Goal: Task Accomplishment & Management: Use online tool/utility

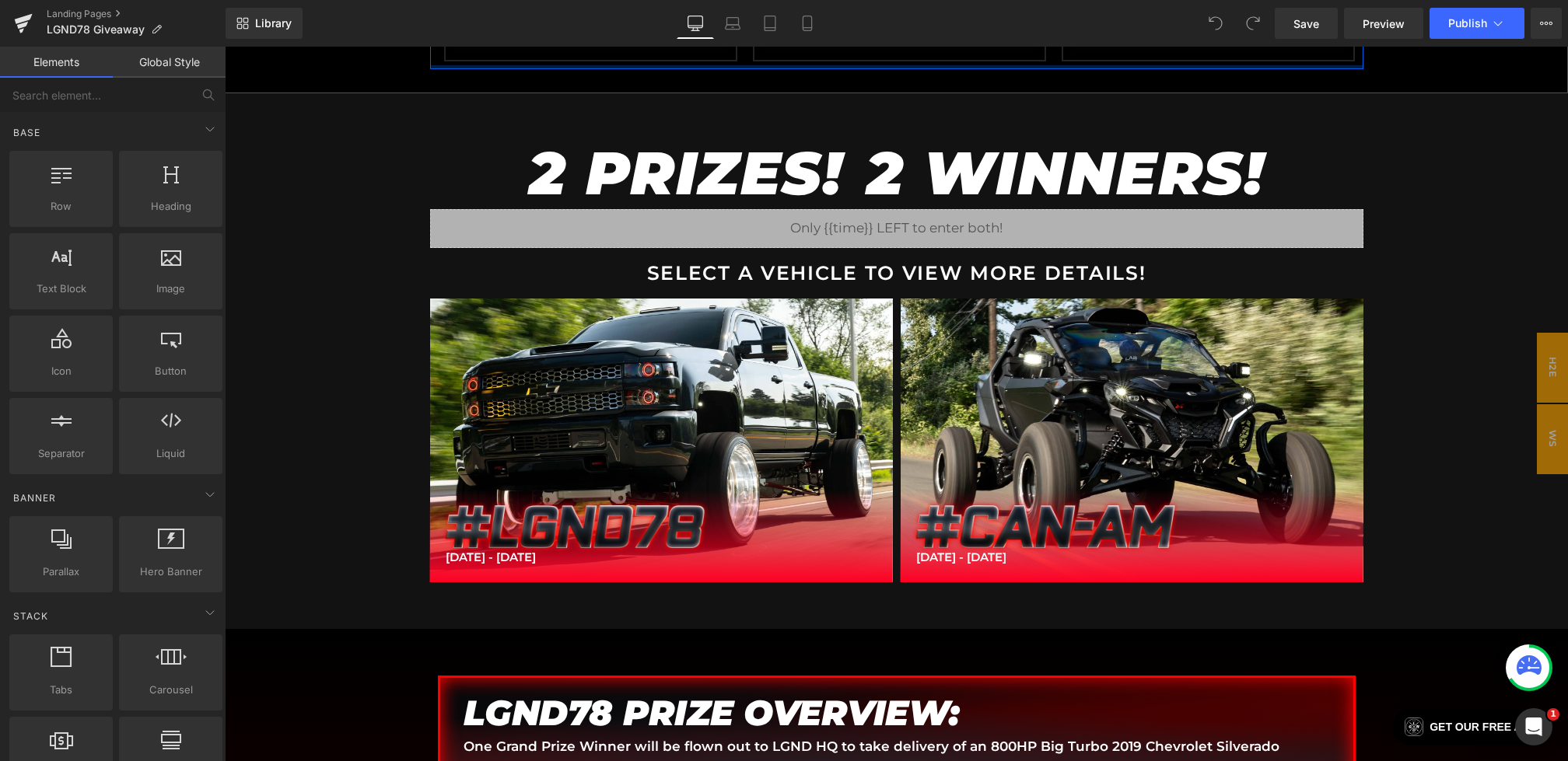
scroll to position [1116, 0]
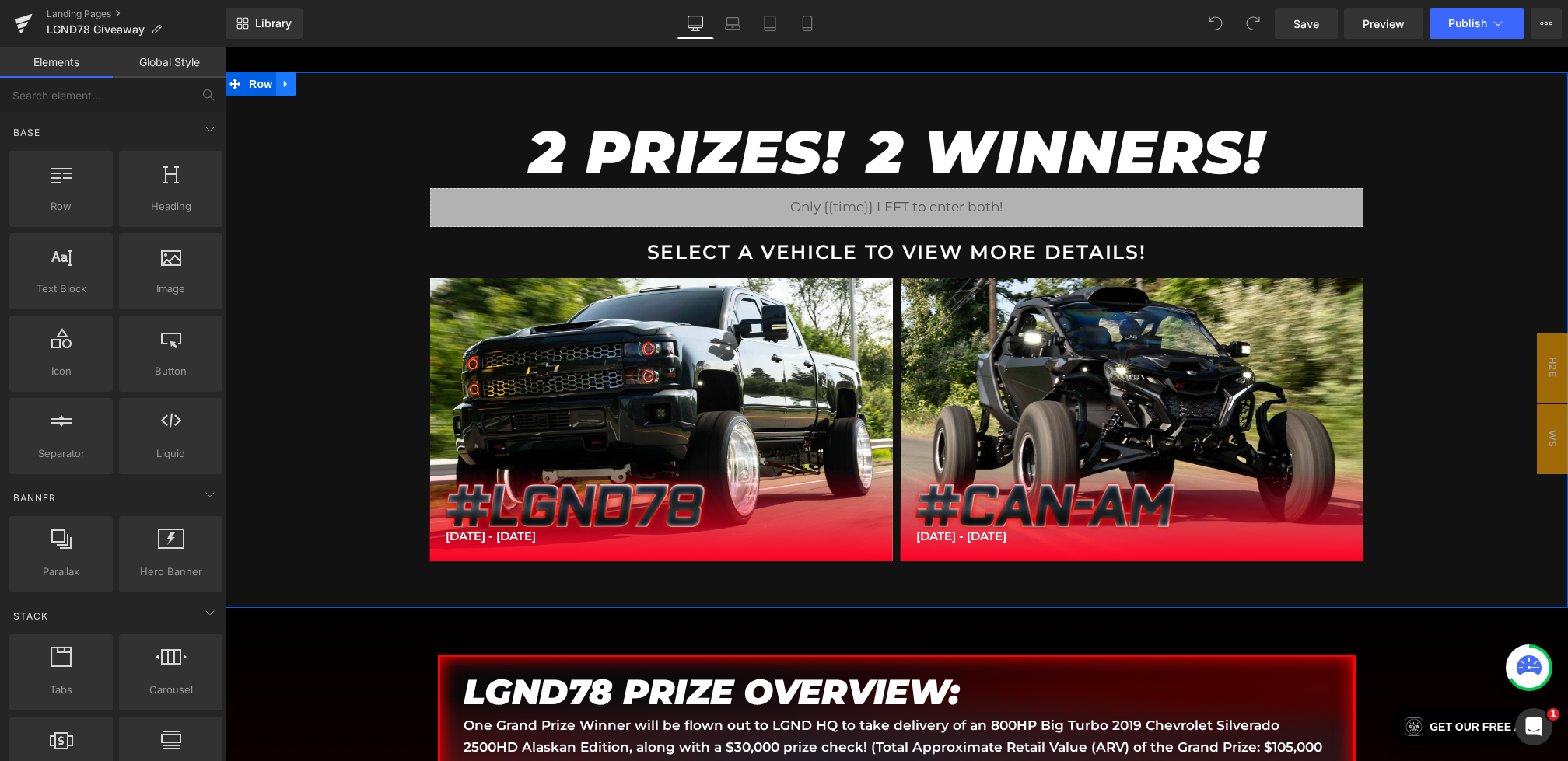
click at [293, 87] on link at bounding box center [286, 83] width 20 height 23
click at [325, 85] on icon at bounding box center [327, 84] width 11 height 11
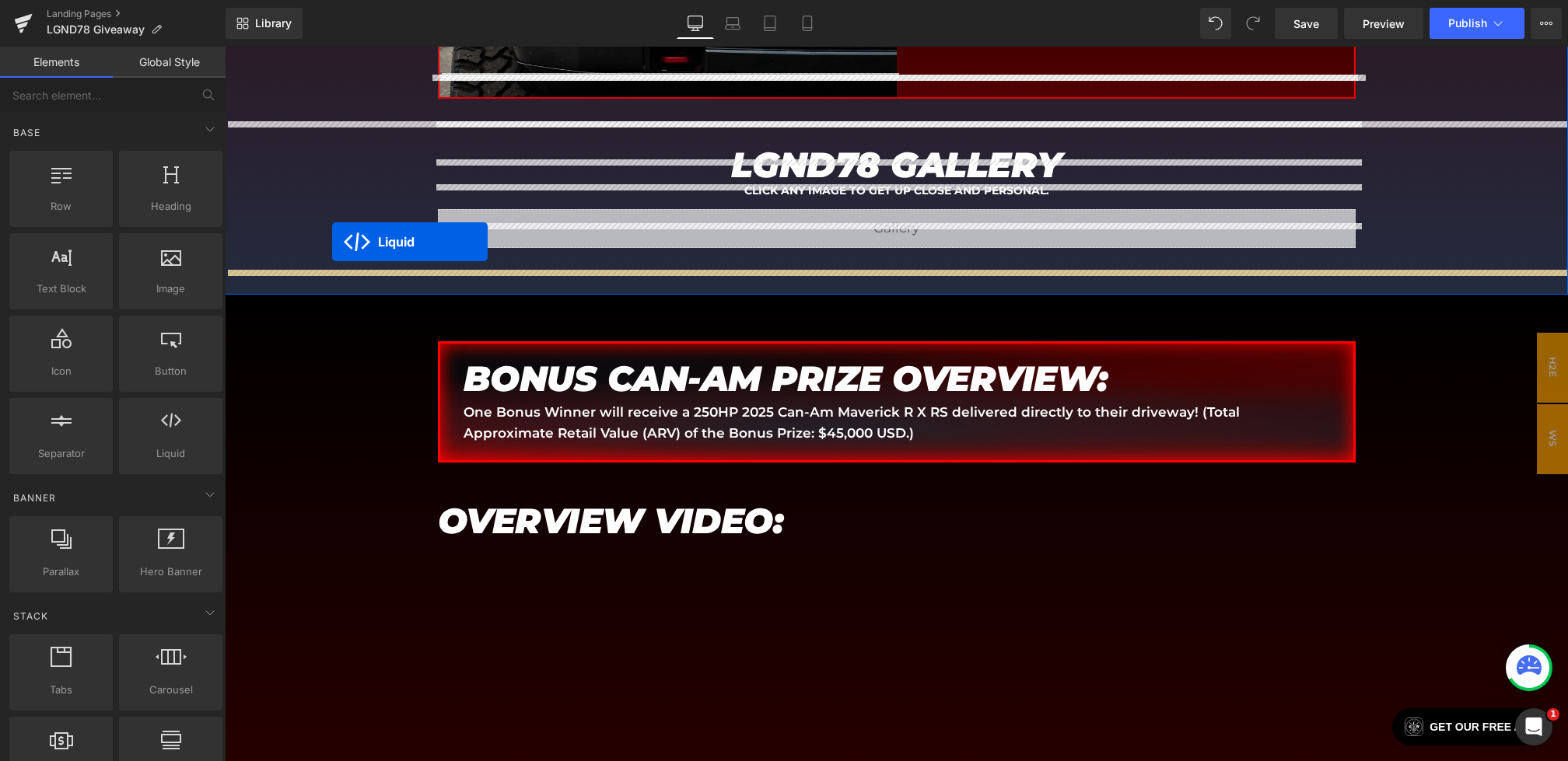
scroll to position [2266, 0]
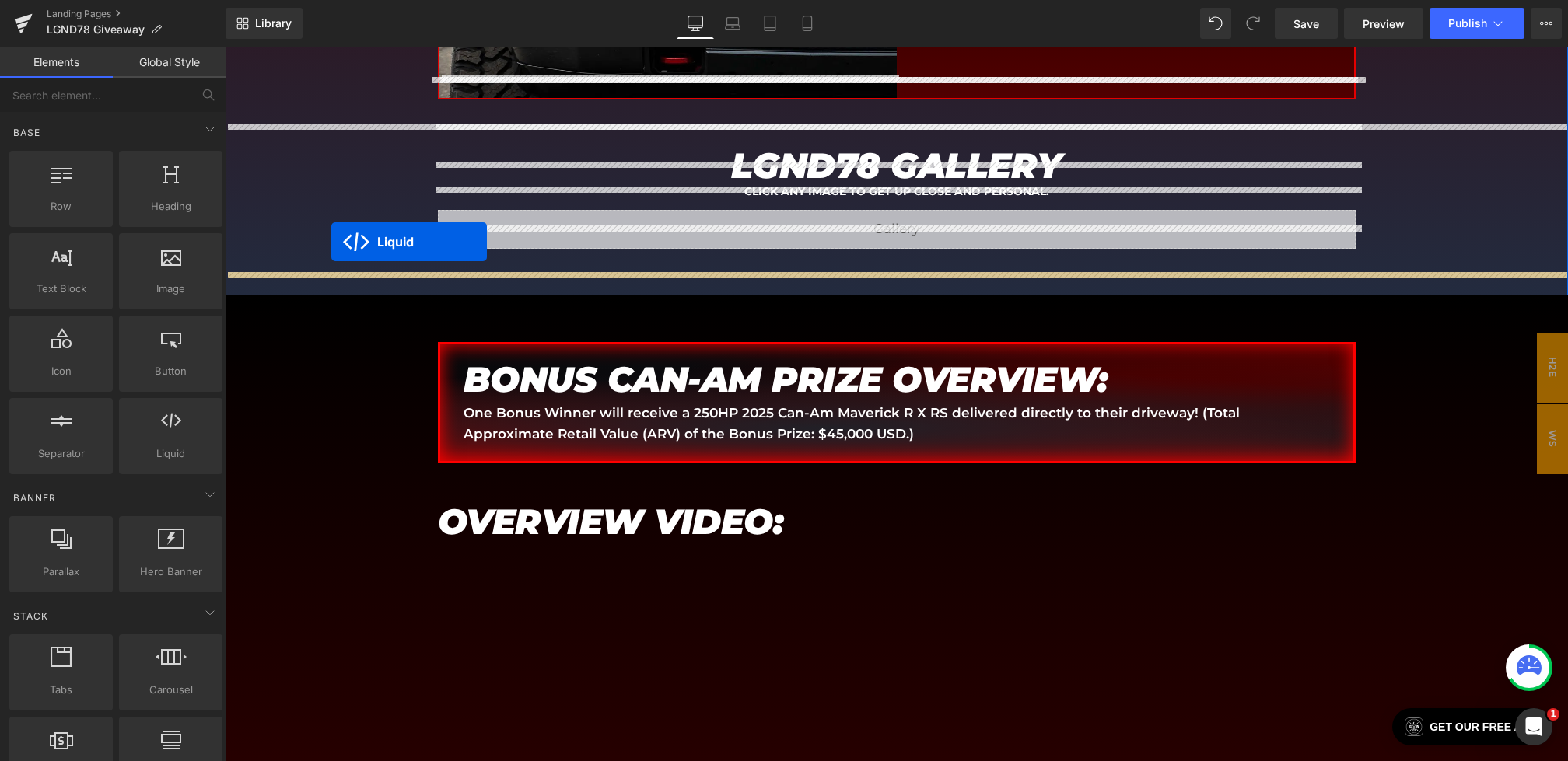
drag, startPoint x: 889, startPoint y: 657, endPoint x: 332, endPoint y: 242, distance: 694.6
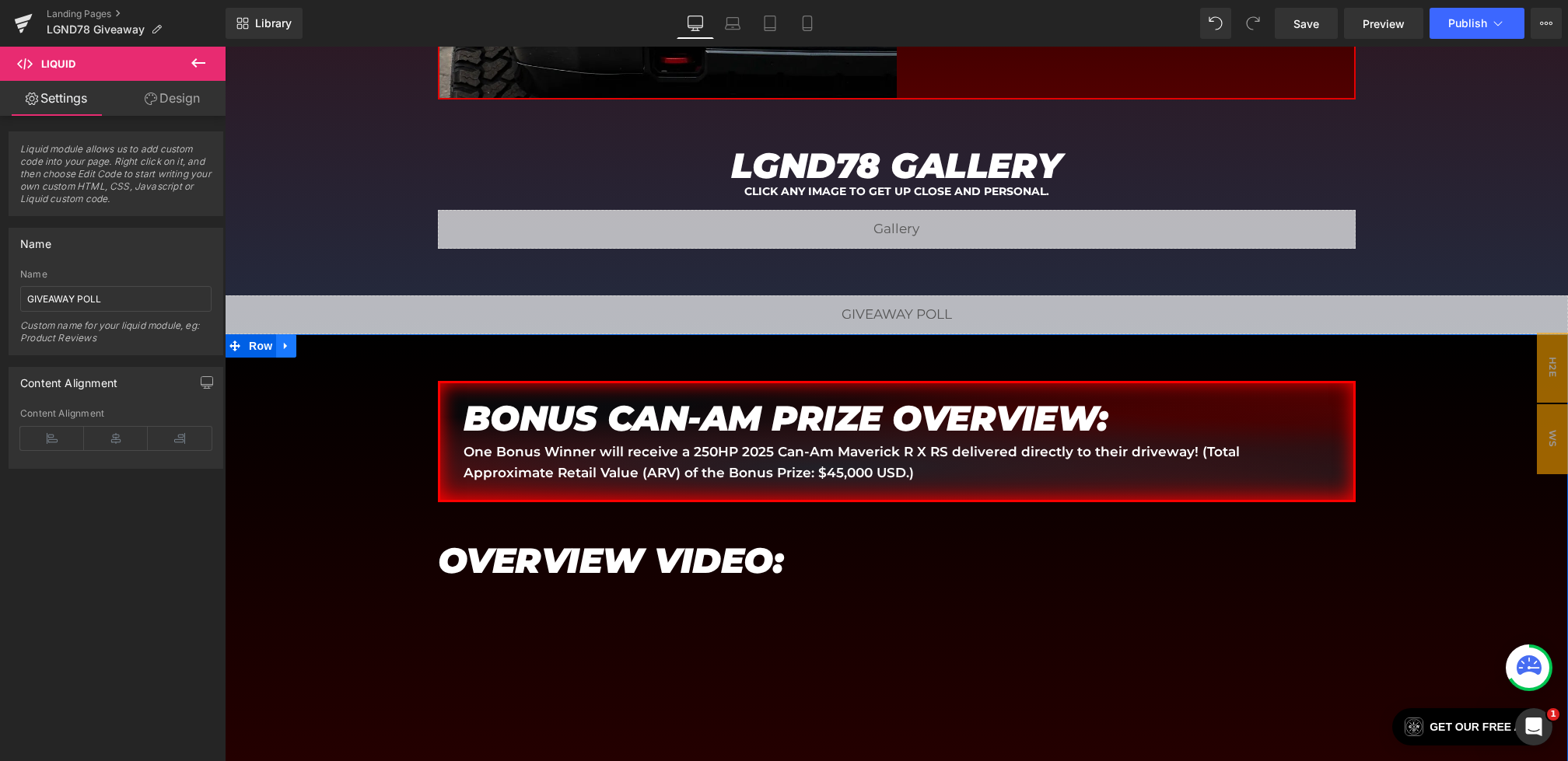
click at [289, 335] on link at bounding box center [286, 346] width 20 height 23
click at [324, 340] on icon at bounding box center [327, 346] width 11 height 11
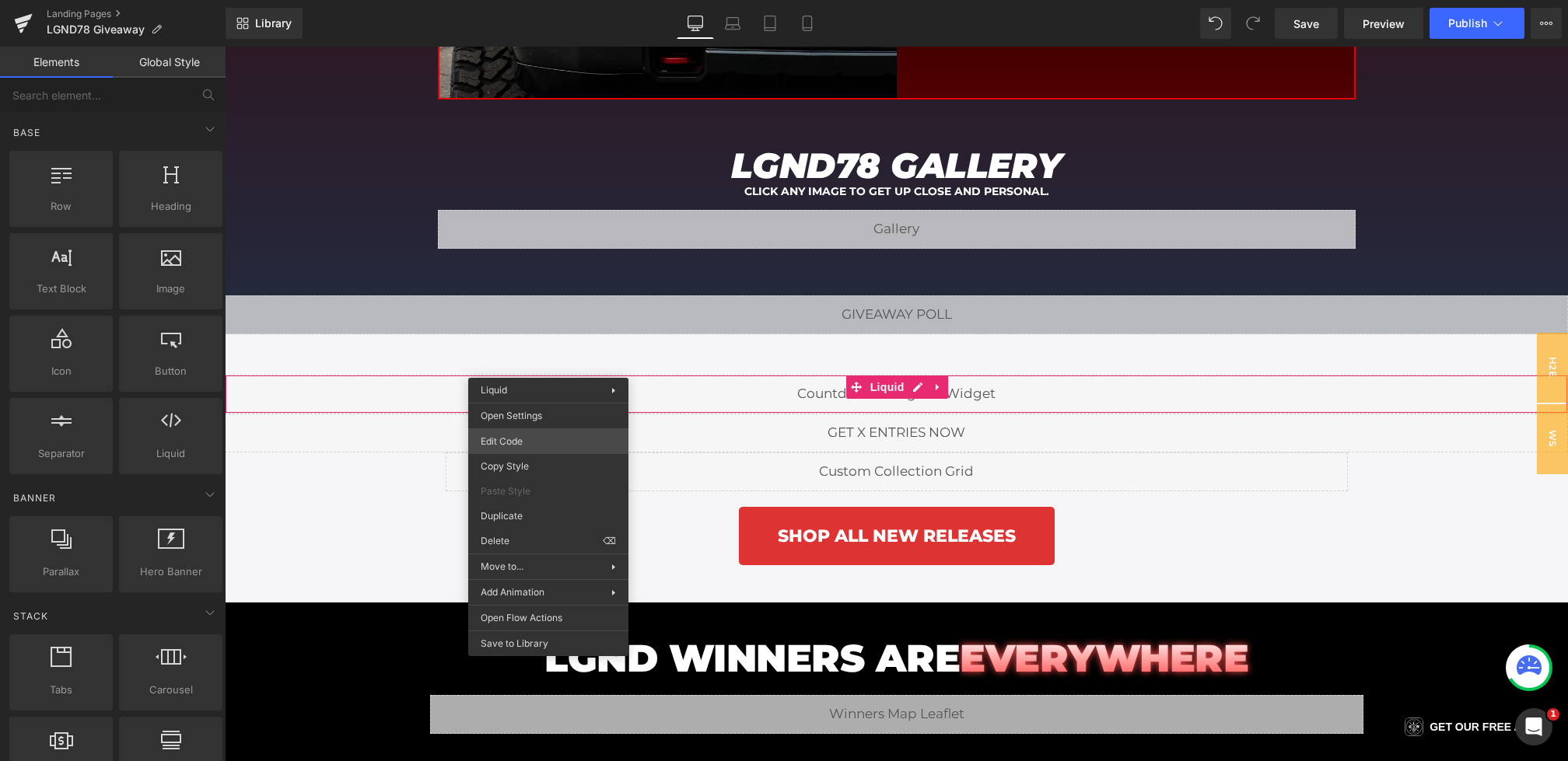
click at [503, 0] on div "Liquid You are previewing how the will restyle your page. You can not edit Elem…" at bounding box center [784, 0] width 1568 height 0
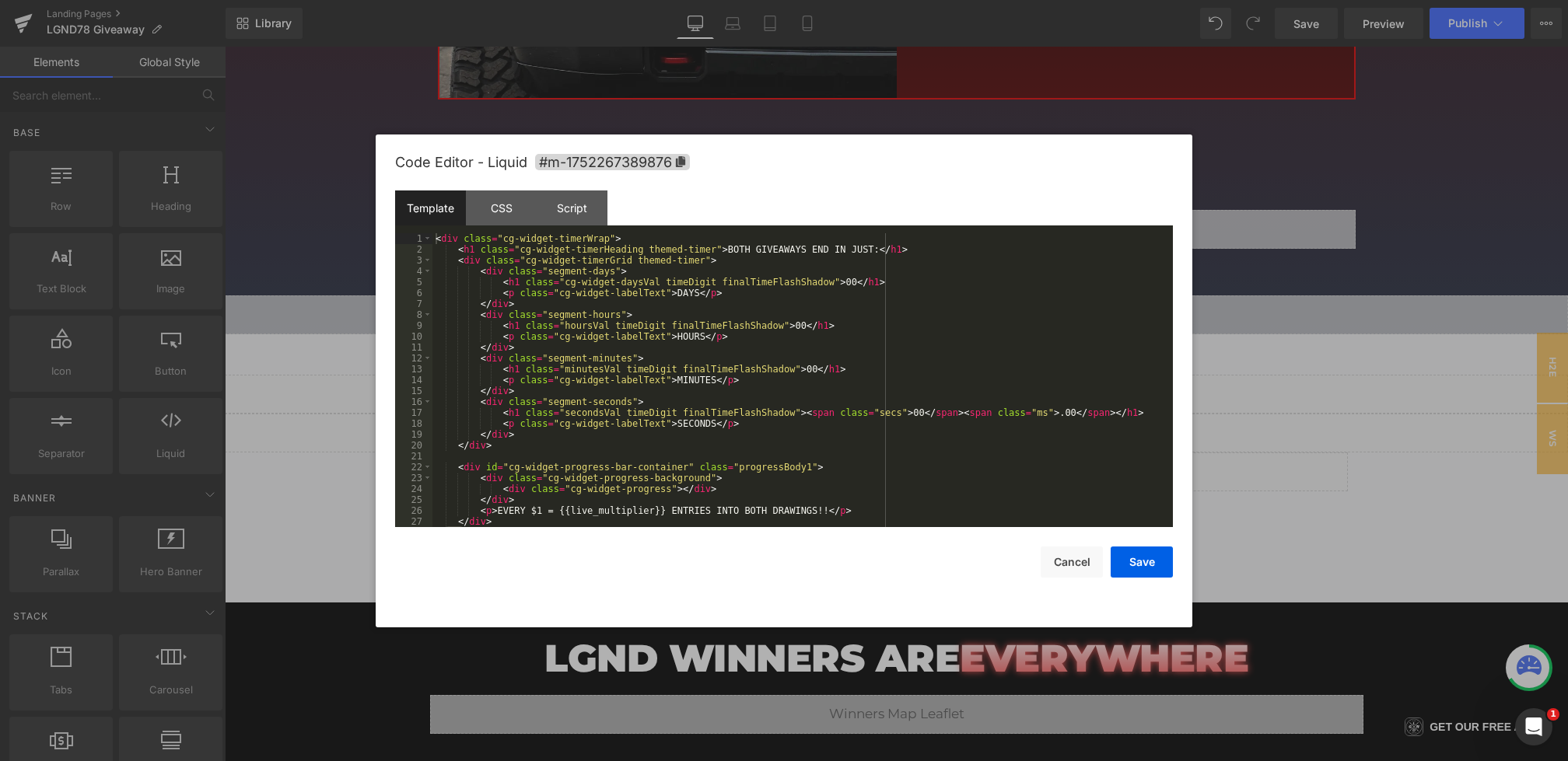
scroll to position [55, 0]
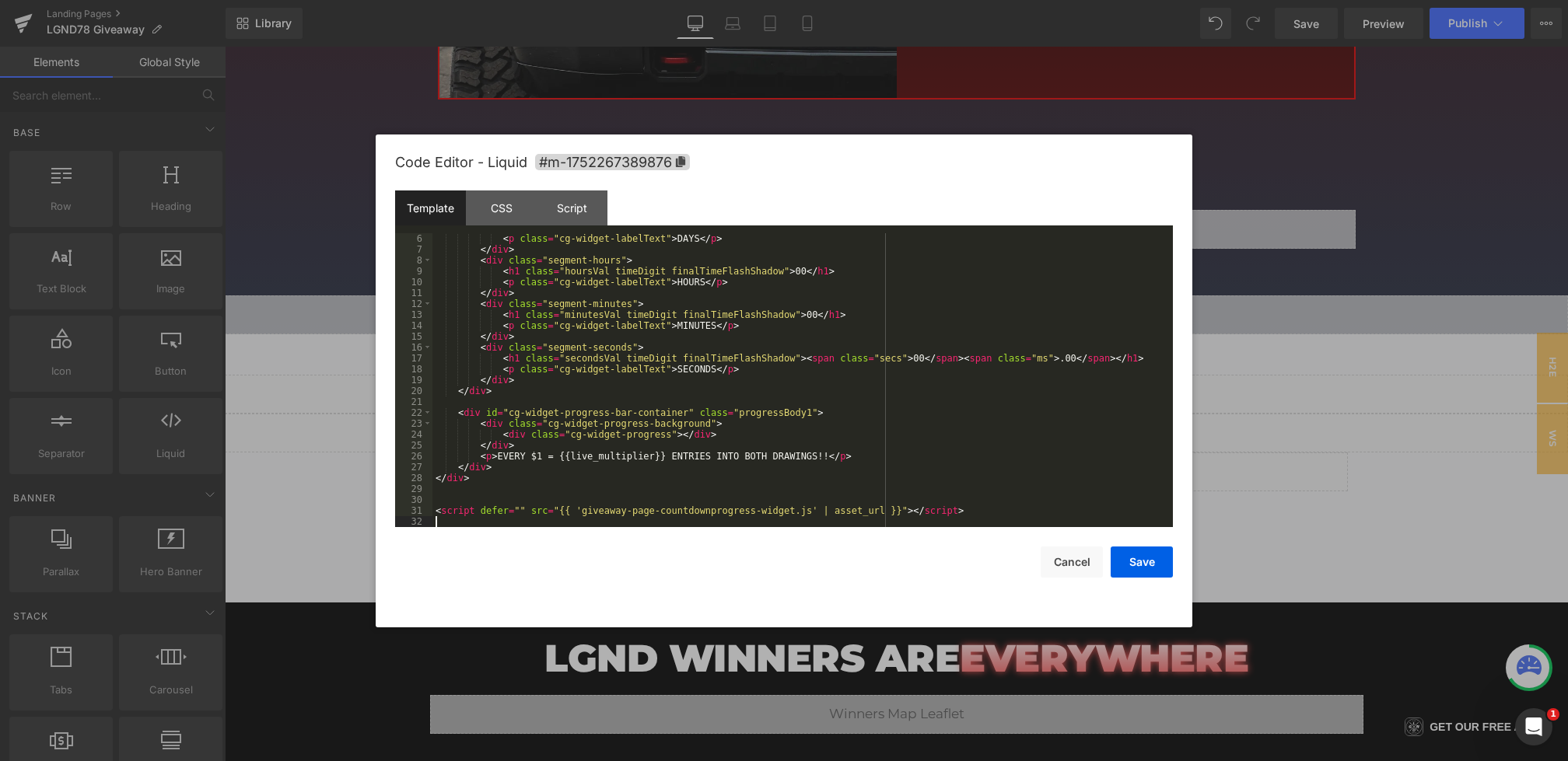
click at [986, 526] on div "< p class = "cg-widget-labelText" > DAYS </ p > </ div > < div class = "segment…" at bounding box center [799, 391] width 734 height 315
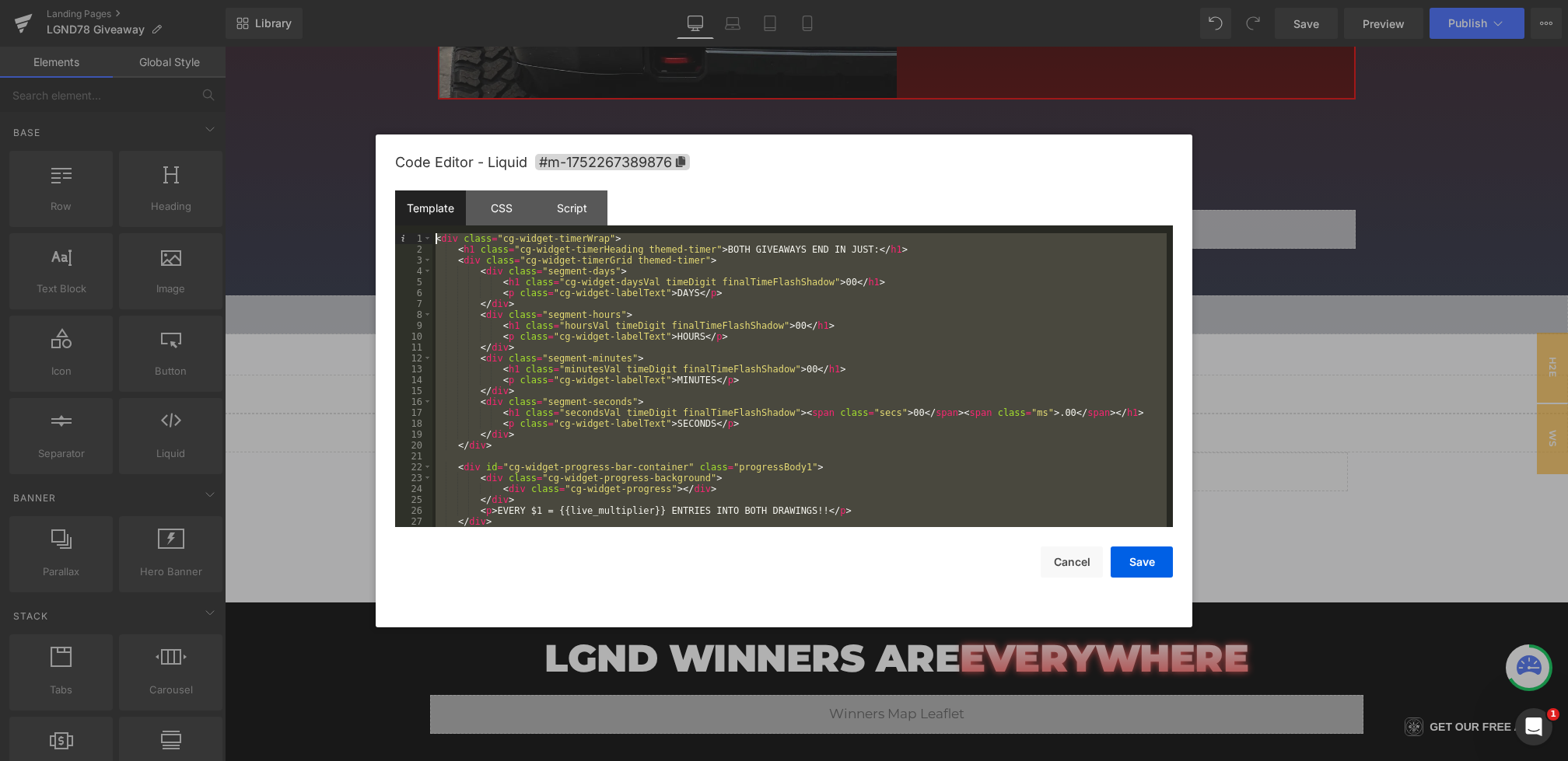
drag, startPoint x: 991, startPoint y: 513, endPoint x: 174, endPoint y: 20, distance: 954.2
click at [174, 21] on body "Liquid You are previewing how the will restyle your page. You can not edit Elem…" at bounding box center [784, 380] width 1568 height 761
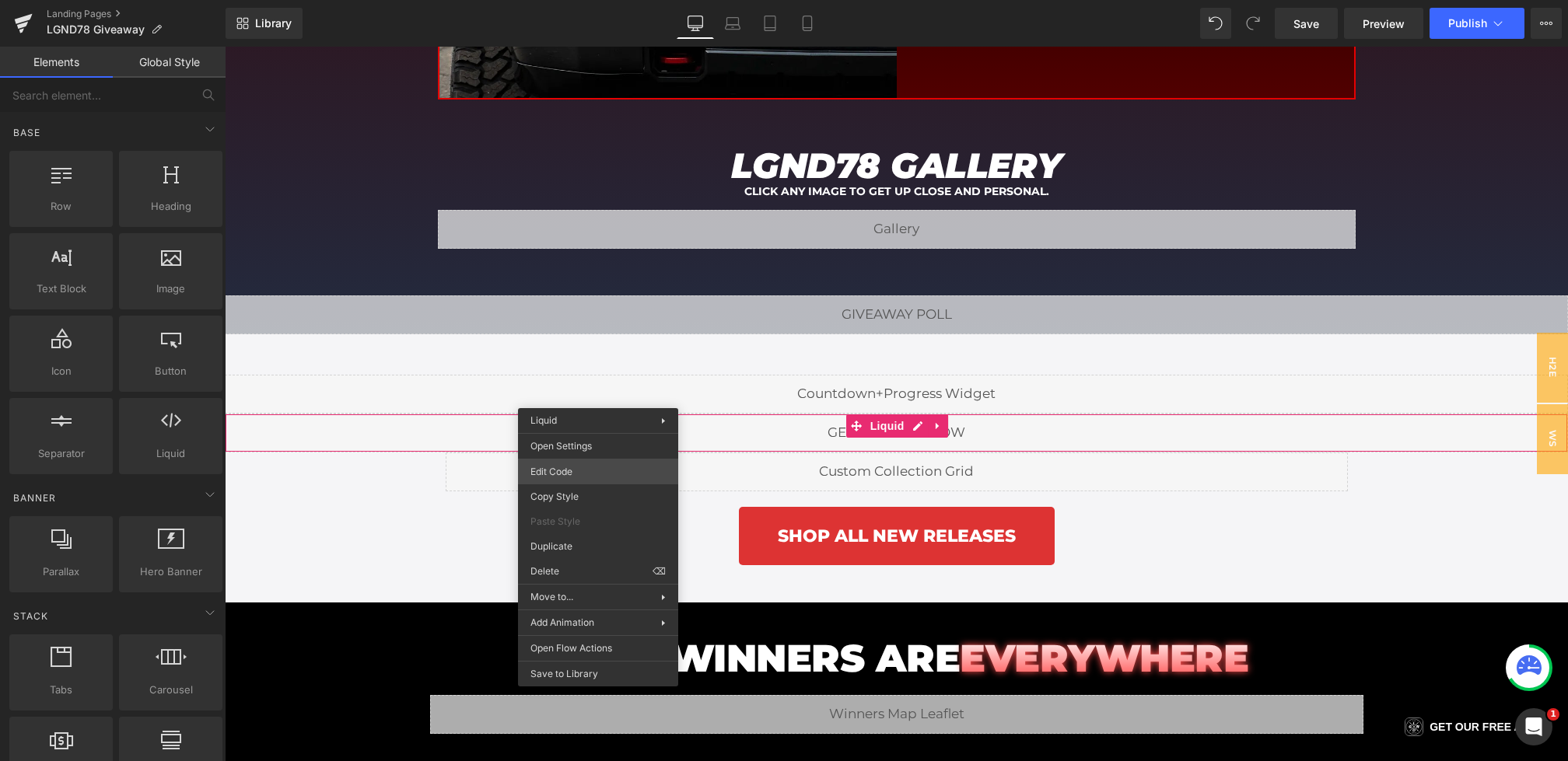
click at [562, 0] on div "Liquid You are previewing how the will restyle your page. You can not edit Elem…" at bounding box center [784, 0] width 1568 height 0
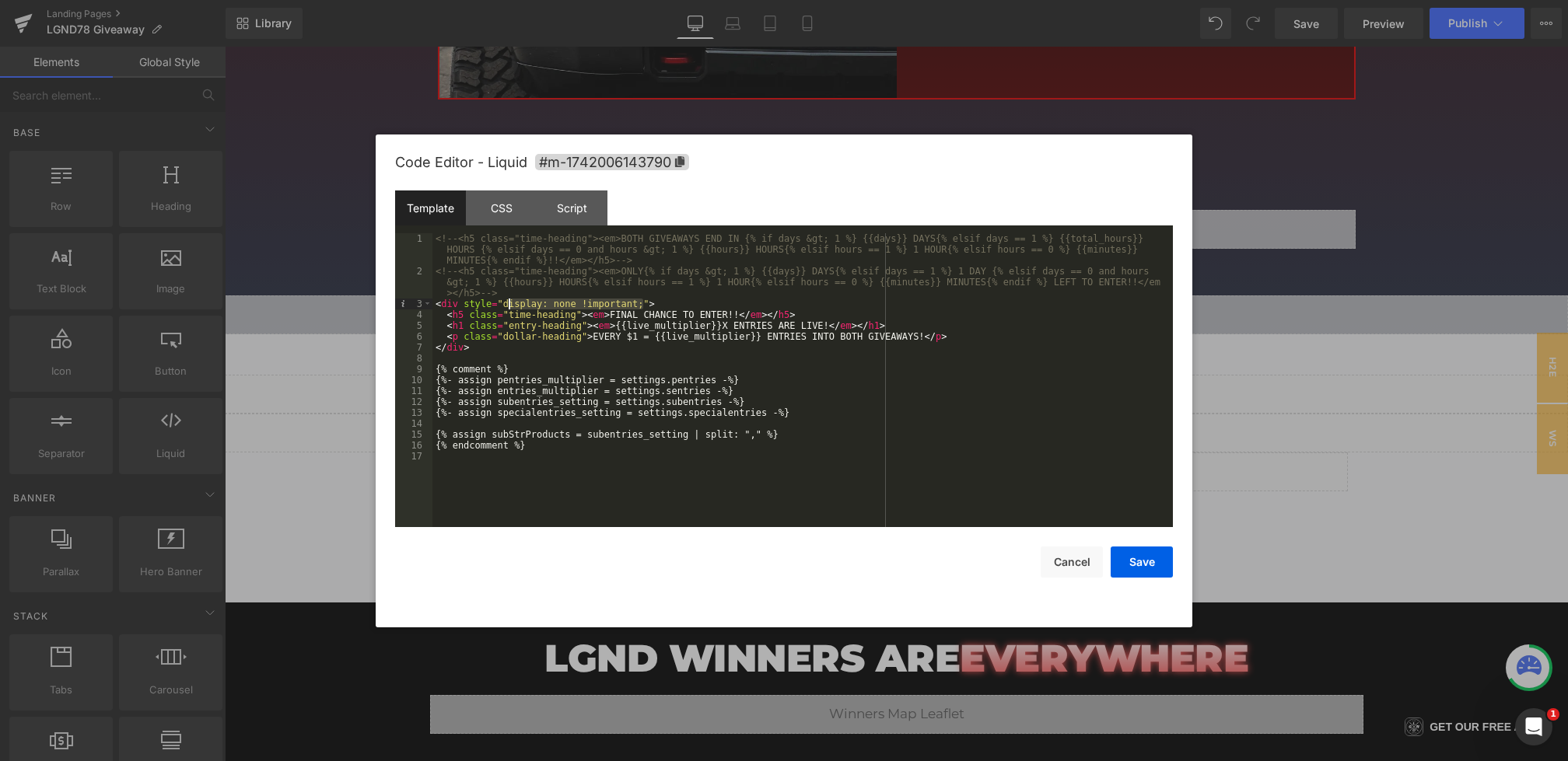
drag, startPoint x: 643, startPoint y: 304, endPoint x: 504, endPoint y: 305, distance: 139.0
drag, startPoint x: 611, startPoint y: 312, endPoint x: 736, endPoint y: 312, distance: 125.0
drag, startPoint x: 810, startPoint y: 338, endPoint x: 919, endPoint y: 333, distance: 109.1
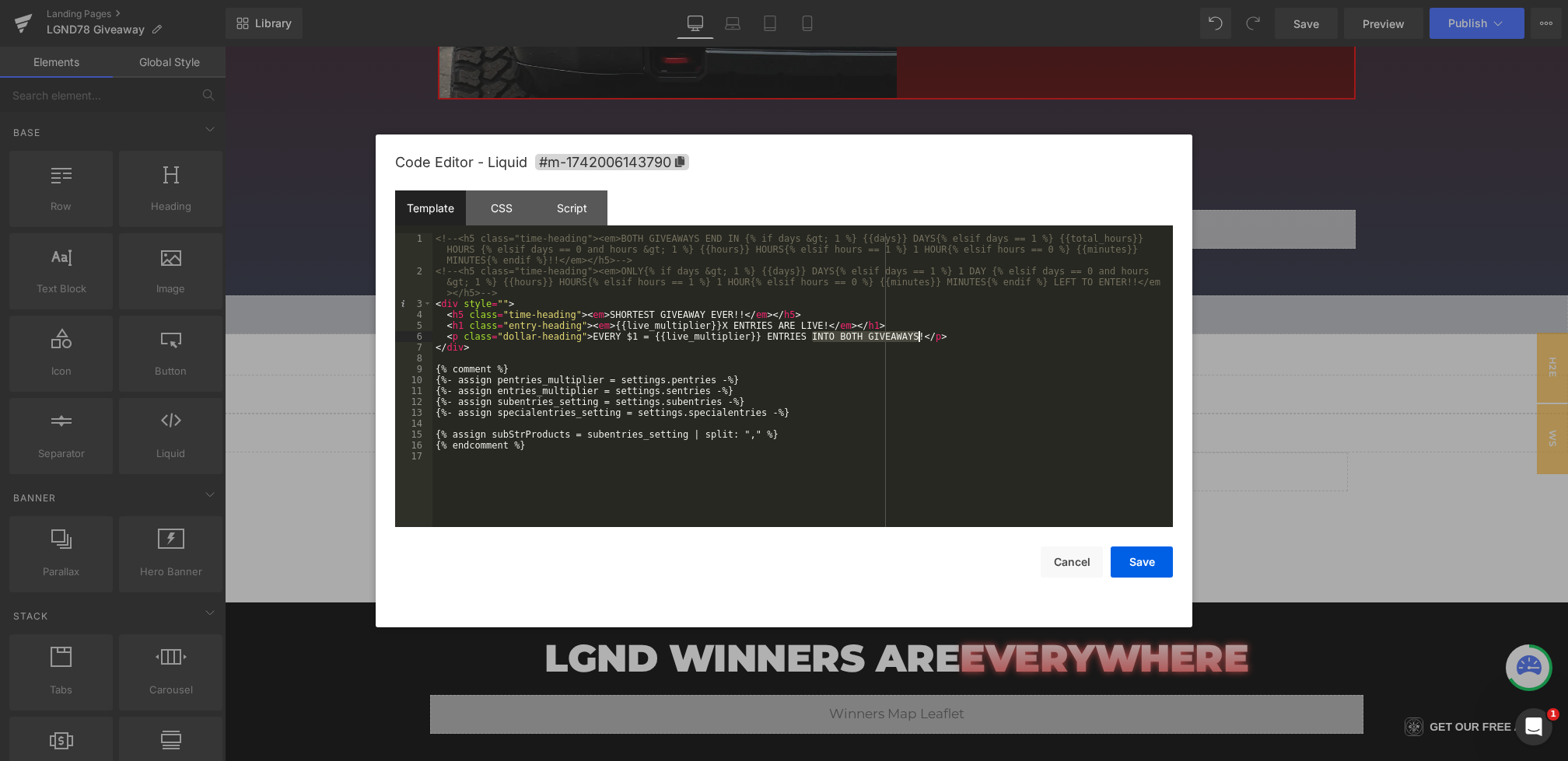
click at [0, 0] on button "Save" at bounding box center [0, 0] width 0 height 0
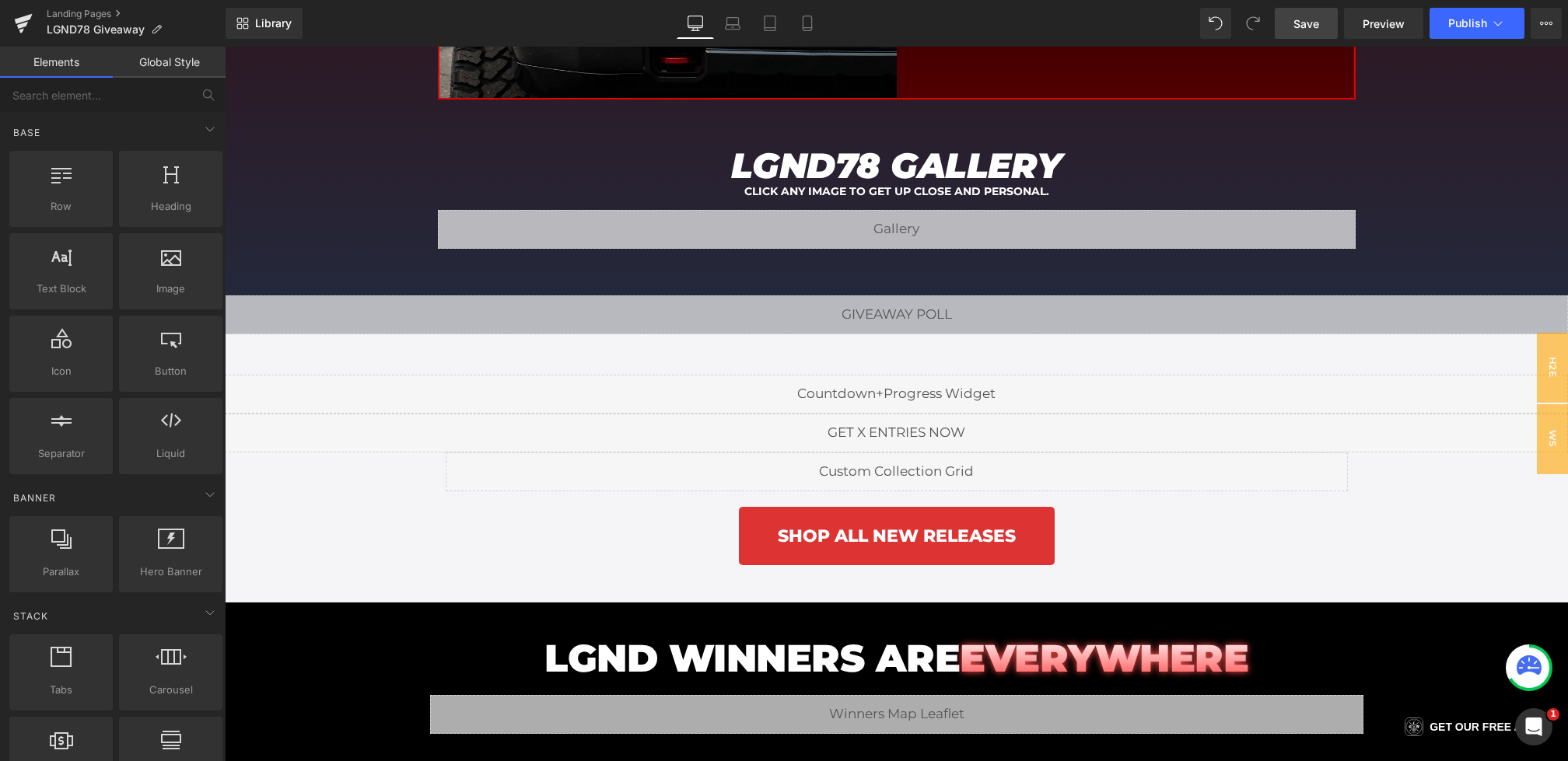
click at [1305, 23] on span "Save" at bounding box center [1306, 24] width 25 height 17
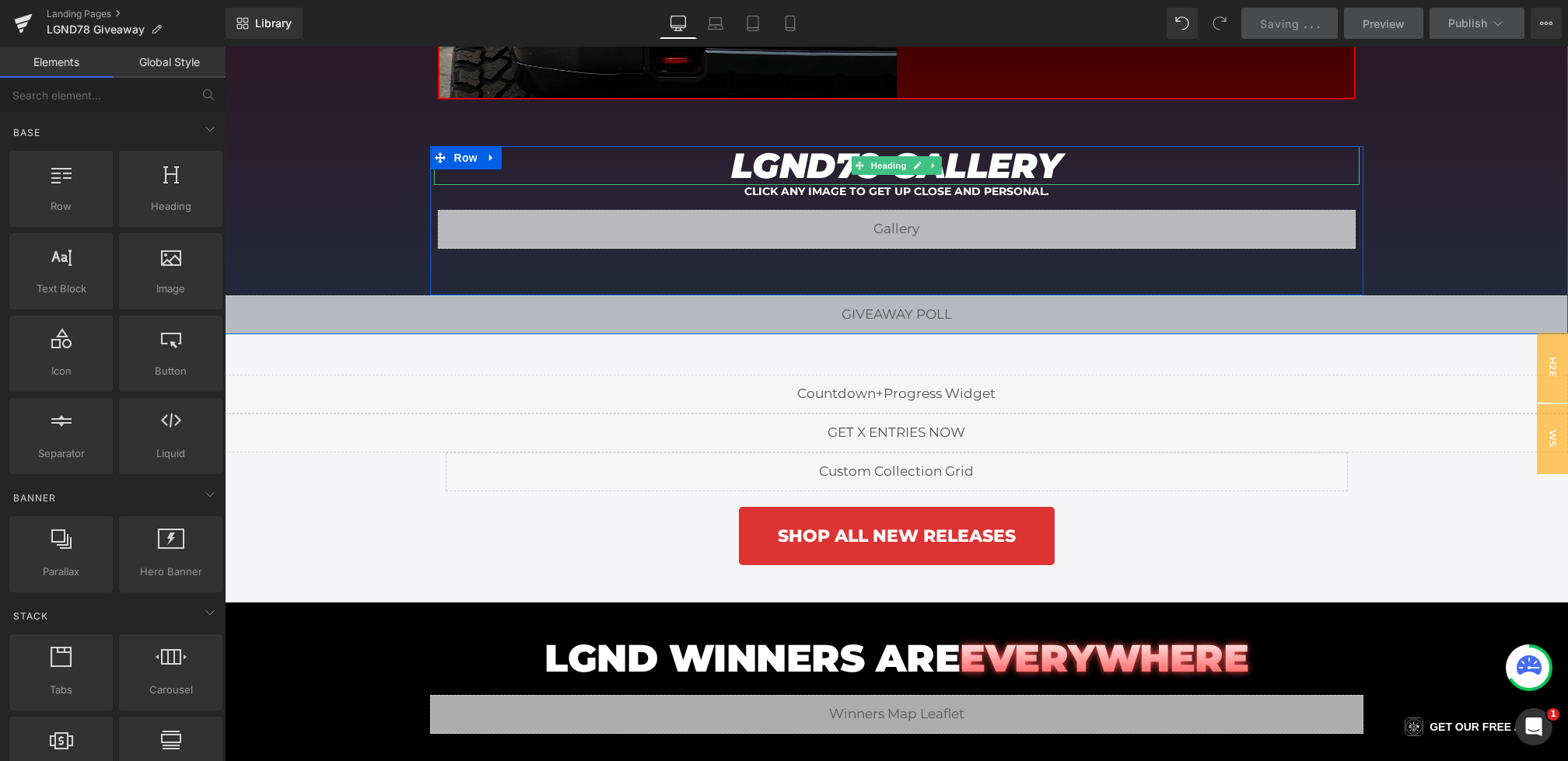
click at [820, 144] on em "LGND78 GALLERY" at bounding box center [897, 165] width 332 height 43
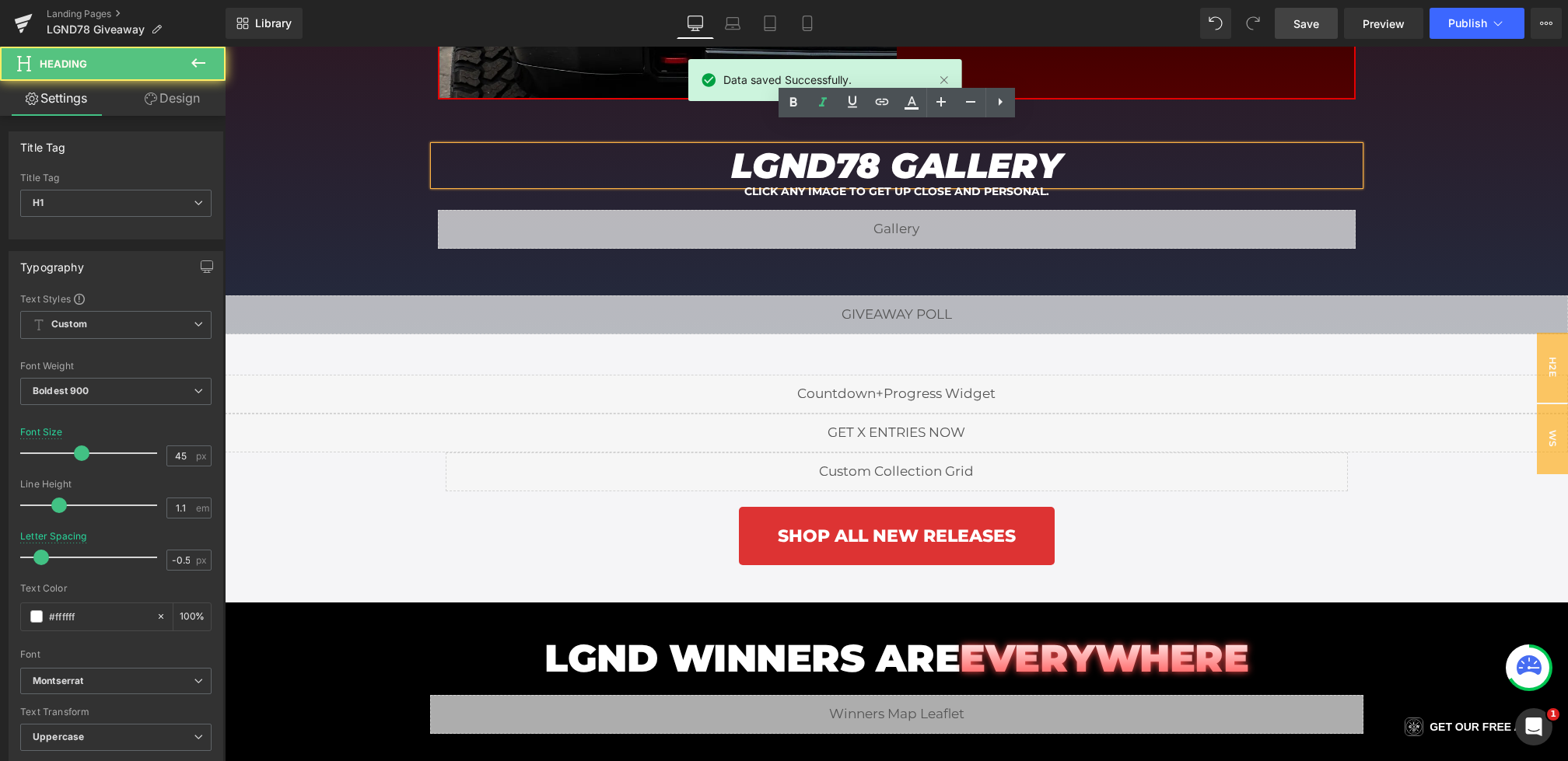
click at [881, 143] on em "LGND78 GALLERY" at bounding box center [897, 165] width 332 height 43
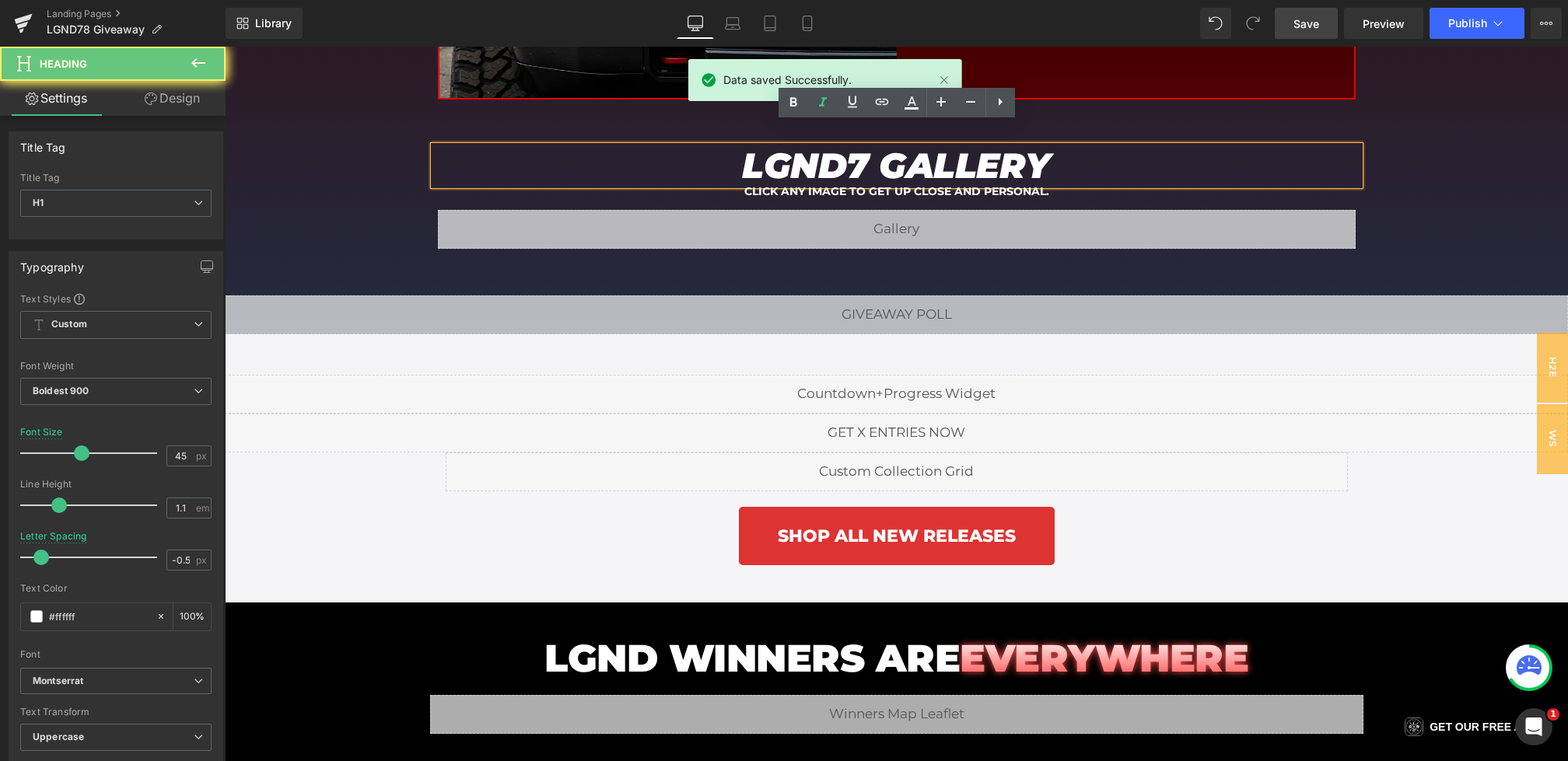
scroll to position [2223, 0]
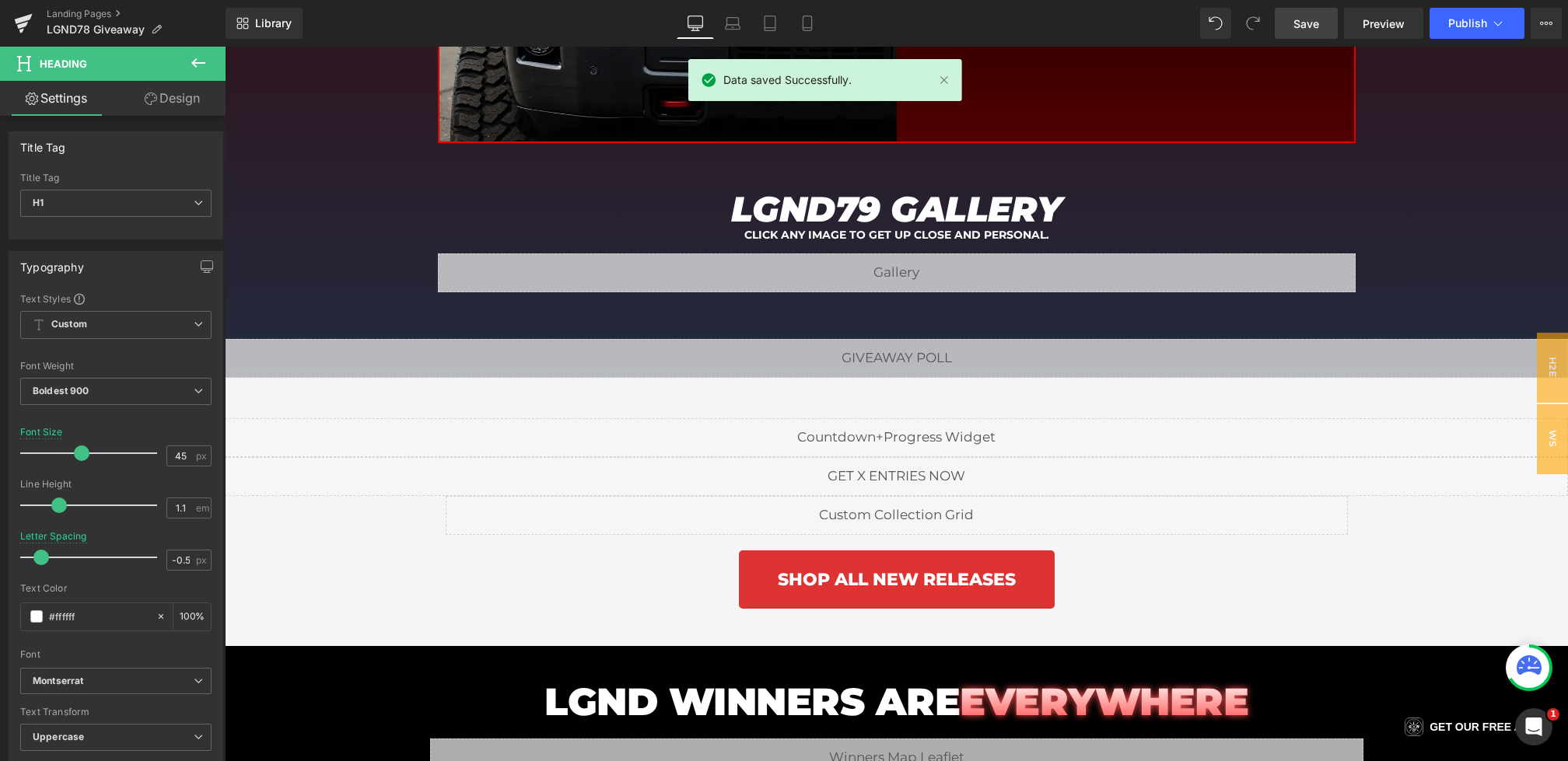
click at [1313, 18] on span "Save" at bounding box center [1306, 24] width 25 height 17
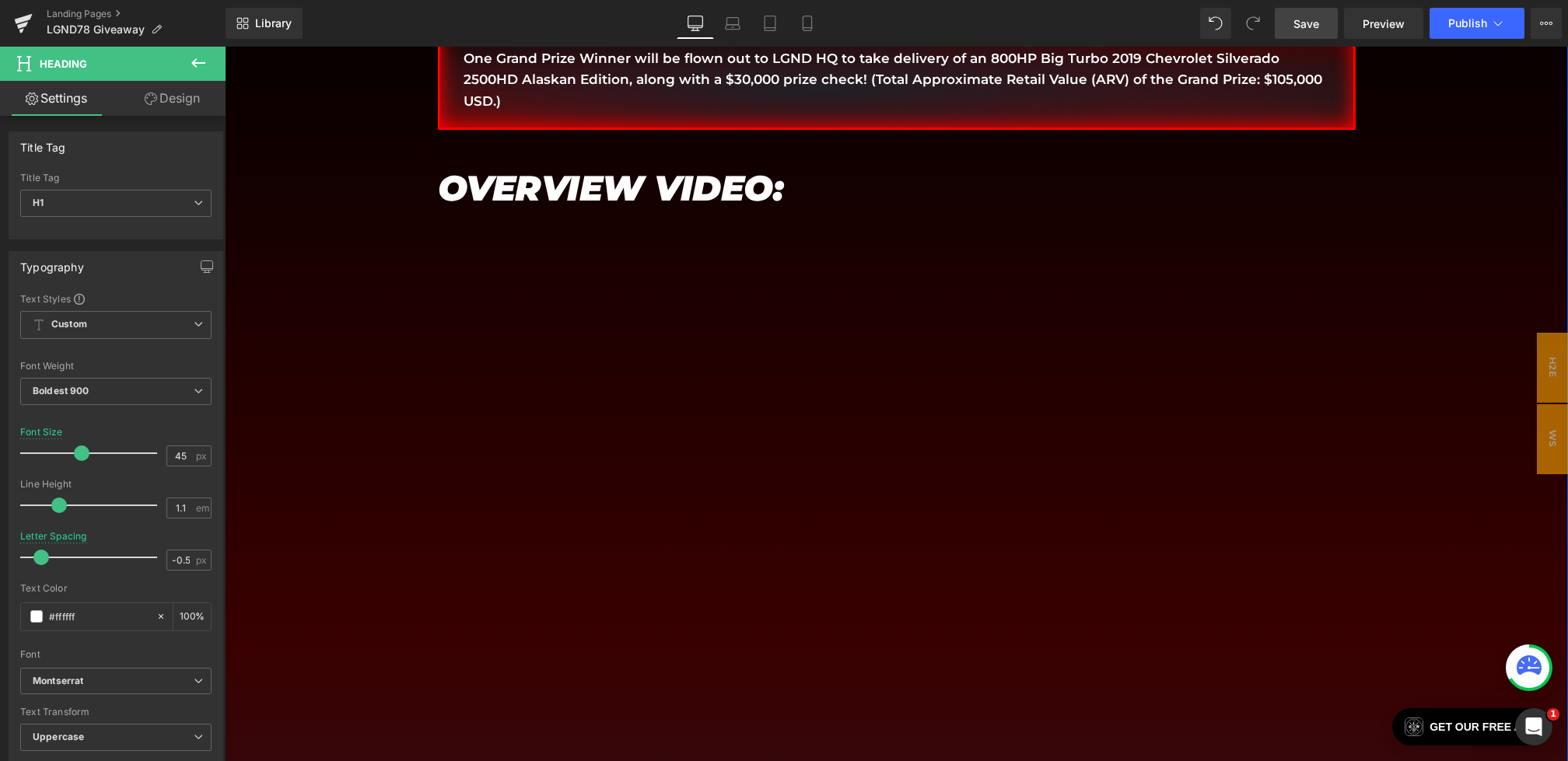
scroll to position [1183, 0]
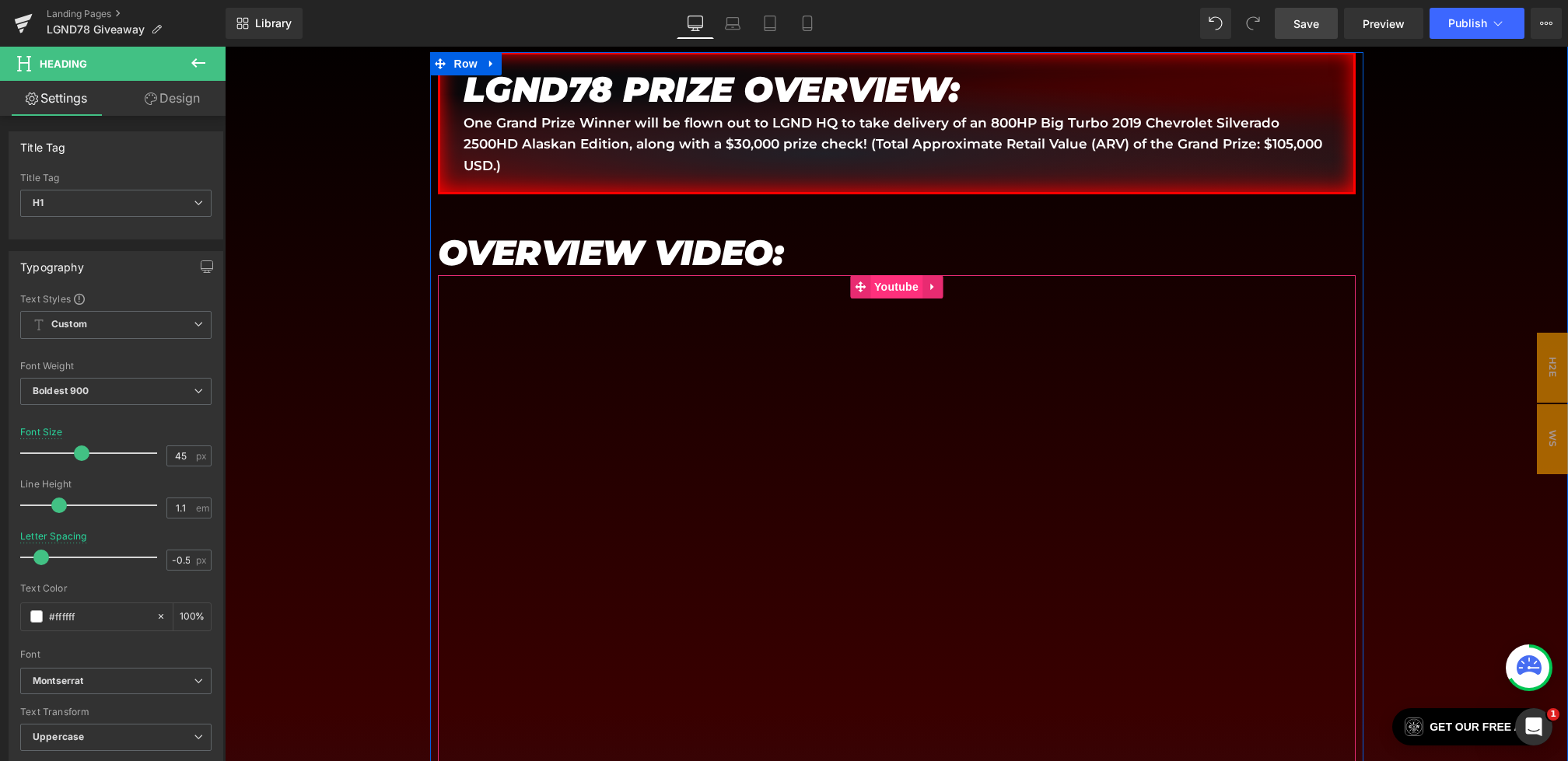
click at [900, 275] on span "Youtube" at bounding box center [896, 286] width 52 height 23
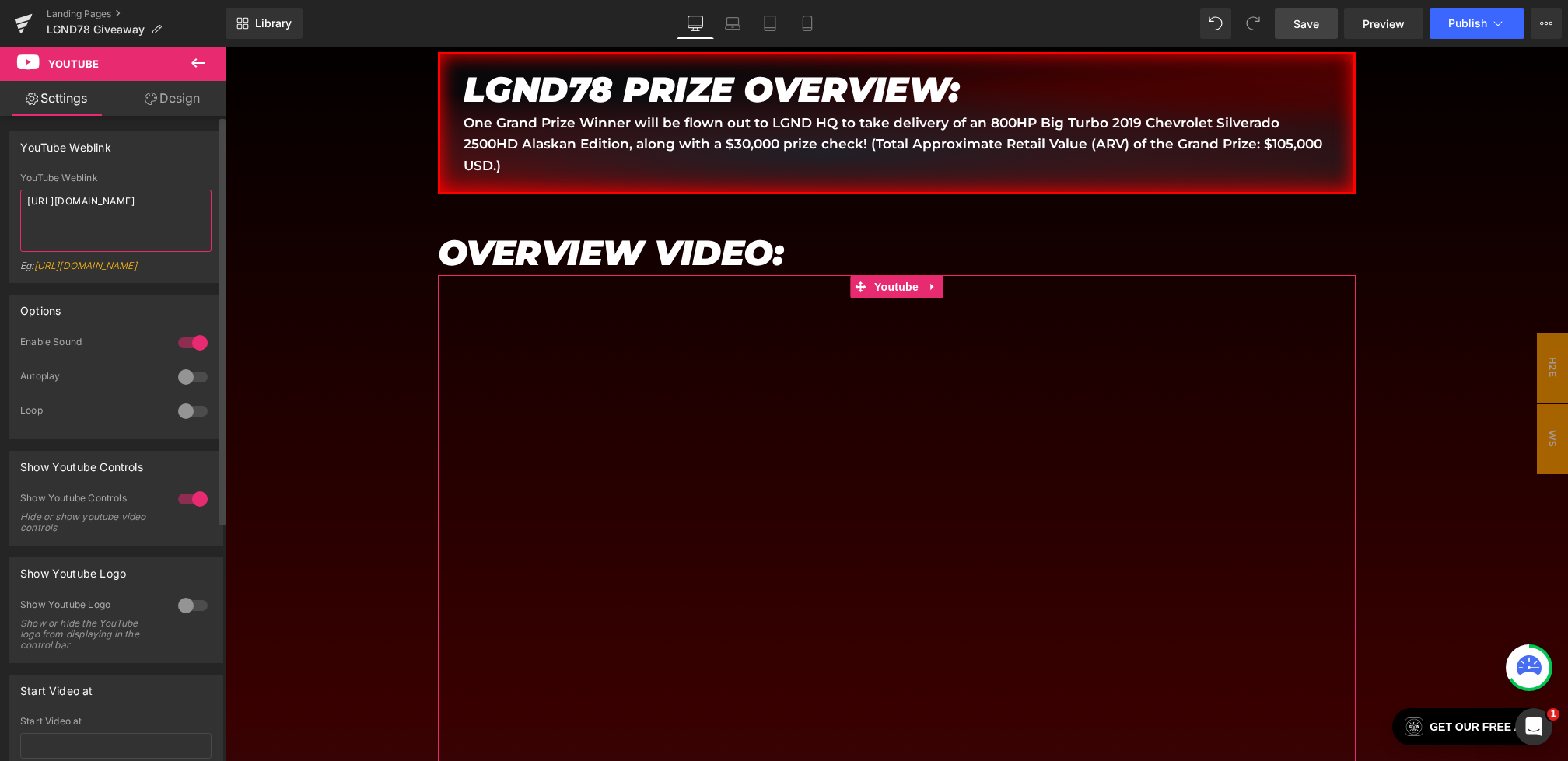
drag, startPoint x: 99, startPoint y: 214, endPoint x: 0, endPoint y: 171, distance: 107.9
click at [0, 171] on div "YouTube Weblink YouTube Weblink https://www.youtube.com/watch?v=08eeI6GIhzI?rel…" at bounding box center [116, 201] width 232 height 163
paste textarea "VNseWciAjF4"
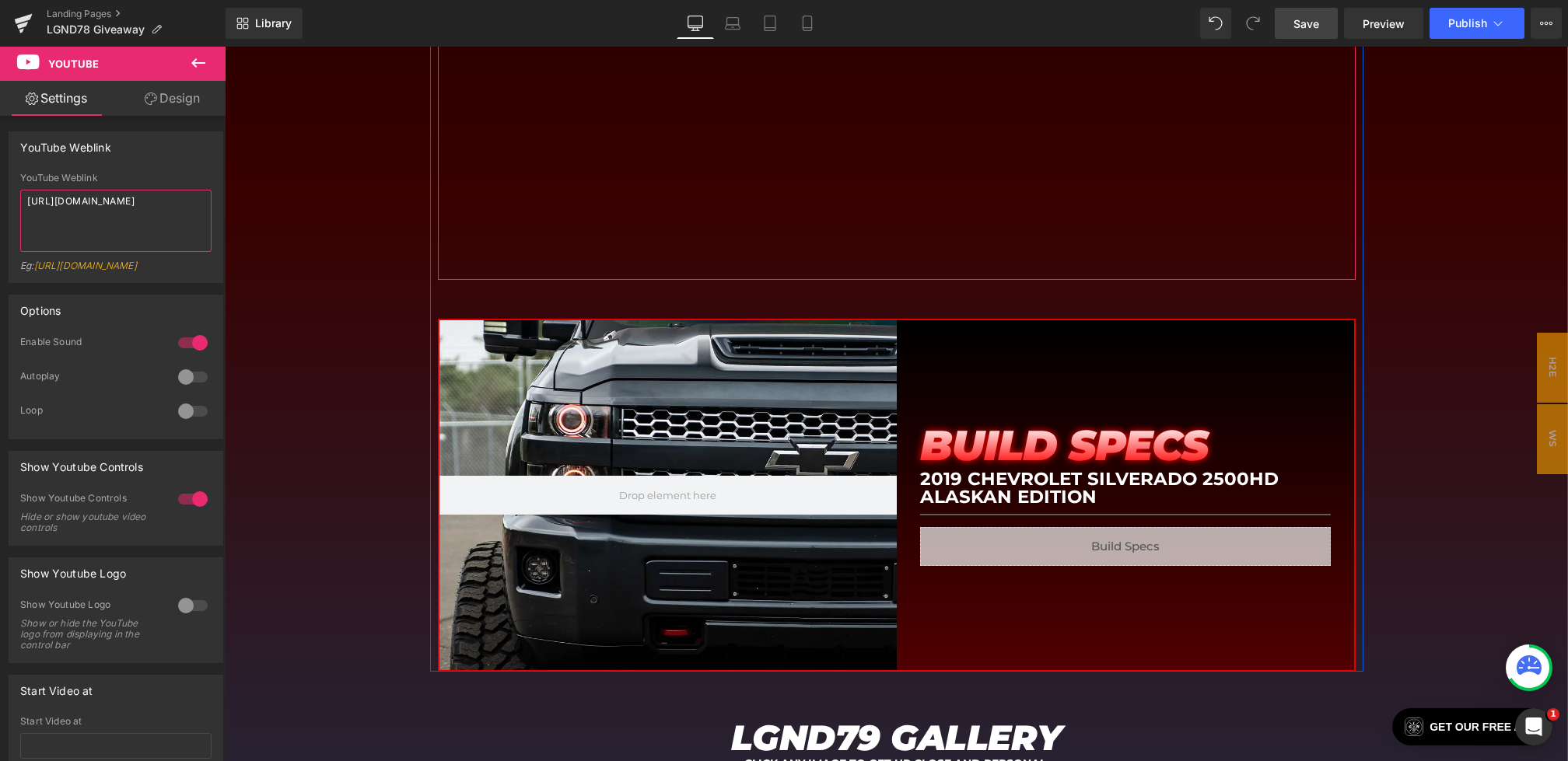
scroll to position [1696, 0]
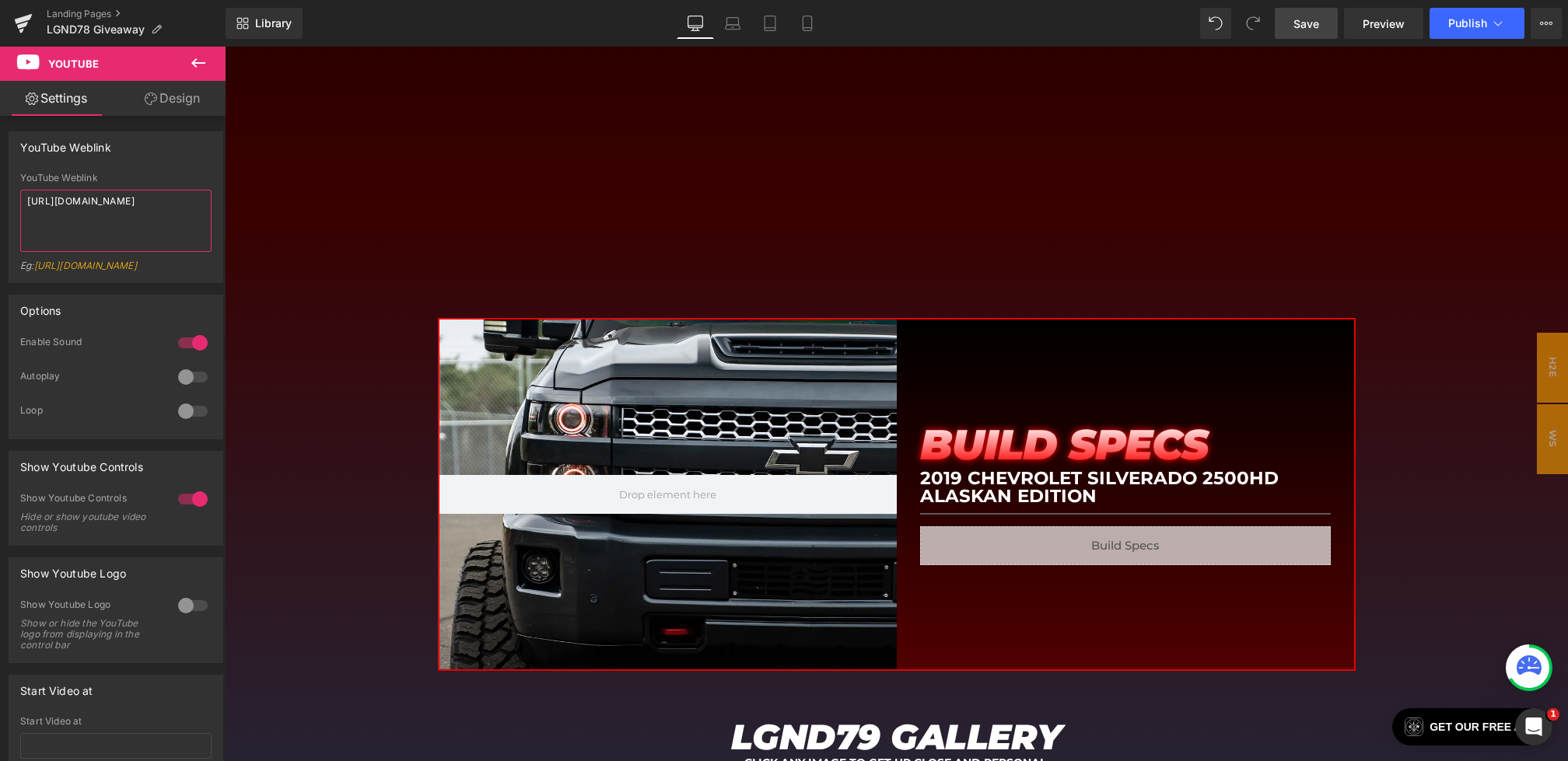
type textarea "https://www.youtube.com/watch?v=VNseWciAjF4?rel=0"
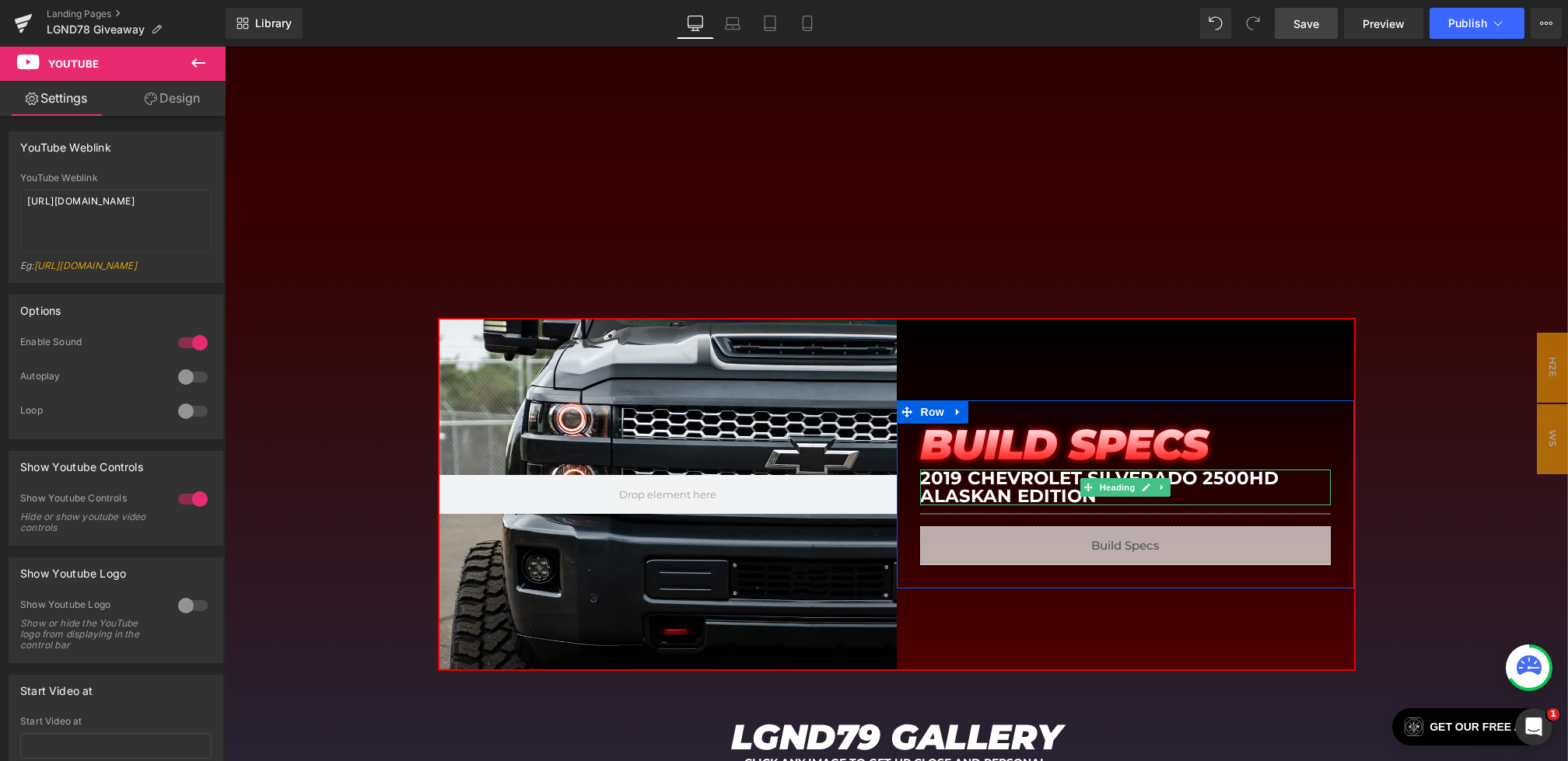
click at [1017, 469] on h1 "2019 Chevrolet Silverado 2500HD Alaskan Edition" at bounding box center [1125, 487] width 411 height 36
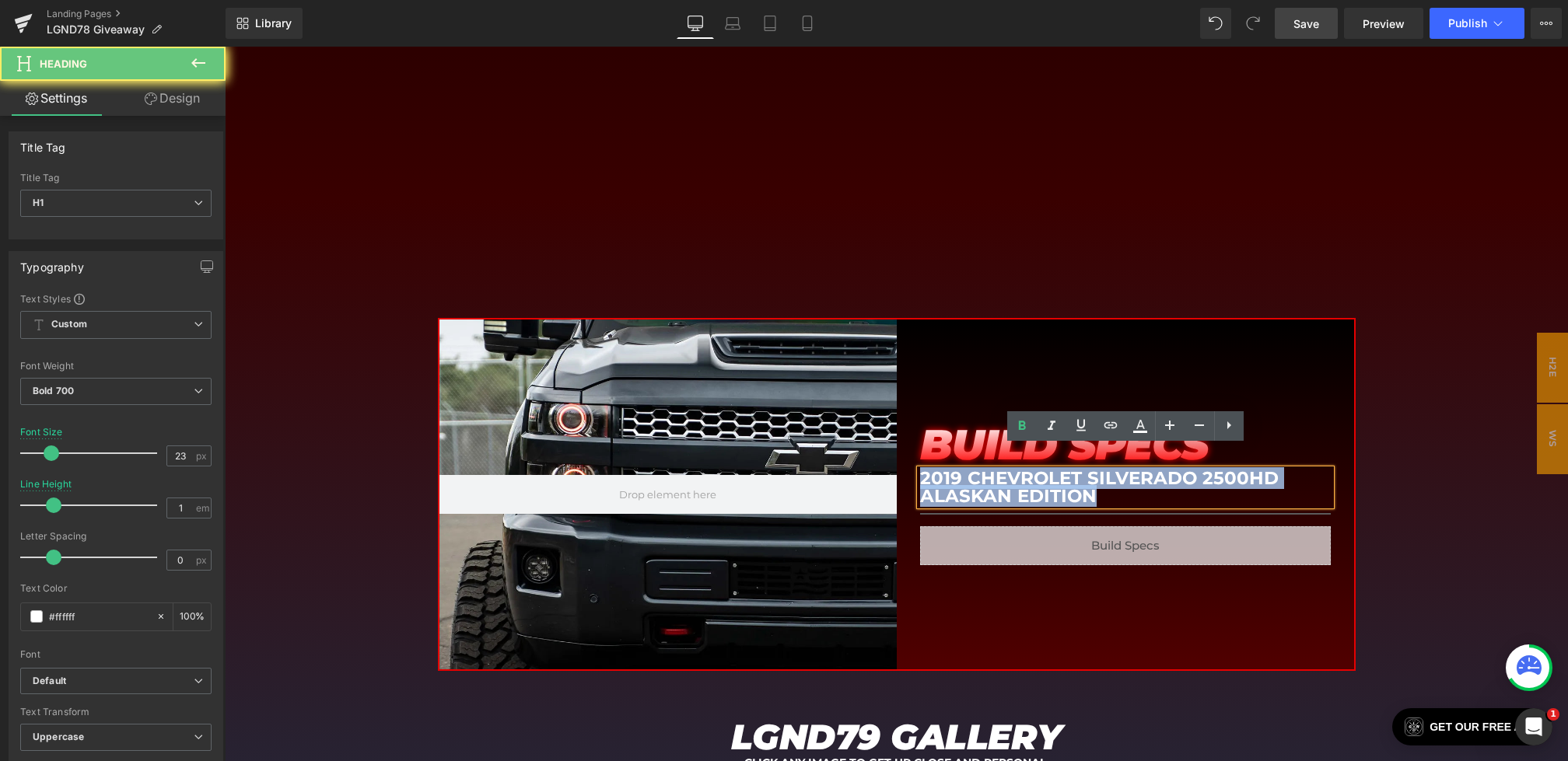
drag, startPoint x: 1113, startPoint y: 468, endPoint x: 780, endPoint y: 403, distance: 339.3
click at [781, 403] on div "Hero Banner BUILD SPECS Heading 2019 Chevrolet Silverado 2500HD Alaskan Edition…" at bounding box center [896, 494] width 918 height 353
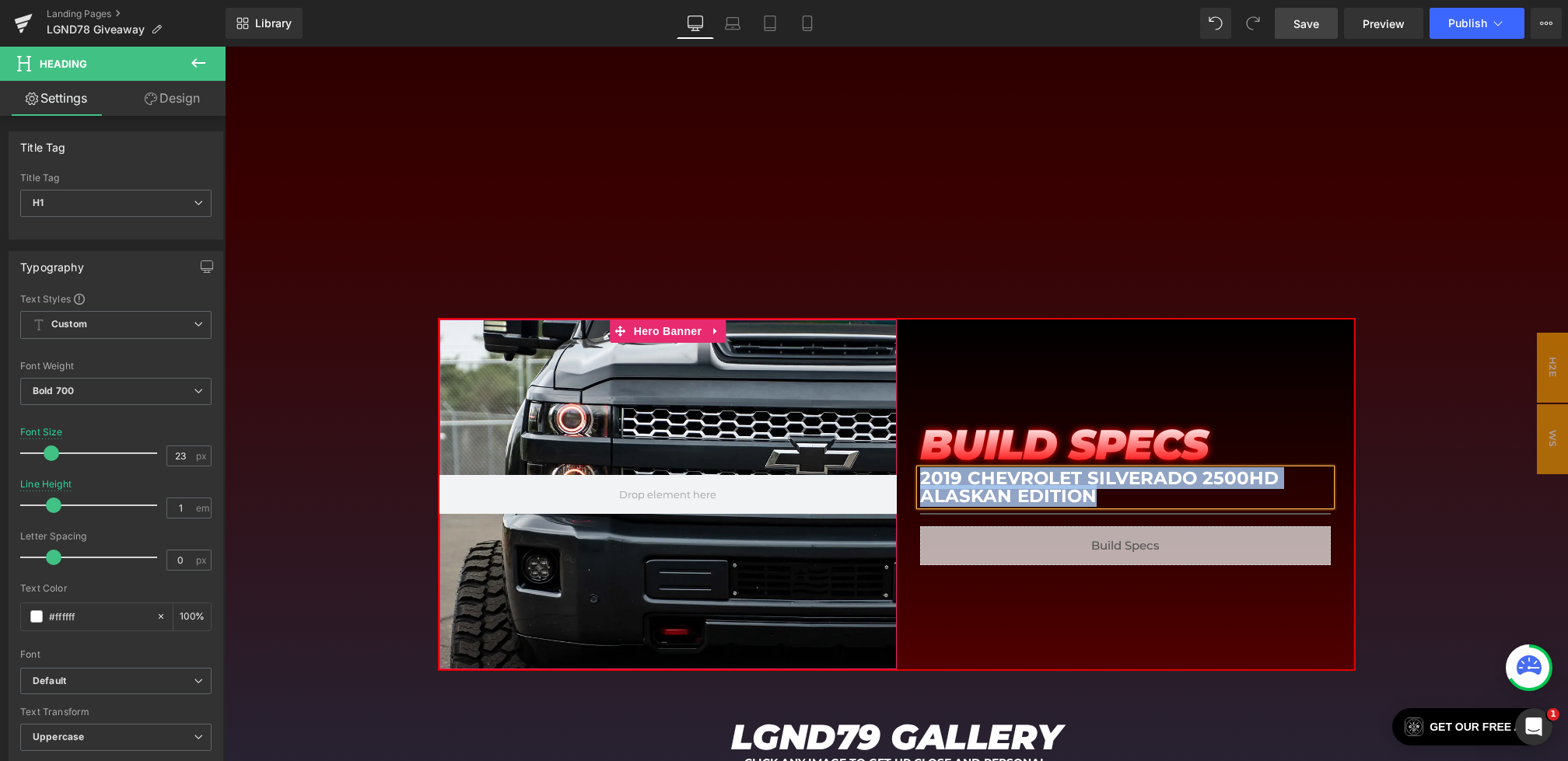
paste div
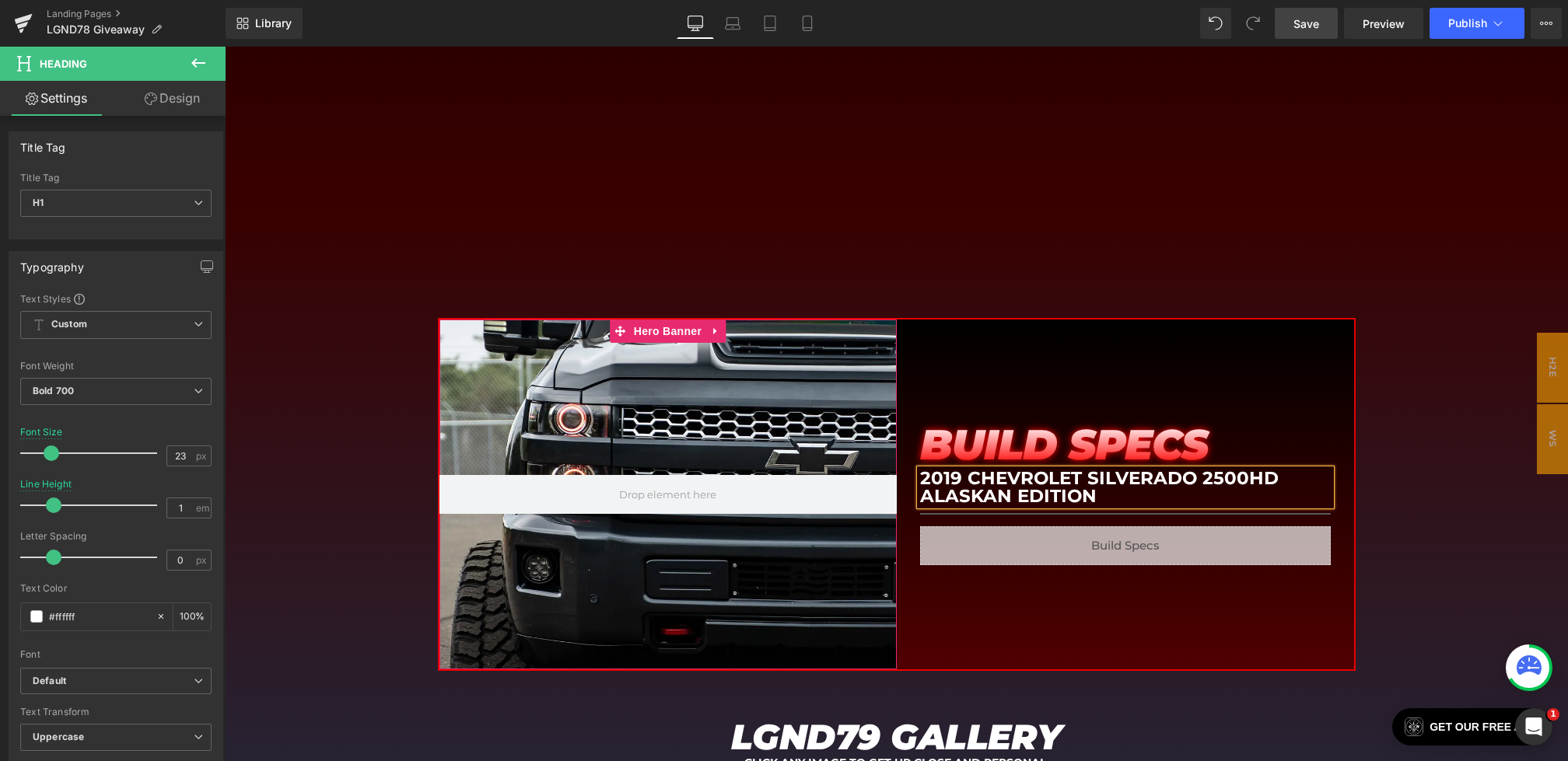
scroll to position [1704, 0]
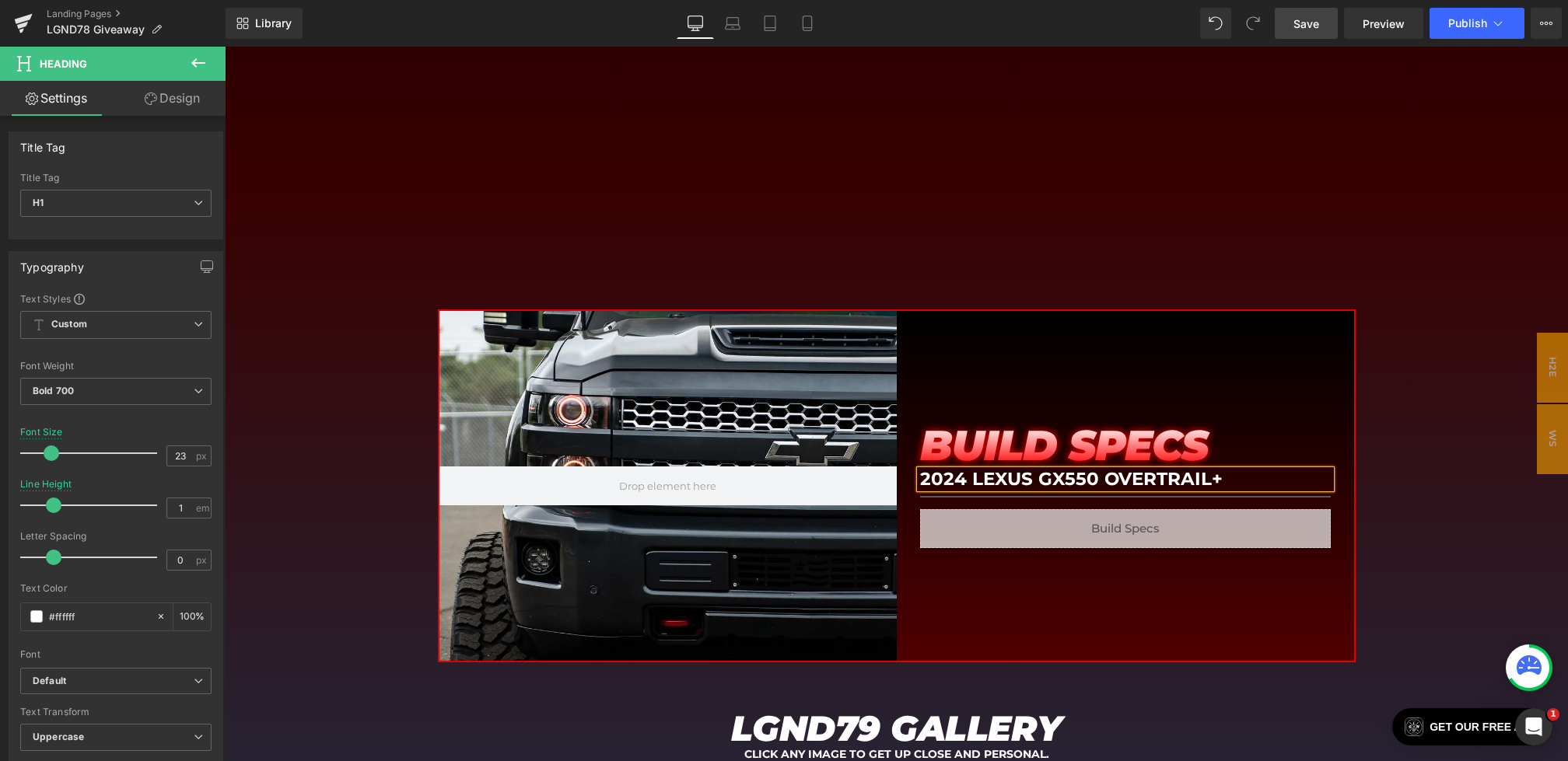
click at [1062, 470] on h1 "2024 Lexus GX550 Overtrail+" at bounding box center [1125, 479] width 411 height 18
click at [1449, 458] on div "LGND78 PRIZE OVERVIEW: Heading One Grand Prize Winner will be flown out to LGND…" at bounding box center [895, 214] width 1343 height 1366
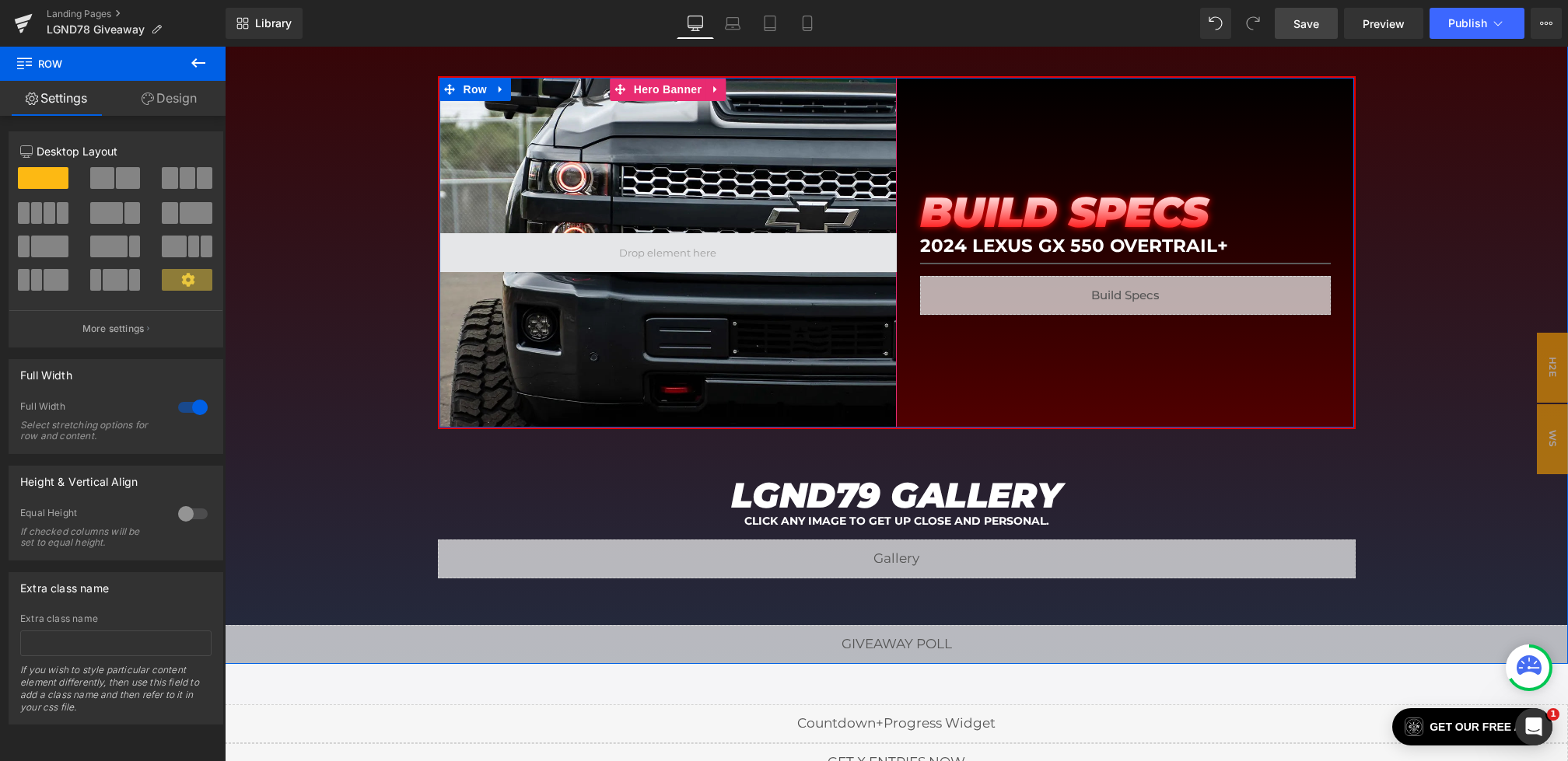
scroll to position [1980, 0]
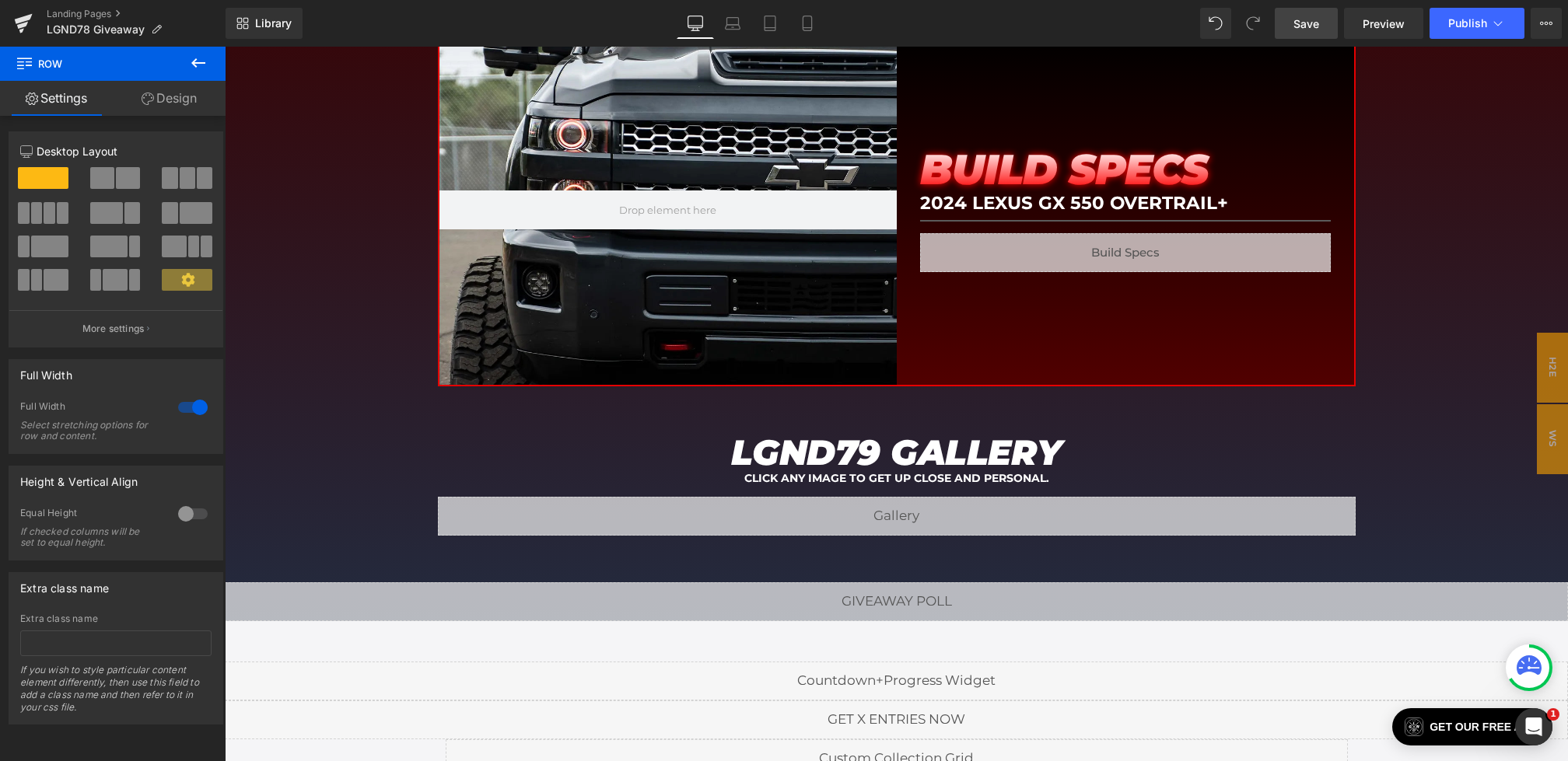
click at [1295, 24] on span "Save" at bounding box center [1306, 24] width 25 height 17
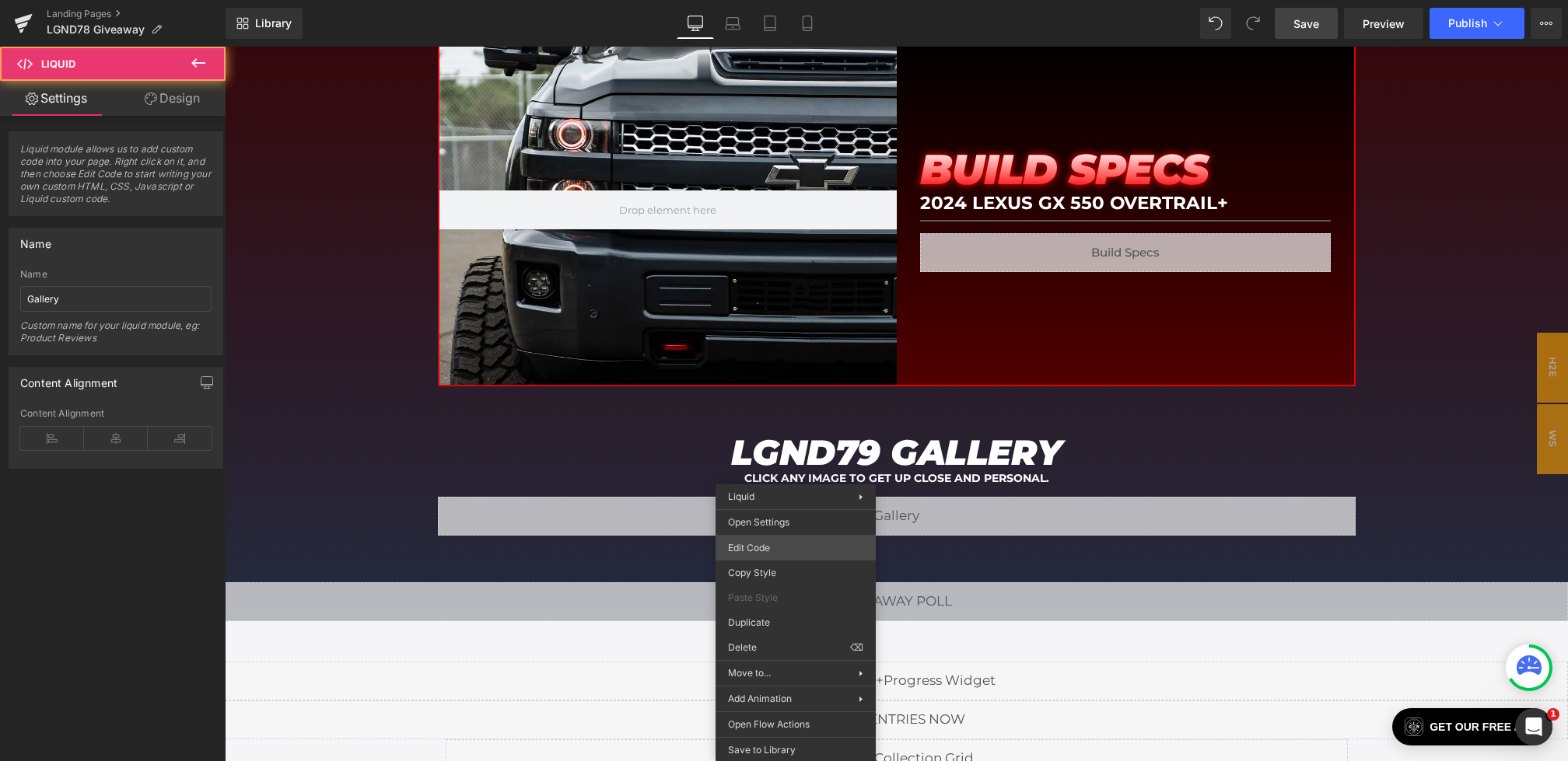
click at [769, 0] on div "Youtube You are previewing how the will restyle your page. You can not edit Ele…" at bounding box center [784, 0] width 1568 height 0
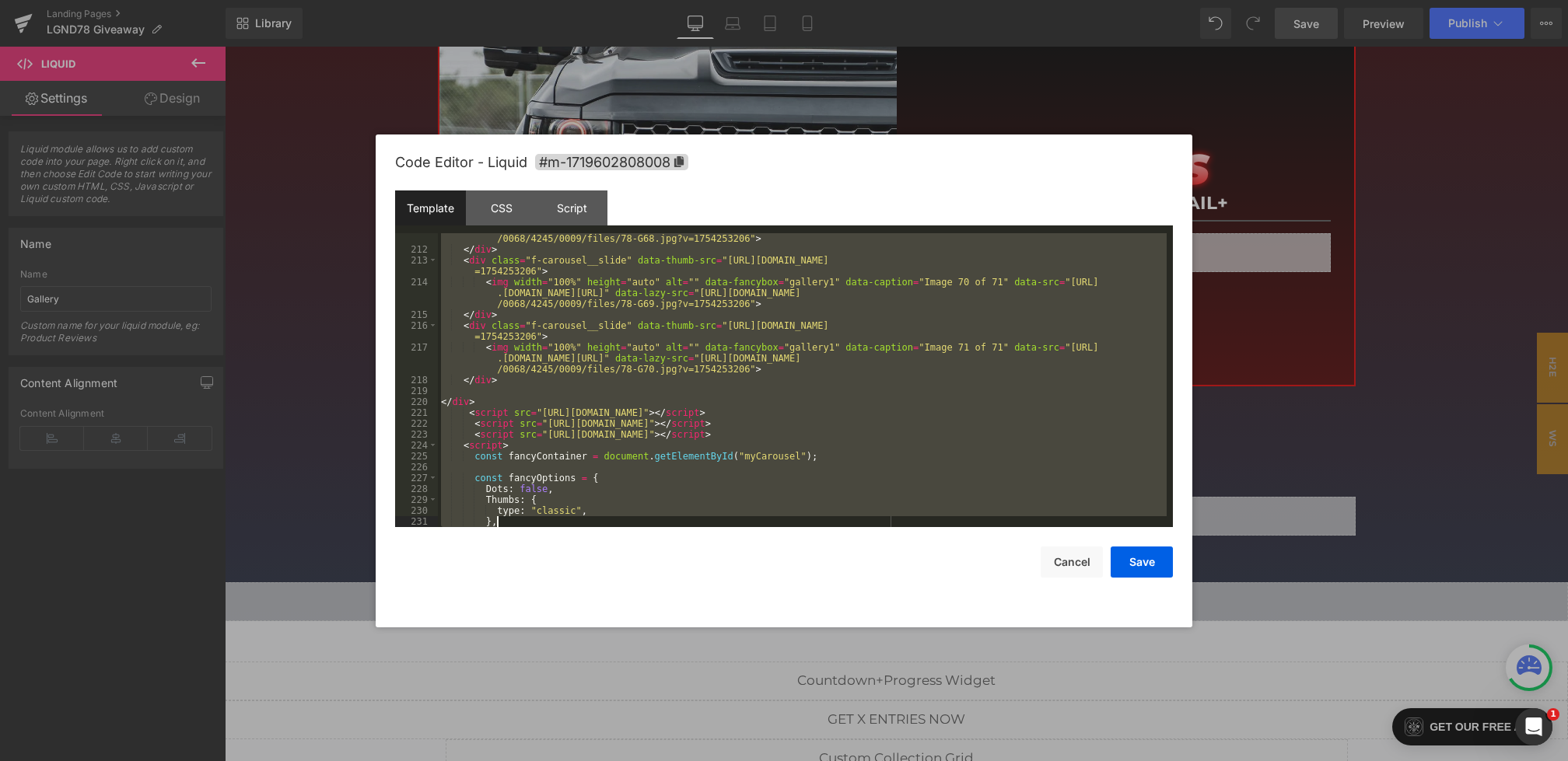
scroll to position [4538, 0]
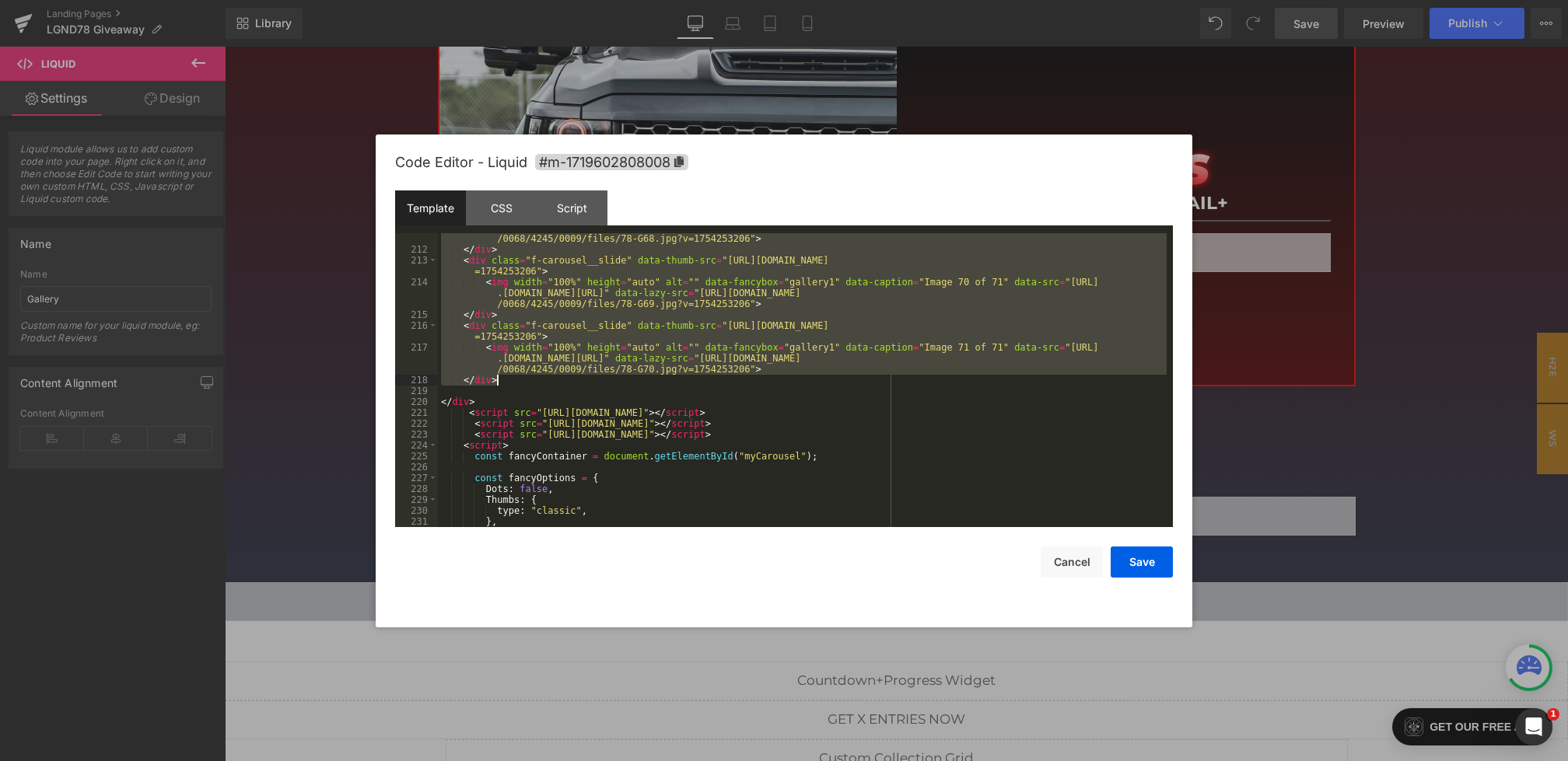
drag, startPoint x: 463, startPoint y: 295, endPoint x: 554, endPoint y: 380, distance: 124.5
click at [554, 380] on div "< img width = "100%" height = "auto" alt = "" data-fancybox = "gallery1" data-c…" at bounding box center [802, 380] width 729 height 338
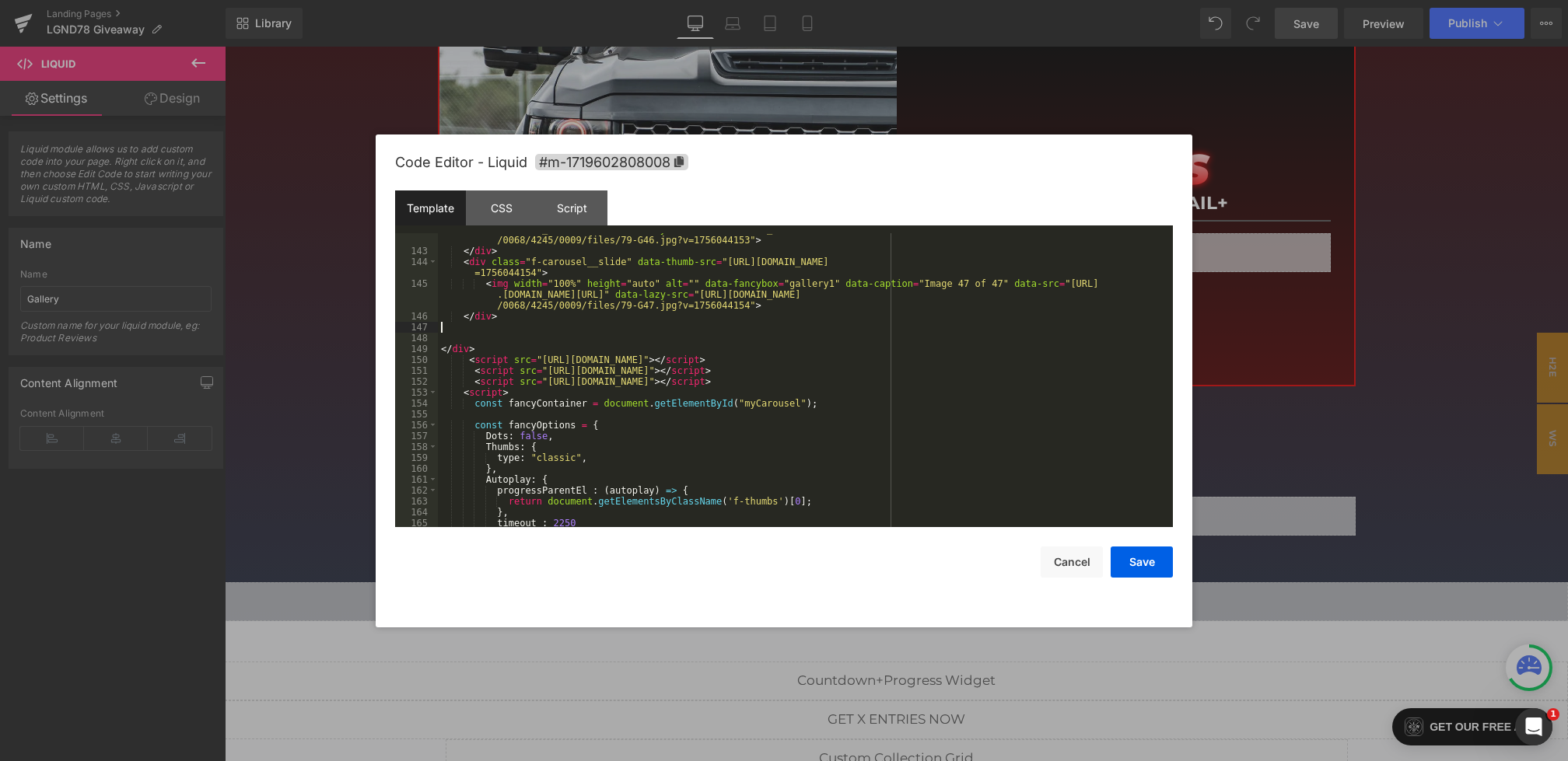
scroll to position [3034, 0]
click at [1141, 555] on button "Save" at bounding box center [1141, 561] width 62 height 31
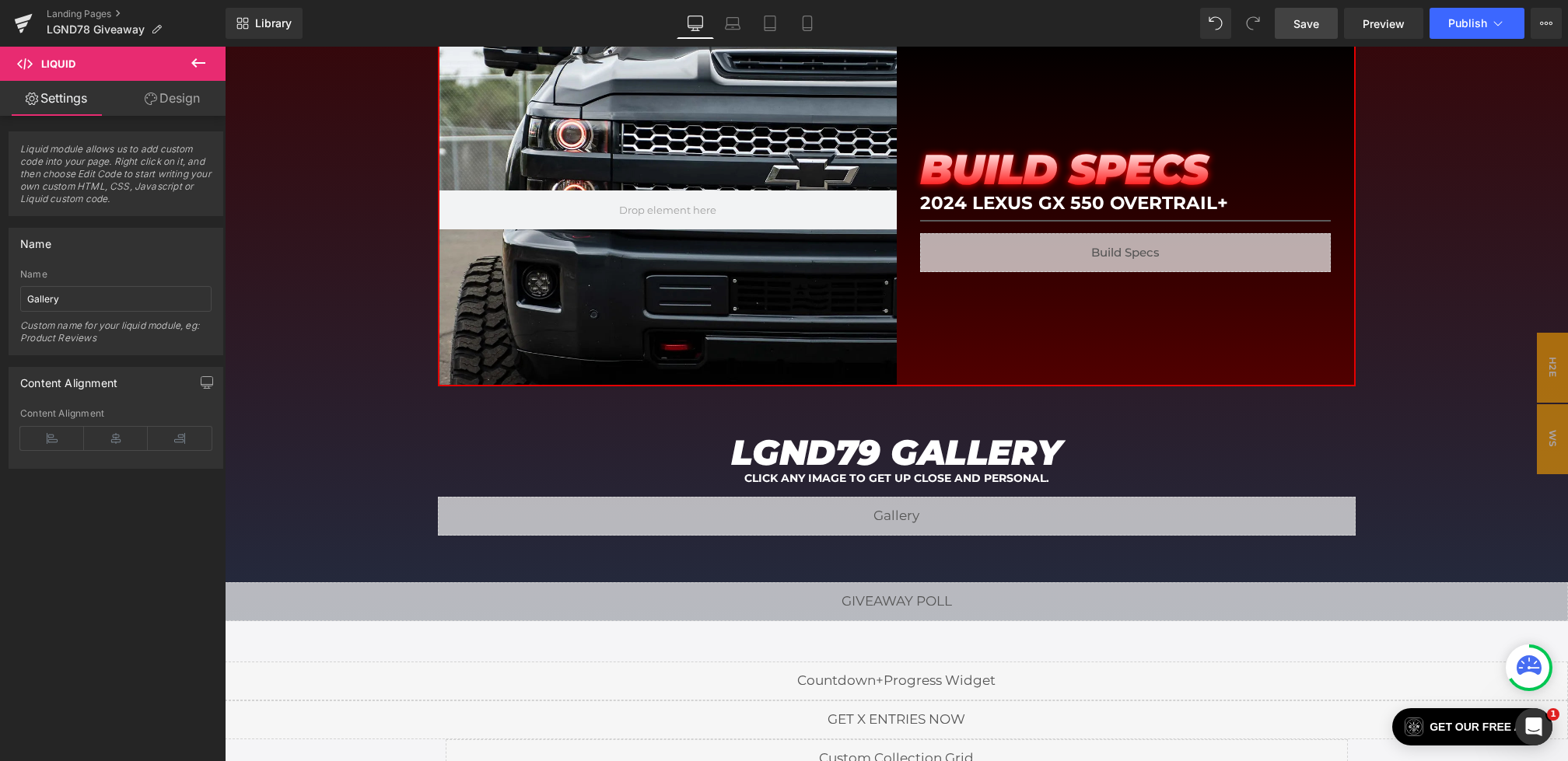
click at [1304, 27] on span "Save" at bounding box center [1306, 24] width 25 height 17
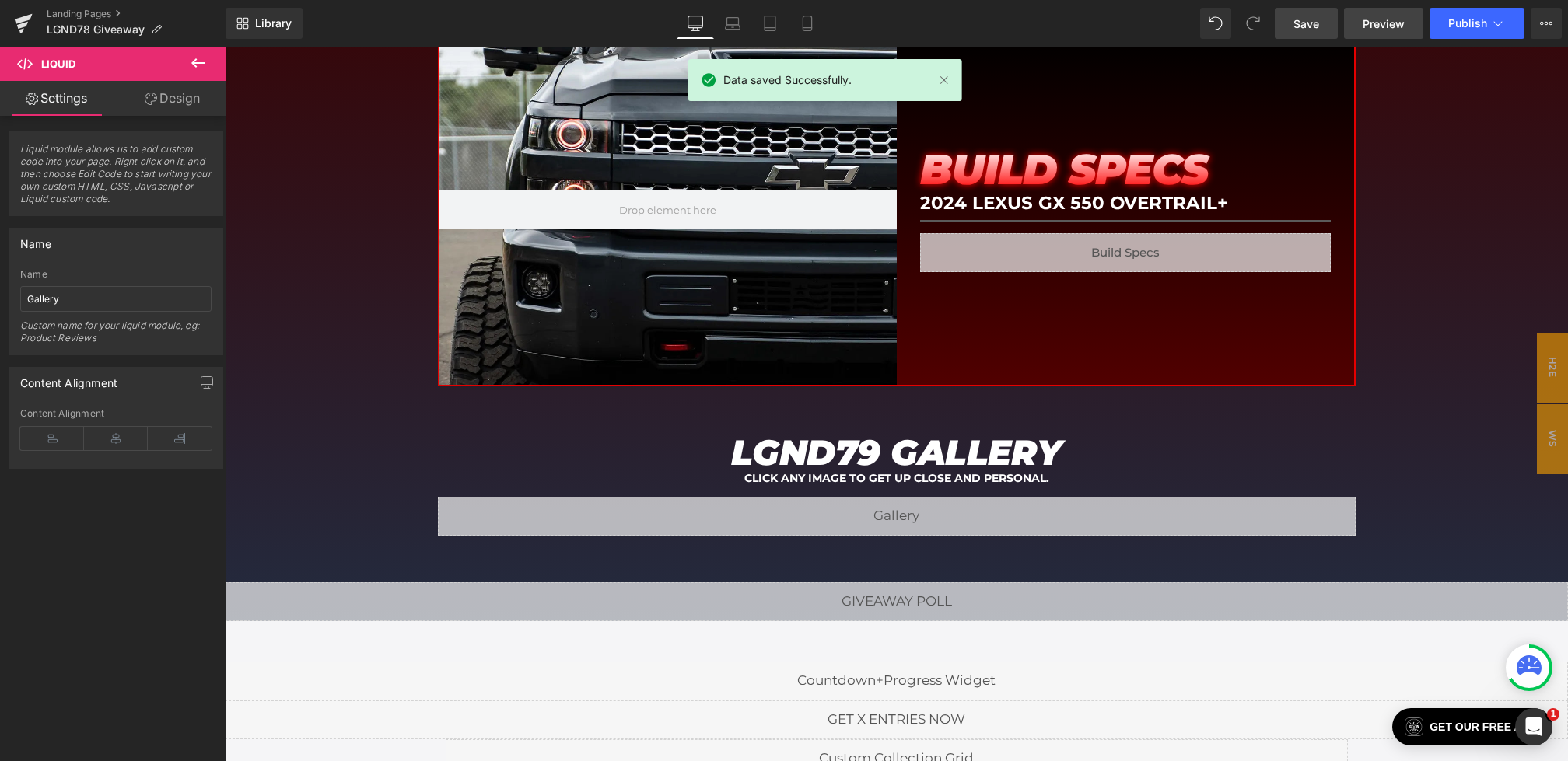
click at [1357, 34] on link "Preview" at bounding box center [1383, 23] width 79 height 31
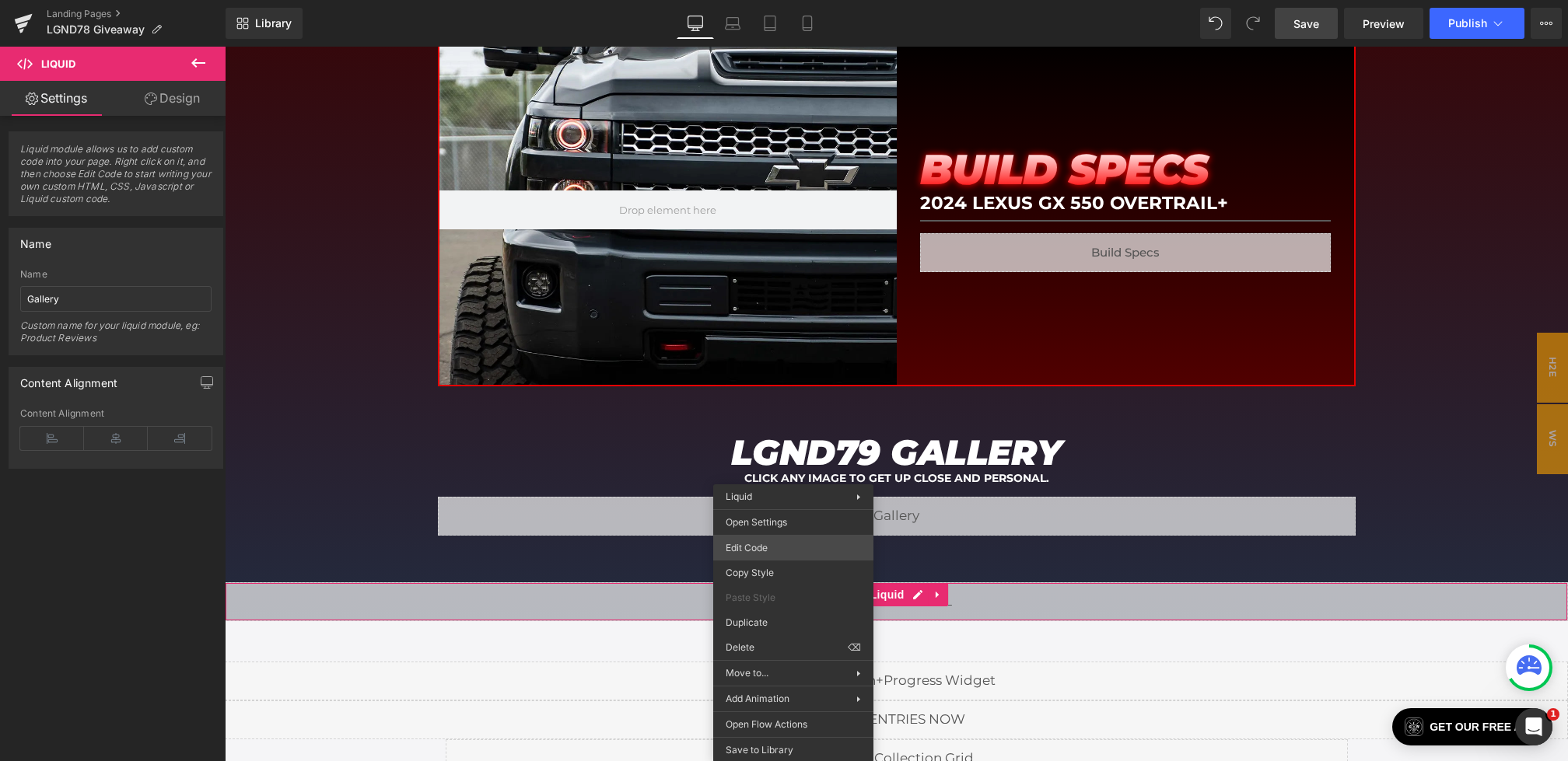
click at [764, 0] on div "Youtube You are previewing how the will restyle your page. You can not edit Ele…" at bounding box center [784, 0] width 1568 height 0
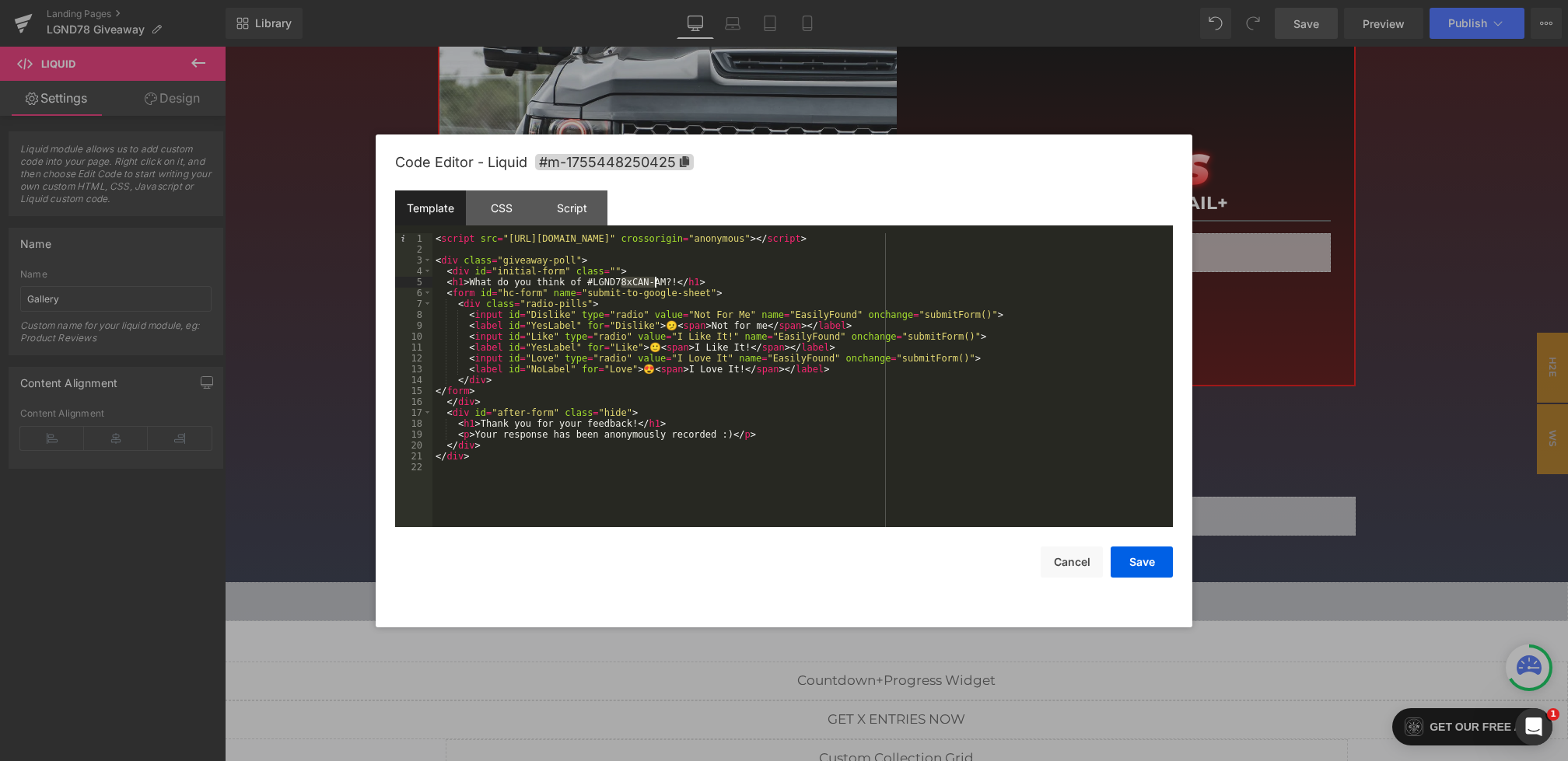
drag, startPoint x: 623, startPoint y: 281, endPoint x: 664, endPoint y: 281, distance: 41.0
click at [664, 281] on div "< script src = "https://kit.fontawesome.com/7624535cd0.js" crossorigin = "anony…" at bounding box center [803, 391] width 741 height 315
click at [1137, 569] on button "Save" at bounding box center [1141, 561] width 62 height 31
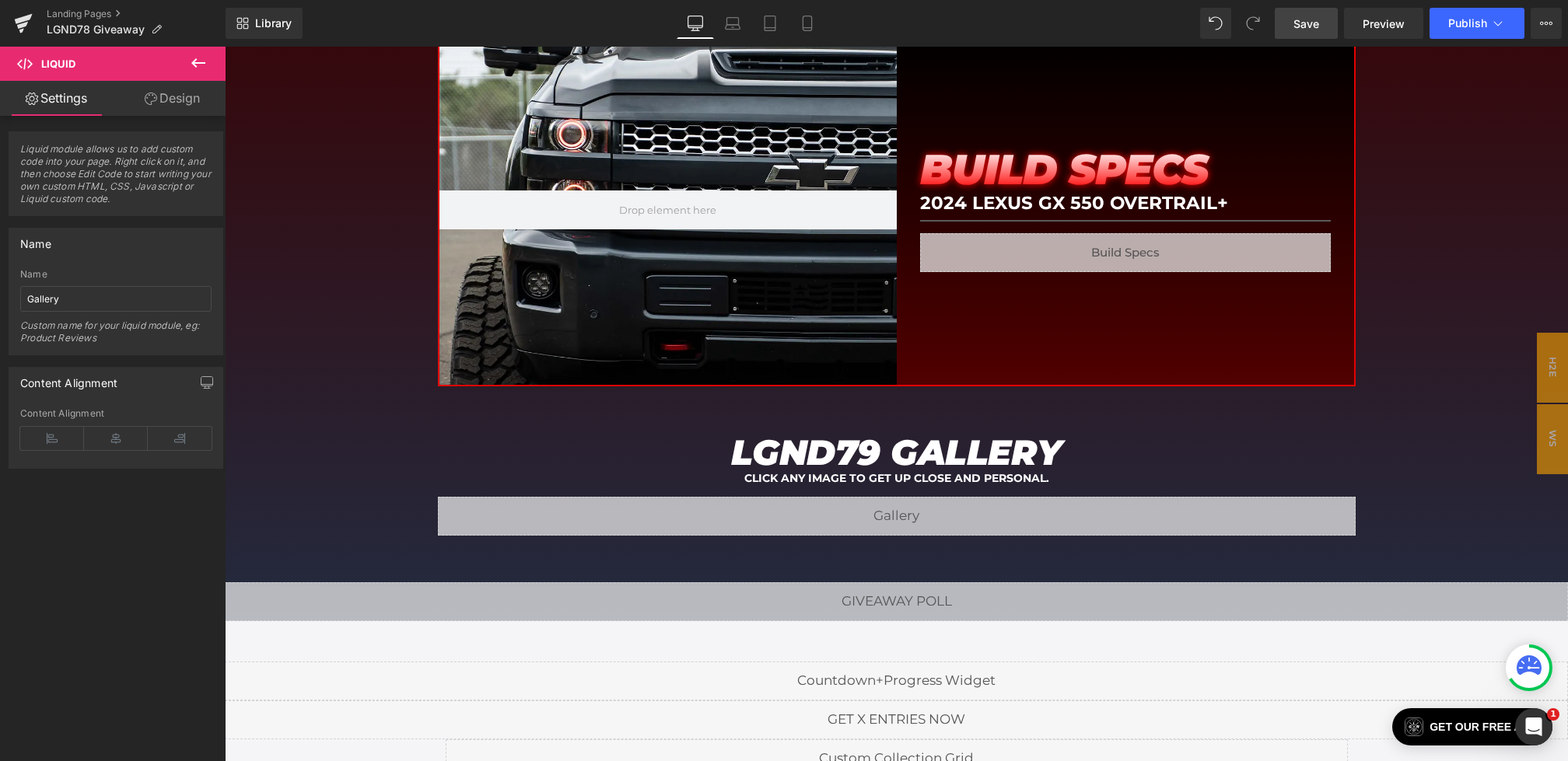
click at [1316, 25] on span "Save" at bounding box center [1306, 24] width 25 height 17
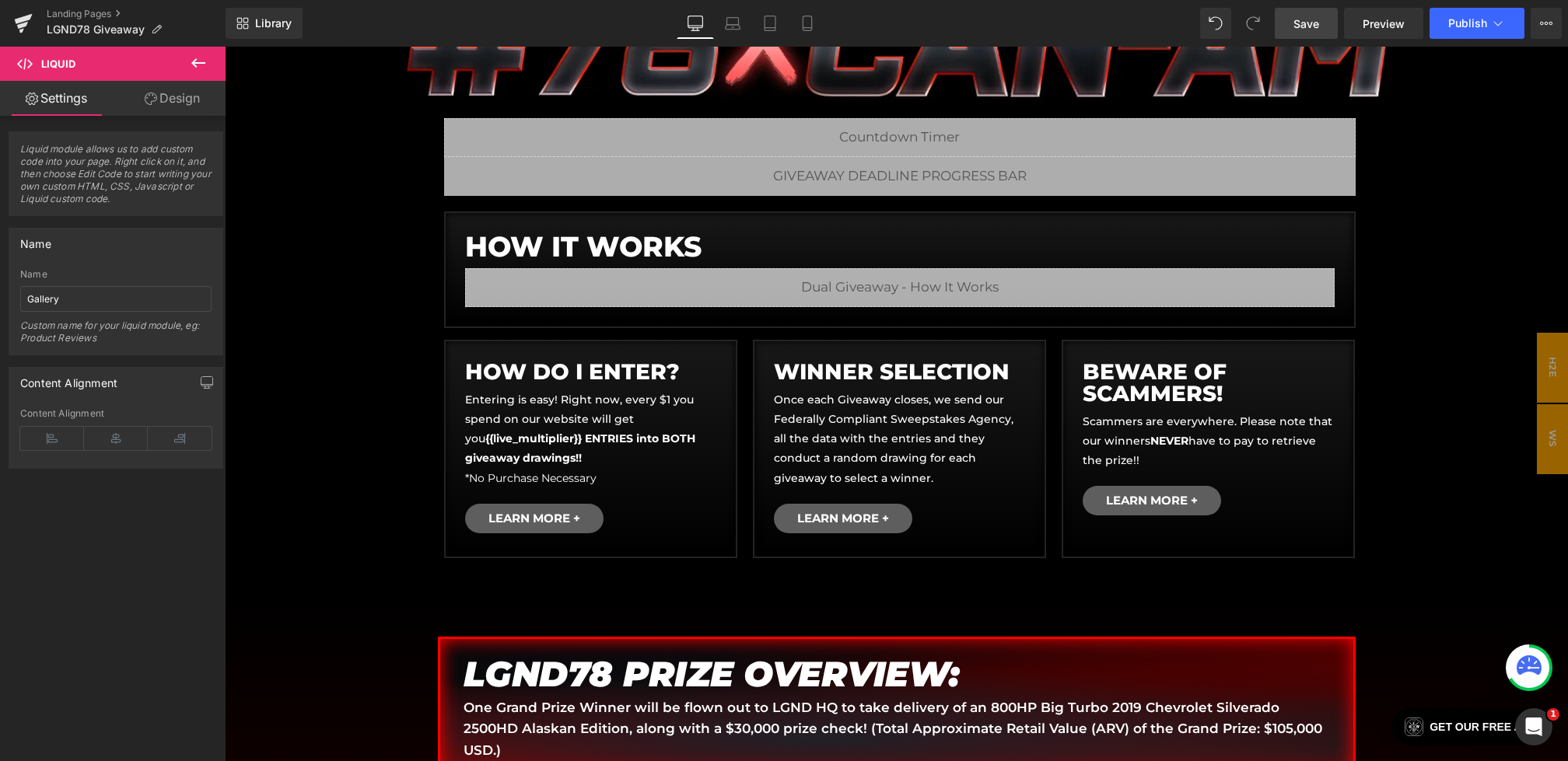
scroll to position [563, 0]
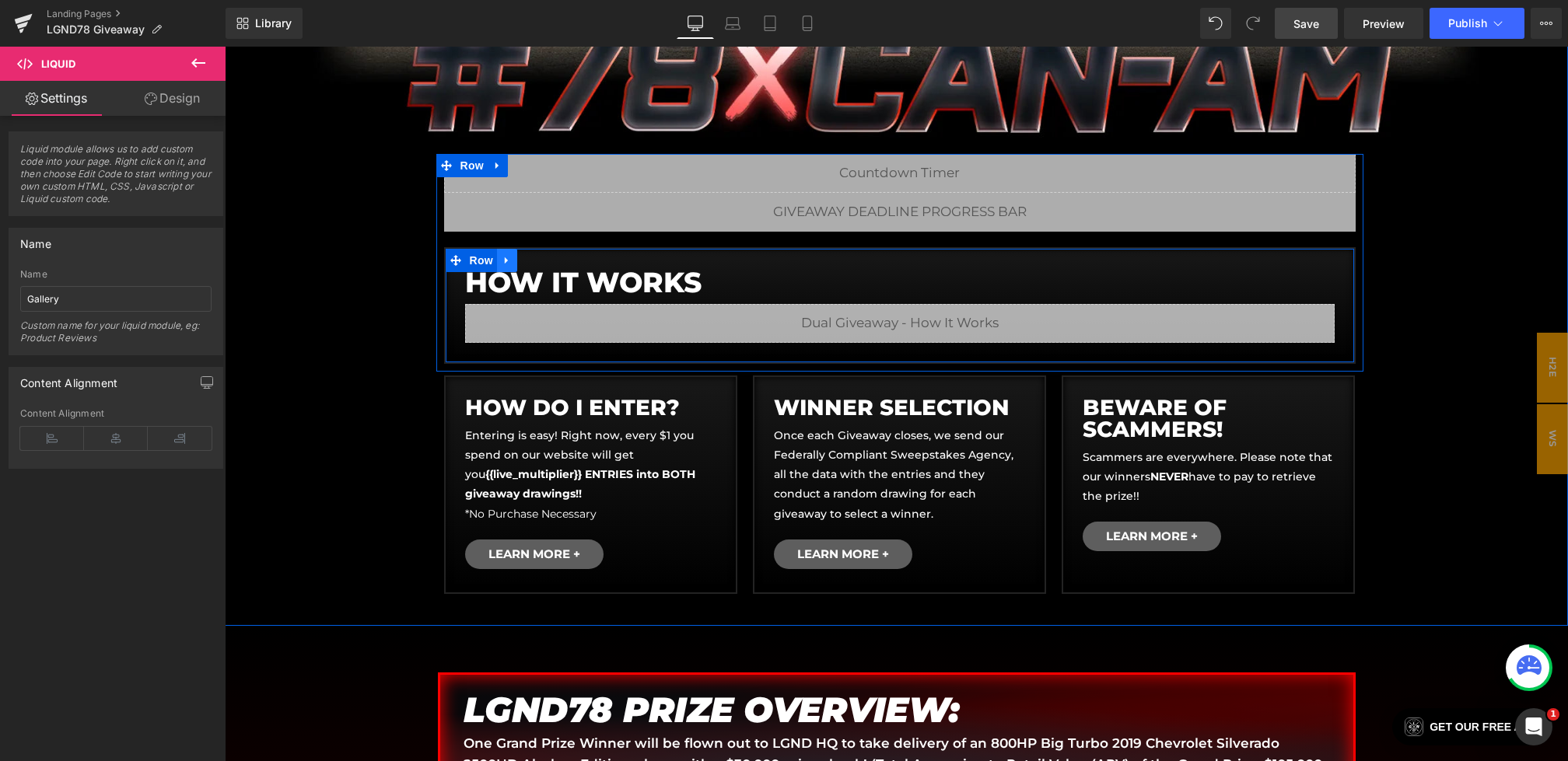
click at [507, 258] on icon at bounding box center [507, 260] width 11 height 12
click at [550, 260] on icon at bounding box center [547, 261] width 11 height 11
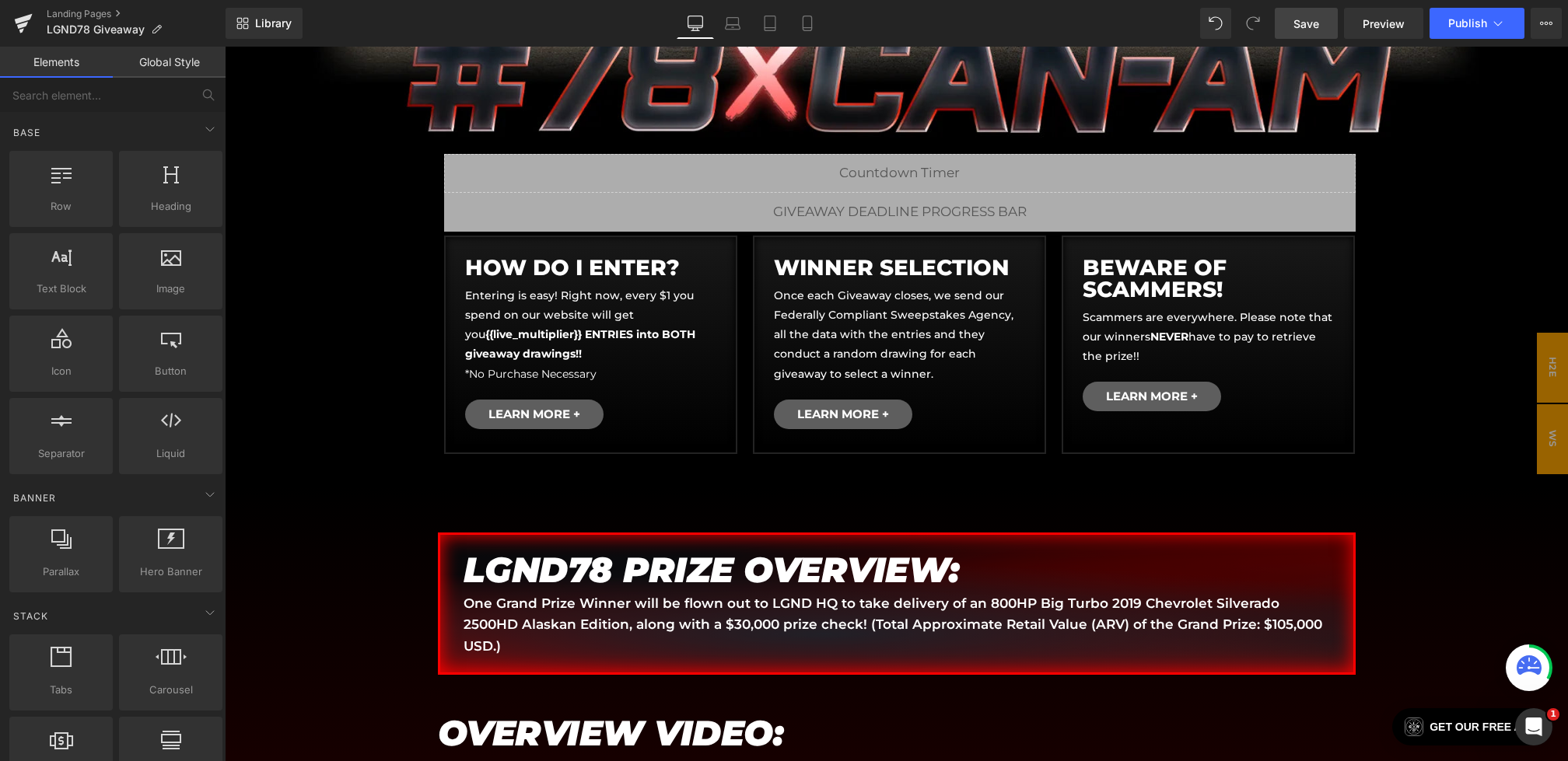
click at [1309, 20] on span "Save" at bounding box center [1306, 24] width 25 height 17
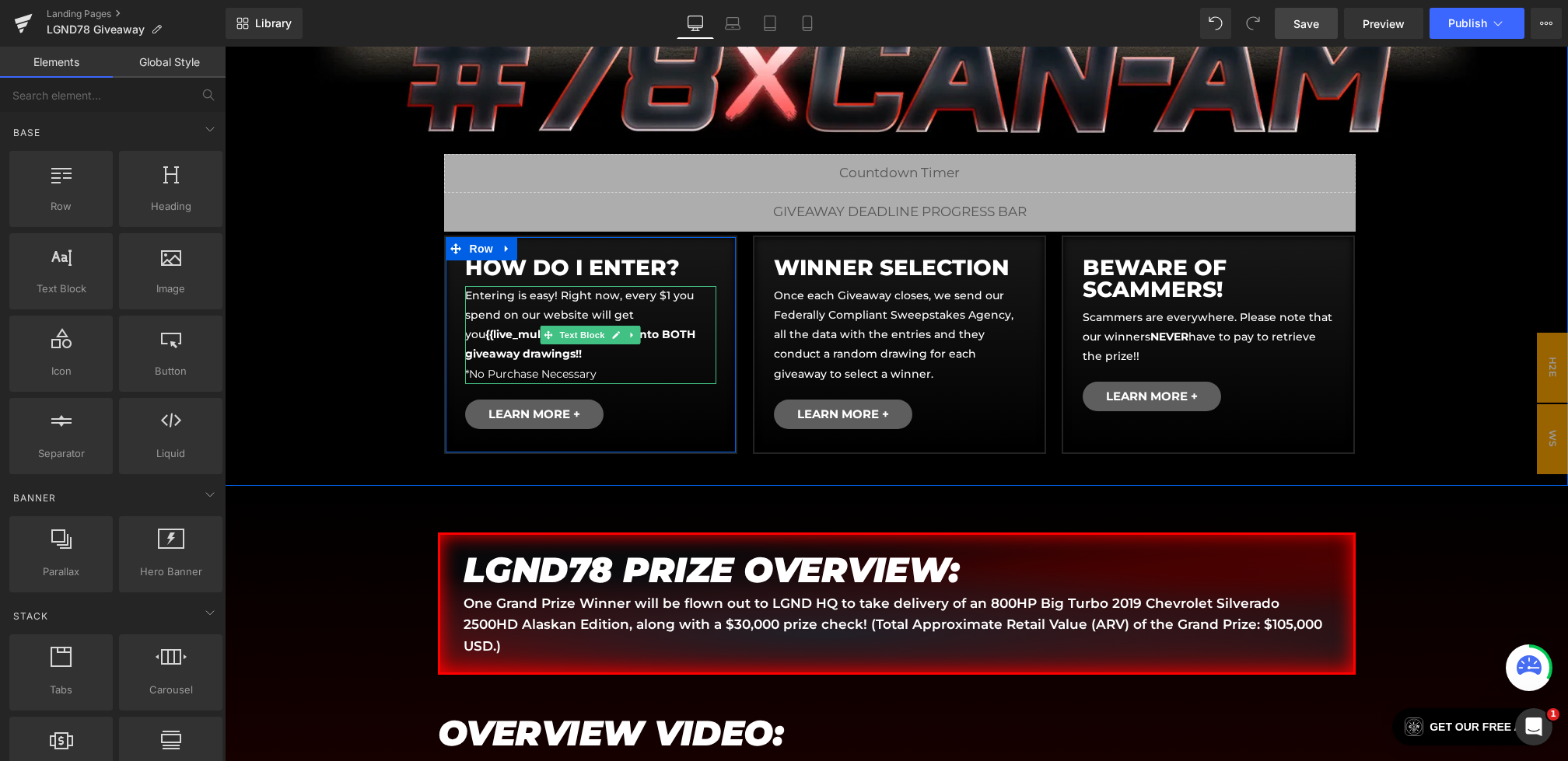
click at [511, 354] on strong "{{live_multiplier}} ENTRIES into BOTH giveaway drawings!!" at bounding box center [580, 344] width 230 height 33
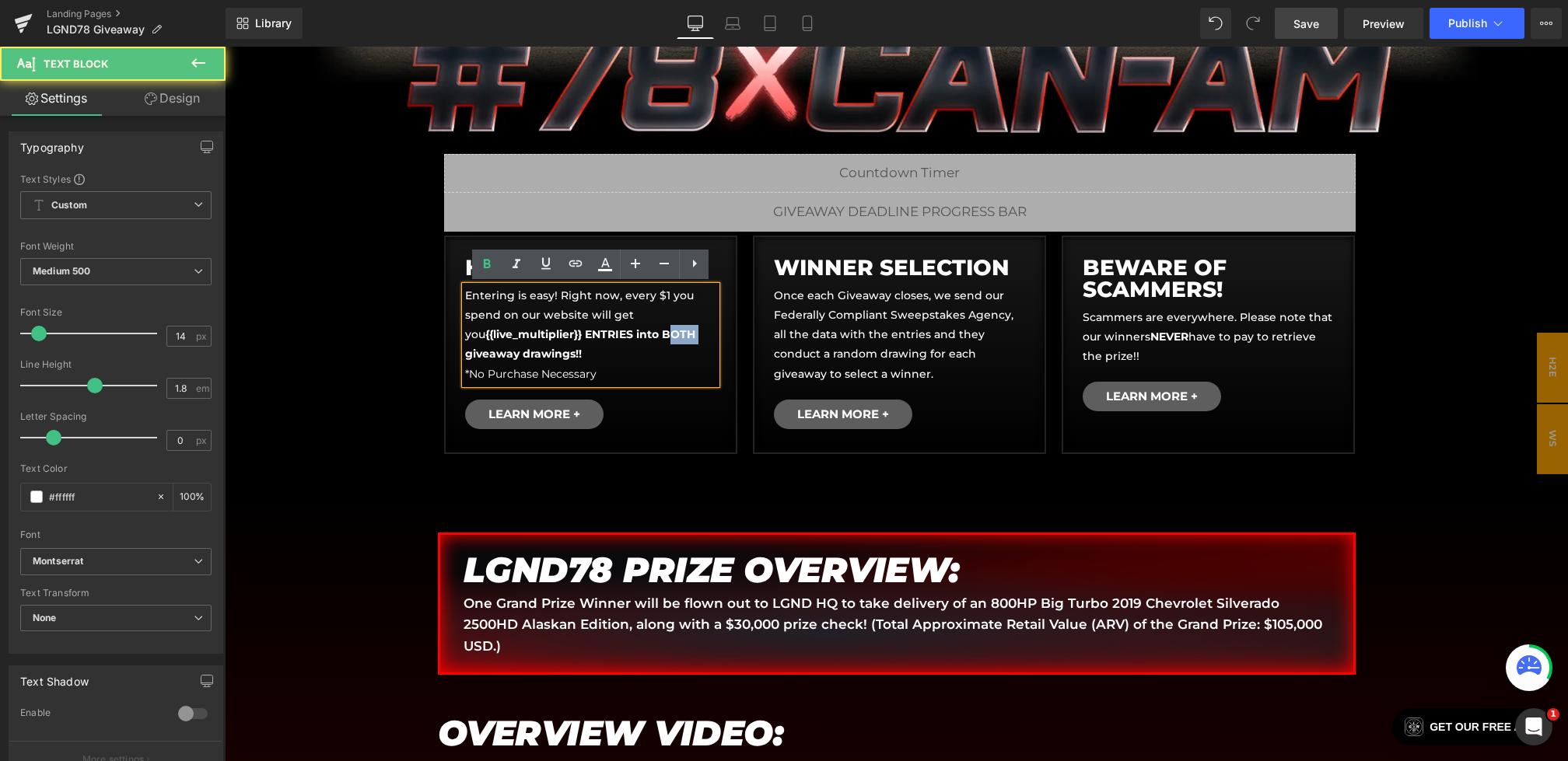
drag, startPoint x: 665, startPoint y: 335, endPoint x: 699, endPoint y: 335, distance: 34.0
click at [696, 335] on strong "{{live_multiplier}} ENTRIES into BOTH giveaway drawings!!" at bounding box center [580, 344] width 230 height 33
click at [580, 350] on strong "{{live_multiplier}} ENTRIES into the giveaway drawings!!" at bounding box center [573, 344] width 217 height 33
click at [575, 353] on strong "{{live_multiplier}} ENTRIES into the giveaway drawings!!" at bounding box center [573, 344] width 217 height 33
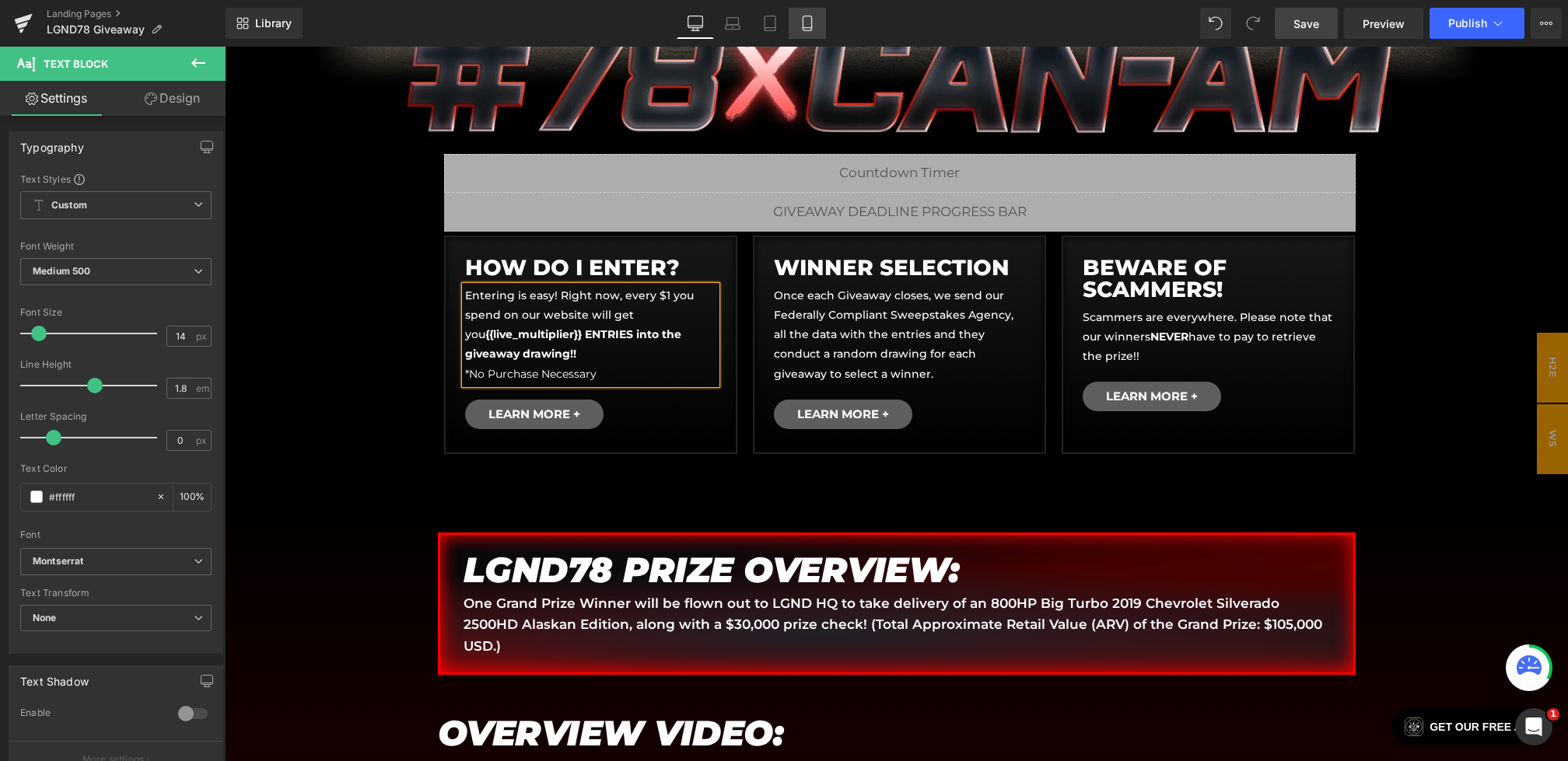
click at [811, 25] on icon at bounding box center [807, 24] width 16 height 16
type input "100"
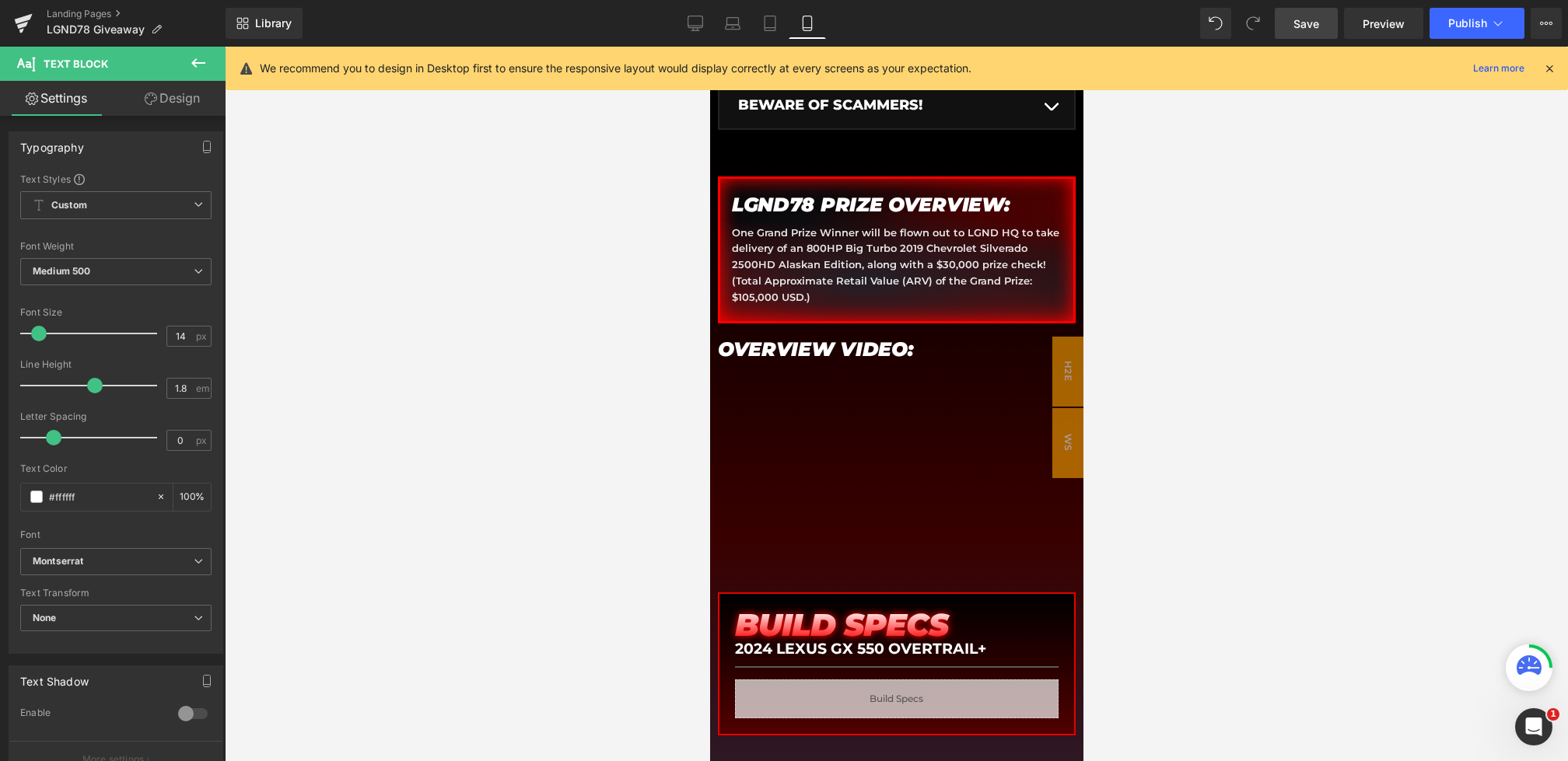
scroll to position [0, 0]
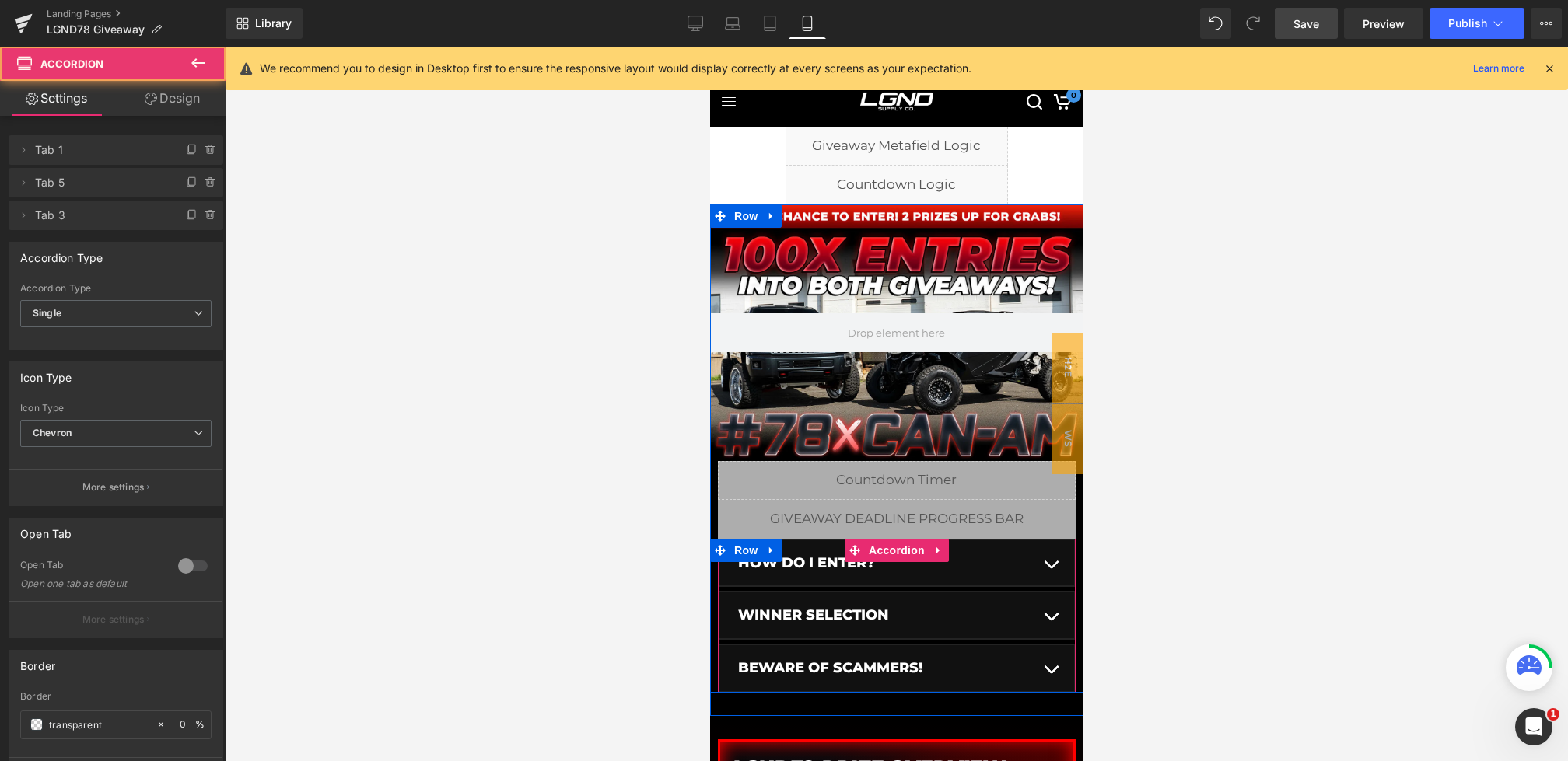
click at [1050, 571] on button "button" at bounding box center [1049, 563] width 31 height 46
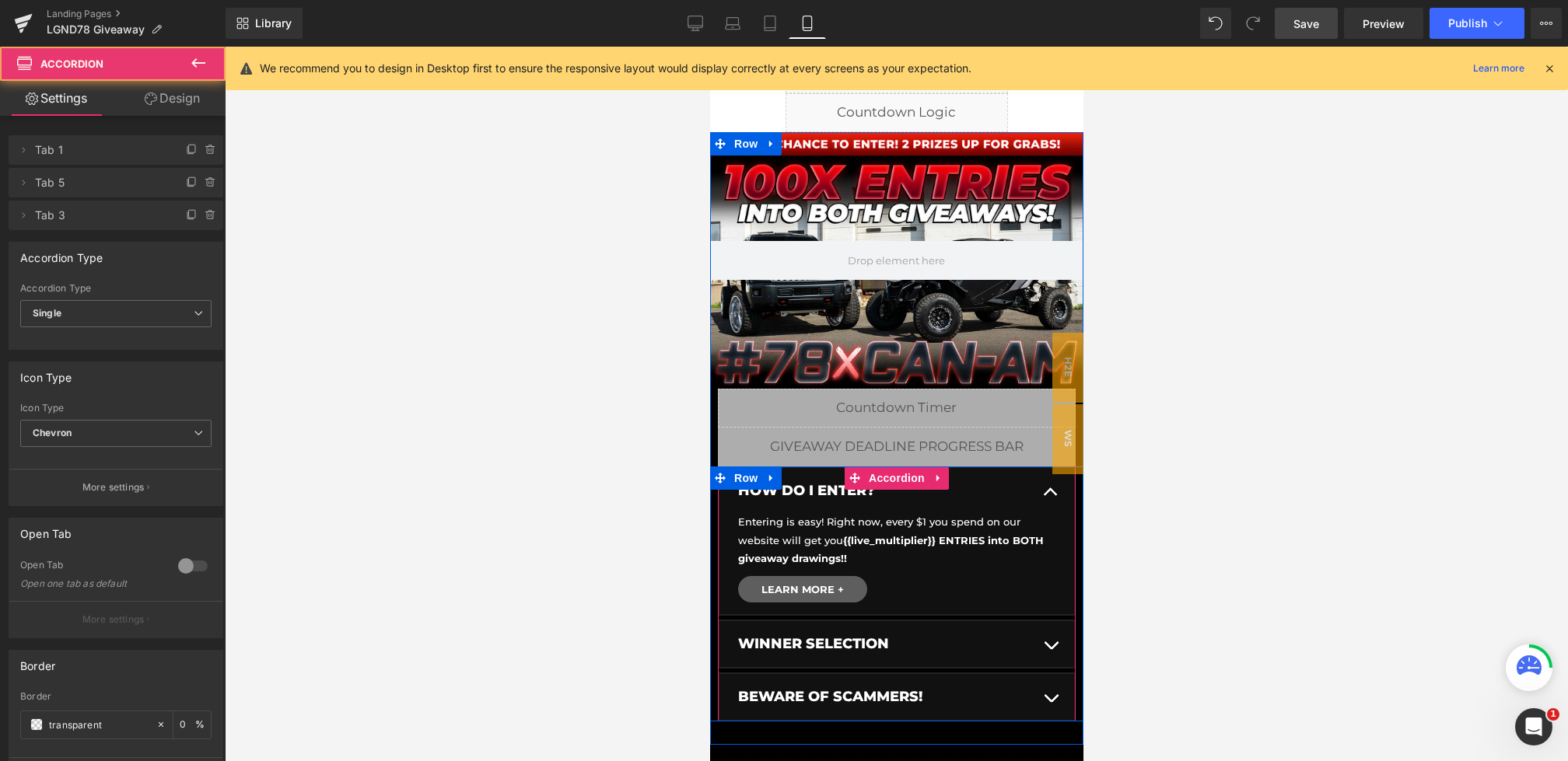
scroll to position [87, 0]
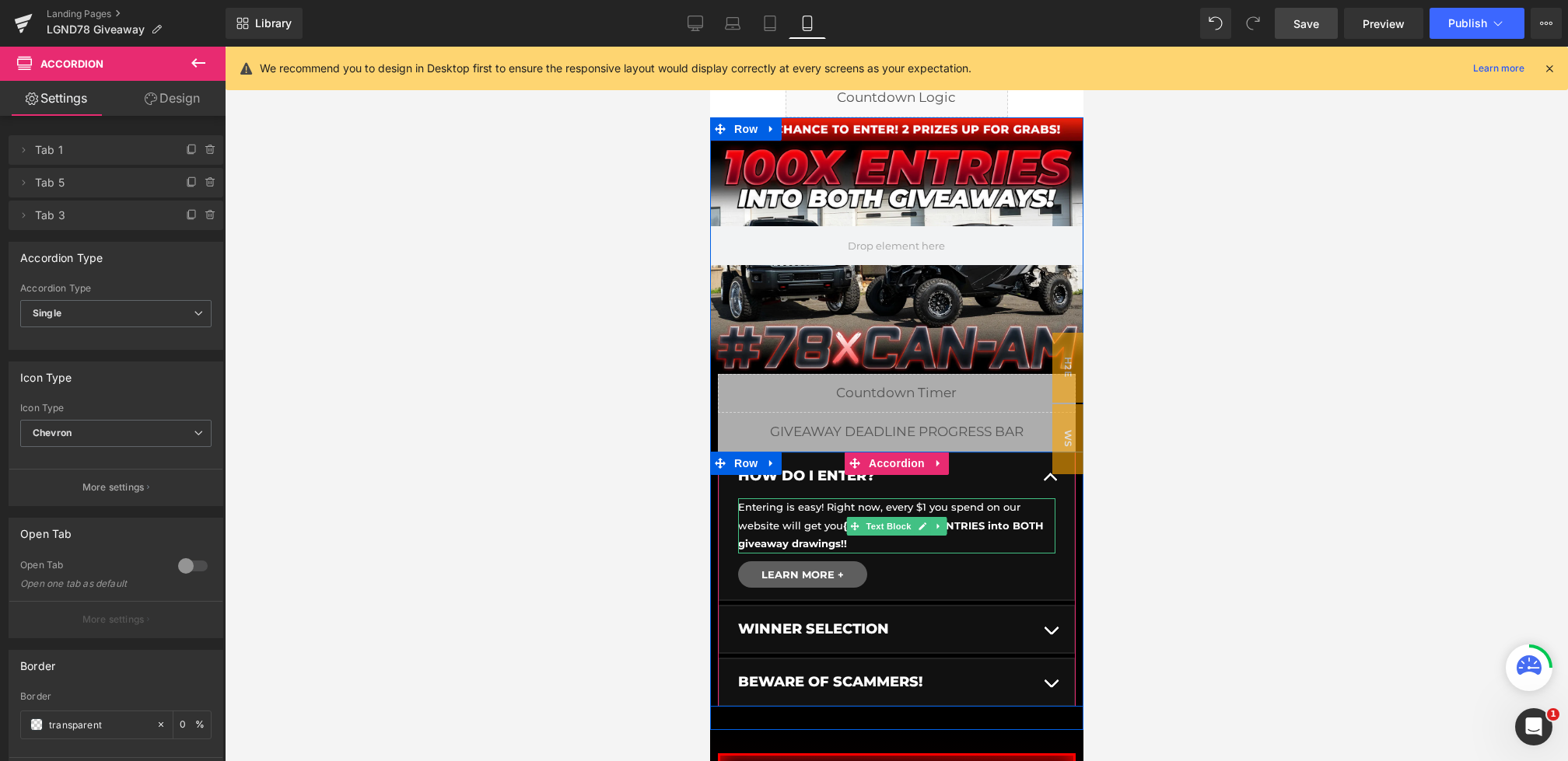
click at [996, 524] on strong "{{live_multiplier}} ENTRIES into BOTH giveaway drawings!!" at bounding box center [890, 534] width 305 height 30
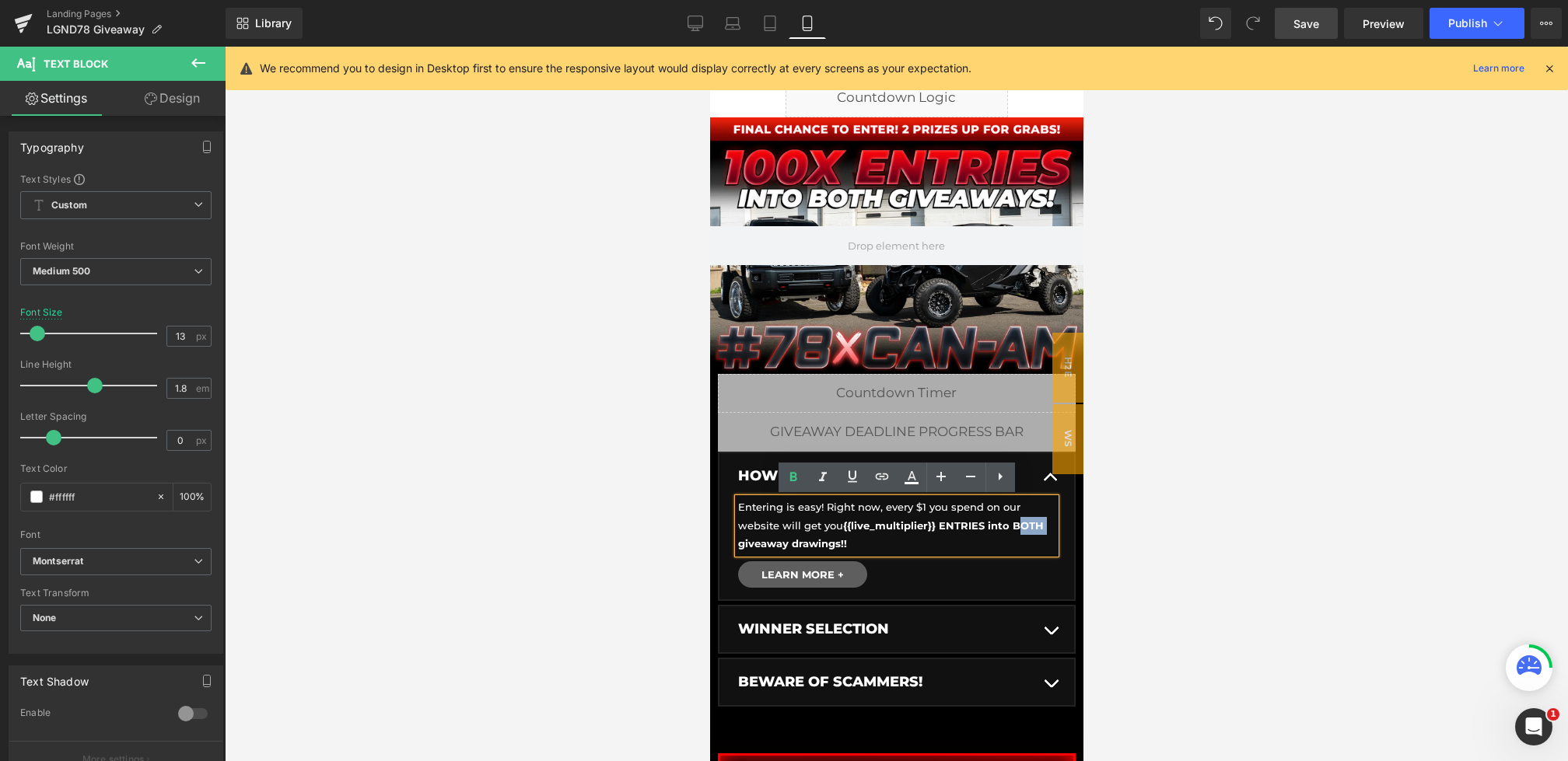
drag, startPoint x: 1009, startPoint y: 526, endPoint x: 1043, endPoint y: 526, distance: 34.0
click at [1043, 526] on p "Entering is easy! Right now, every $1 you spend on our website will get you {{l…" at bounding box center [892, 526] width 309 height 55
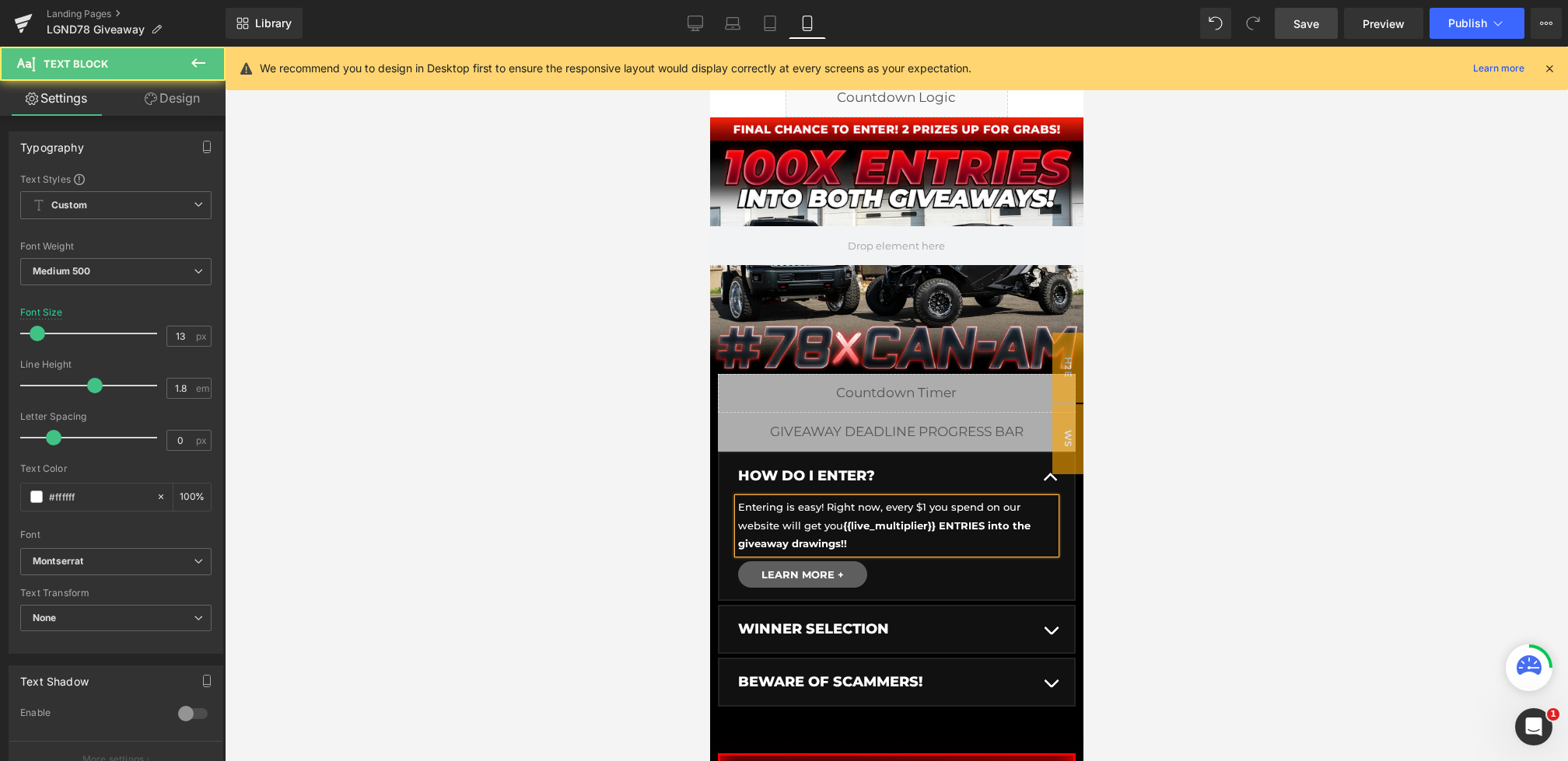
click at [838, 544] on strong "{{live_multiplier}} ENTRIES into the giveaway drawings!!" at bounding box center [884, 534] width 293 height 30
click at [703, 27] on link "Desktop" at bounding box center [695, 23] width 37 height 31
type input "14"
type input "100"
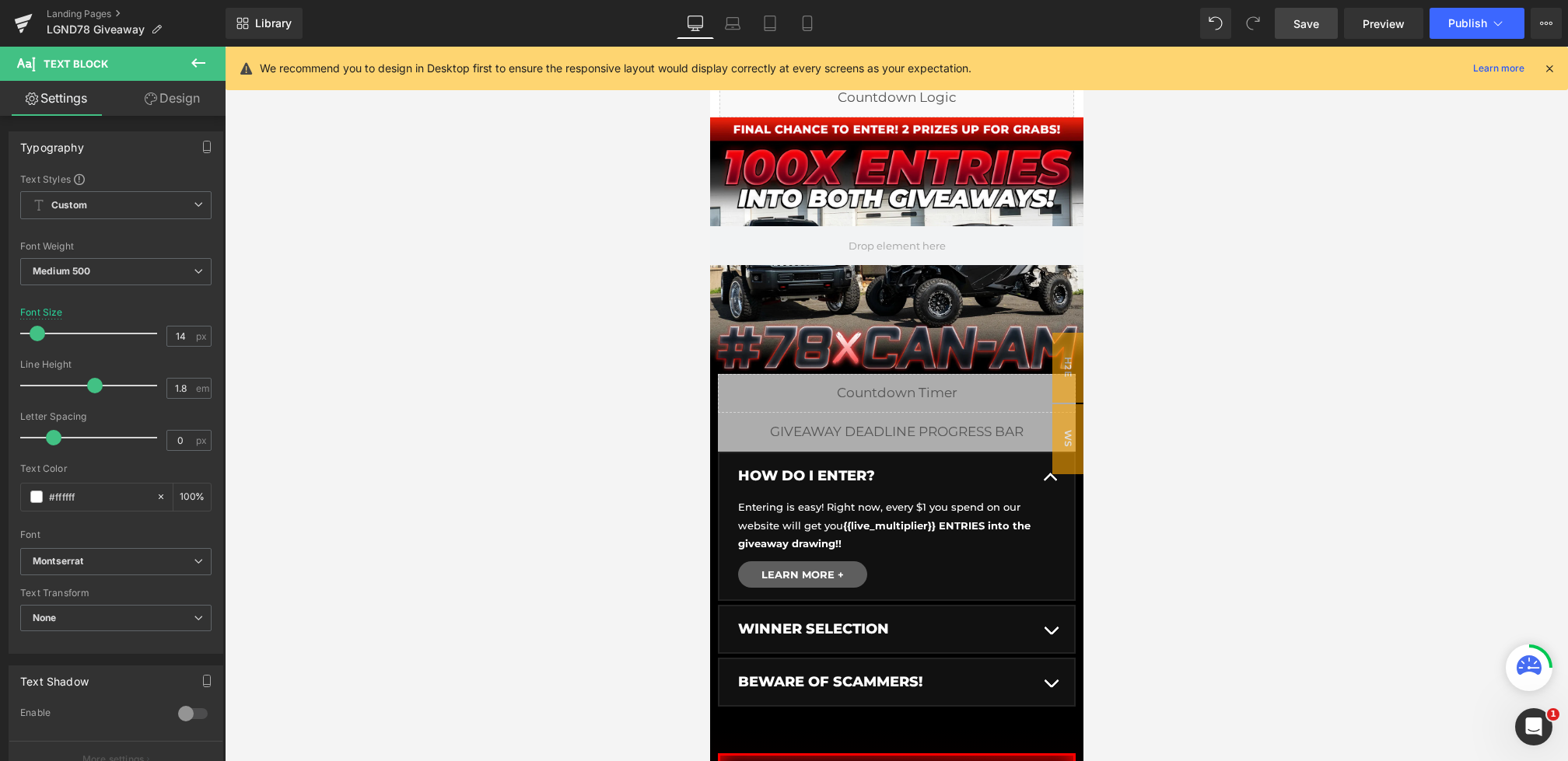
scroll to position [0, 0]
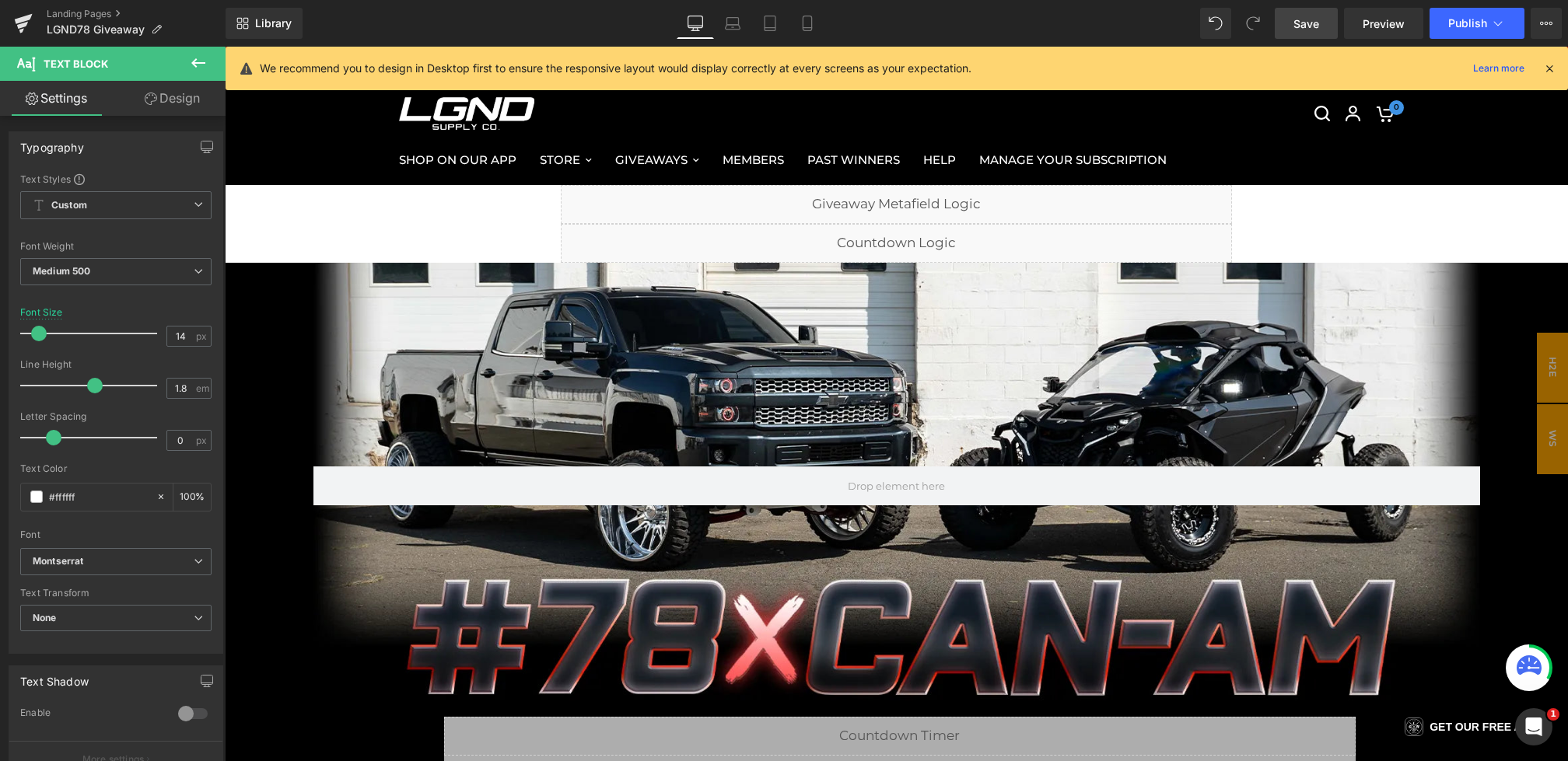
click at [1310, 27] on span "Save" at bounding box center [1306, 24] width 25 height 17
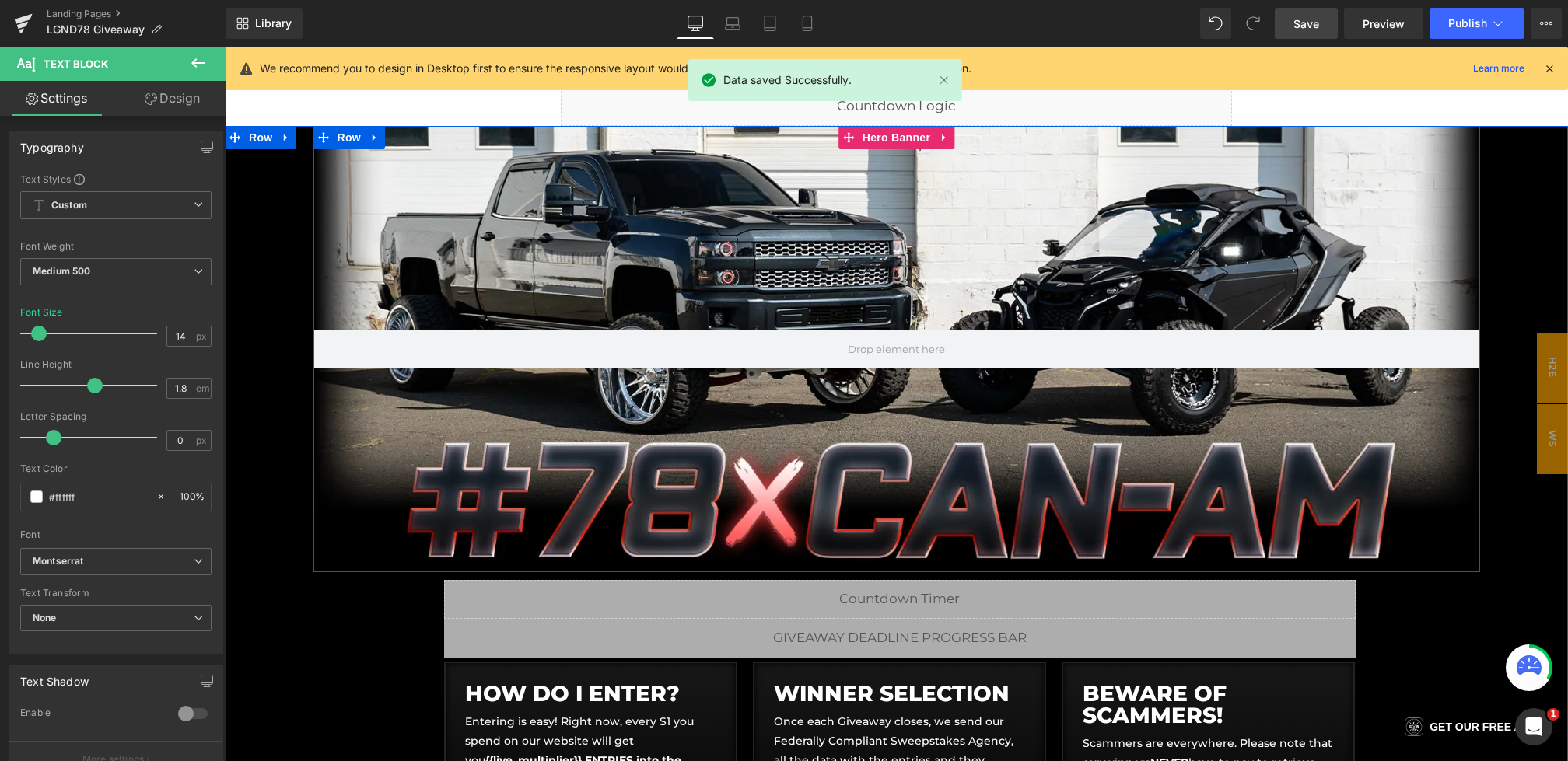
scroll to position [141, 0]
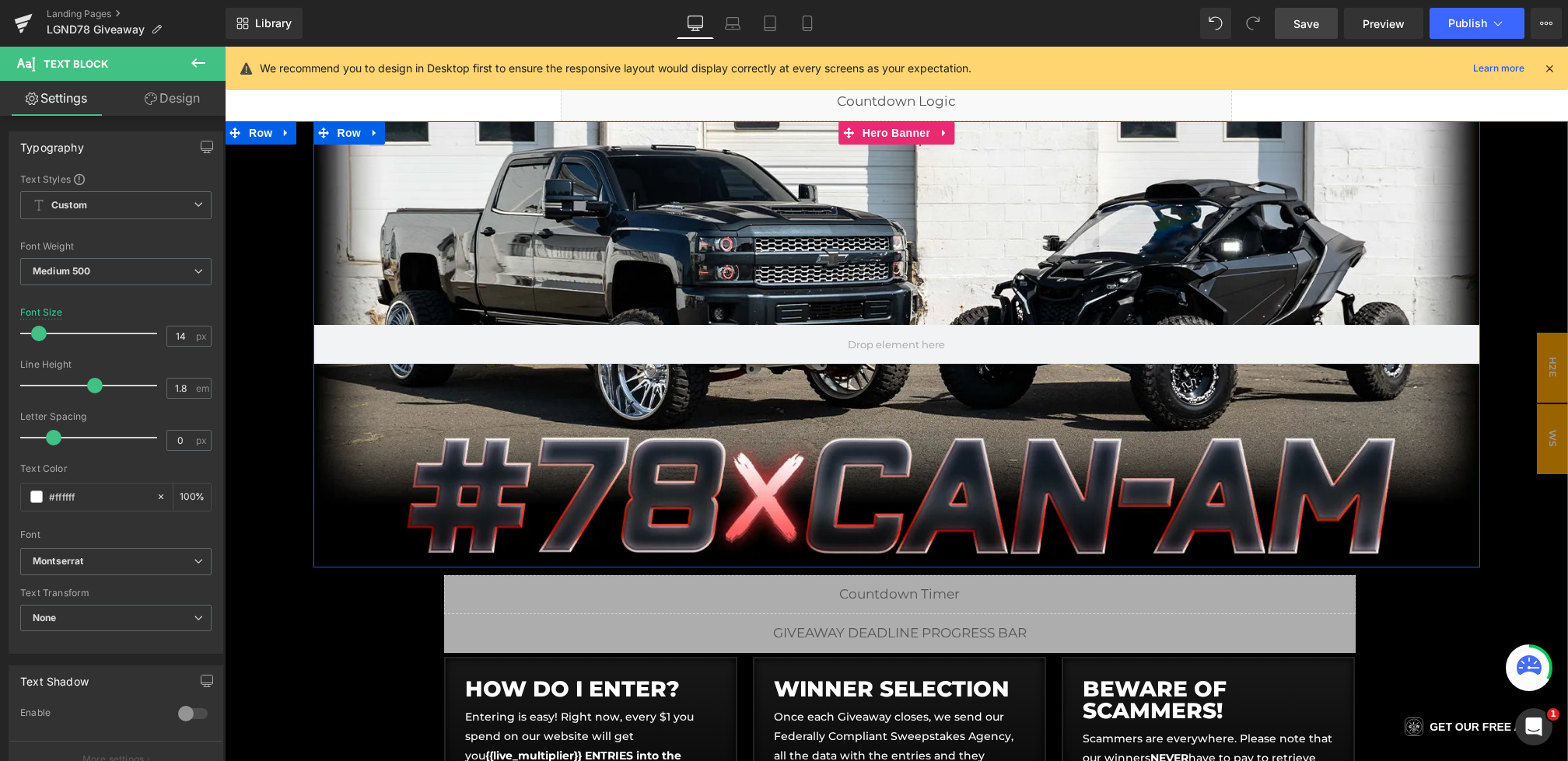
click at [587, 235] on div at bounding box center [896, 344] width 1167 height 446
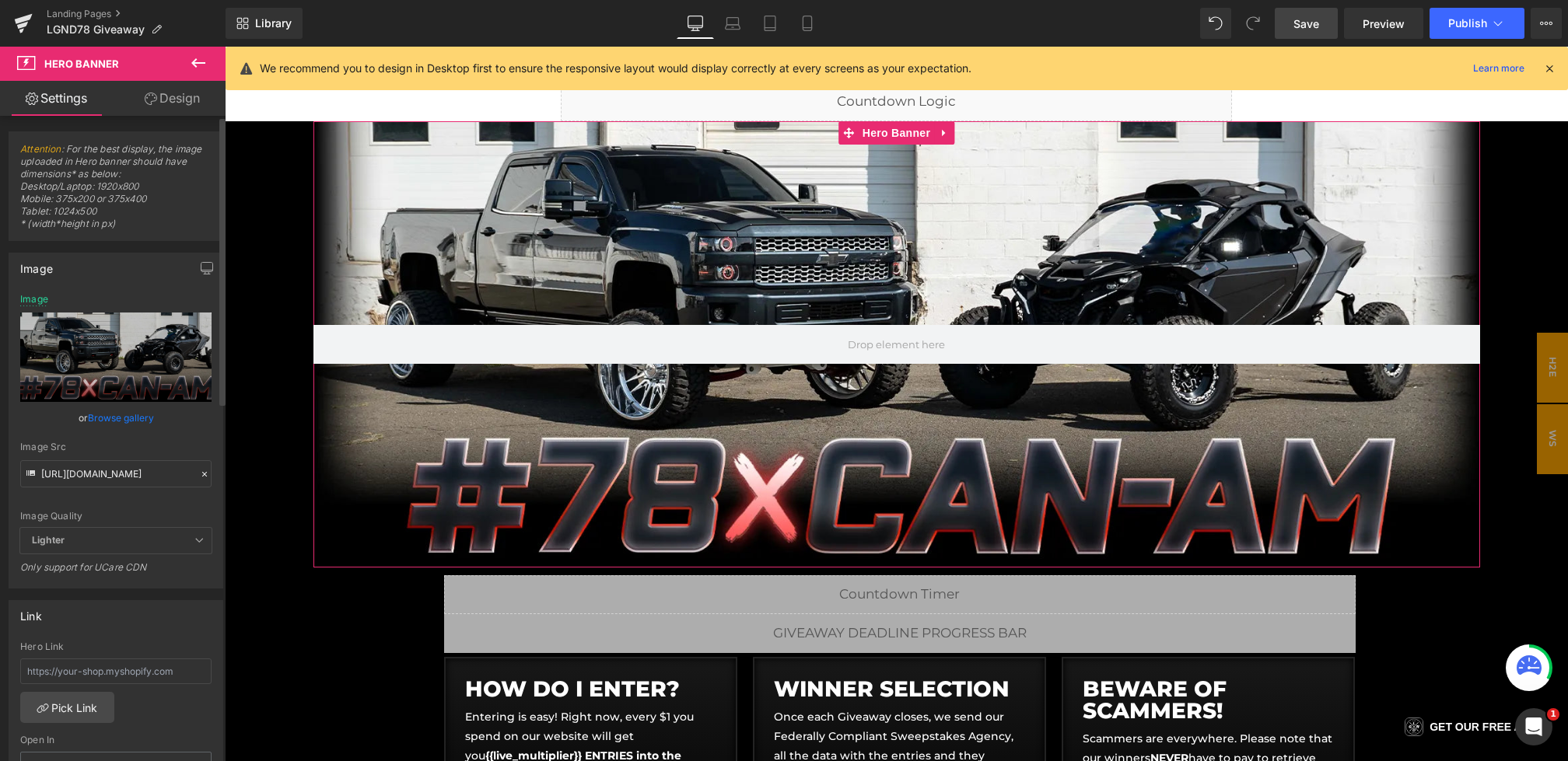
click at [197, 471] on div at bounding box center [205, 474] width 14 height 18
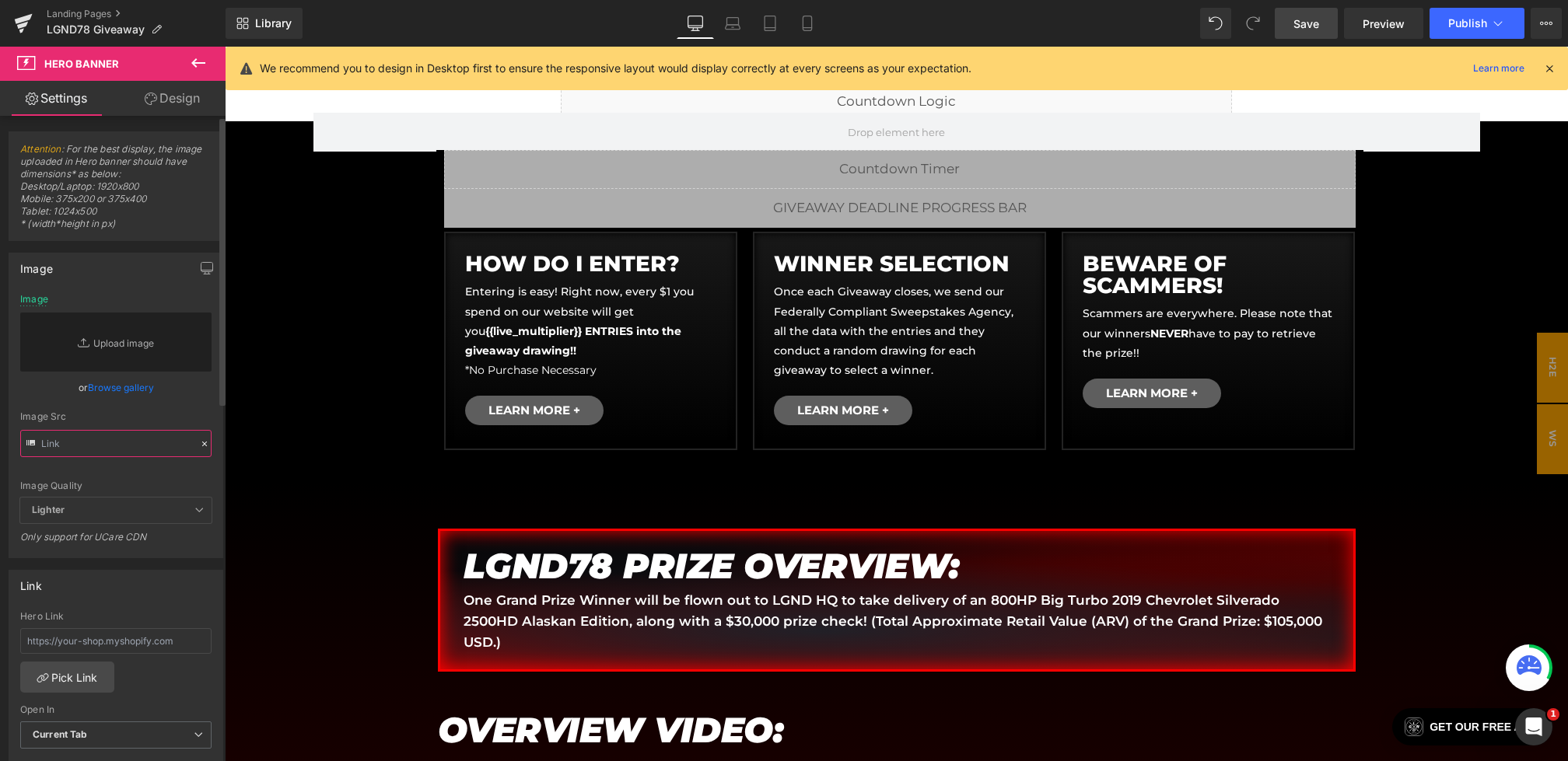
click at [158, 447] on input "text" at bounding box center [115, 443] width 191 height 27
paste input "https://cdn.shopify.com/s/files/1/0068/4245/0009/files/79-CGBanner-Desktop.webp…"
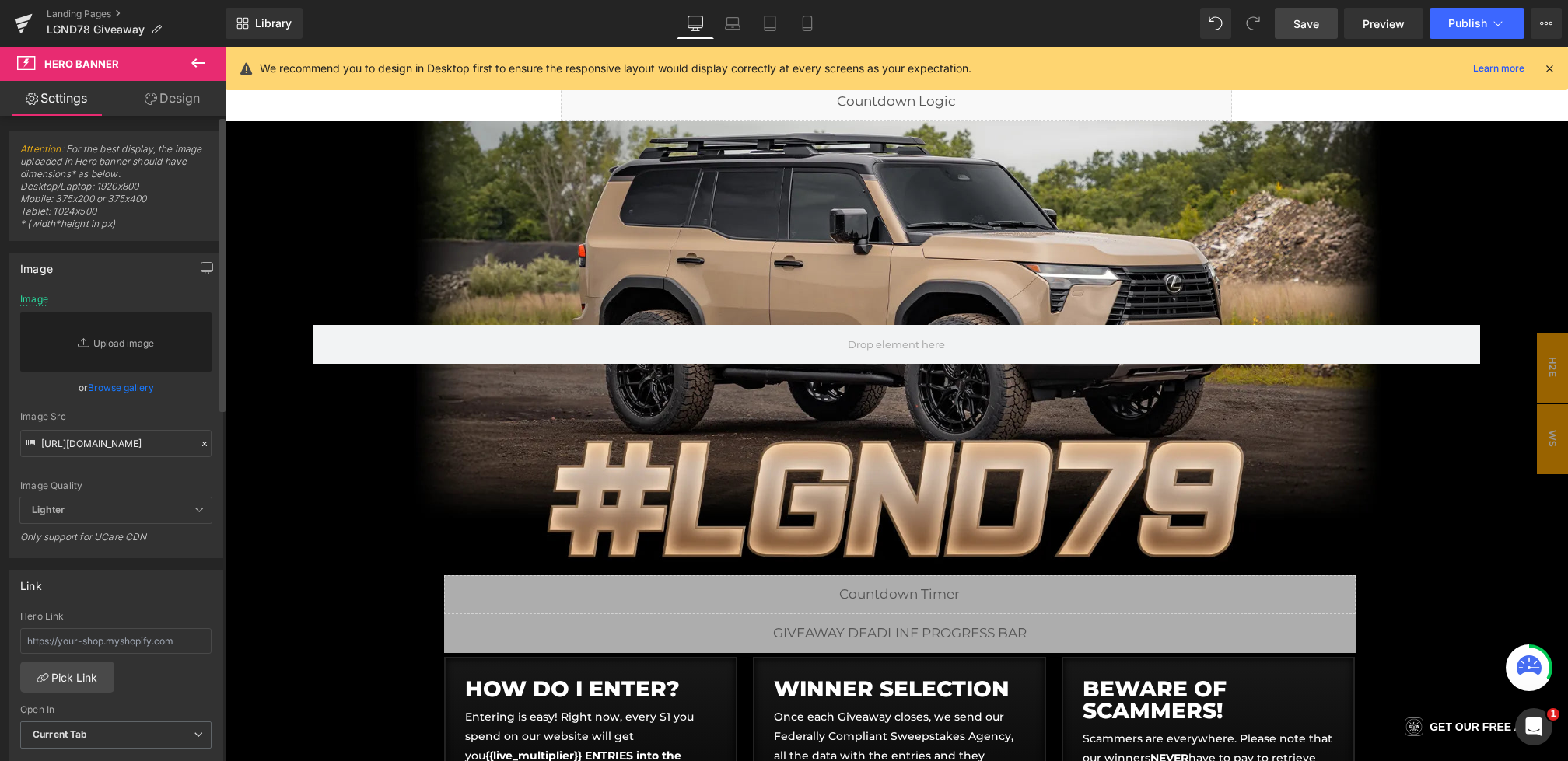
scroll to position [0, 0]
click at [197, 422] on div "Image Src https://cdn.shopify.com/s/files/1/0068/4245/0009/files/79-CGBanner-De…" at bounding box center [115, 434] width 191 height 46
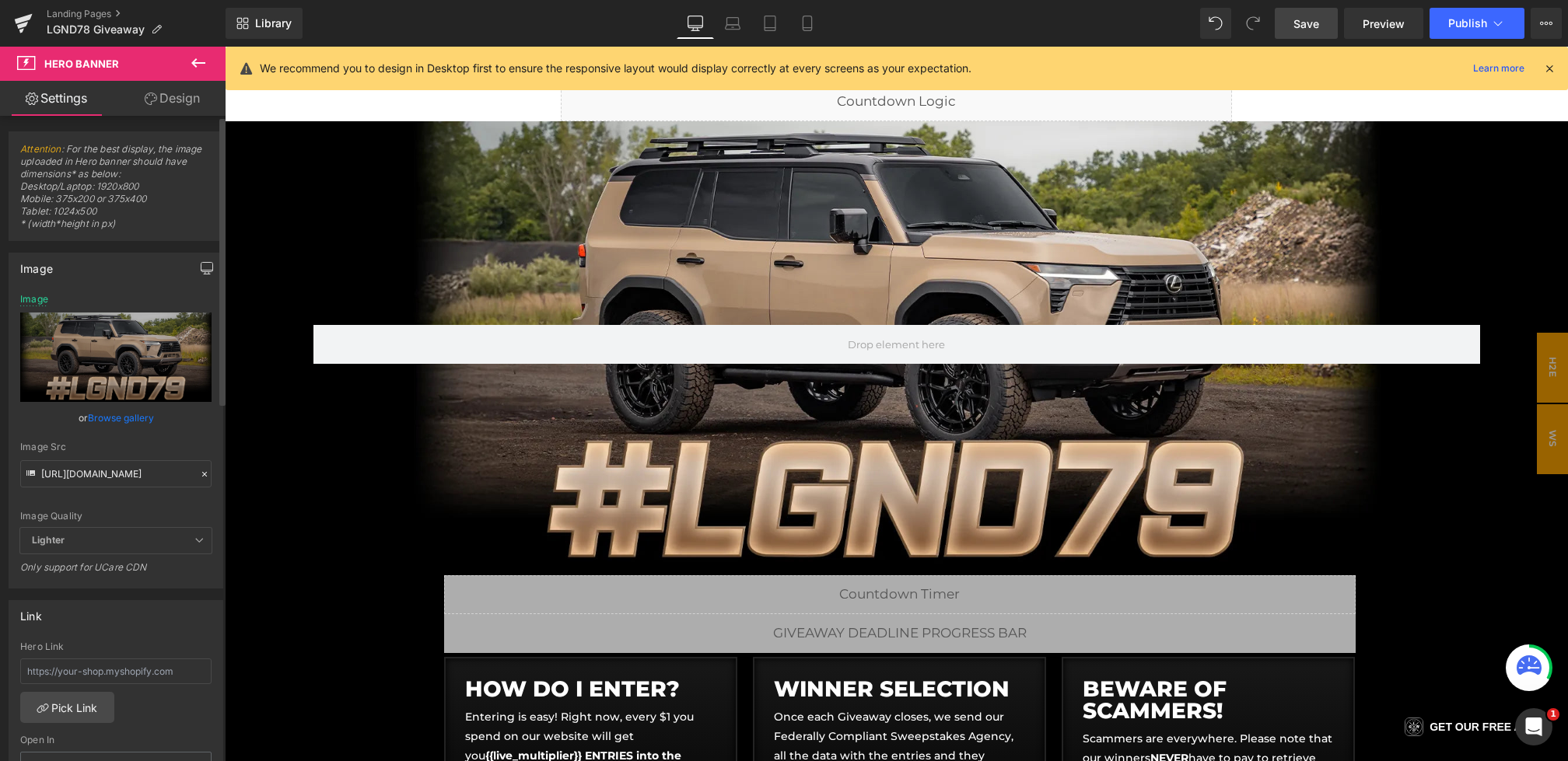
click at [203, 268] on icon "button" at bounding box center [207, 268] width 13 height 13
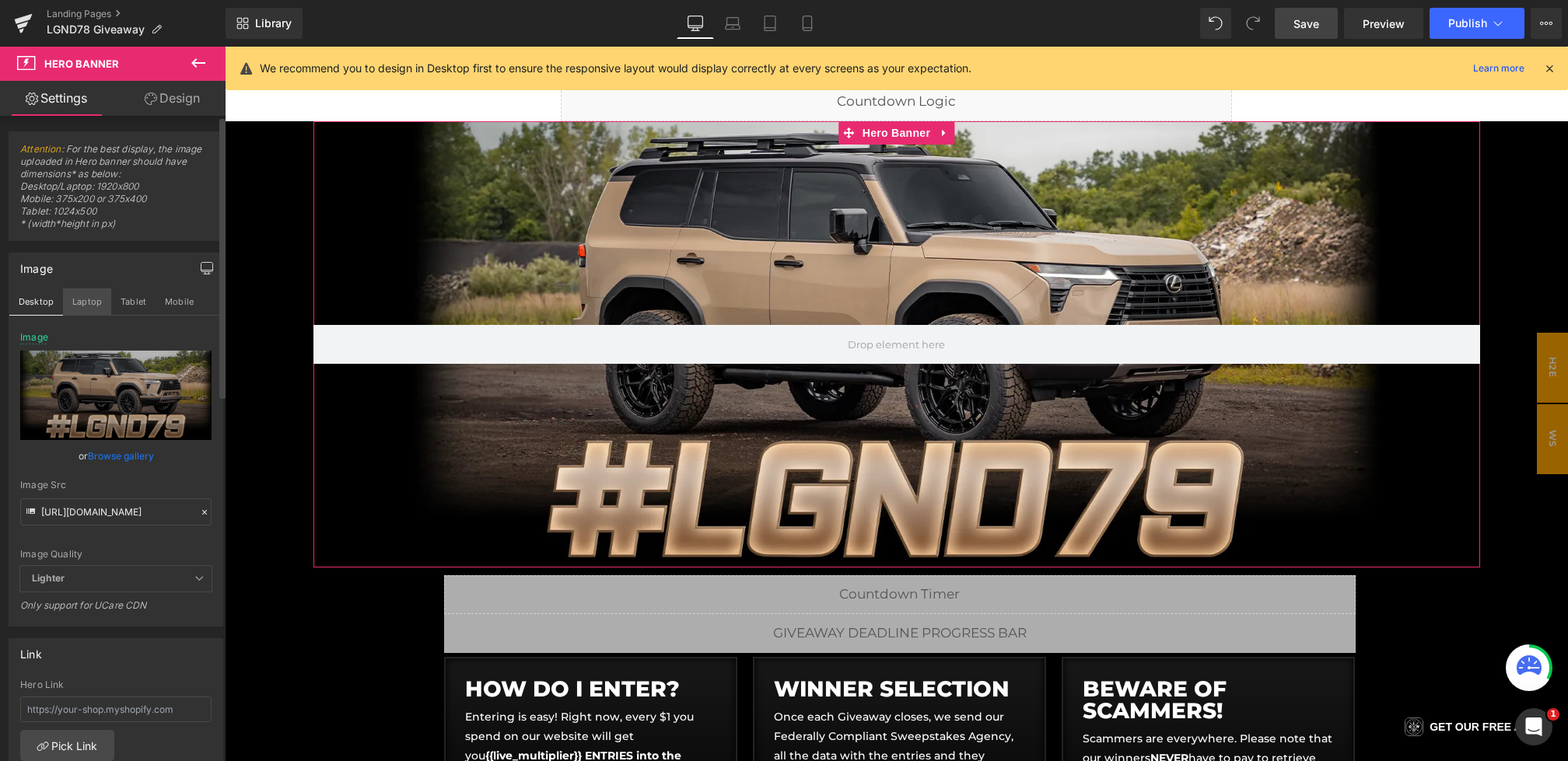
click at [86, 301] on button "Laptop" at bounding box center [86, 301] width 48 height 26
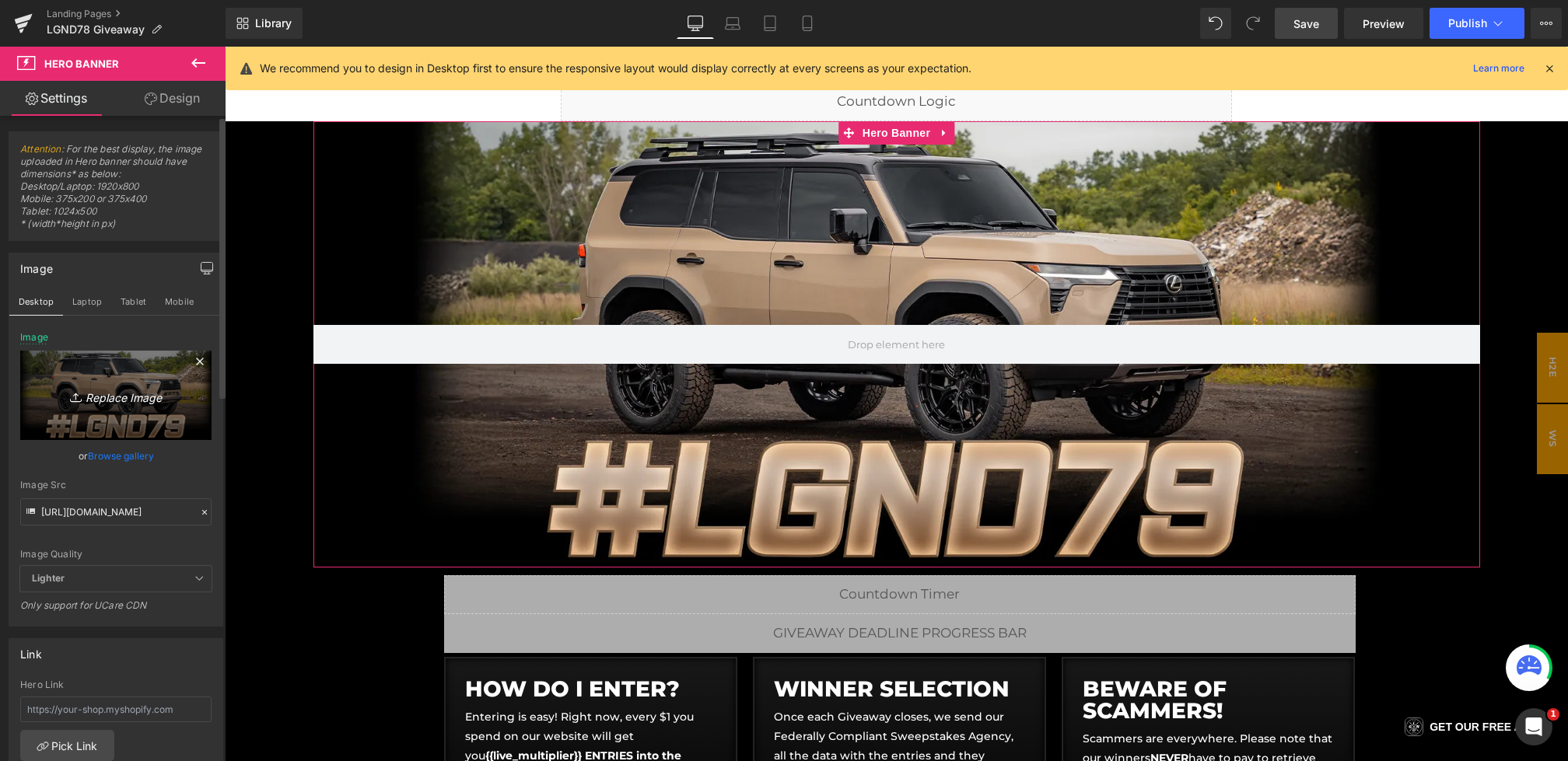
type input "https://cdn.shopify.com/s/files/1/0068/4245/0009/files/78-Bonus-CGBanner-Deskto…"
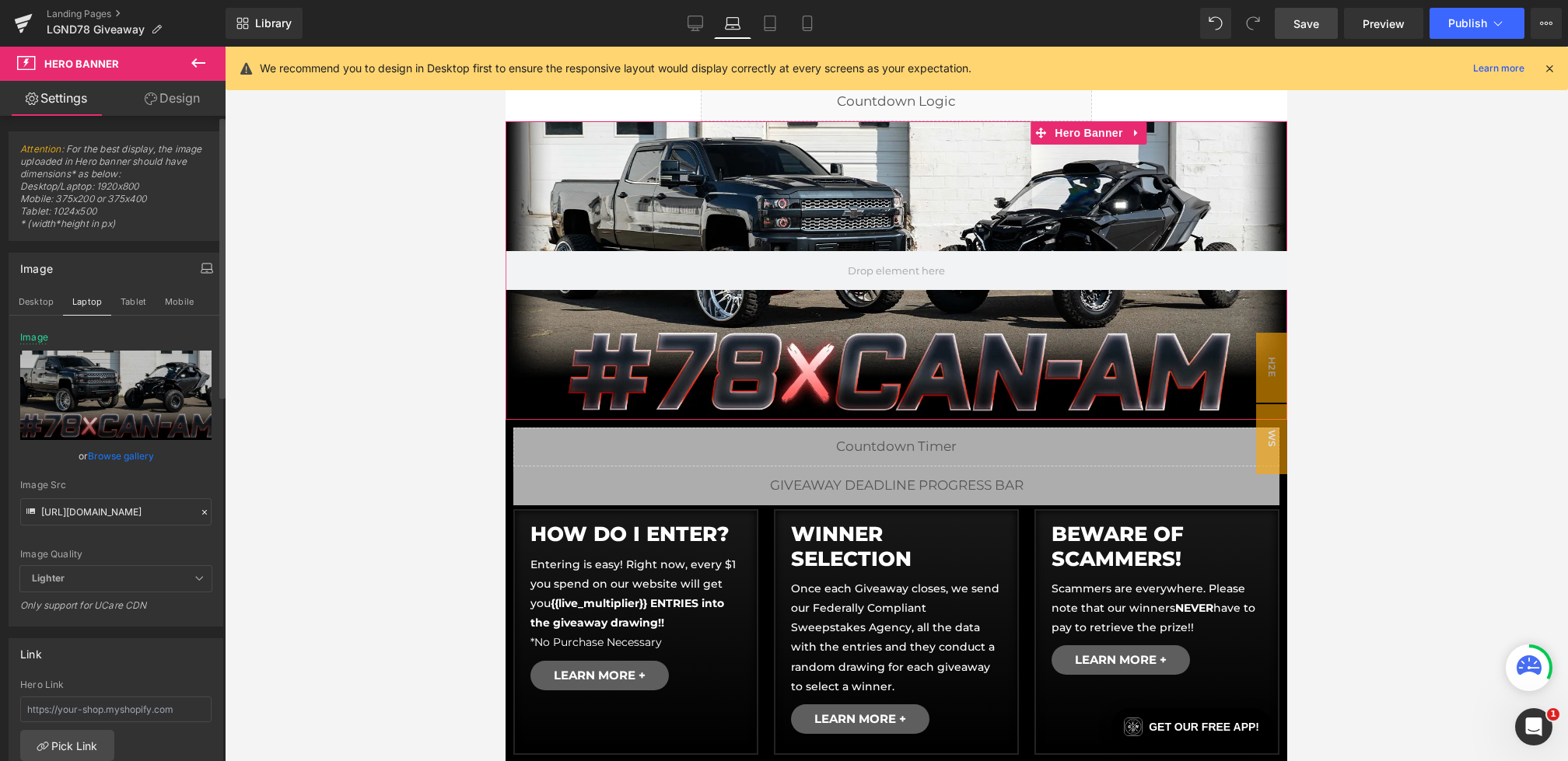
click at [199, 512] on icon at bounding box center [205, 512] width 11 height 11
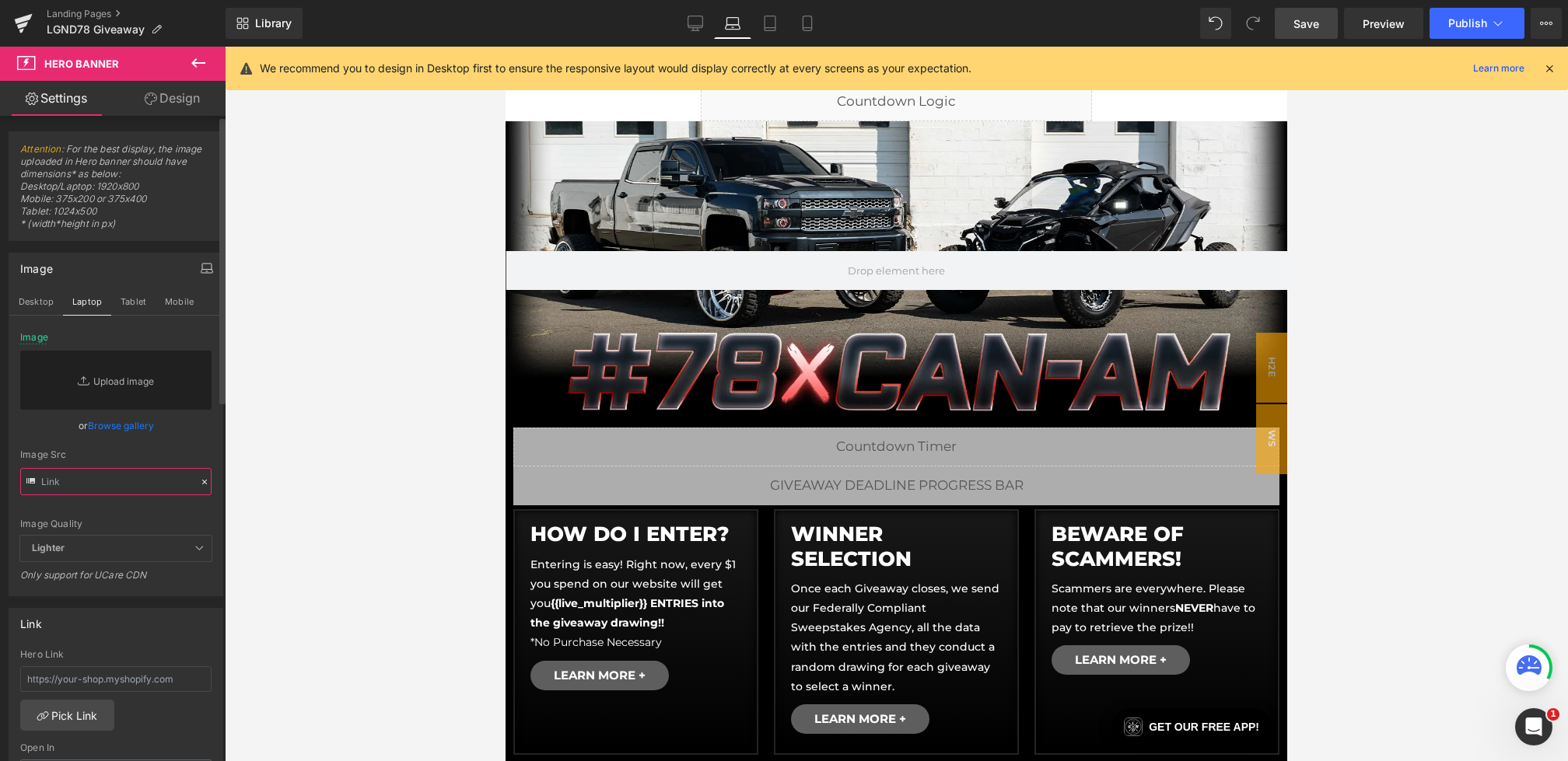
click at [138, 485] on input "text" at bounding box center [115, 481] width 191 height 27
paste input "https://cdn.shopify.com/s/files/1/0068/4245/0009/files/79-CGBanner-Desktop.webp…"
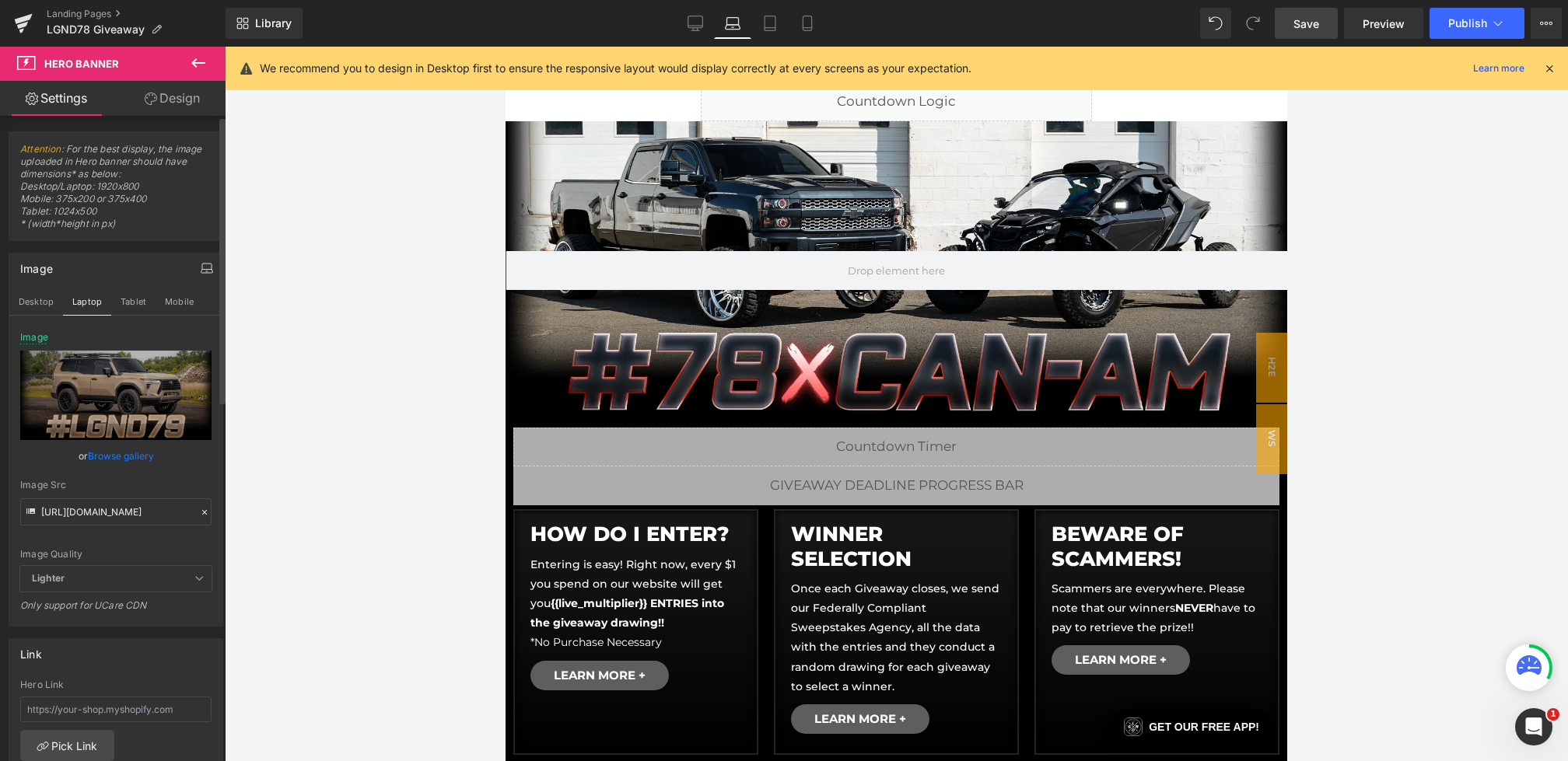
click at [159, 464] on div "Image Quality Lighter Lightest Lighter Lighter Lightest Only support for UCare …" at bounding box center [115, 449] width 191 height 234
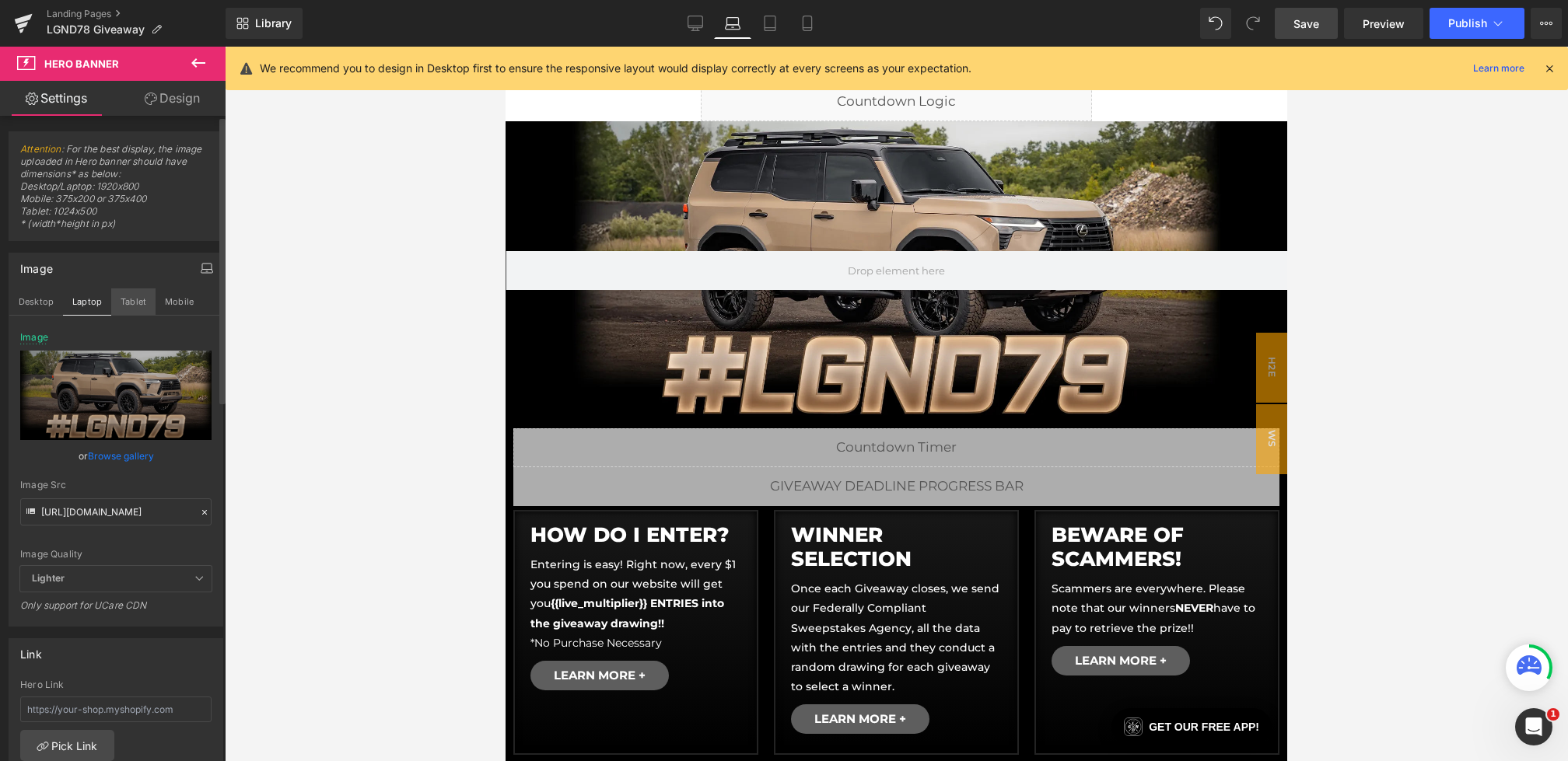
click at [140, 305] on button "Tablet" at bounding box center [133, 301] width 44 height 26
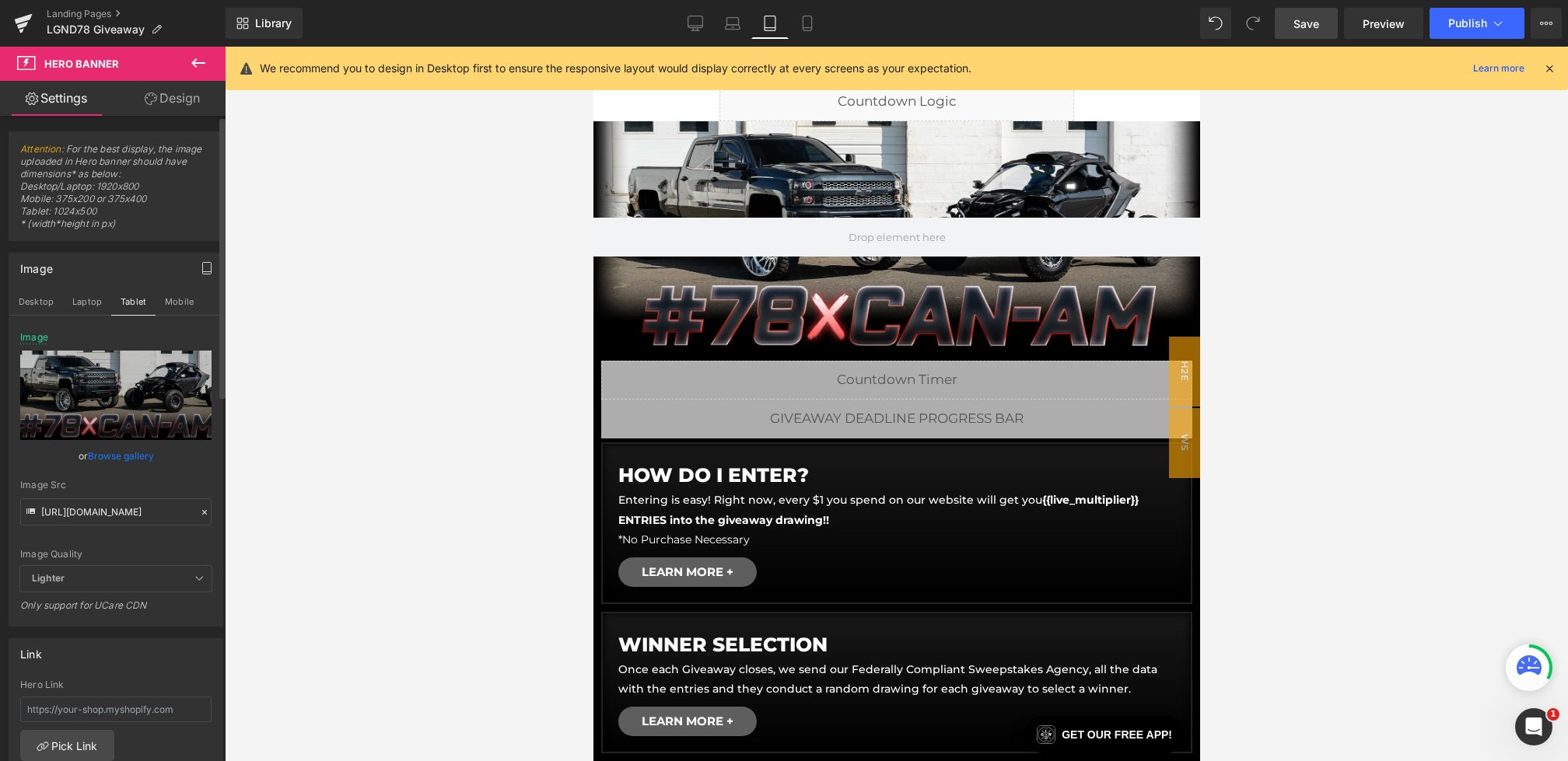
type input "https://cdn.shopify.com/s/files/1/0068/4245/0009/files/78-Bonus-CGBanner-Deskto…"
click at [197, 516] on div at bounding box center [205, 512] width 14 height 18
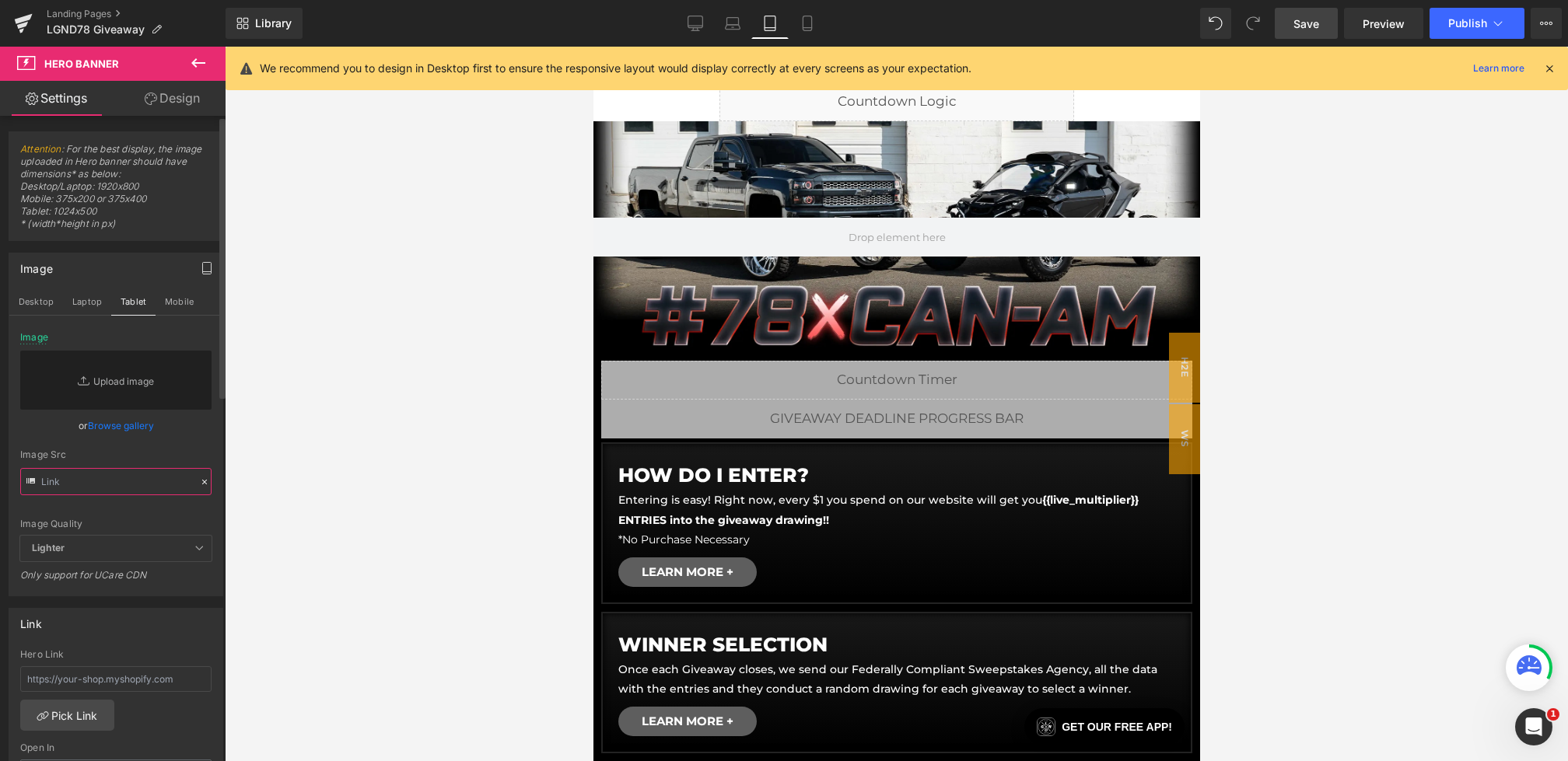
click at [161, 483] on input "text" at bounding box center [115, 481] width 191 height 27
paste input "https://cdn.shopify.com/s/files/1/0068/4245/0009/files/79-CGBanner-Desktop.webp…"
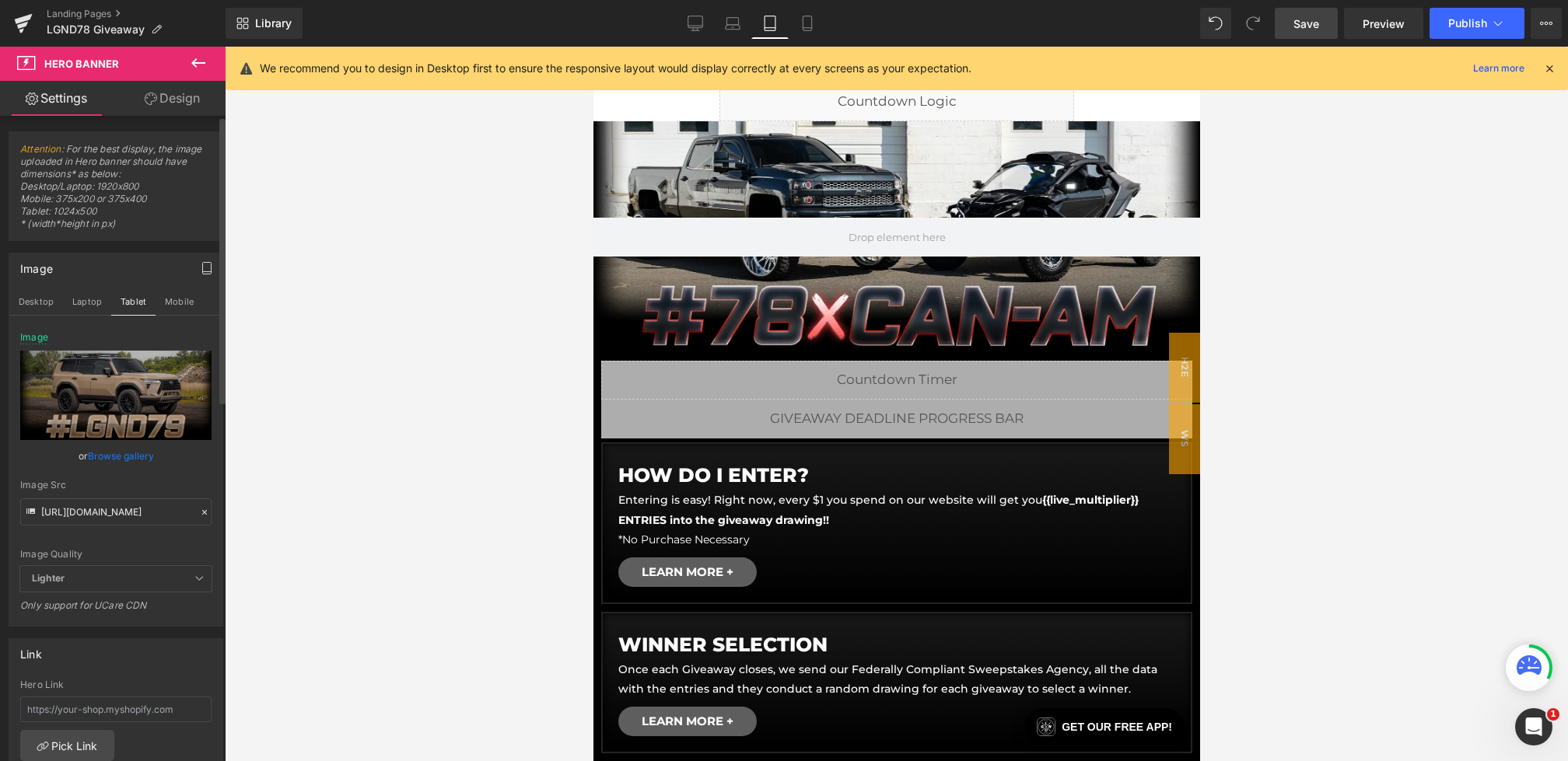
click at [198, 465] on div "Image Quality Lighter Lightest Lighter Lighter Lightest Only support for UCare …" at bounding box center [115, 449] width 191 height 234
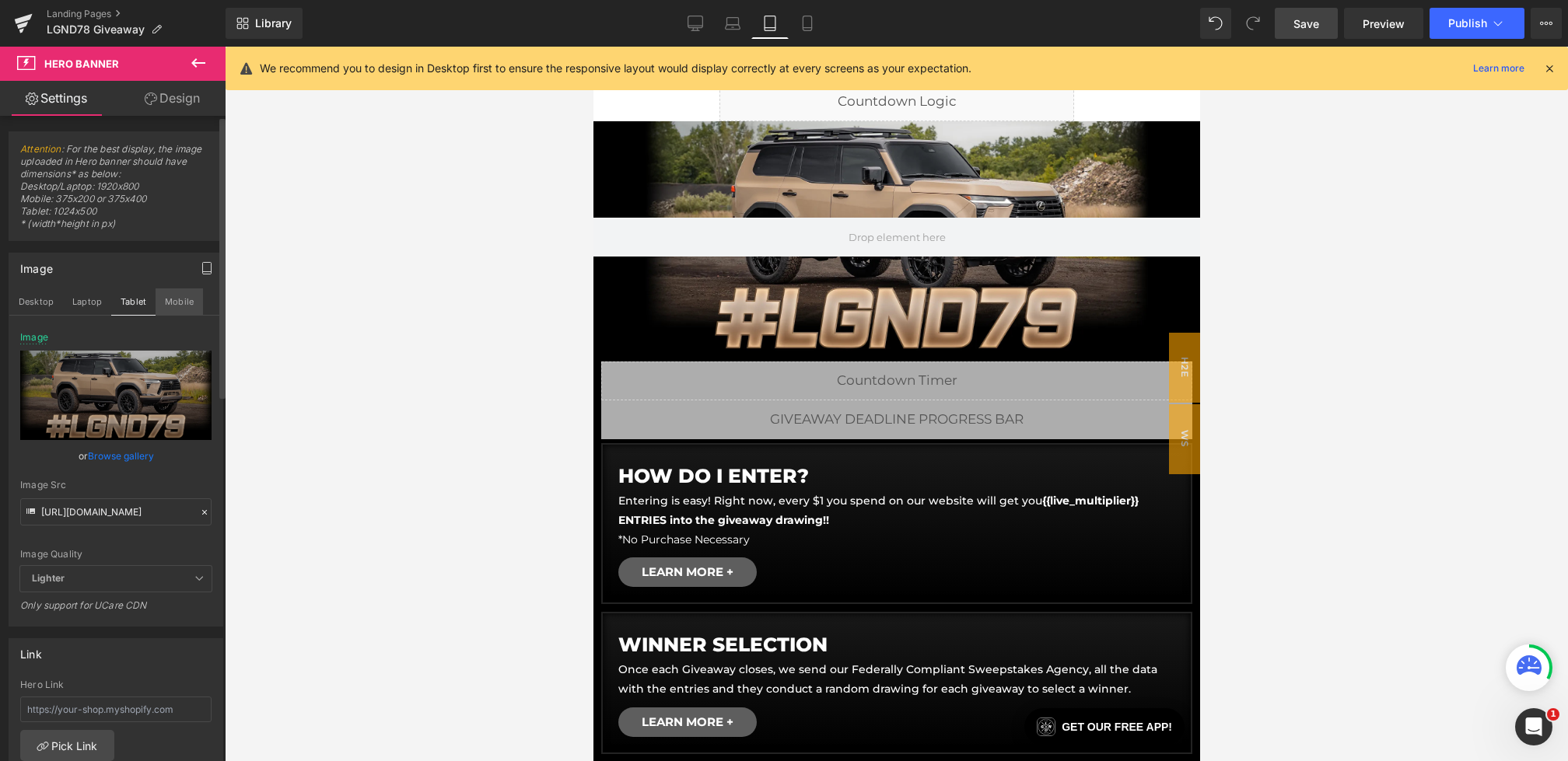
click at [186, 308] on button "Mobile" at bounding box center [179, 301] width 48 height 26
type input "https://cdn.shopify.com/s/files/1/0068/4245/0009/files/78-Bonus-CGBanner-Mobile…"
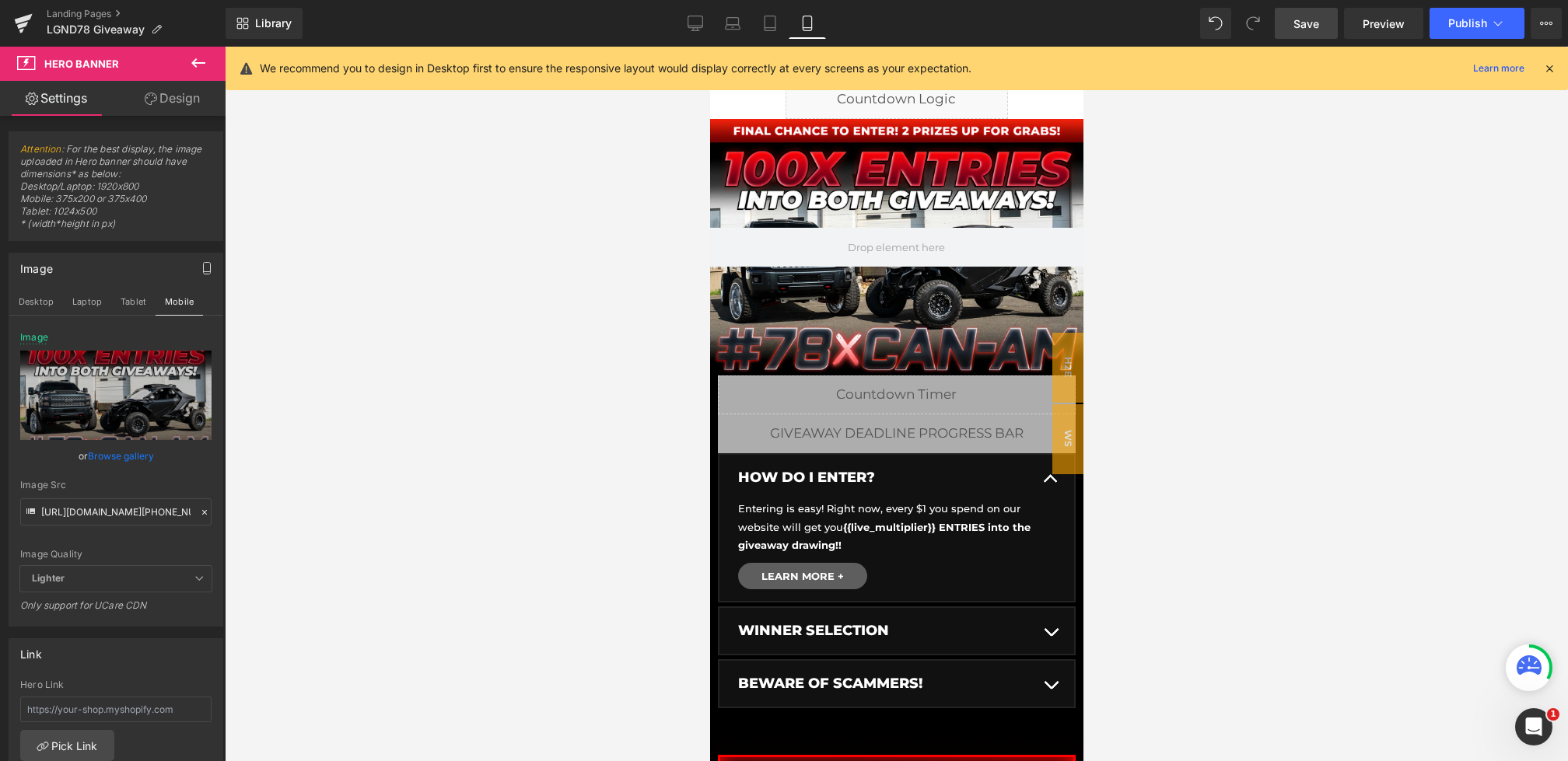
scroll to position [85, 0]
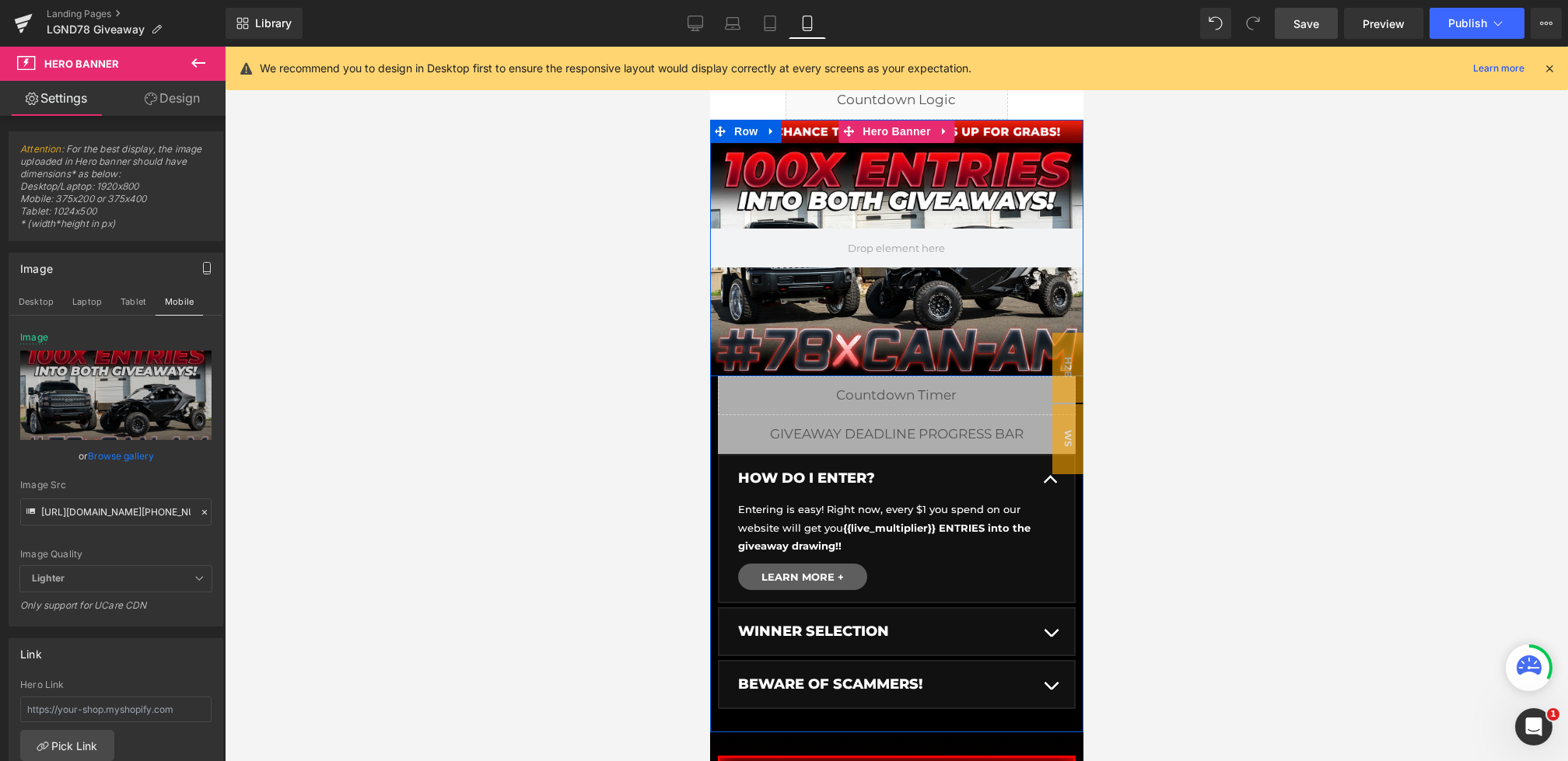
click at [856, 211] on div at bounding box center [895, 247] width 374 height 256
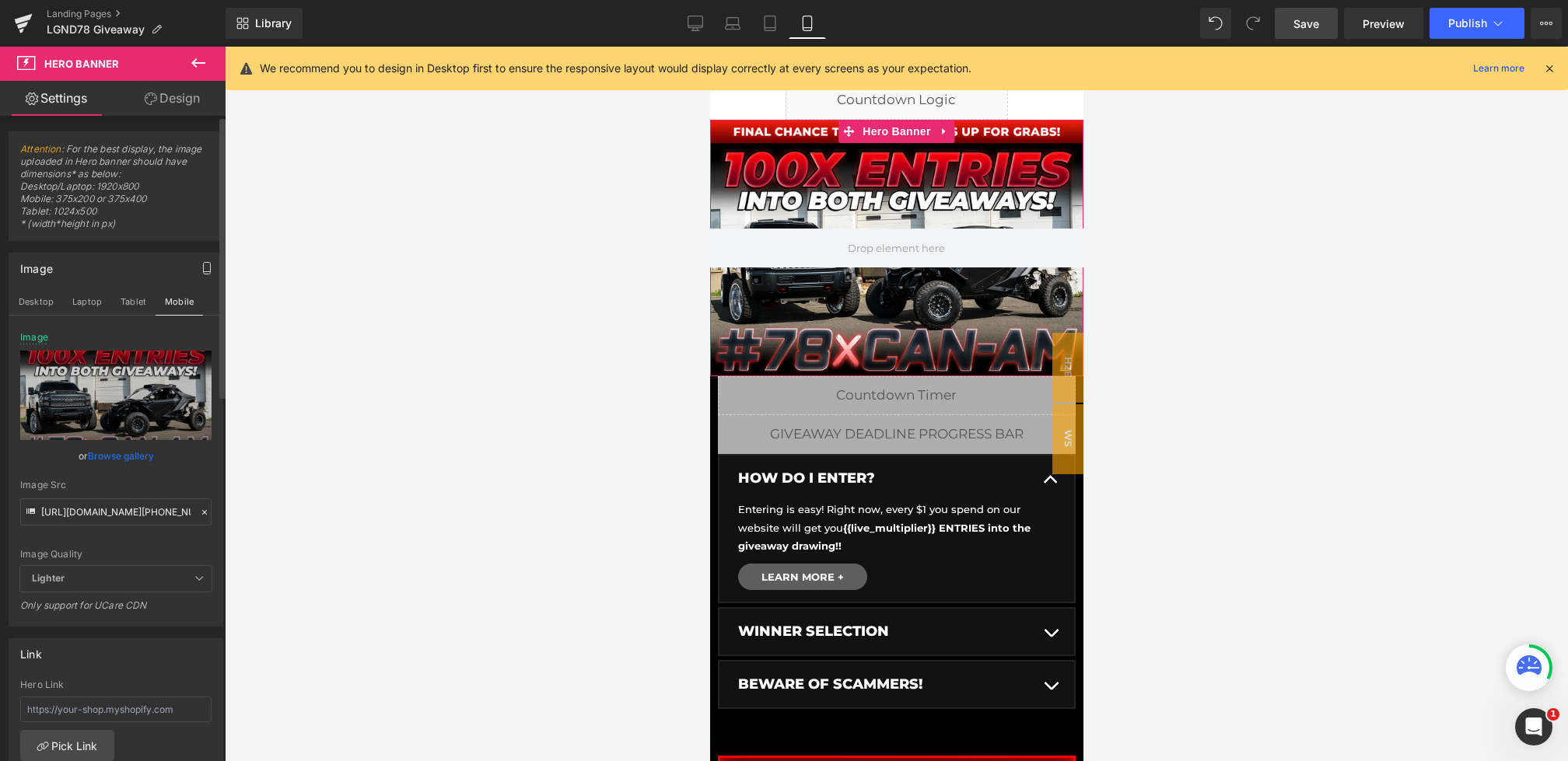
click at [202, 510] on icon at bounding box center [205, 512] width 5 height 5
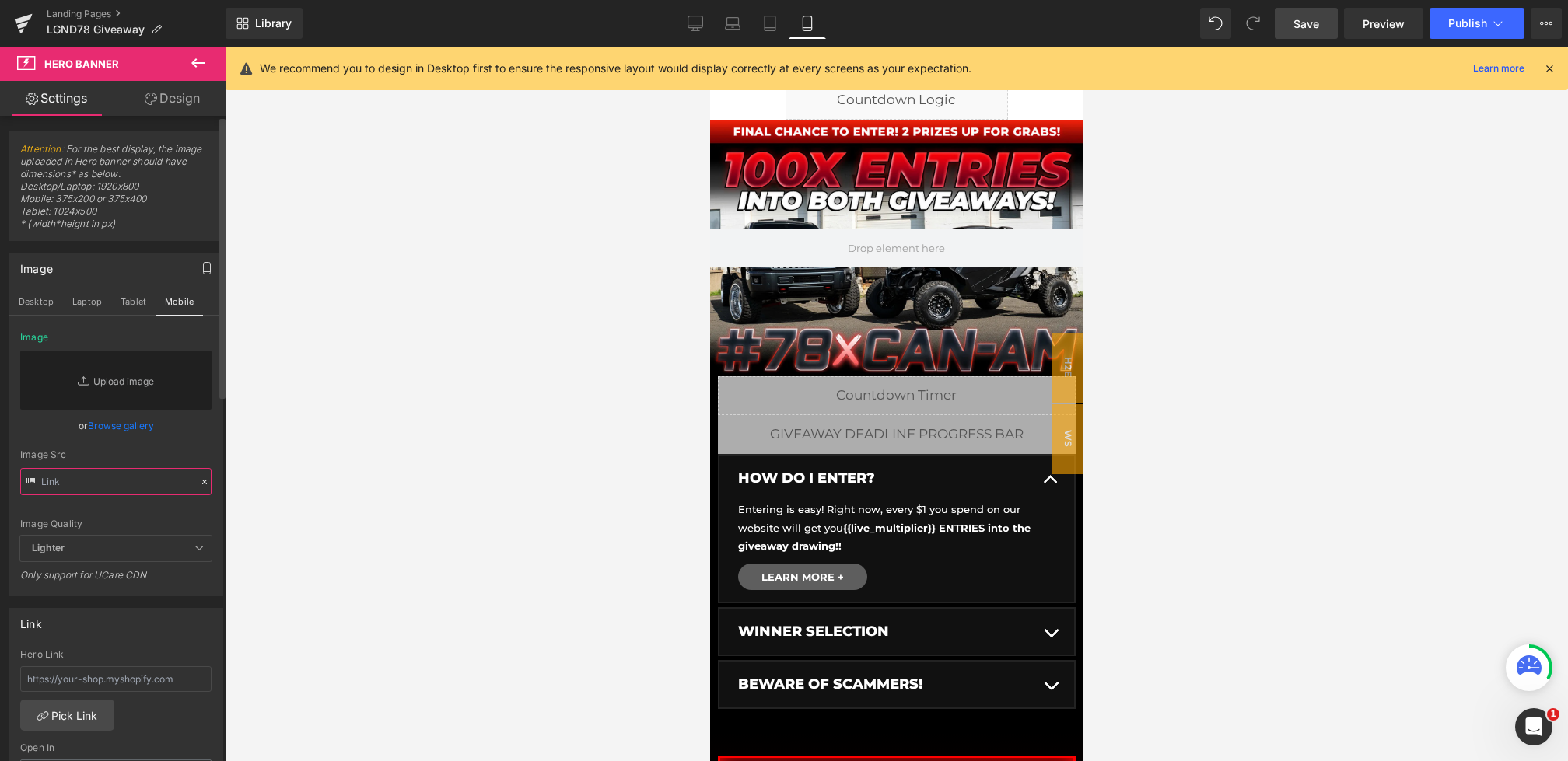
click at [121, 476] on input "text" at bounding box center [115, 481] width 191 height 27
paste input "https://cdn.shopify.com/s/files/1/0068/4245/0009/files/79-CGBanner-Mobile-5Days…"
click at [163, 457] on div "Image Src" at bounding box center [115, 455] width 191 height 11
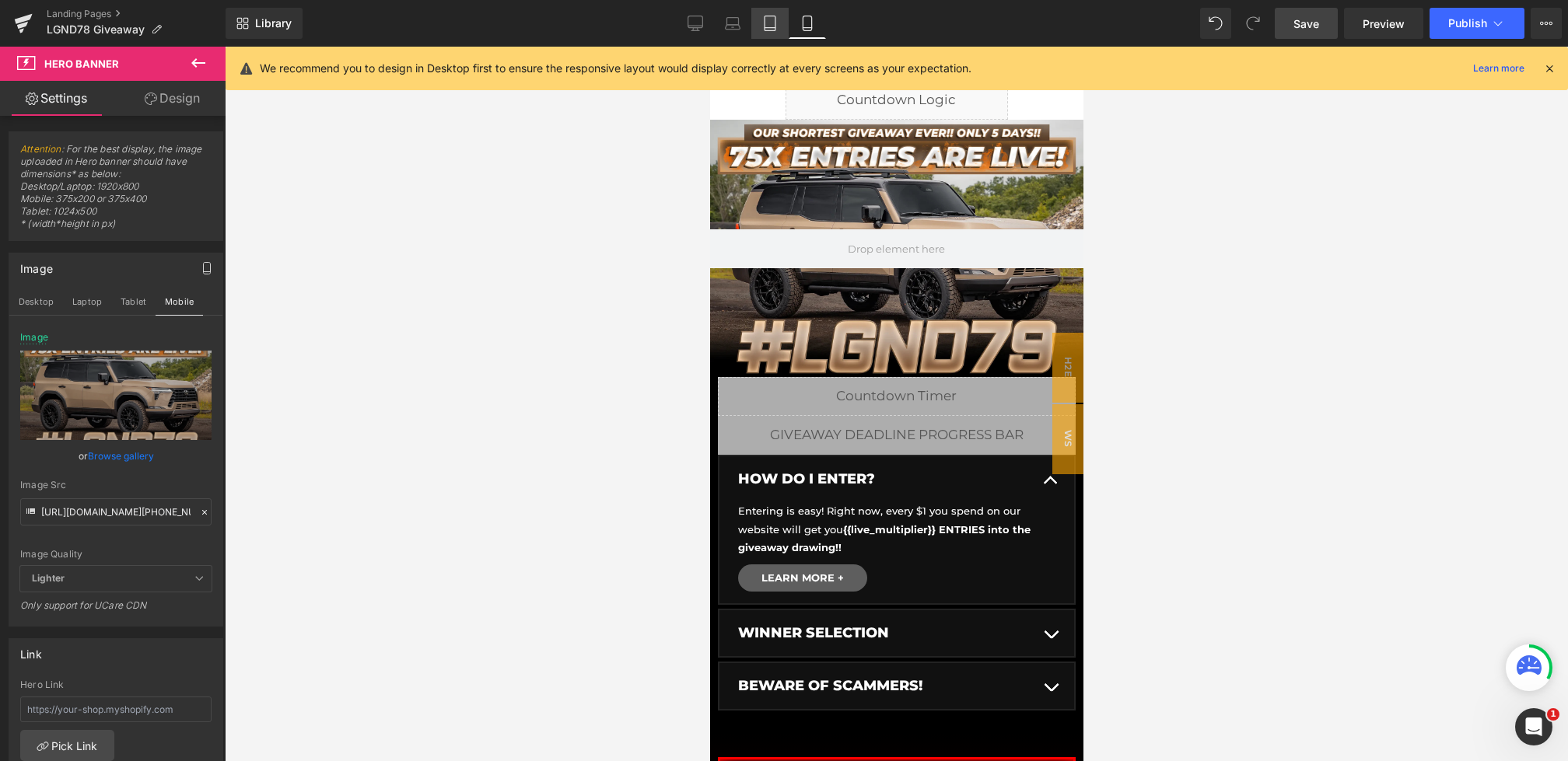
click at [766, 20] on icon at bounding box center [770, 24] width 16 height 16
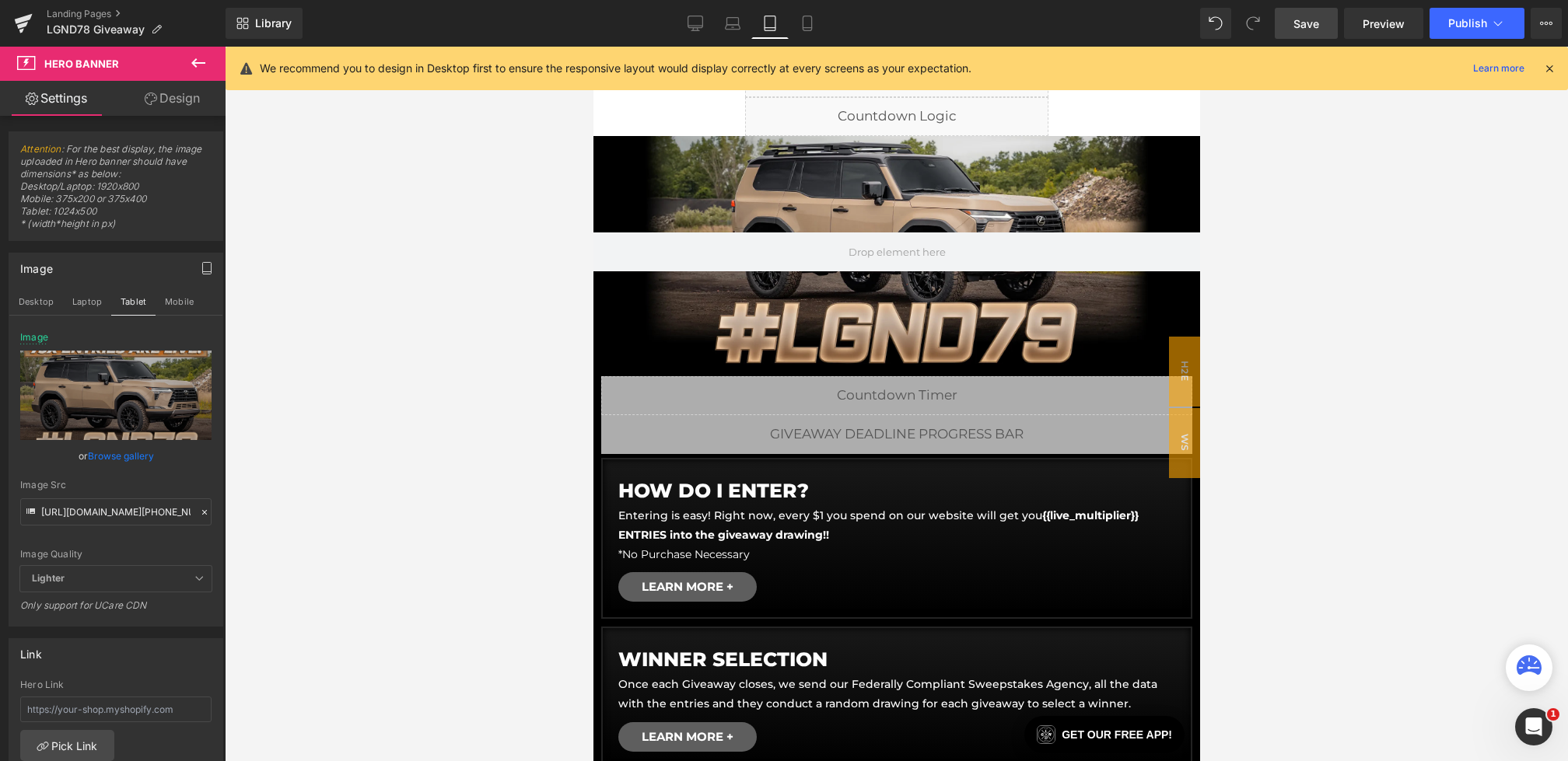
type input "https://cdn.shopify.com/s/files/1/0068/4245/0009/files/79-CGBanner-Desktop.webp…"
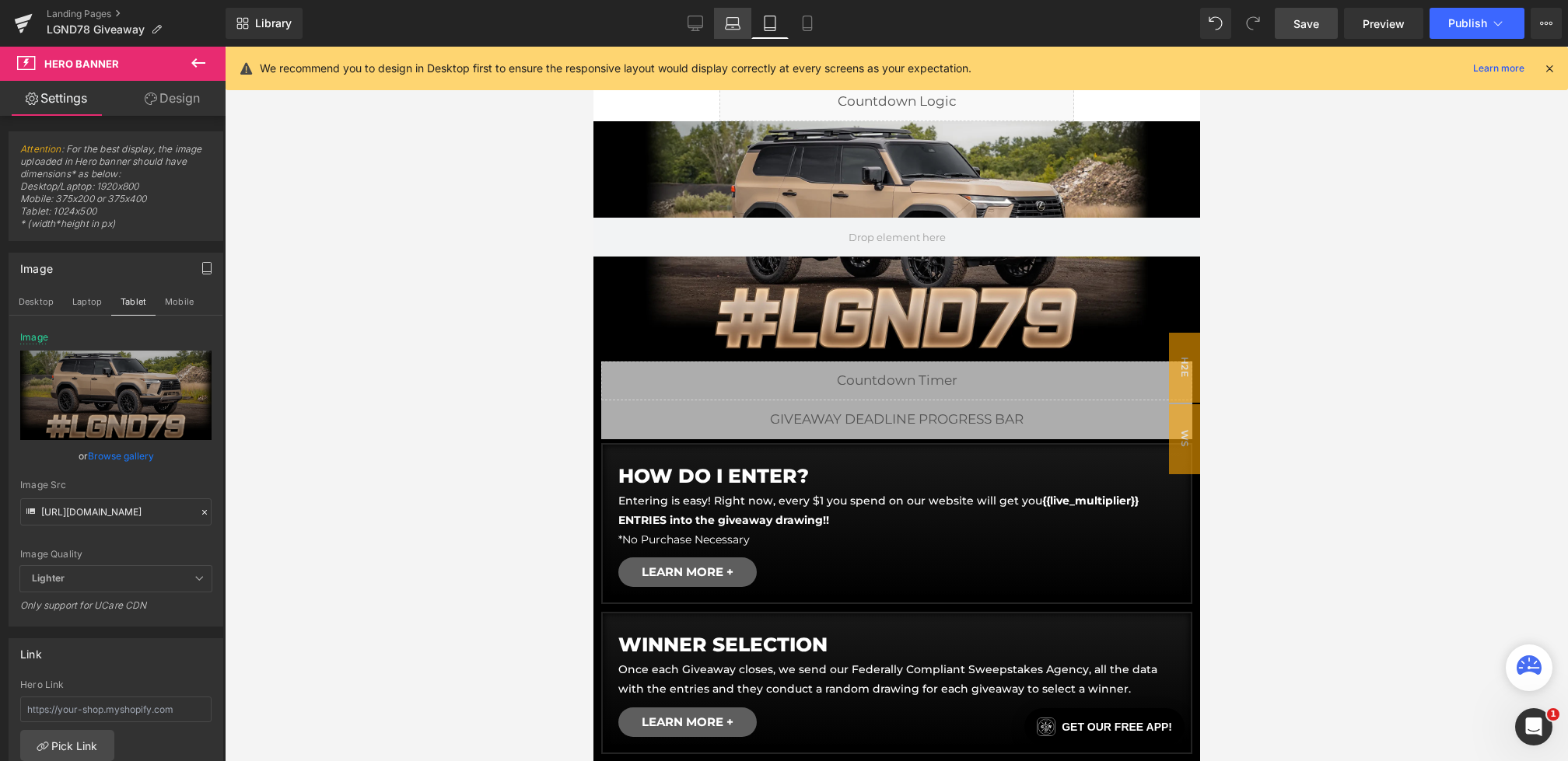
click at [739, 20] on icon at bounding box center [733, 21] width 12 height 7
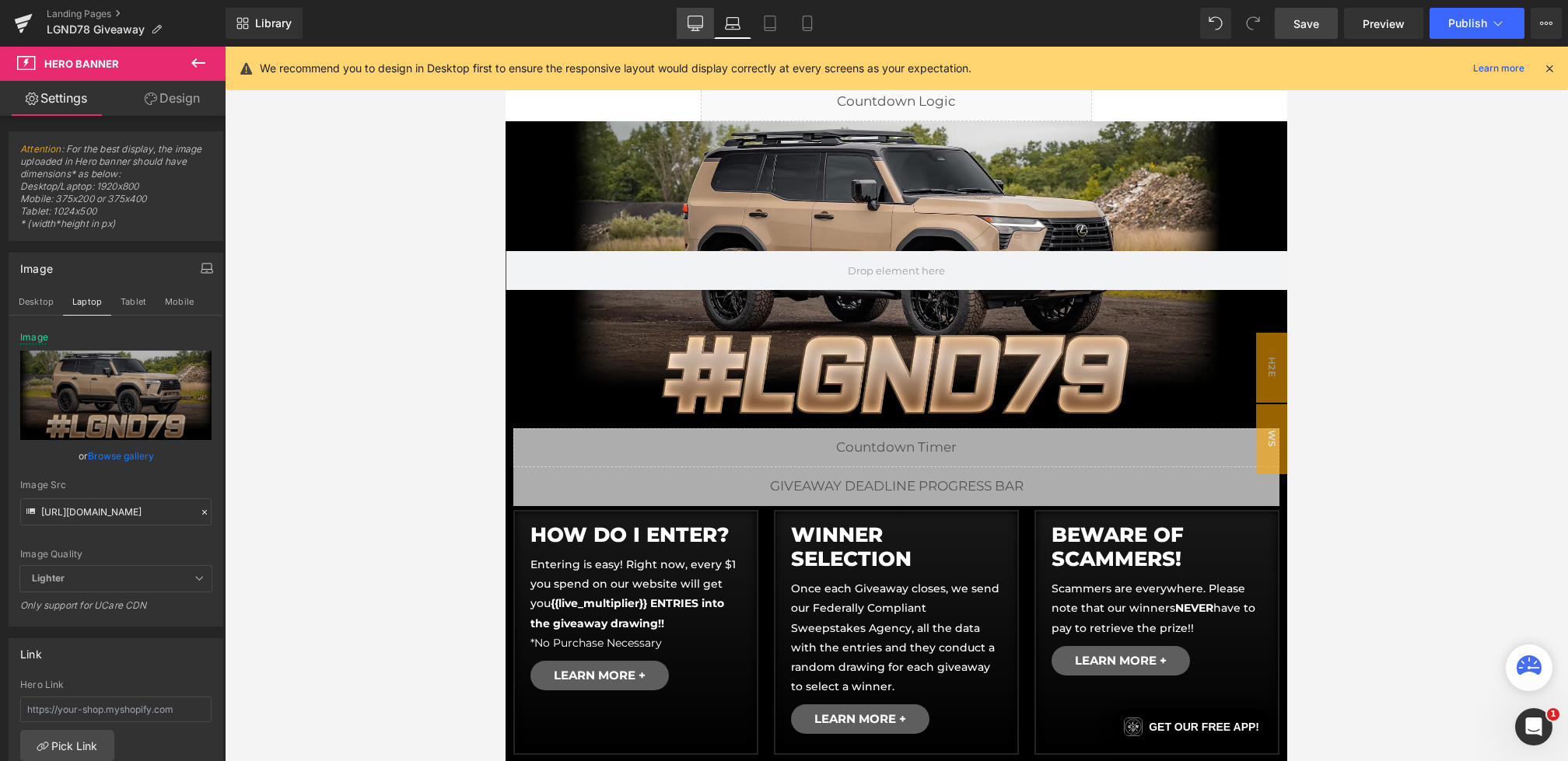
click at [697, 21] on icon at bounding box center [696, 24] width 16 height 16
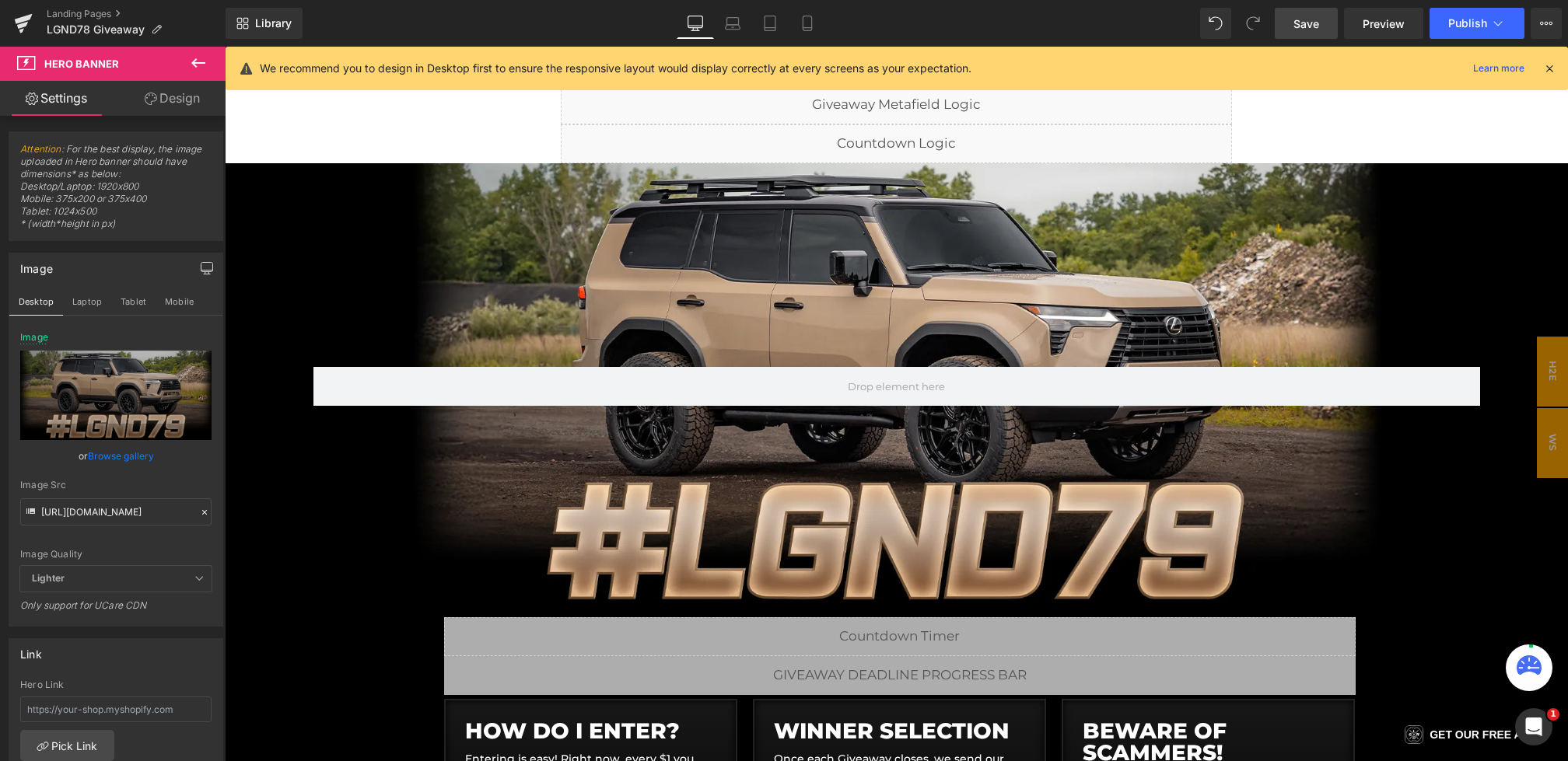
scroll to position [141, 0]
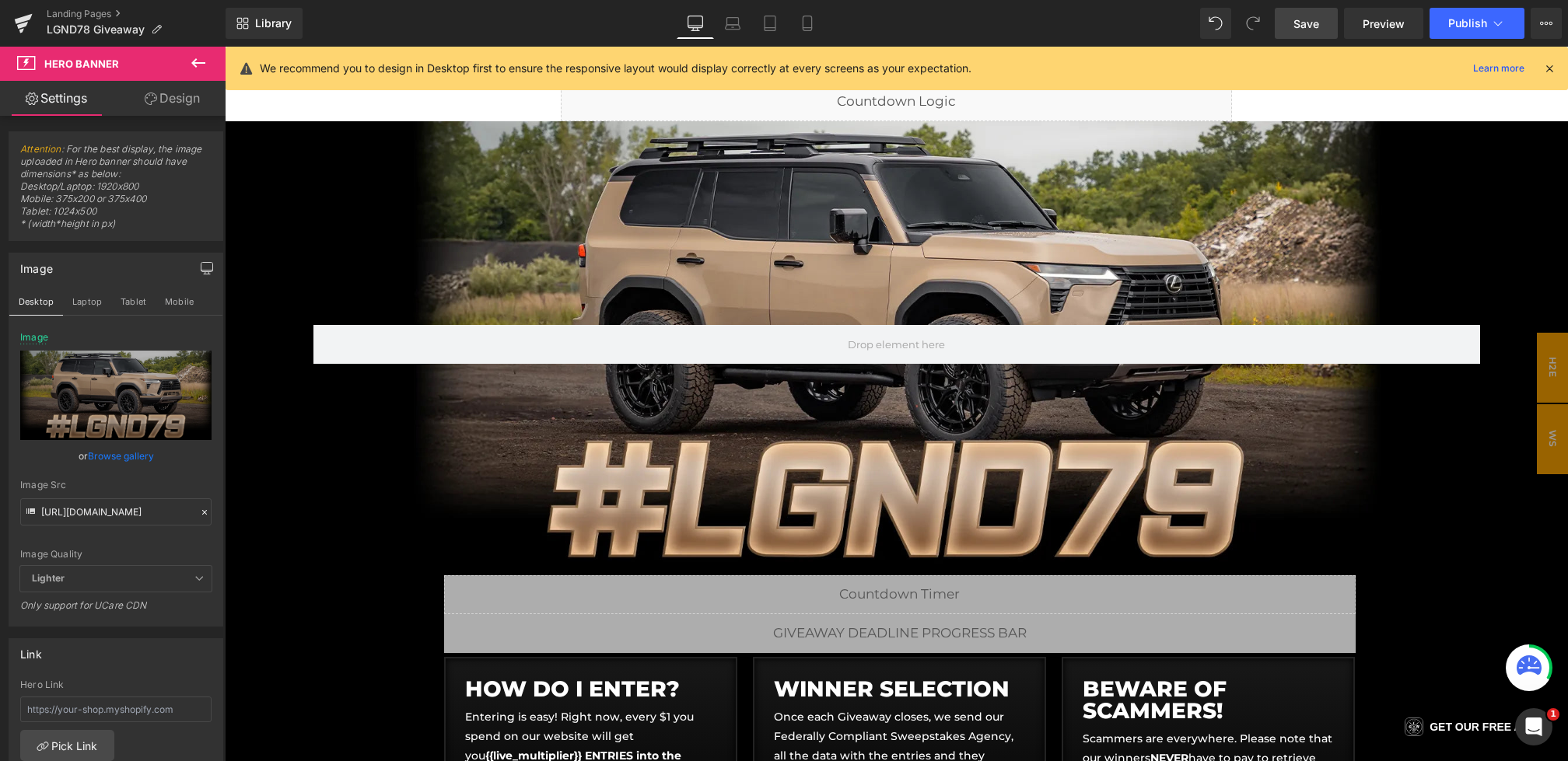
click at [1296, 24] on span "Save" at bounding box center [1306, 24] width 25 height 17
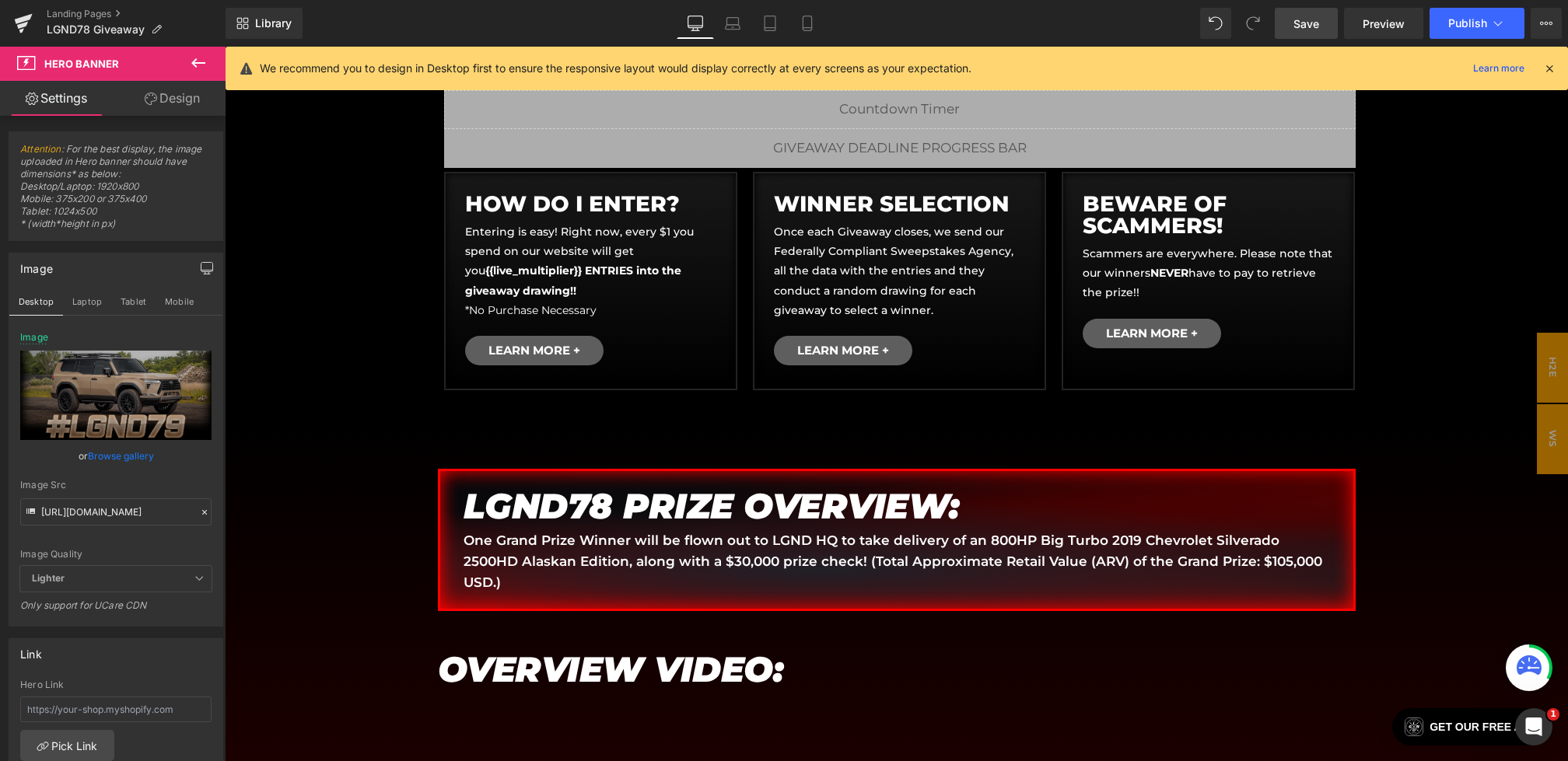
scroll to position [673, 0]
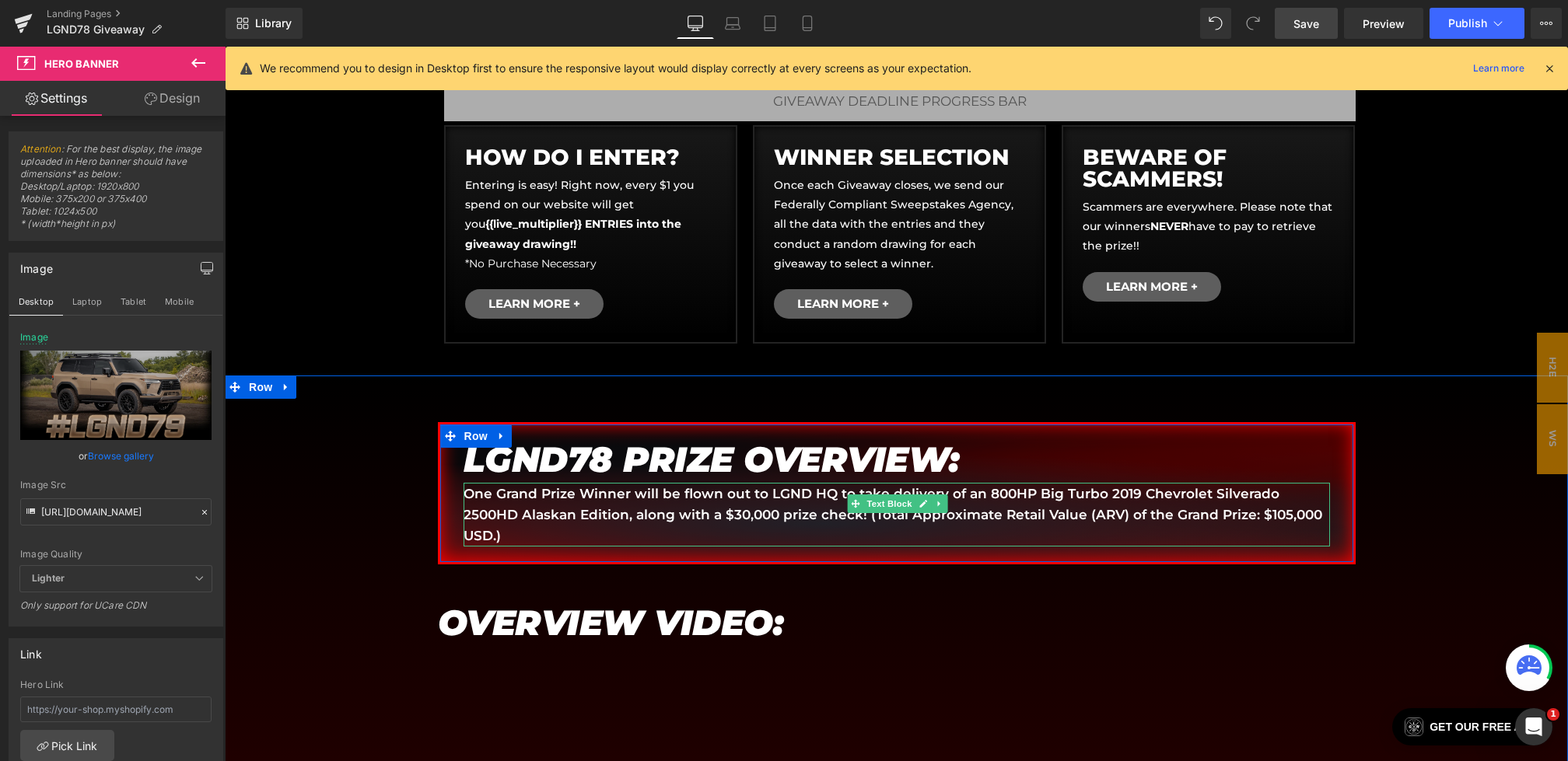
click at [672, 511] on p "One Grand Prize Winner will be flown out to LGND HQ to take delivery of an 800H…" at bounding box center [896, 515] width 866 height 63
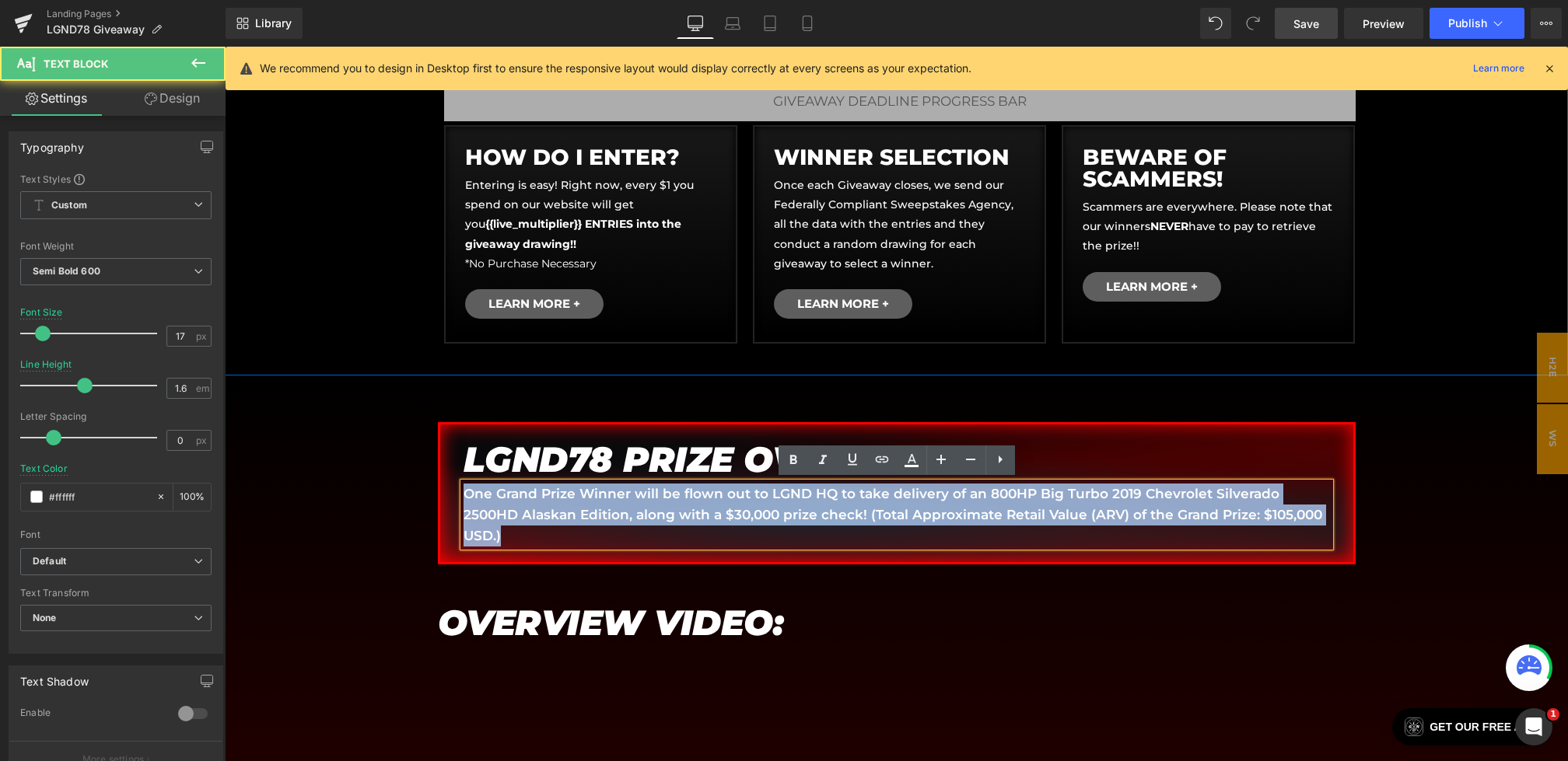
drag, startPoint x: 1305, startPoint y: 521, endPoint x: 531, endPoint y: 361, distance: 790.4
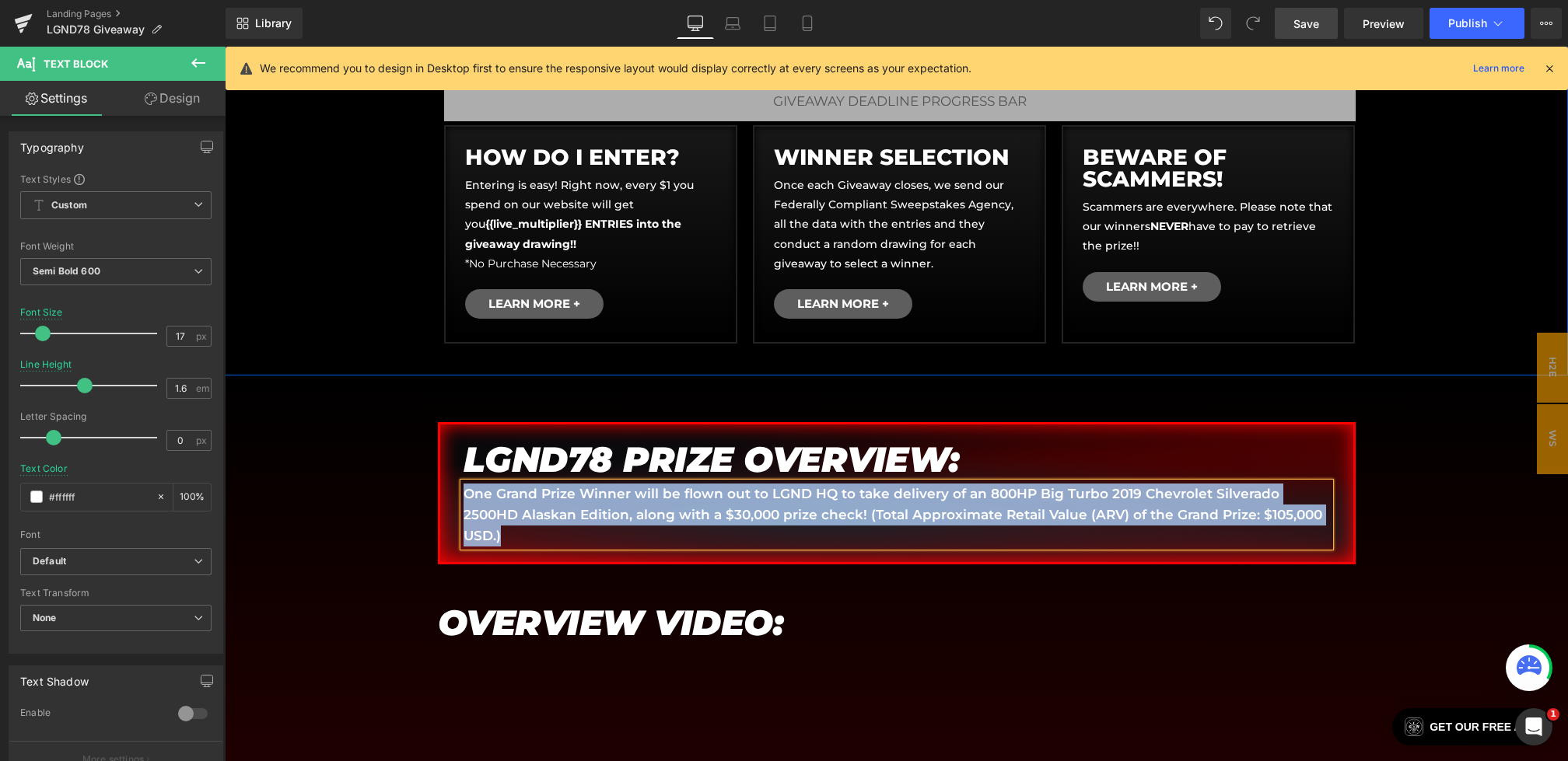
paste div
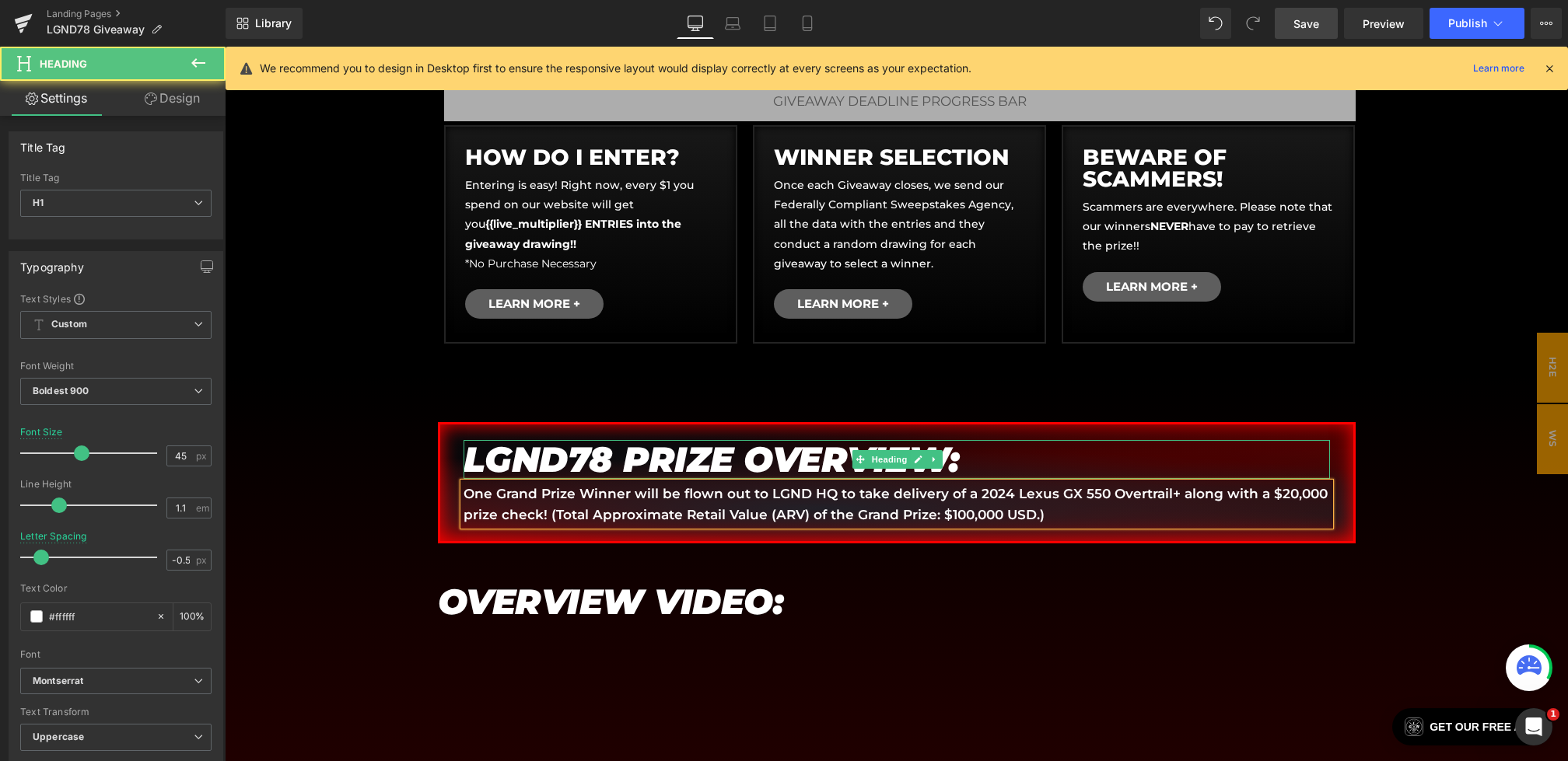
click at [603, 452] on em "LGND78 PRIZE OVERVIEW:" at bounding box center [711, 459] width 496 height 43
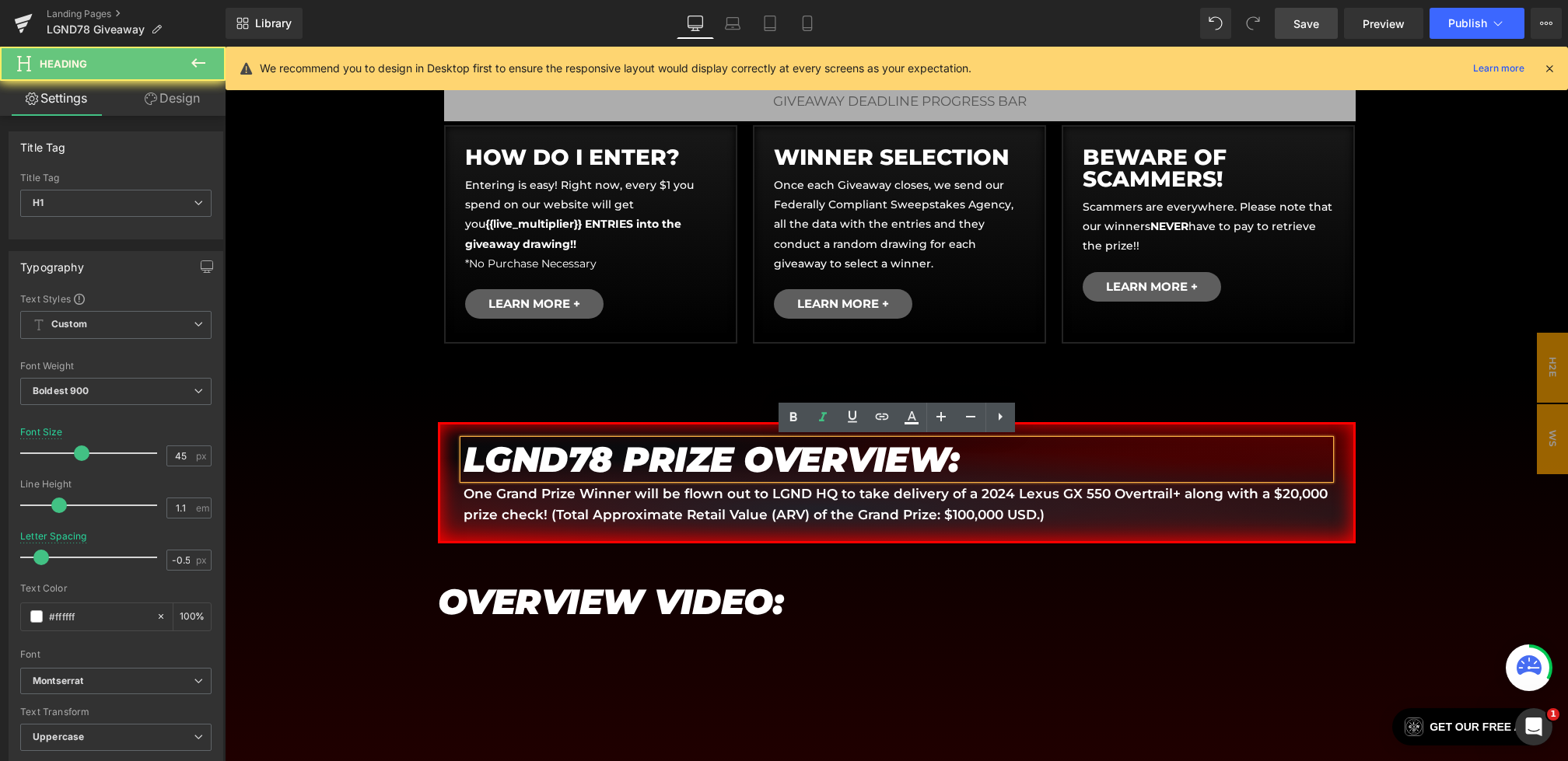
click at [613, 453] on em "LGND78 PRIZE OVERVIEW:" at bounding box center [711, 459] width 496 height 43
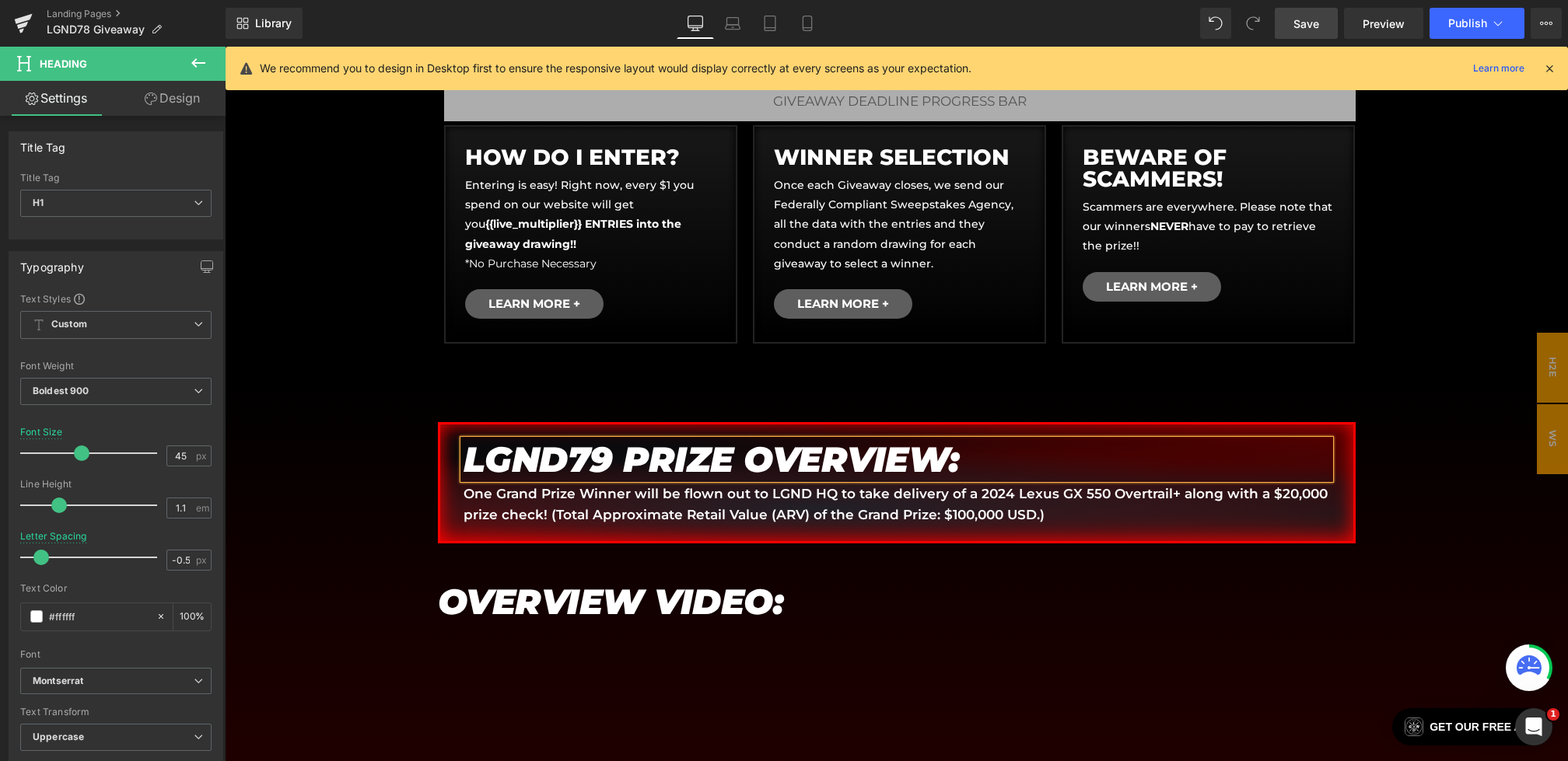
click at [1309, 22] on span "Save" at bounding box center [1306, 24] width 25 height 17
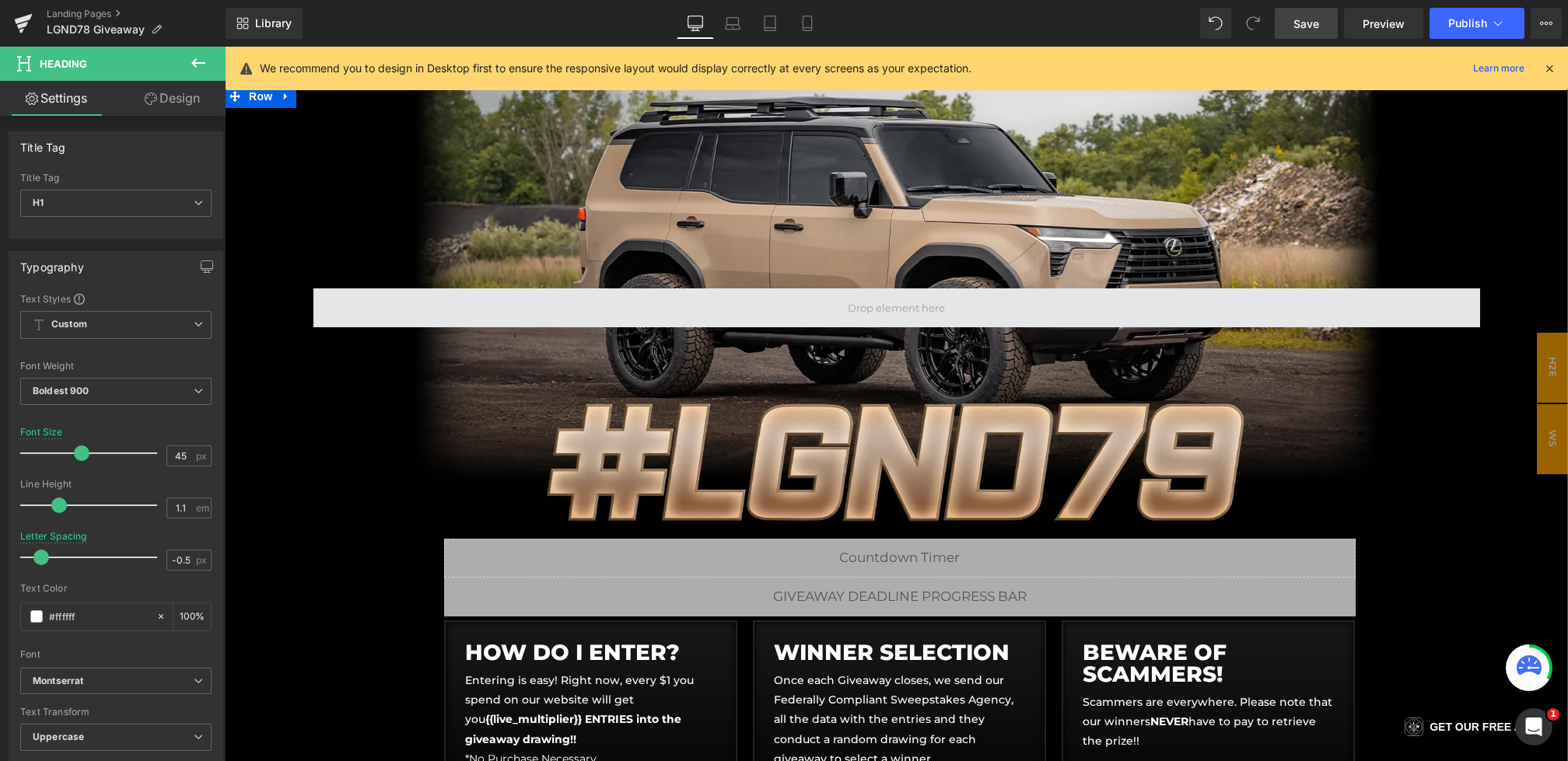
scroll to position [172, 0]
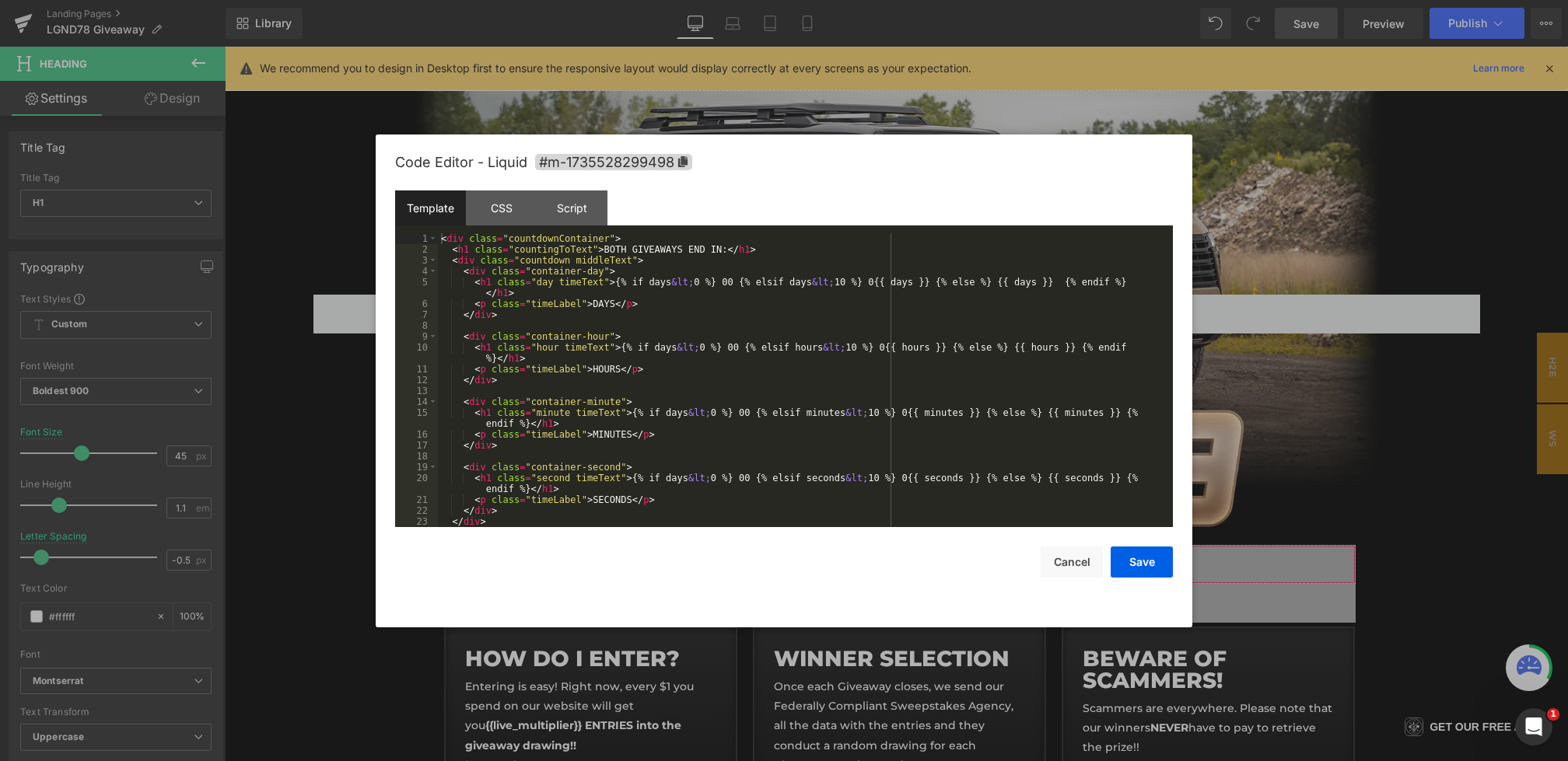
click at [697, 0] on div "Youtube You are previewing how the will restyle your page. You can not edit Ele…" at bounding box center [784, 0] width 1568 height 0
click at [631, 252] on div "< div class = "countdownContainer" > < h1 class = "countingToText" > BOTH GIVEA…" at bounding box center [802, 391] width 729 height 315
click at [656, 250] on div "< div class = "countdownContainer" > < h1 class = "countingToText" > GIVEAWAYS …" at bounding box center [802, 391] width 729 height 315
click at [1134, 560] on button "Save" at bounding box center [1141, 561] width 62 height 31
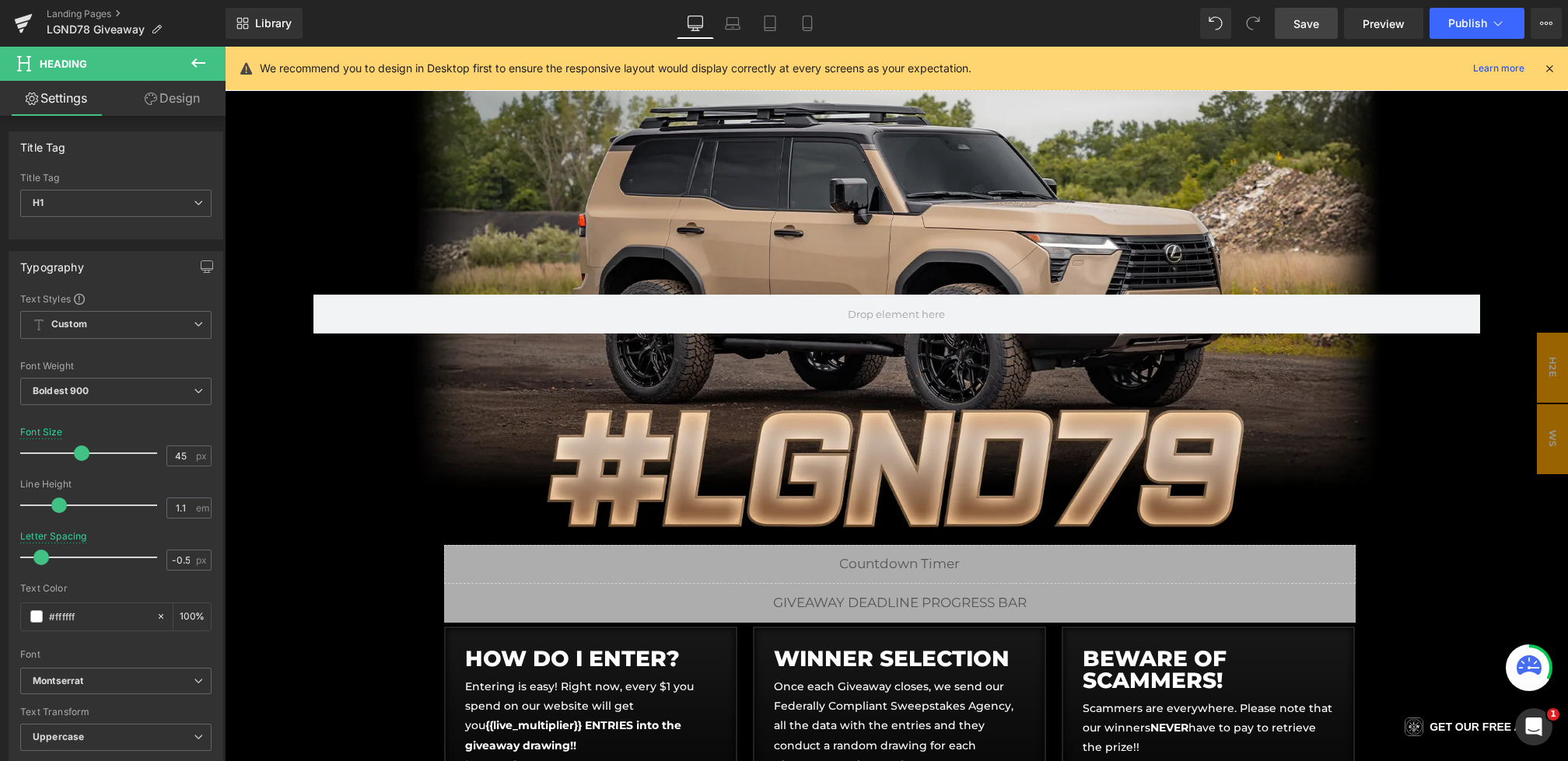
click at [1305, 24] on span "Save" at bounding box center [1306, 24] width 25 height 17
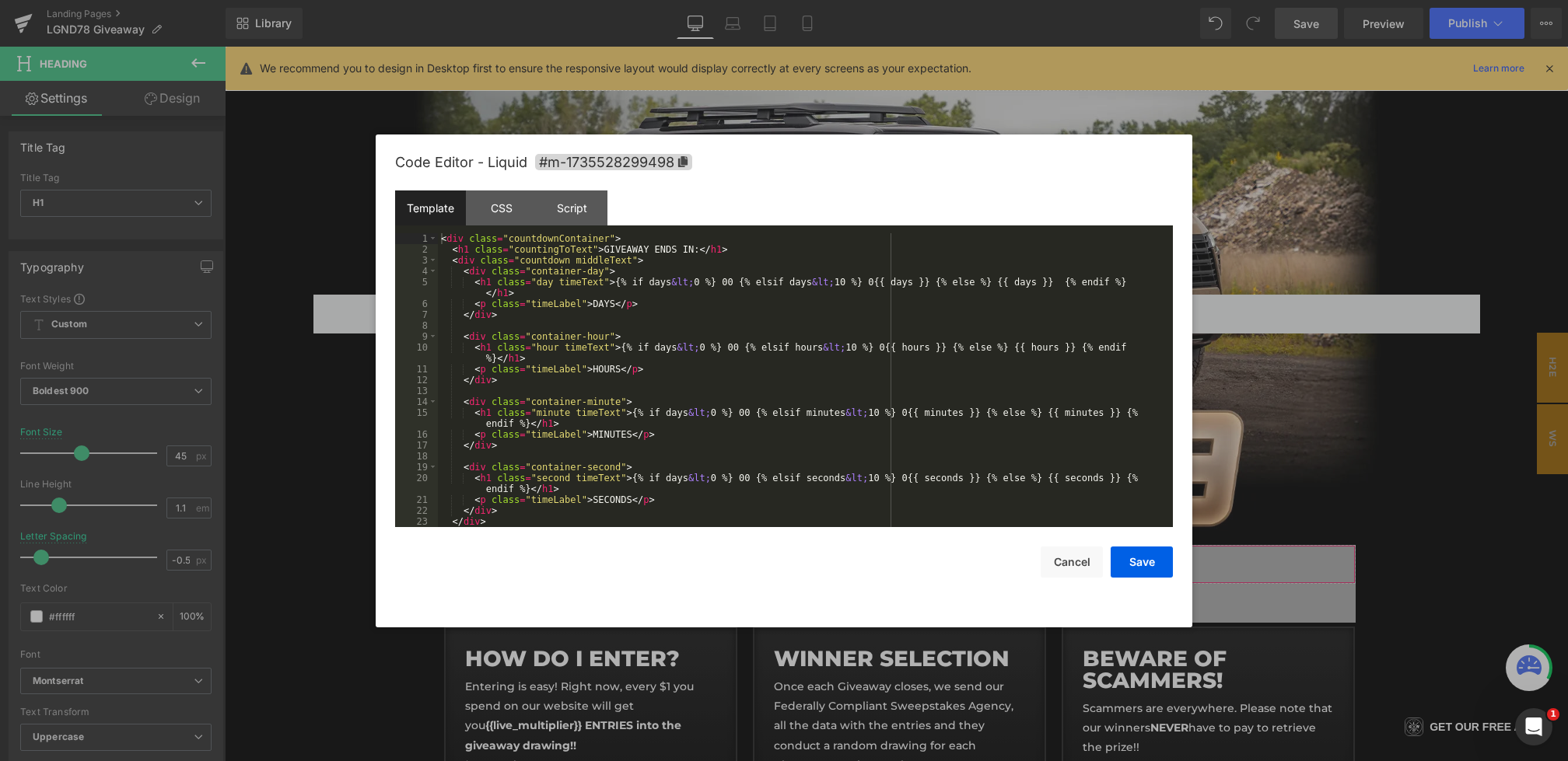
click at [767, 0] on div "Youtube You are previewing how the will restyle your page. You can not edit Ele…" at bounding box center [784, 0] width 1568 height 0
click at [503, 212] on div "CSS" at bounding box center [500, 208] width 71 height 35
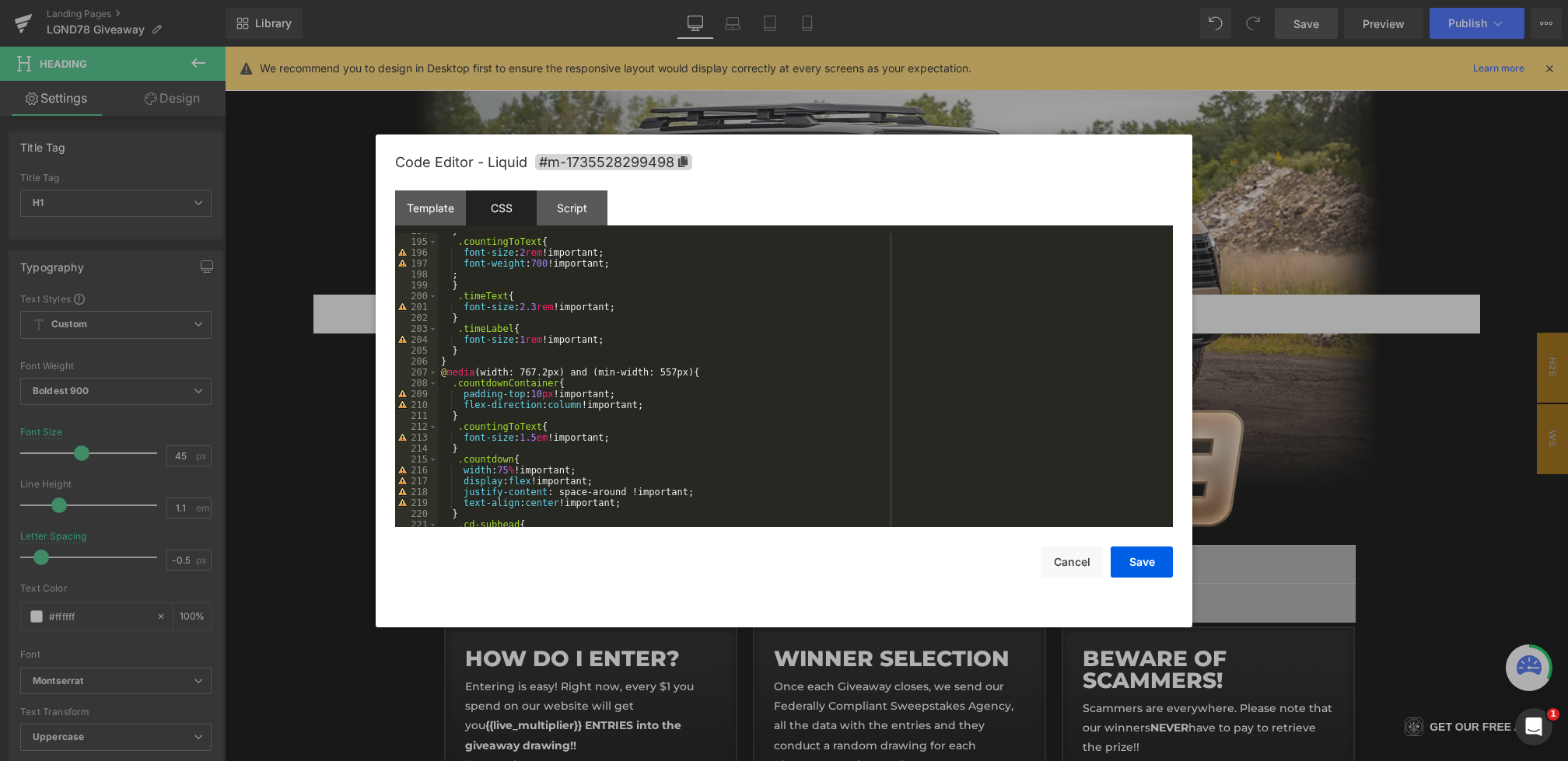
scroll to position [2230, 0]
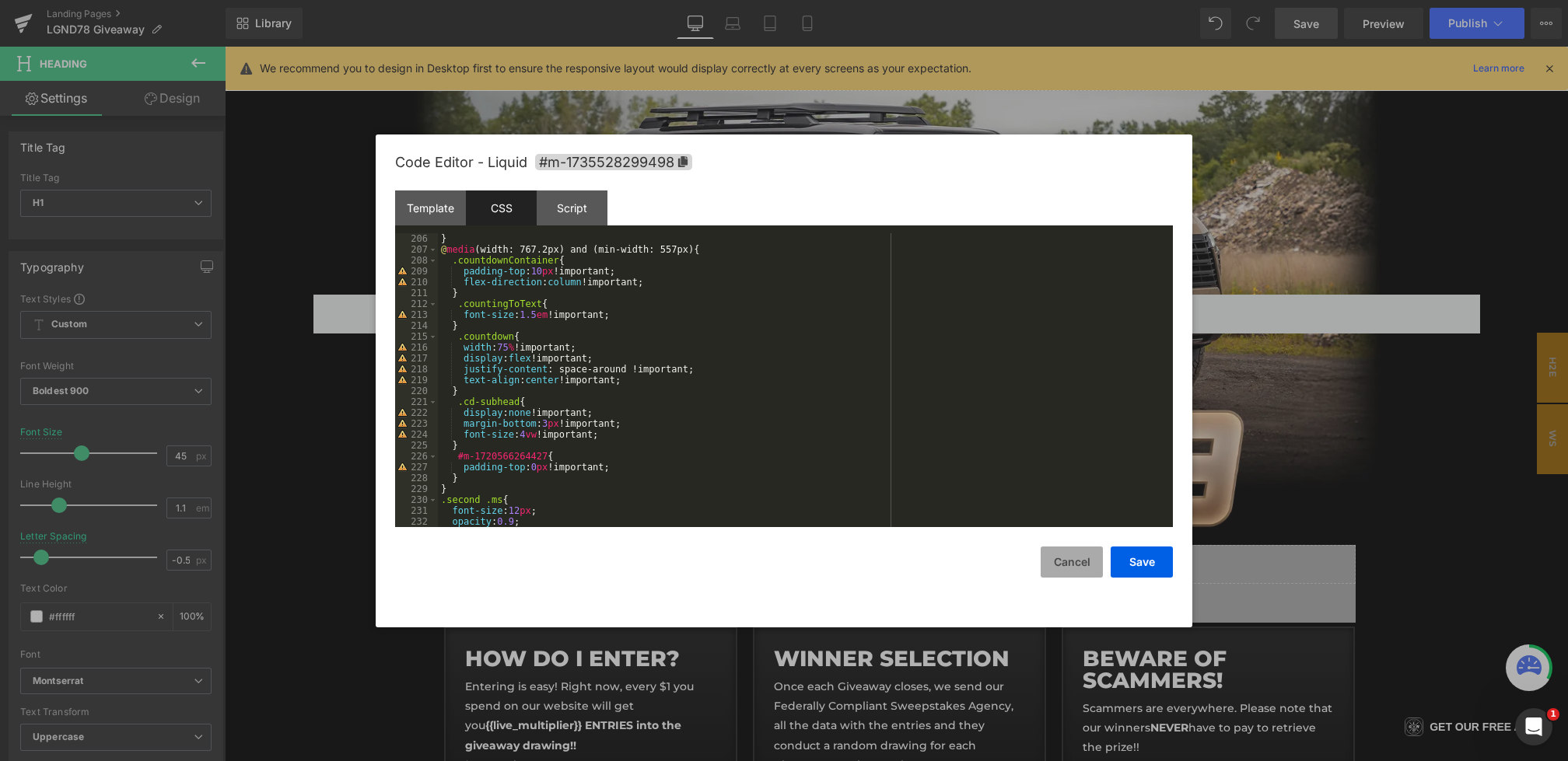
click at [1077, 562] on button "Cancel" at bounding box center [1072, 561] width 62 height 31
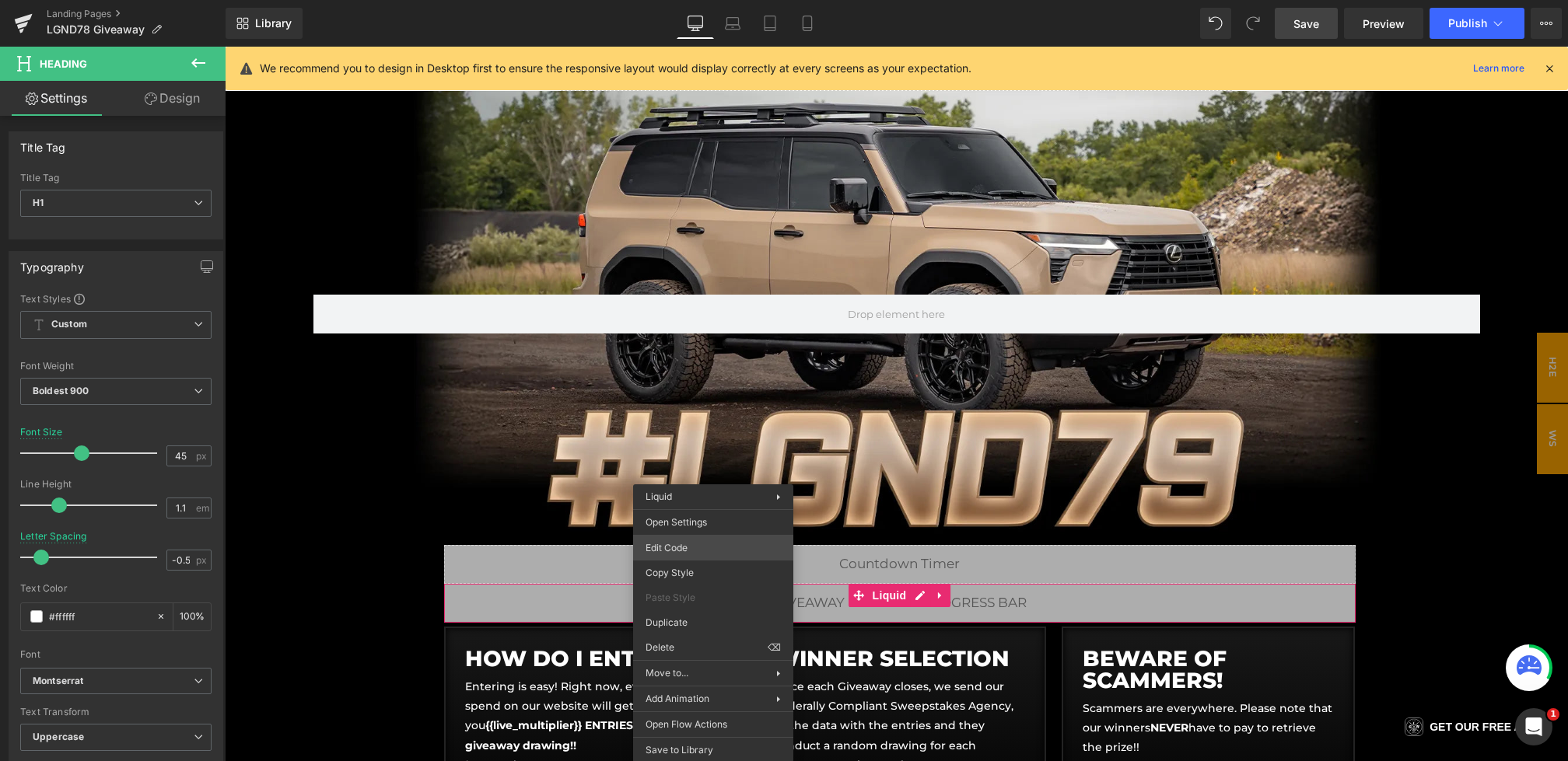
click at [667, 0] on div "Youtube You are previewing how the will restyle your page. You can not edit Ele…" at bounding box center [784, 0] width 1568 height 0
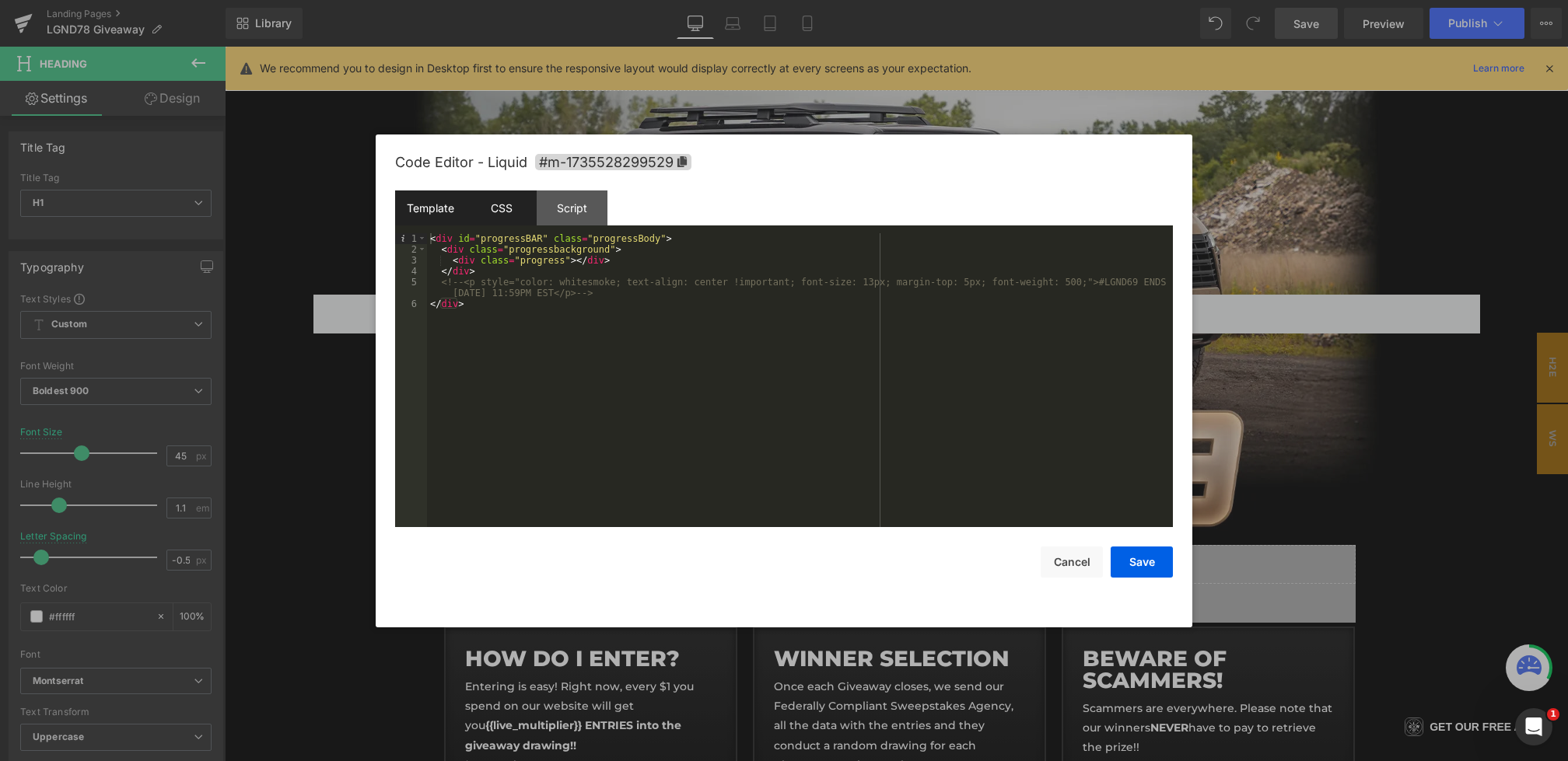
click at [494, 220] on div "CSS" at bounding box center [500, 208] width 71 height 35
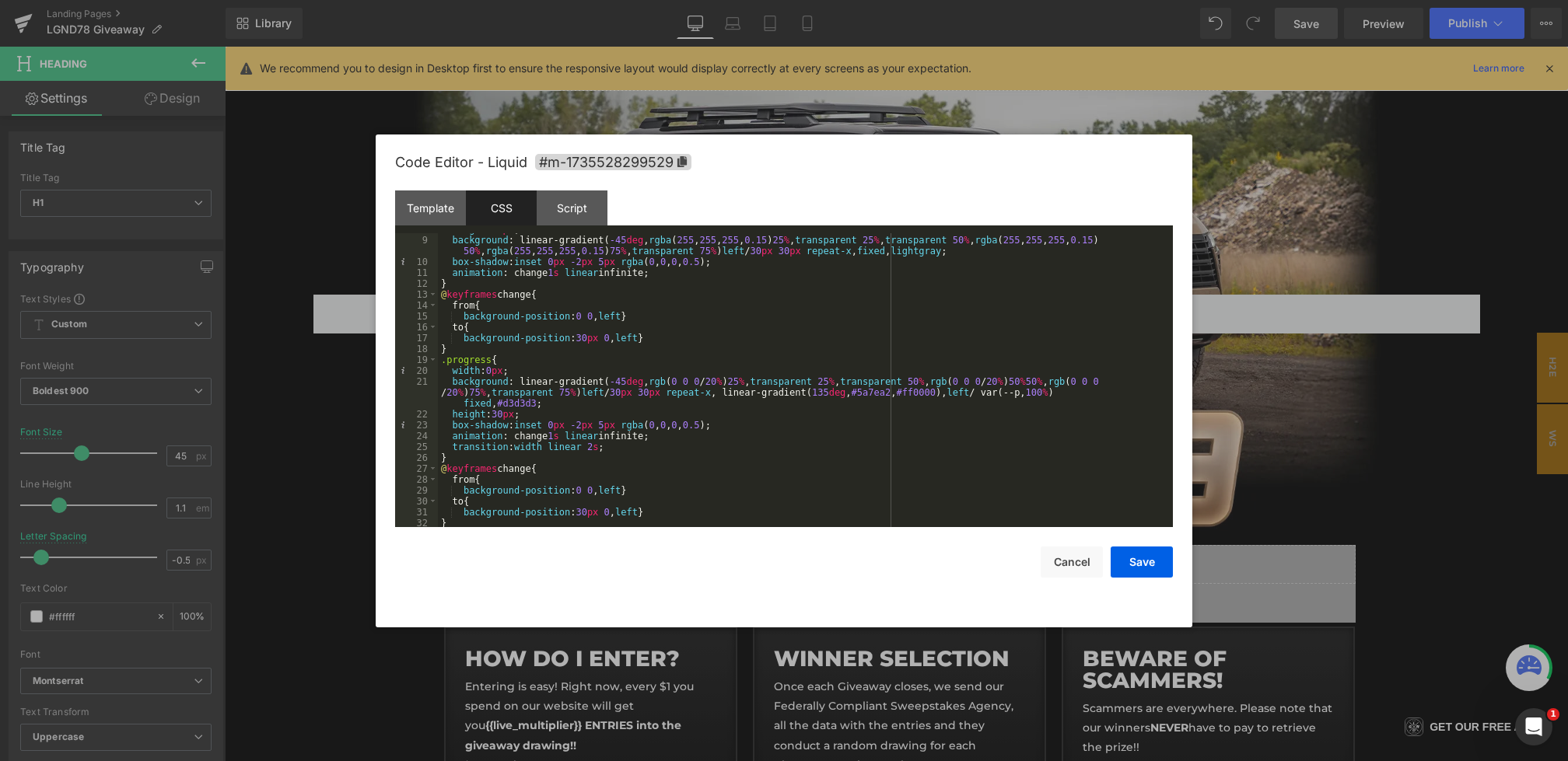
scroll to position [87, 0]
drag, startPoint x: 909, startPoint y: 390, endPoint x: 1001, endPoint y: 388, distance: 92.0
click at [1001, 388] on div "background : linear-gradient( -45 deg , rgba ( 255 , 255 , 255 , 0.15 ) 25 % , …" at bounding box center [802, 396] width 729 height 327
click at [1139, 570] on button "Save" at bounding box center [1141, 561] width 62 height 31
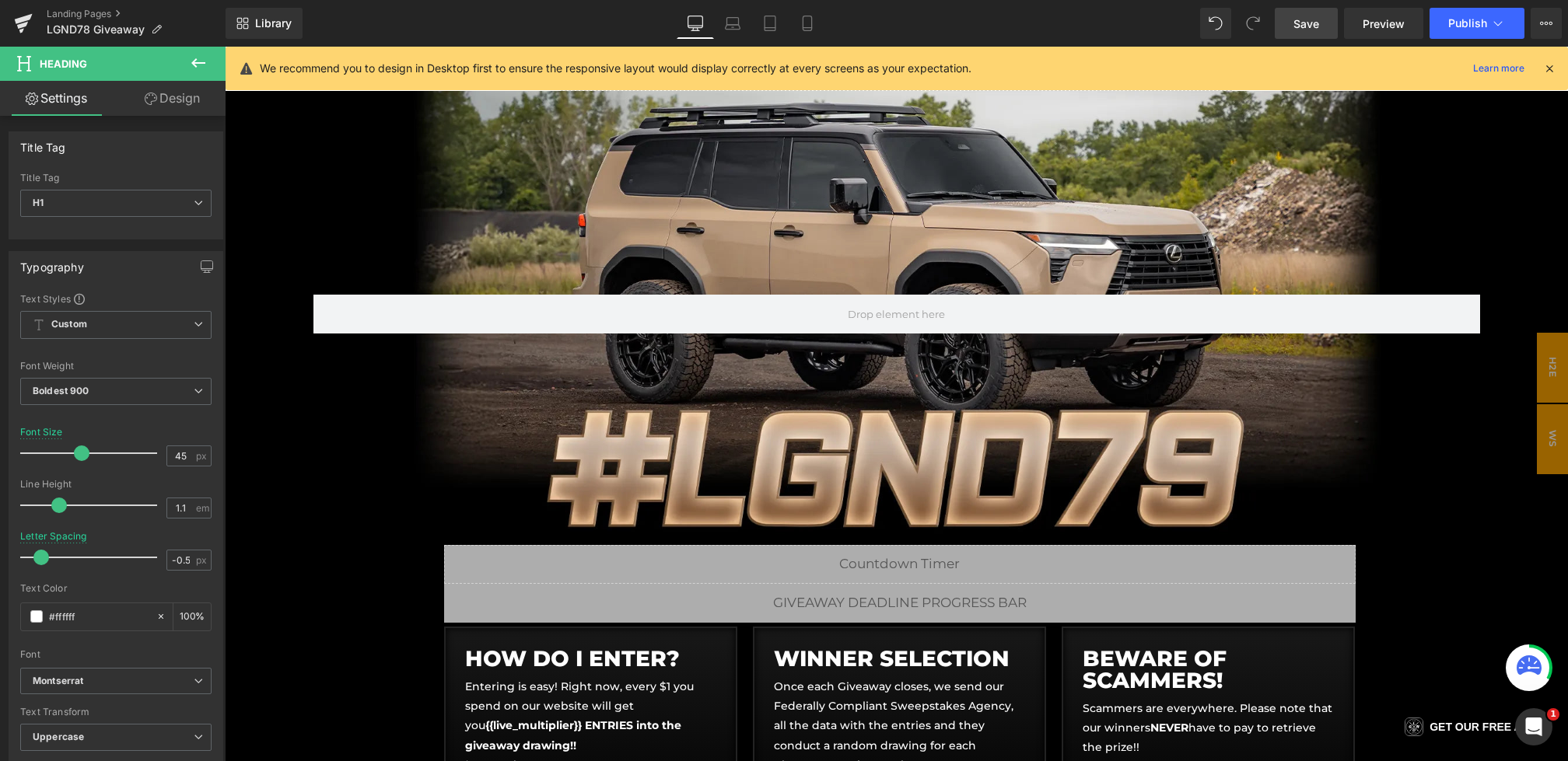
click at [1309, 32] on link "Save" at bounding box center [1305, 23] width 63 height 31
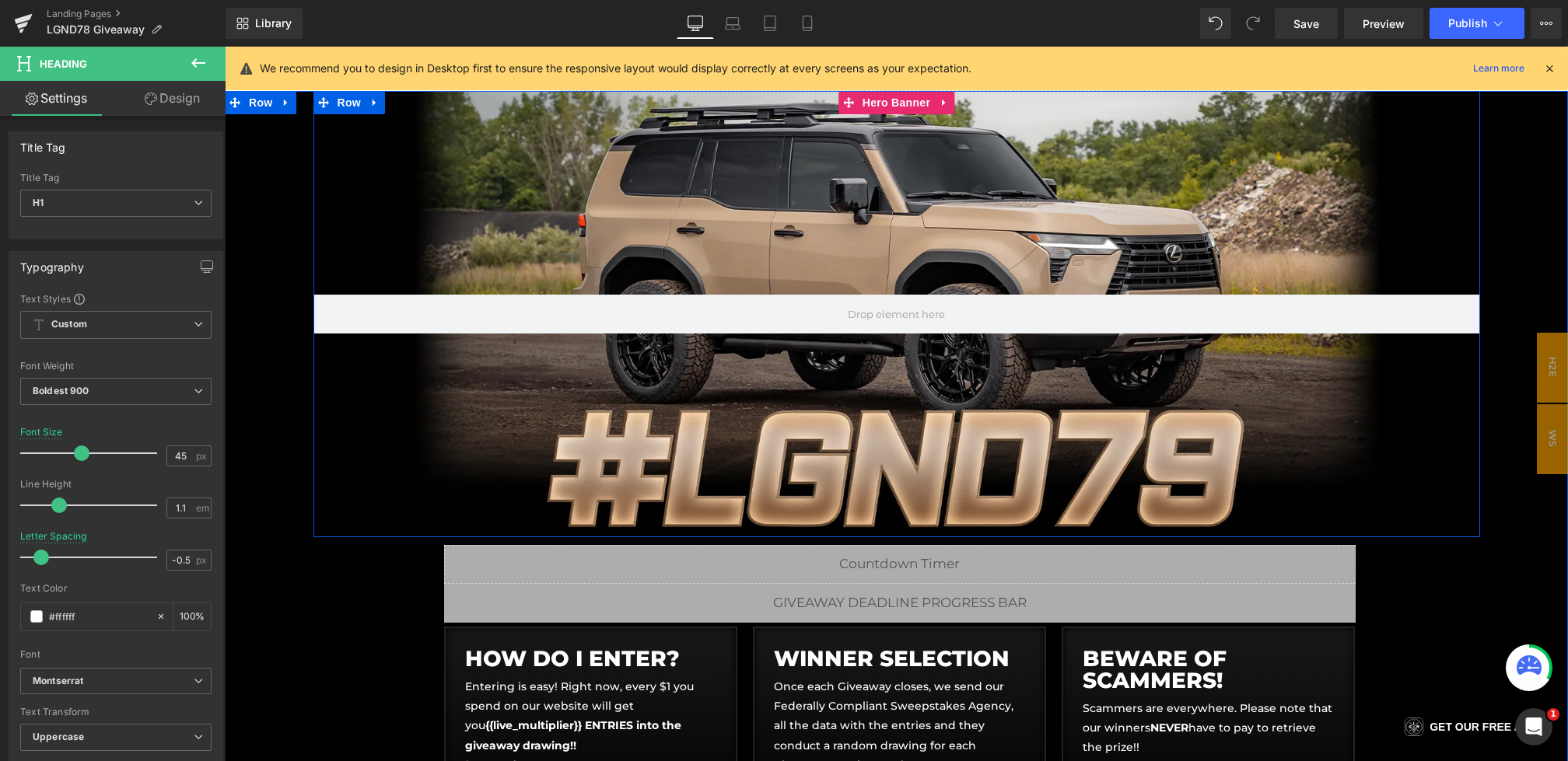
scroll to position [508, 0]
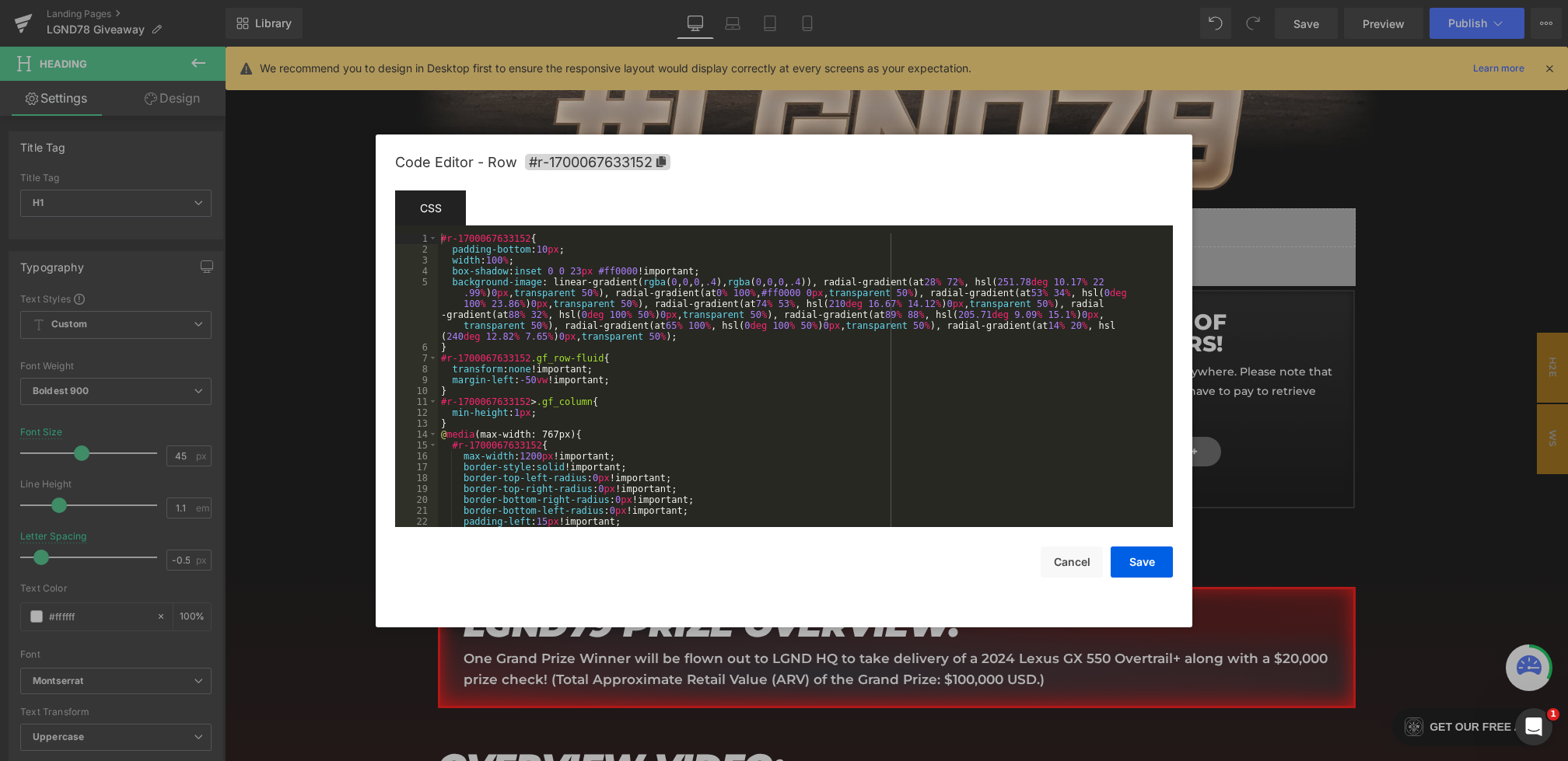
click at [617, 0] on div "Youtube You are previewing how the will restyle your page. You can not edit Ele…" at bounding box center [784, 0] width 1568 height 0
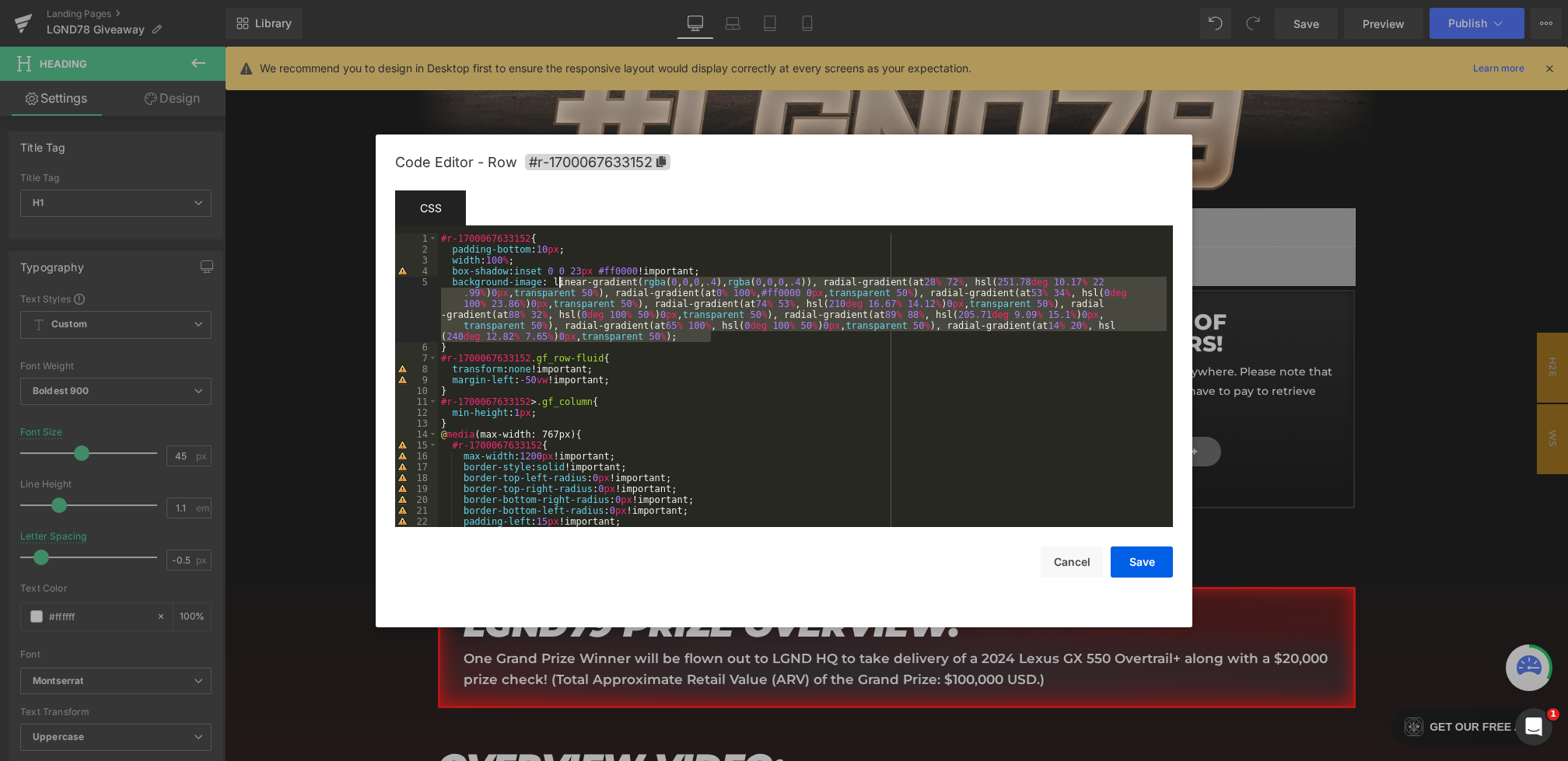
drag, startPoint x: 721, startPoint y: 338, endPoint x: 555, endPoint y: 283, distance: 174.9
click at [555, 283] on div "#r-1700067633152 { padding-bottom : 10 px ; width : 100 % ; box-shadow : inset …" at bounding box center [802, 391] width 729 height 315
paste textarea
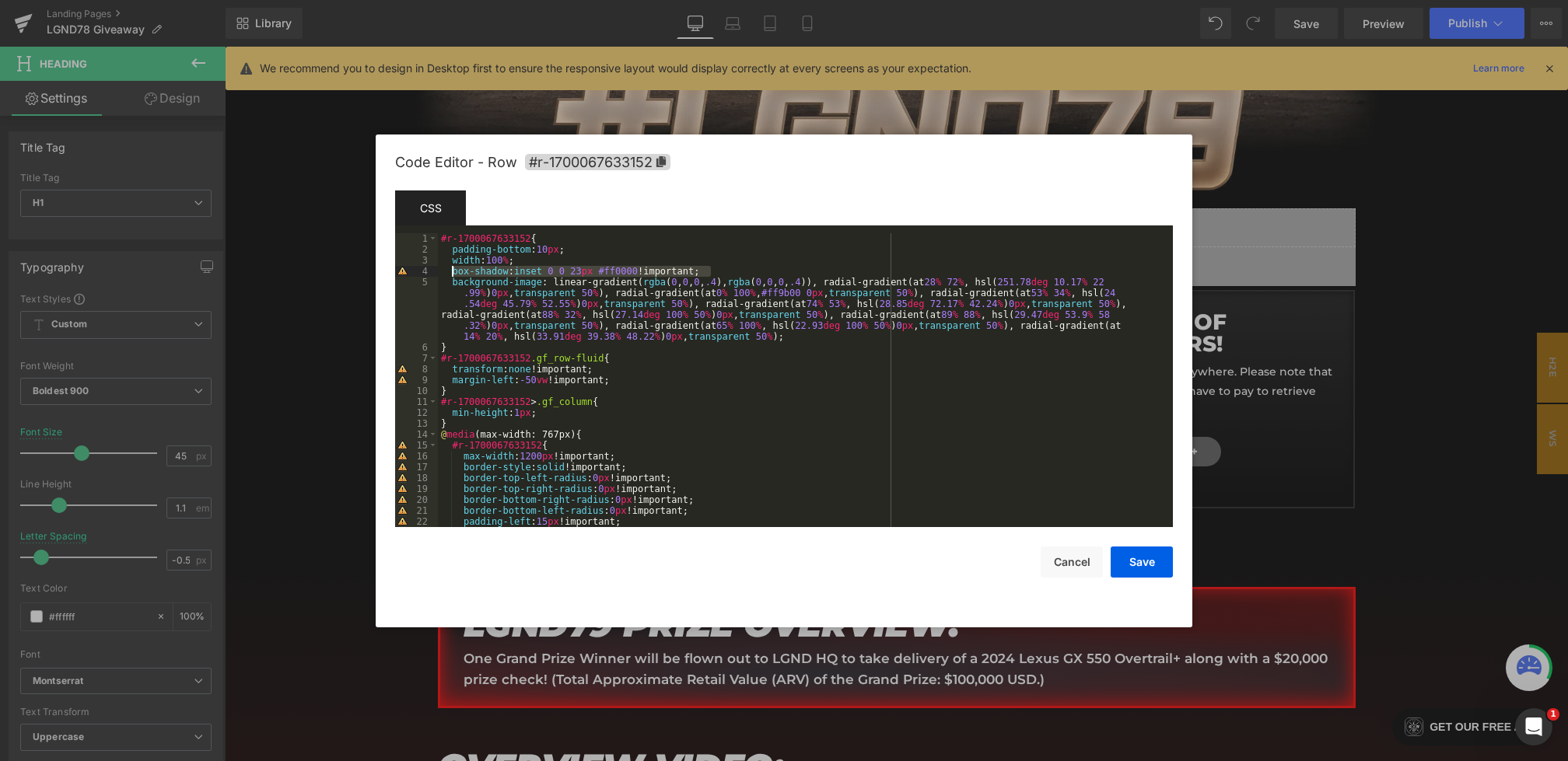
drag, startPoint x: 738, startPoint y: 275, endPoint x: 453, endPoint y: 273, distance: 285.0
click at [453, 273] on div "#r-1700067633152 { padding-bottom : 10 px ; width : 100 % ; box-shadow : inset …" at bounding box center [802, 391] width 729 height 315
click at [1133, 564] on button "Save" at bounding box center [1141, 561] width 62 height 31
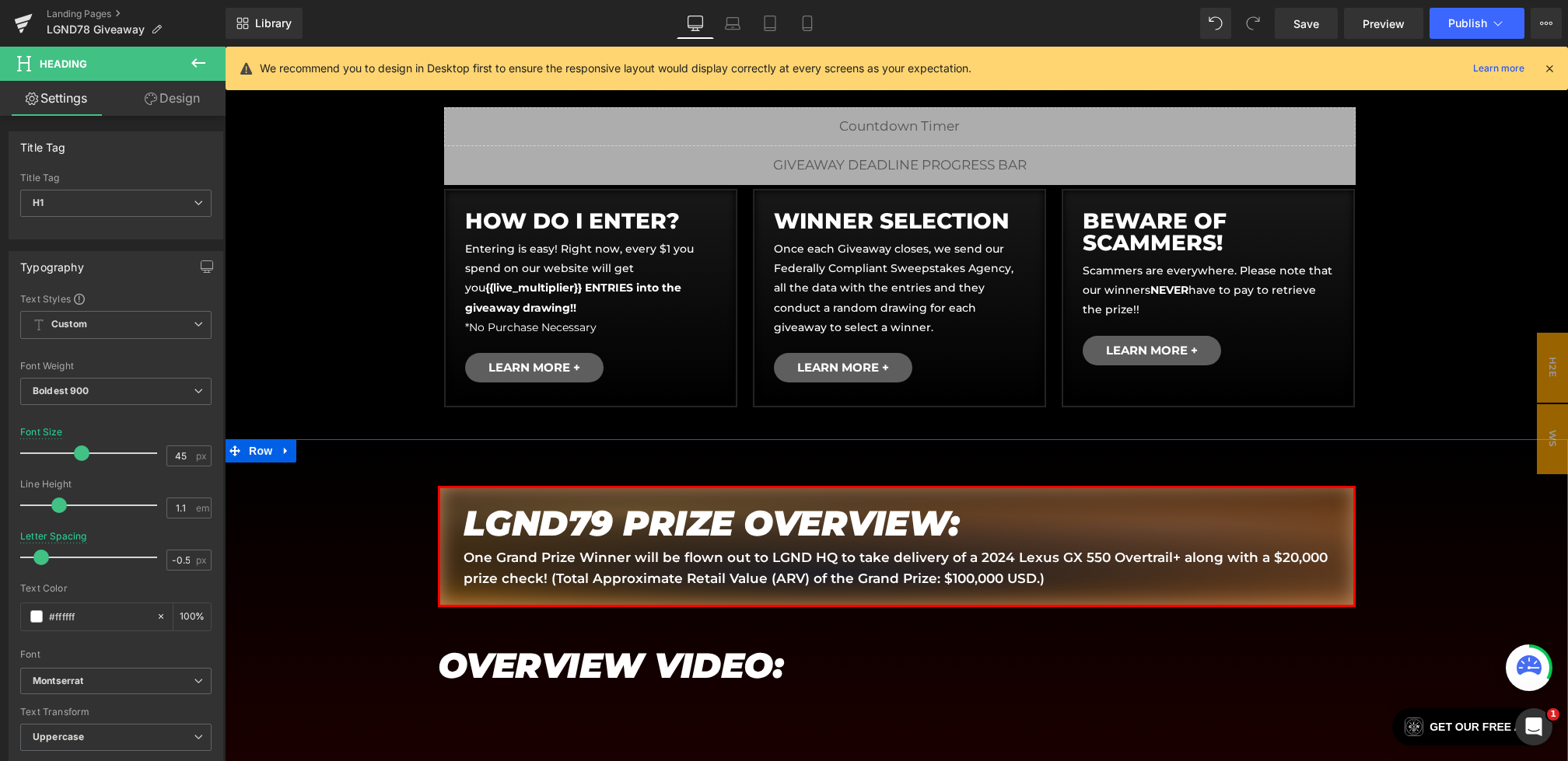
scroll to position [621, 0]
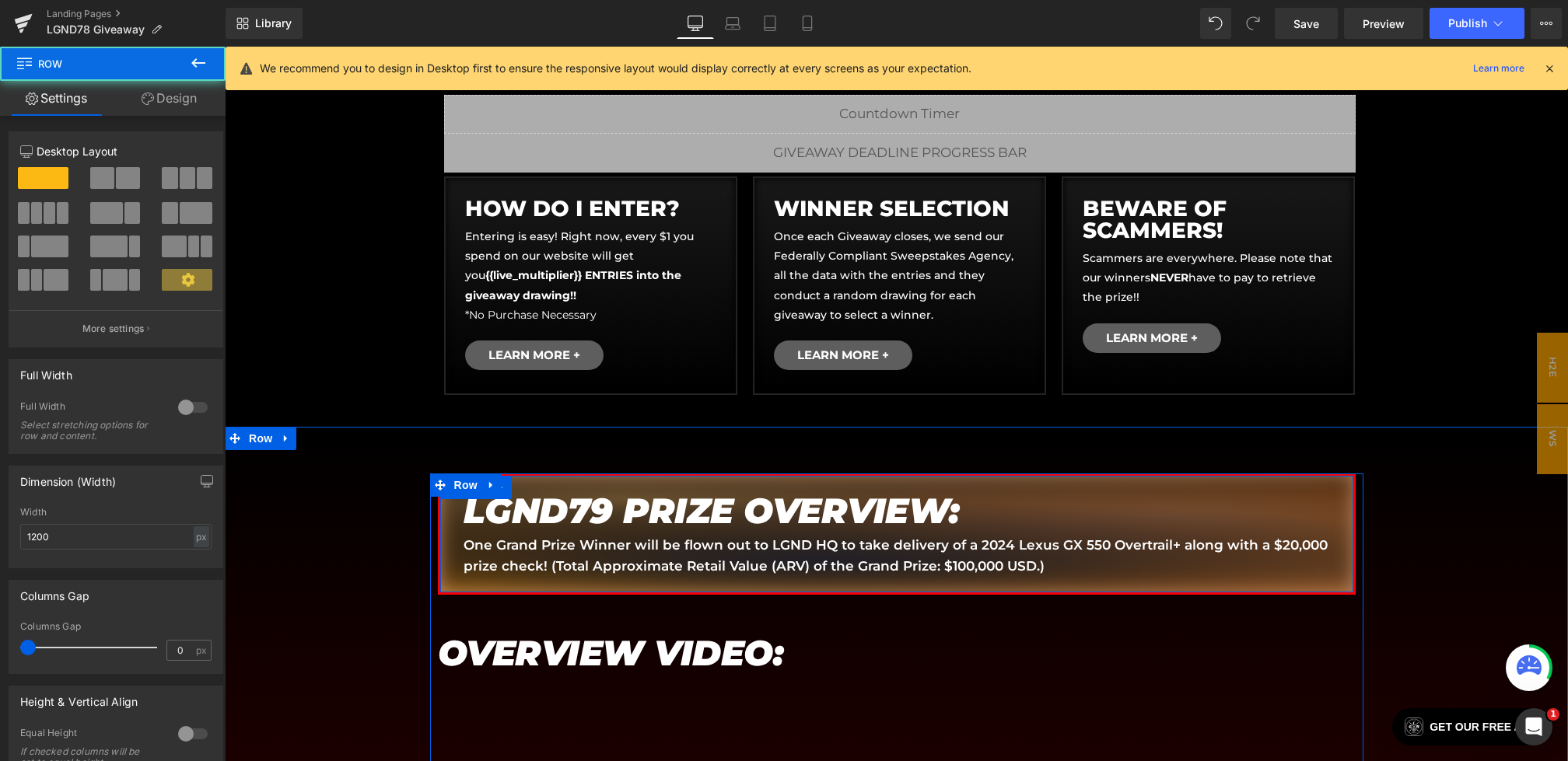
click at [842, 487] on div "LGND79 PRIZE OVERVIEW: Heading One Grand Prize Winner will be flown out to LGND…" at bounding box center [896, 533] width 918 height 121
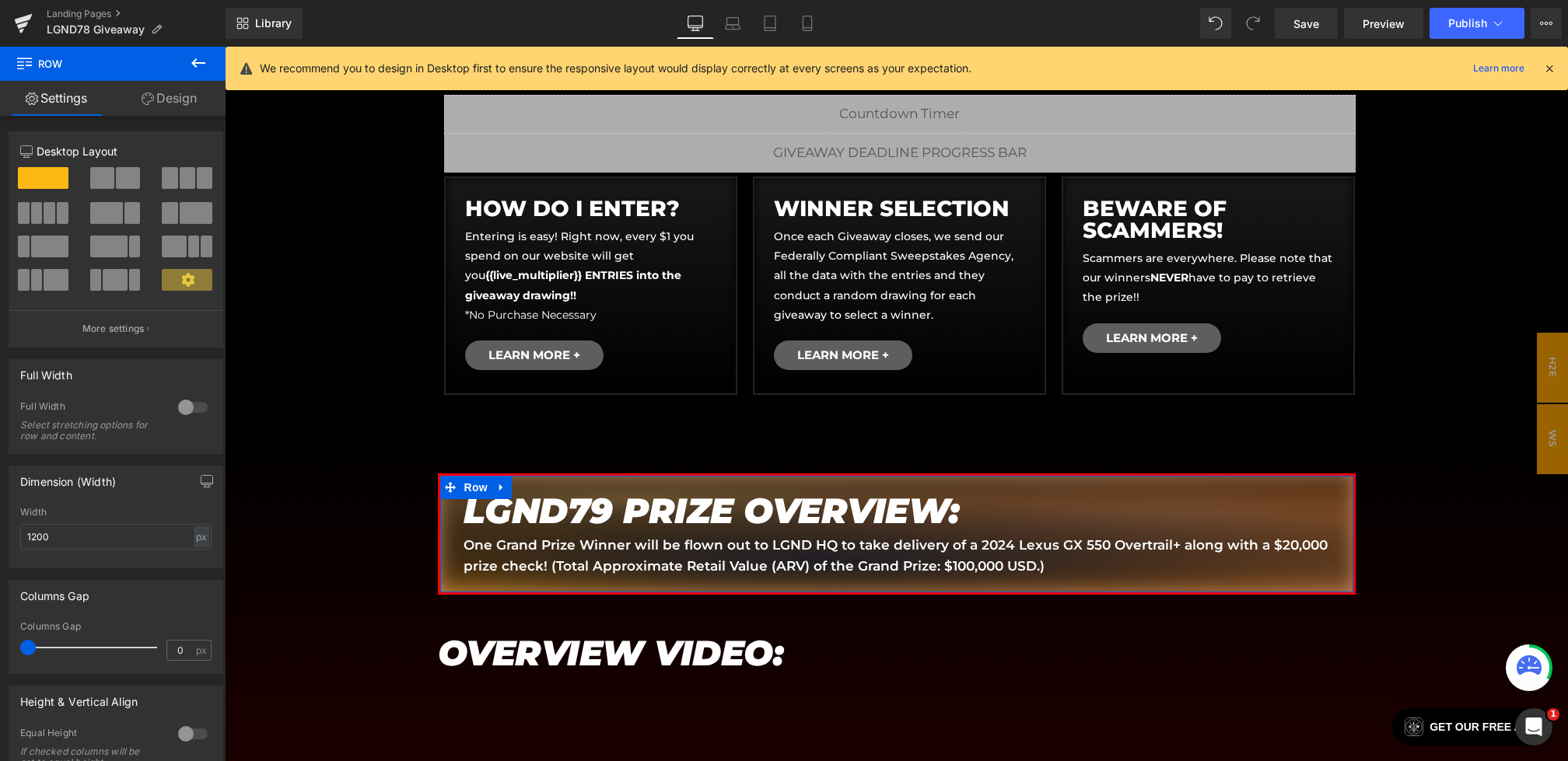
click at [153, 110] on link "Design" at bounding box center [169, 98] width 113 height 35
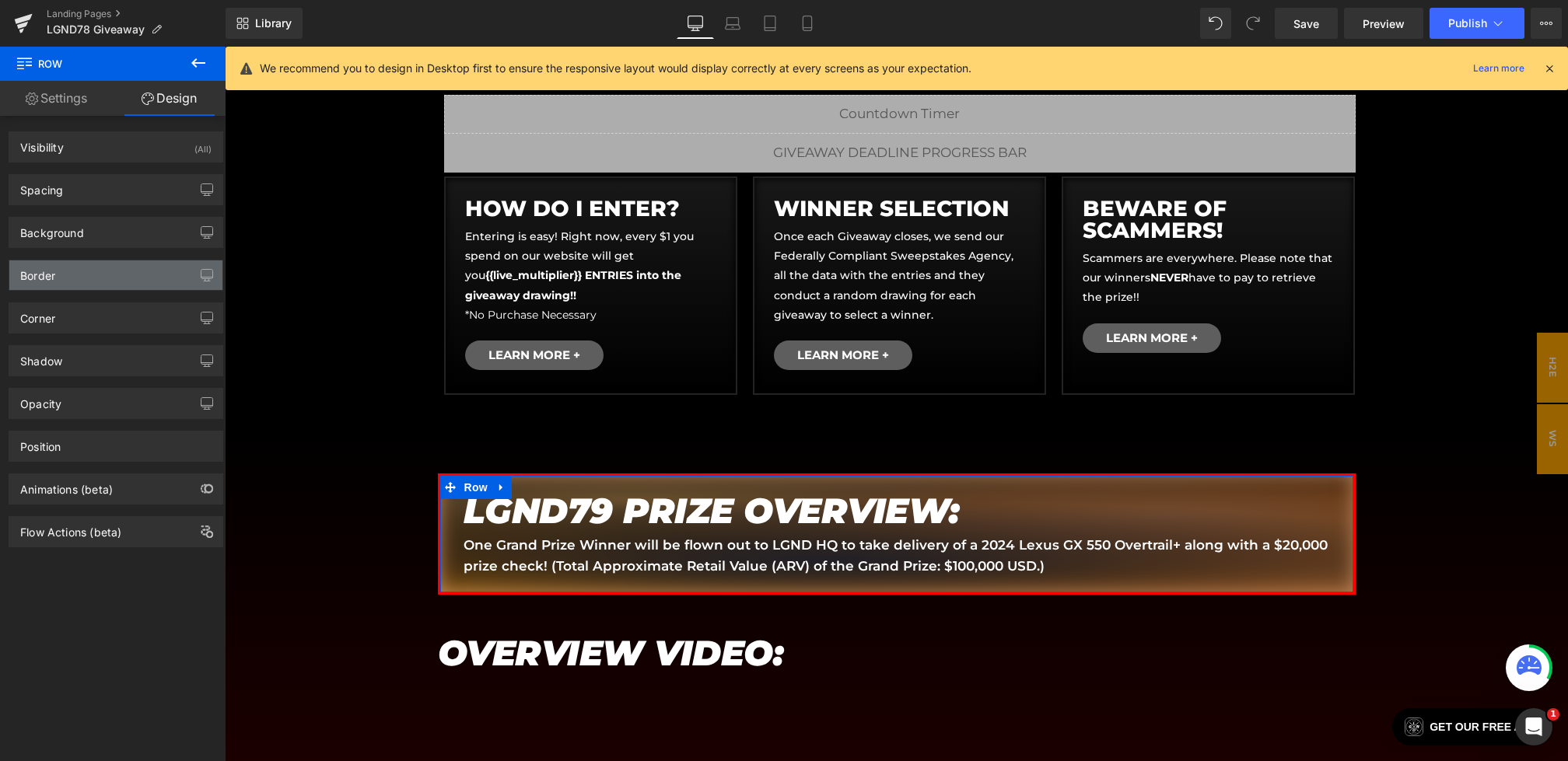
click at [99, 271] on div "Border" at bounding box center [116, 274] width 213 height 29
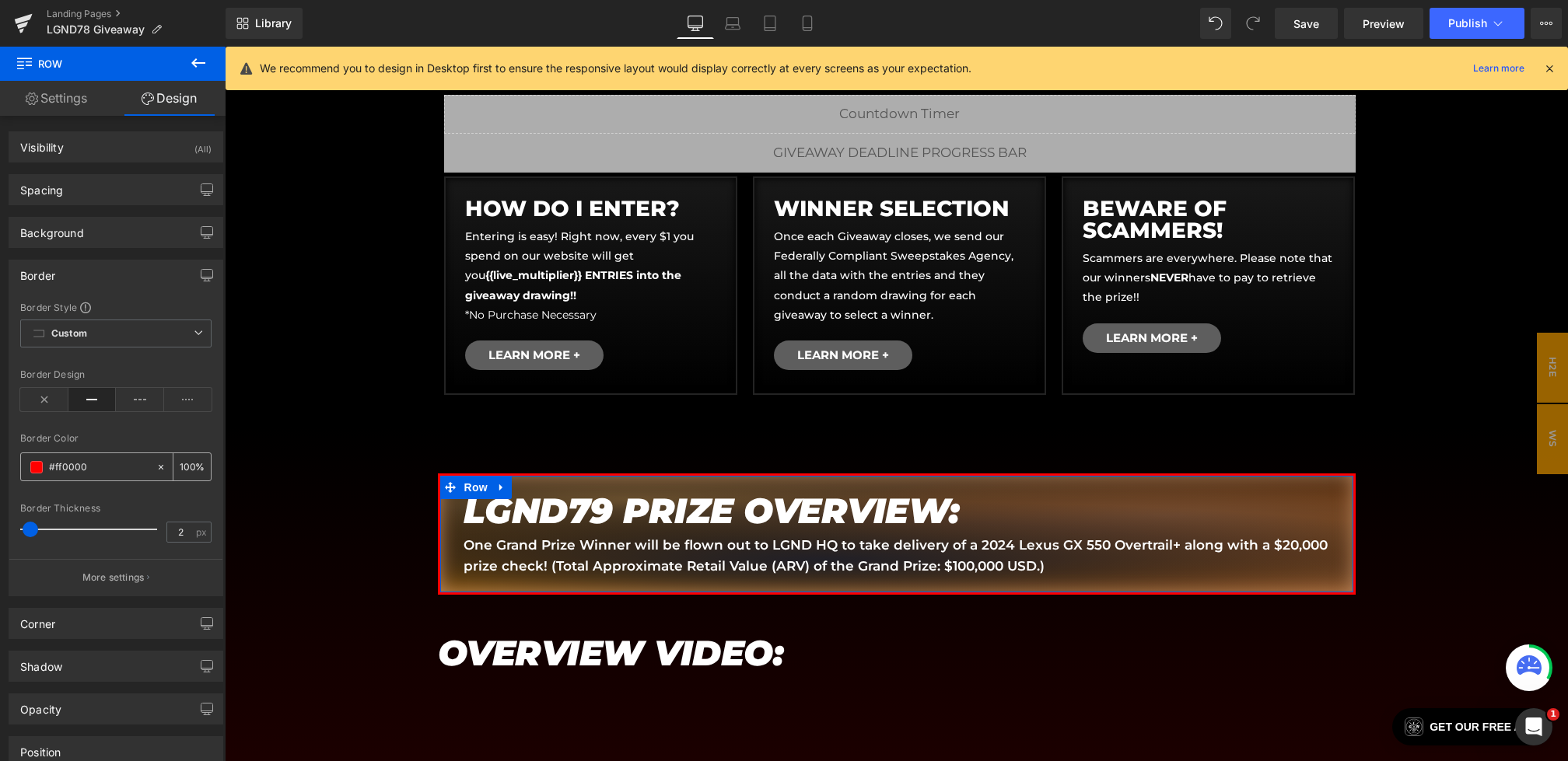
click at [96, 468] on input "#ff0000" at bounding box center [99, 468] width 100 height 17
paste input "be83"
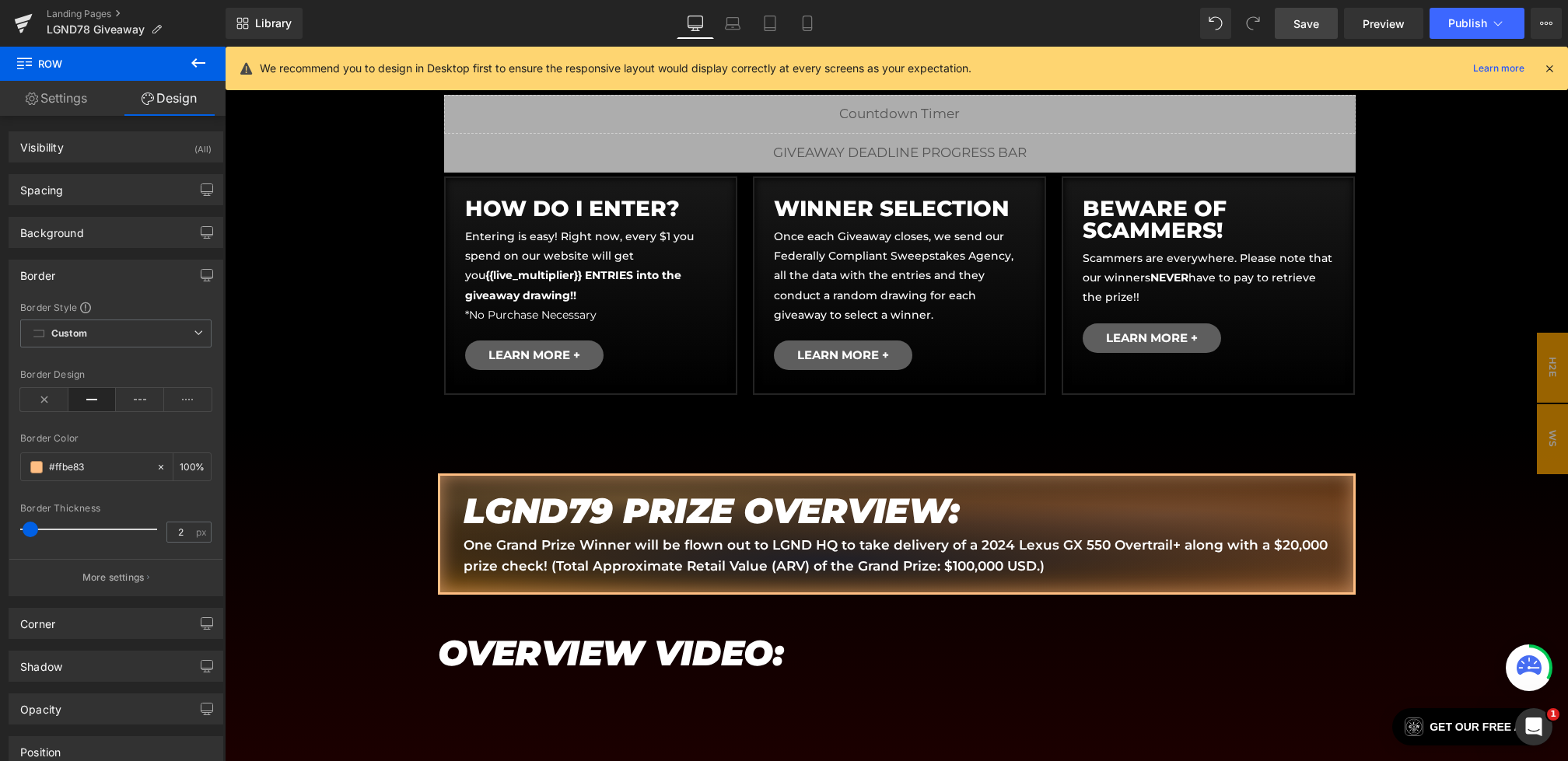
type input "#ffbe83"
click at [1302, 23] on span "Save" at bounding box center [1306, 24] width 25 height 17
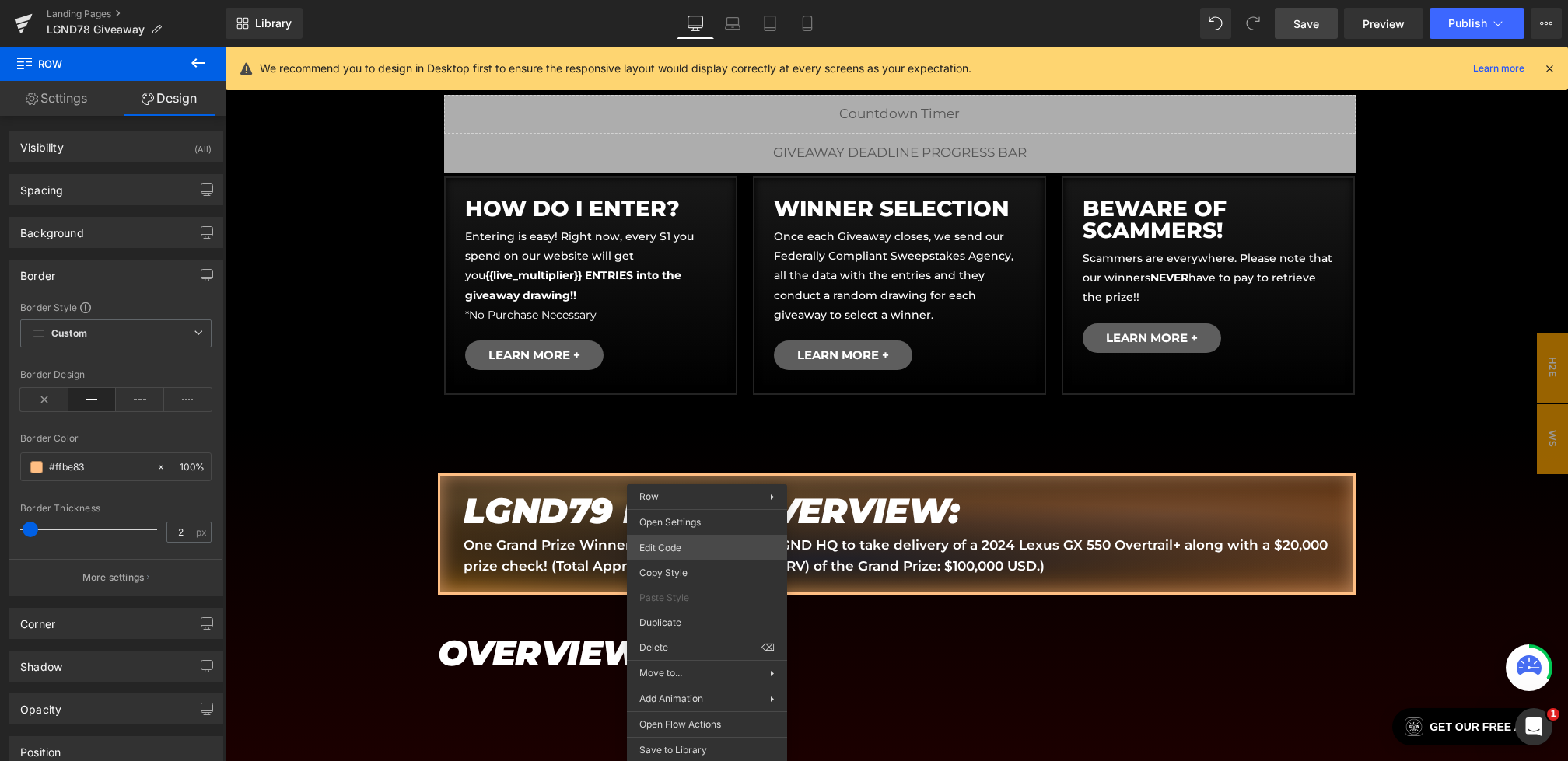
click at [658, 0] on div "Youtube You are previewing how the will restyle your page. You can not edit Ele…" at bounding box center [784, 0] width 1568 height 0
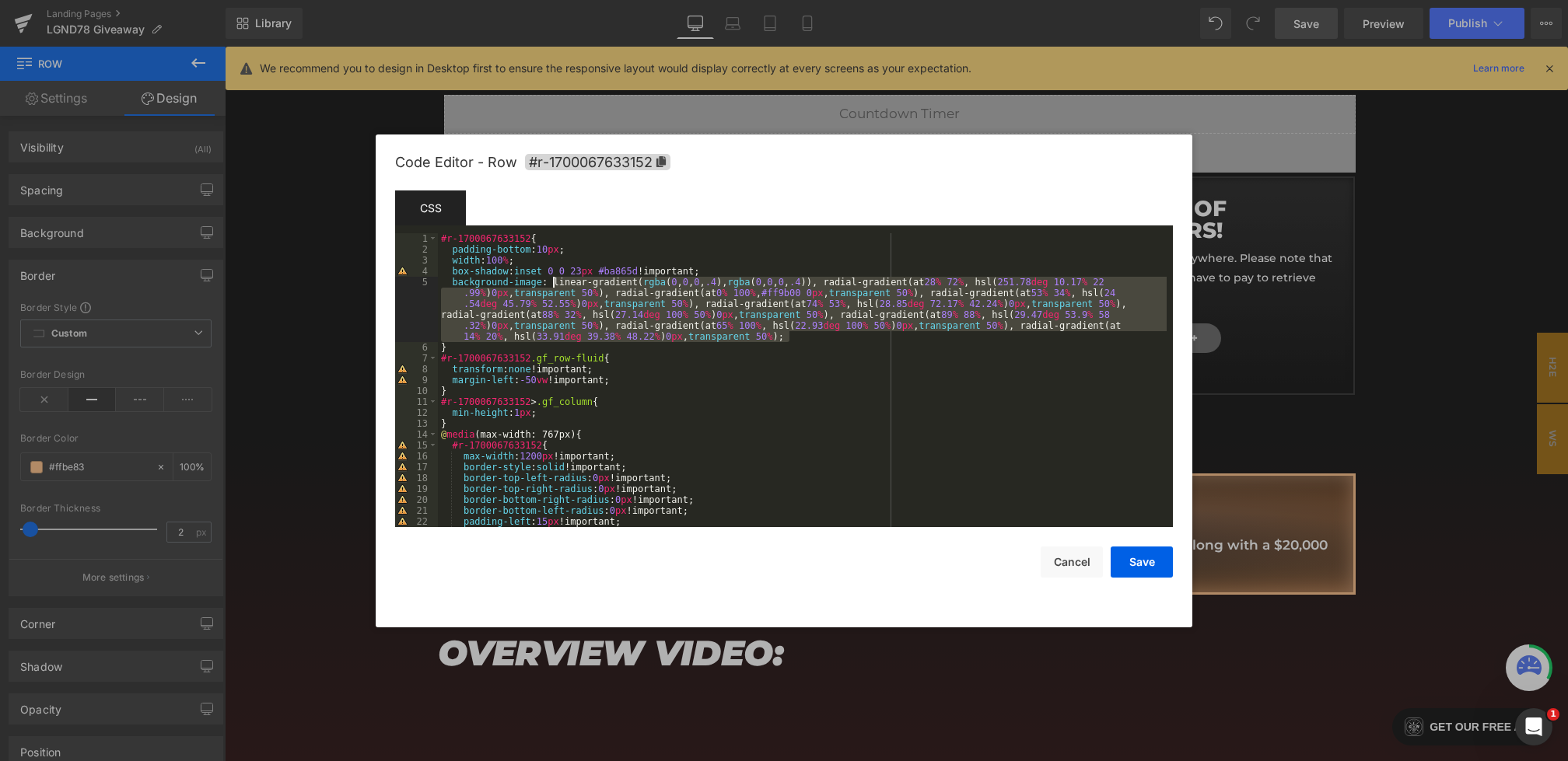
drag, startPoint x: 788, startPoint y: 338, endPoint x: 553, endPoint y: 281, distance: 241.8
click at [553, 281] on div "#r-1700067633152 { padding-bottom : 10 px ; width : 100 % ; box-shadow : inset …" at bounding box center [802, 391] width 729 height 315
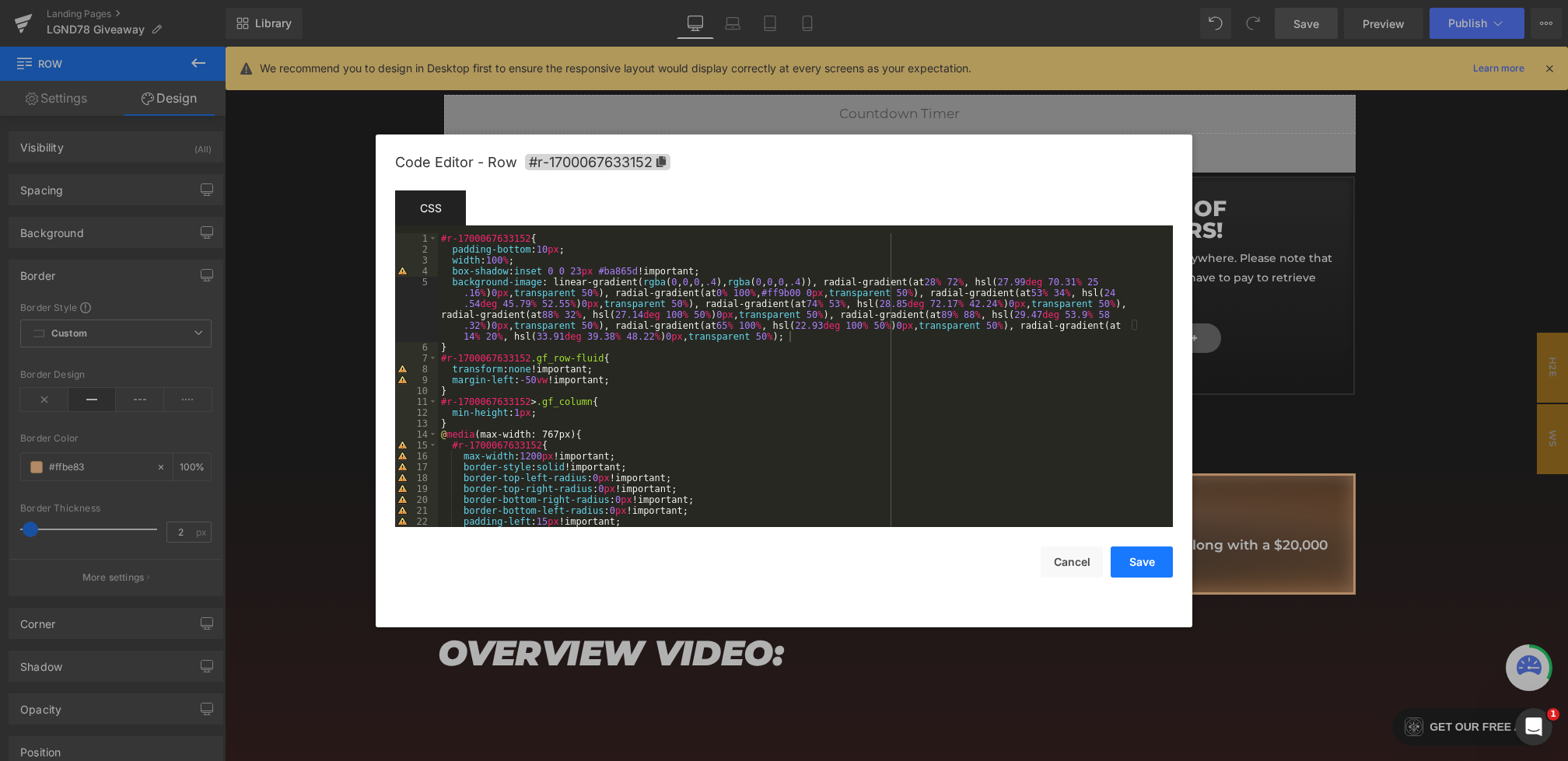
click at [1133, 559] on button "Save" at bounding box center [1141, 561] width 62 height 31
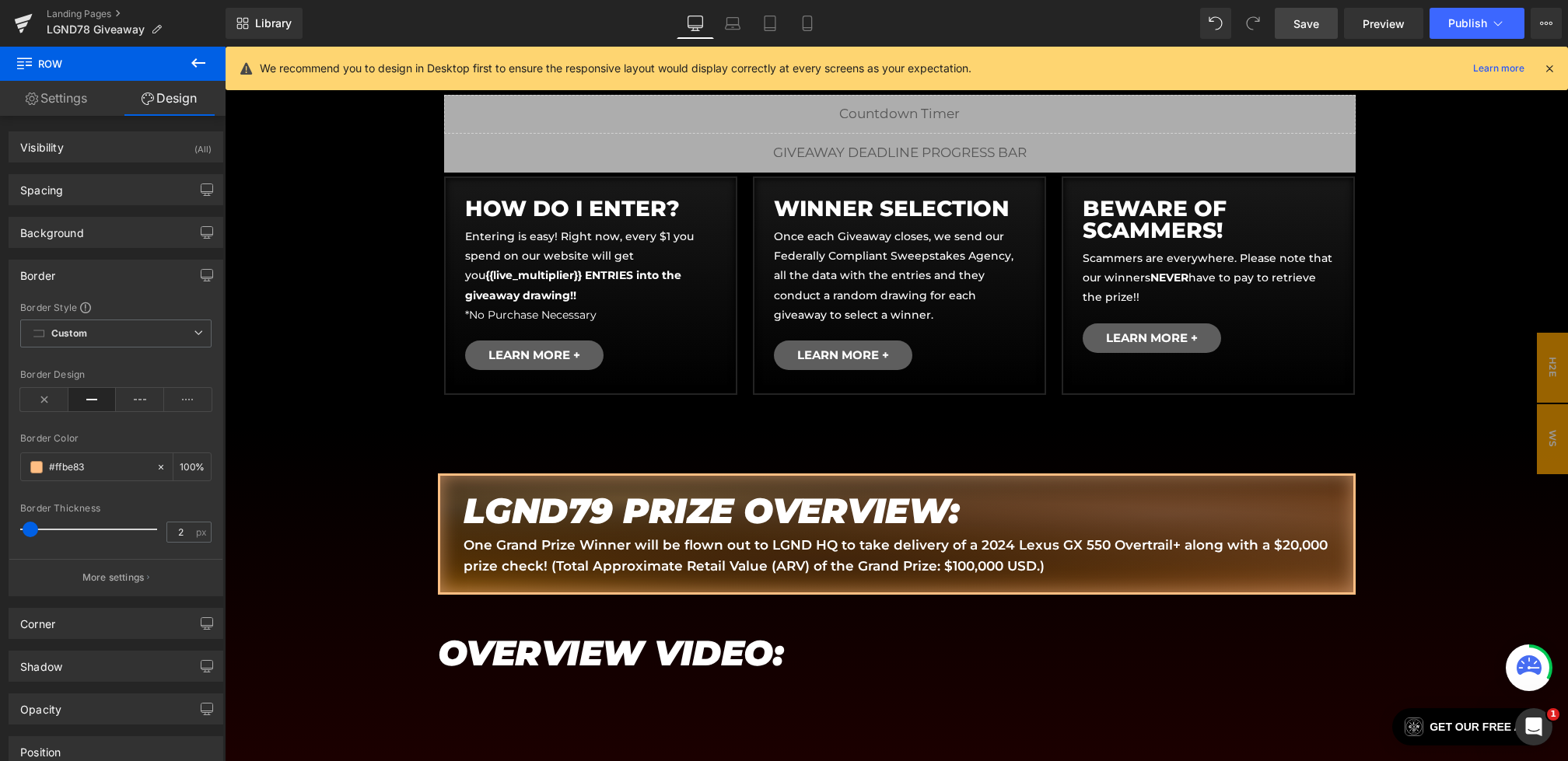
click at [1305, 24] on span "Save" at bounding box center [1306, 24] width 25 height 17
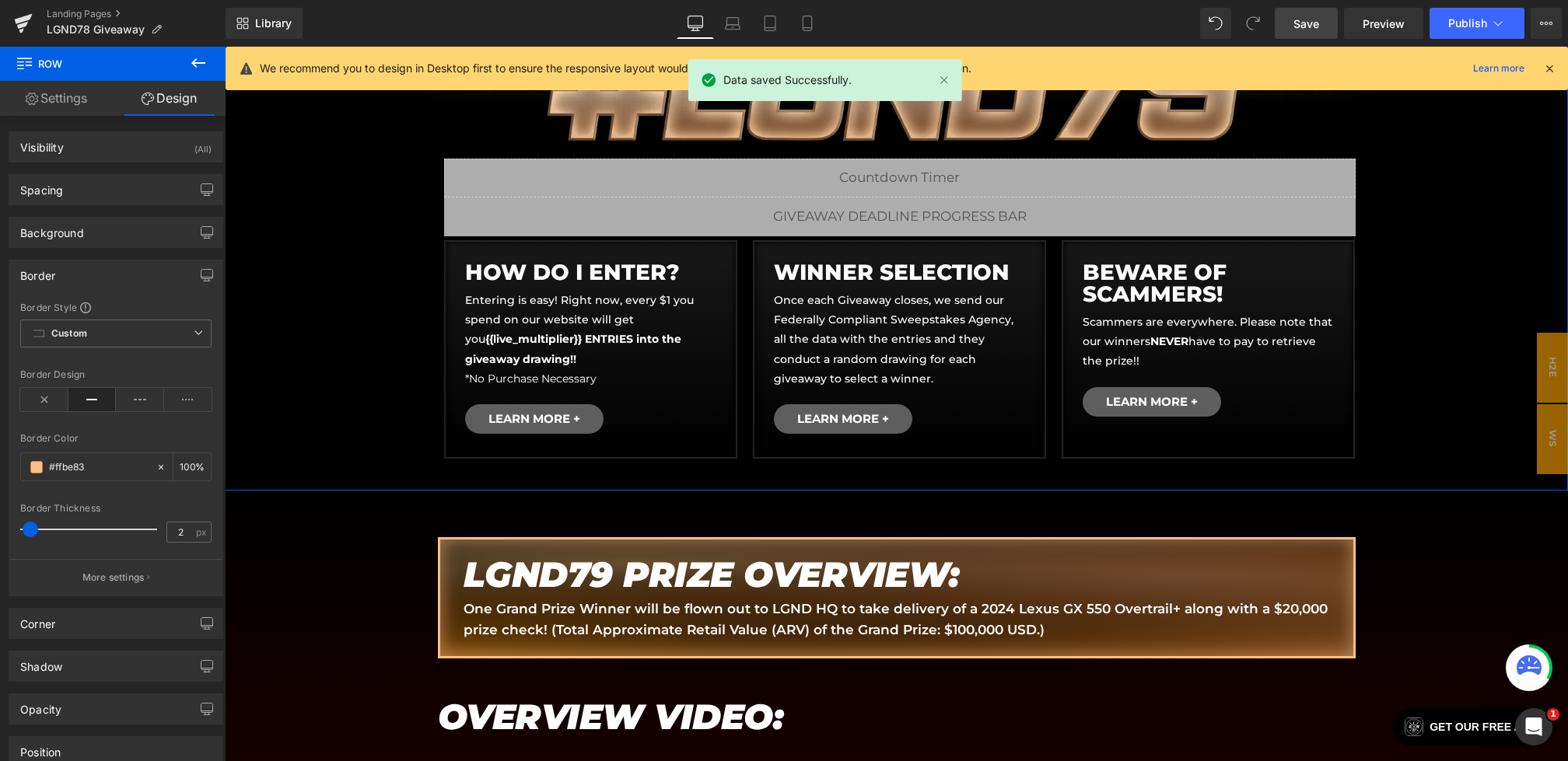
scroll to position [564, 0]
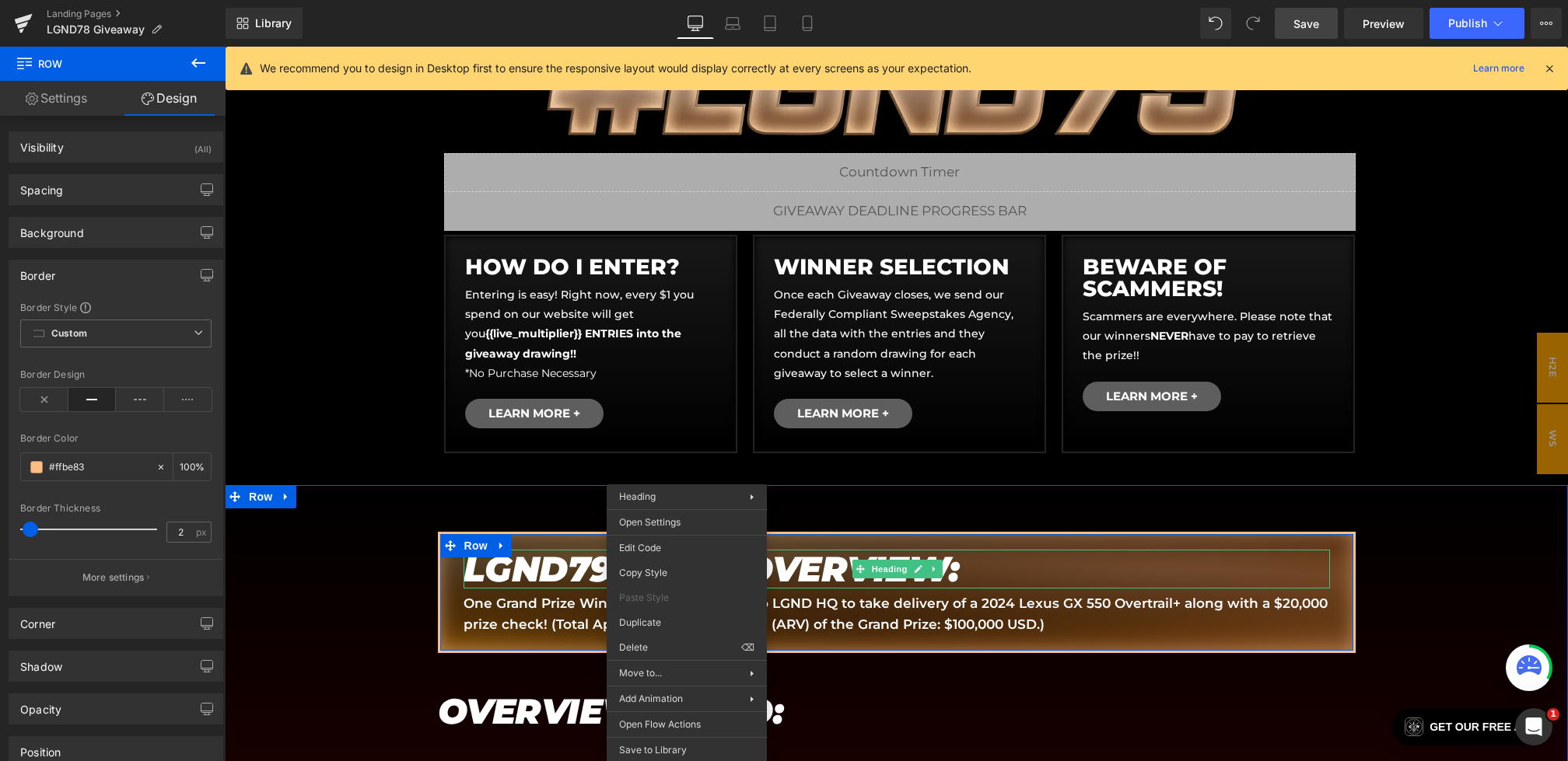
drag, startPoint x: 687, startPoint y: 546, endPoint x: 842, endPoint y: 593, distance: 162.0
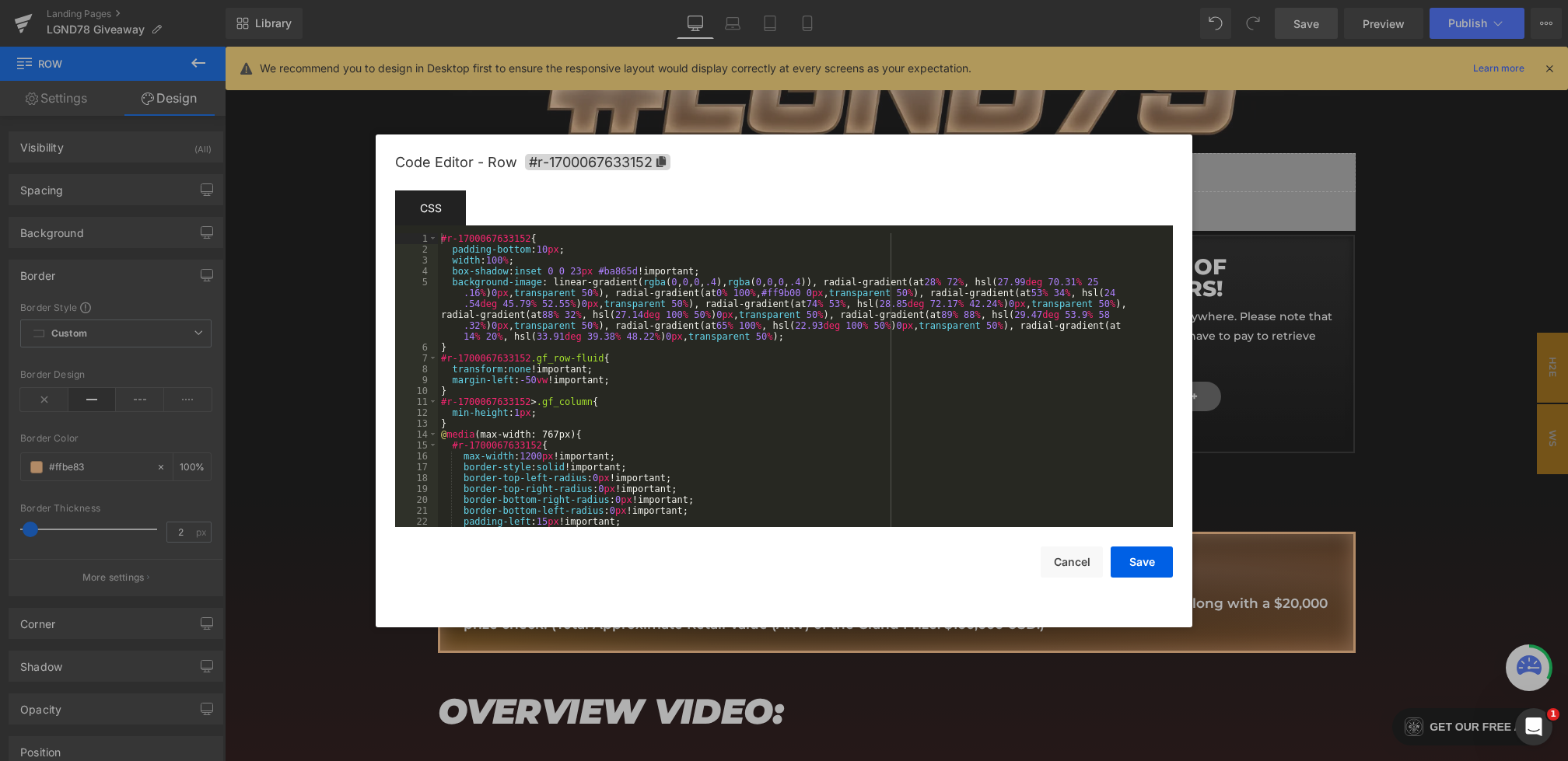
click at [554, 0] on div "Youtube You are previewing how the will restyle your page. You can not edit Ele…" at bounding box center [784, 0] width 1568 height 0
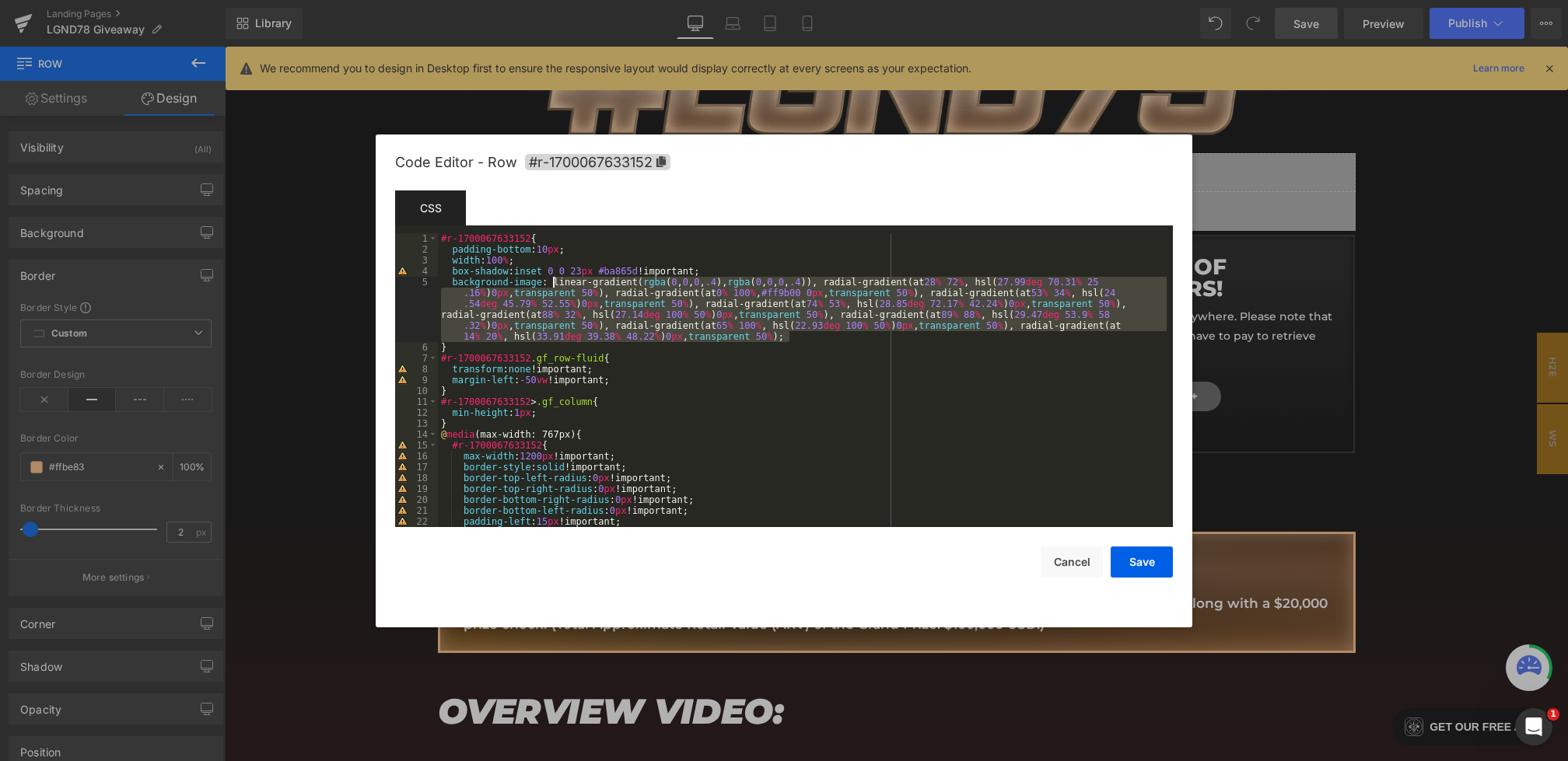
drag, startPoint x: 787, startPoint y: 338, endPoint x: 554, endPoint y: 285, distance: 239.0
click at [554, 285] on div "#r-1700067633152 { padding-bottom : 10 px ; width : 100 % ; box-shadow : inset …" at bounding box center [802, 391] width 729 height 315
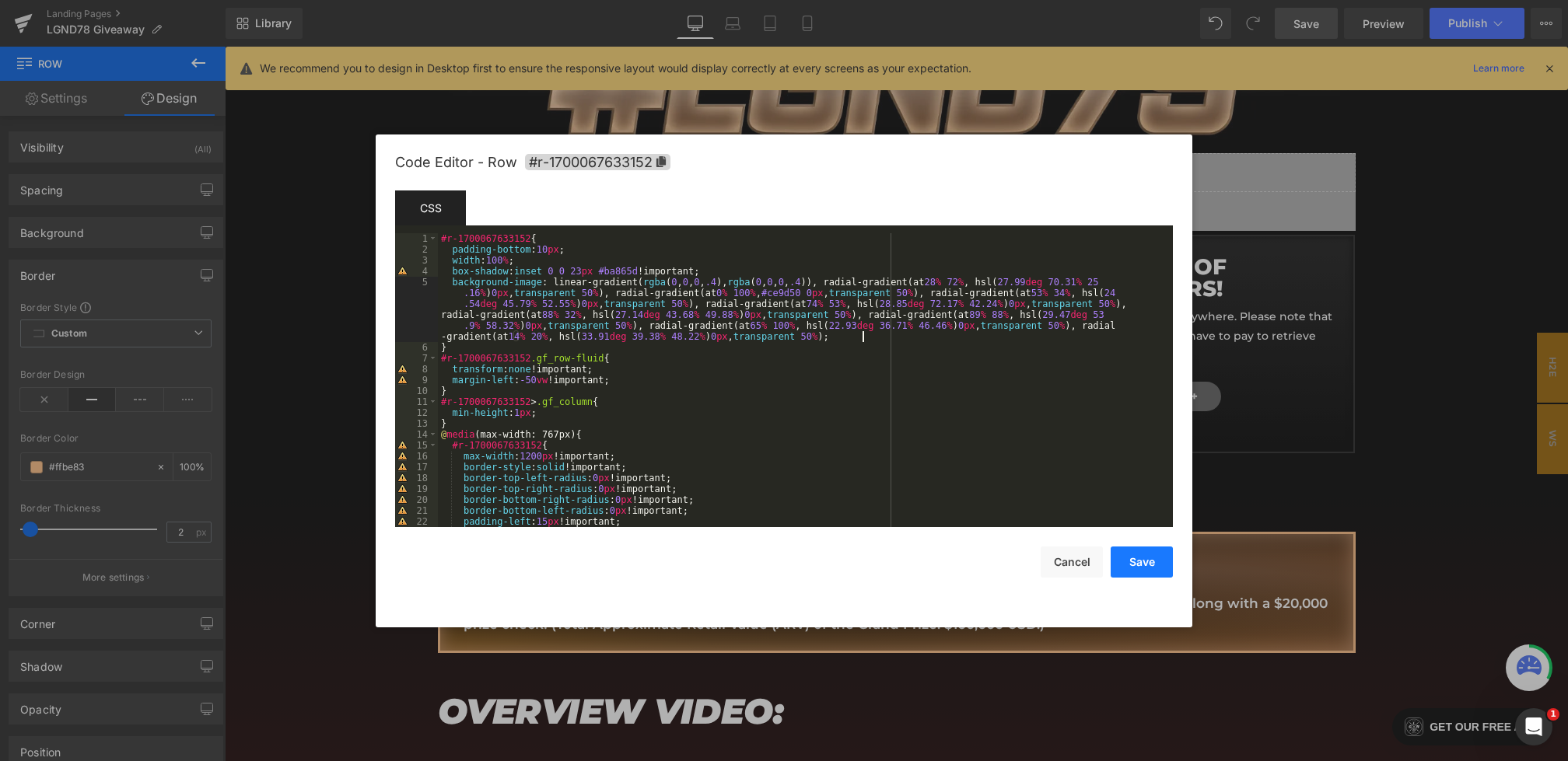
click at [1138, 558] on button "Save" at bounding box center [1141, 561] width 62 height 31
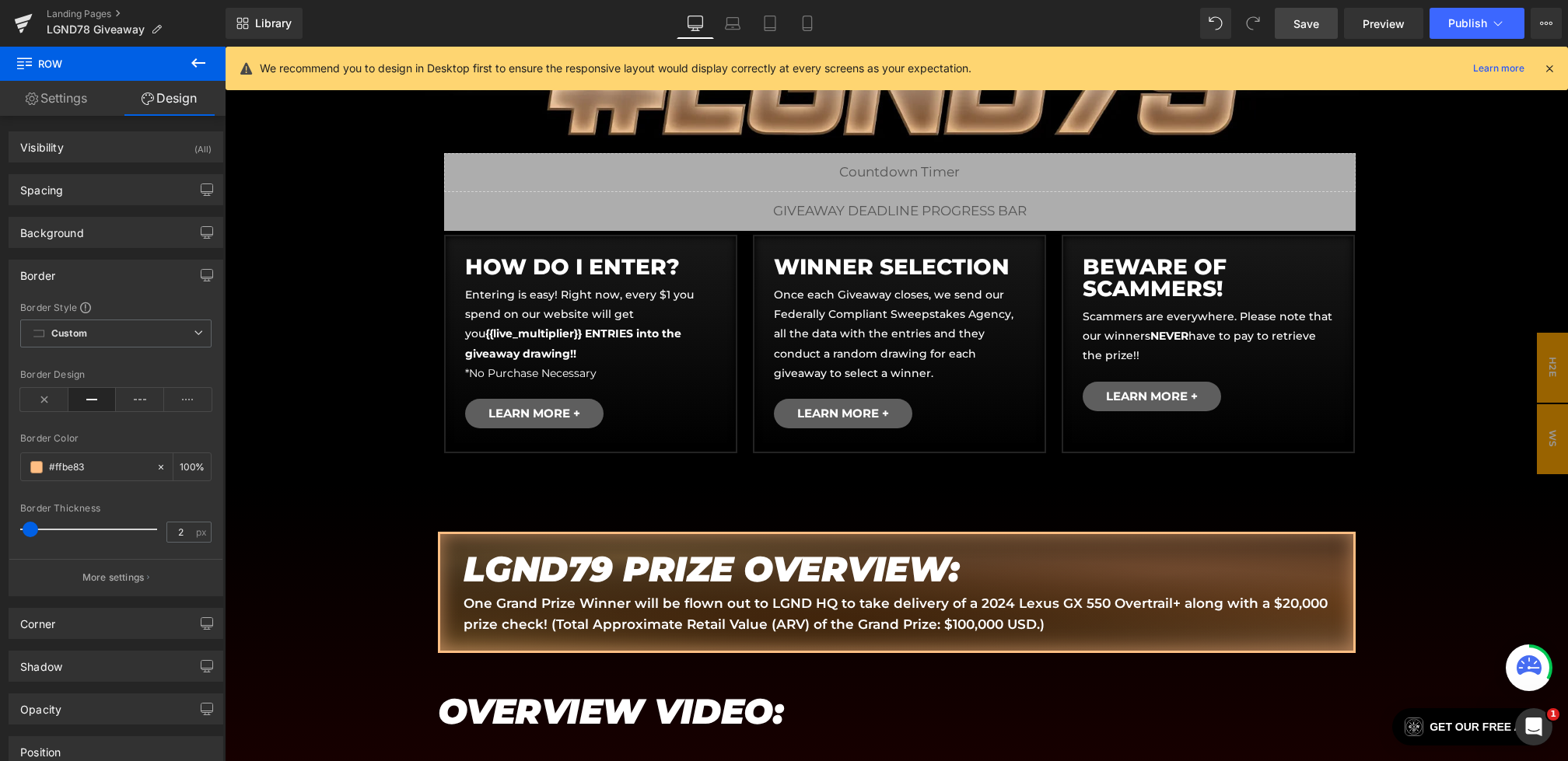
click at [1310, 14] on link "Save" at bounding box center [1305, 23] width 63 height 31
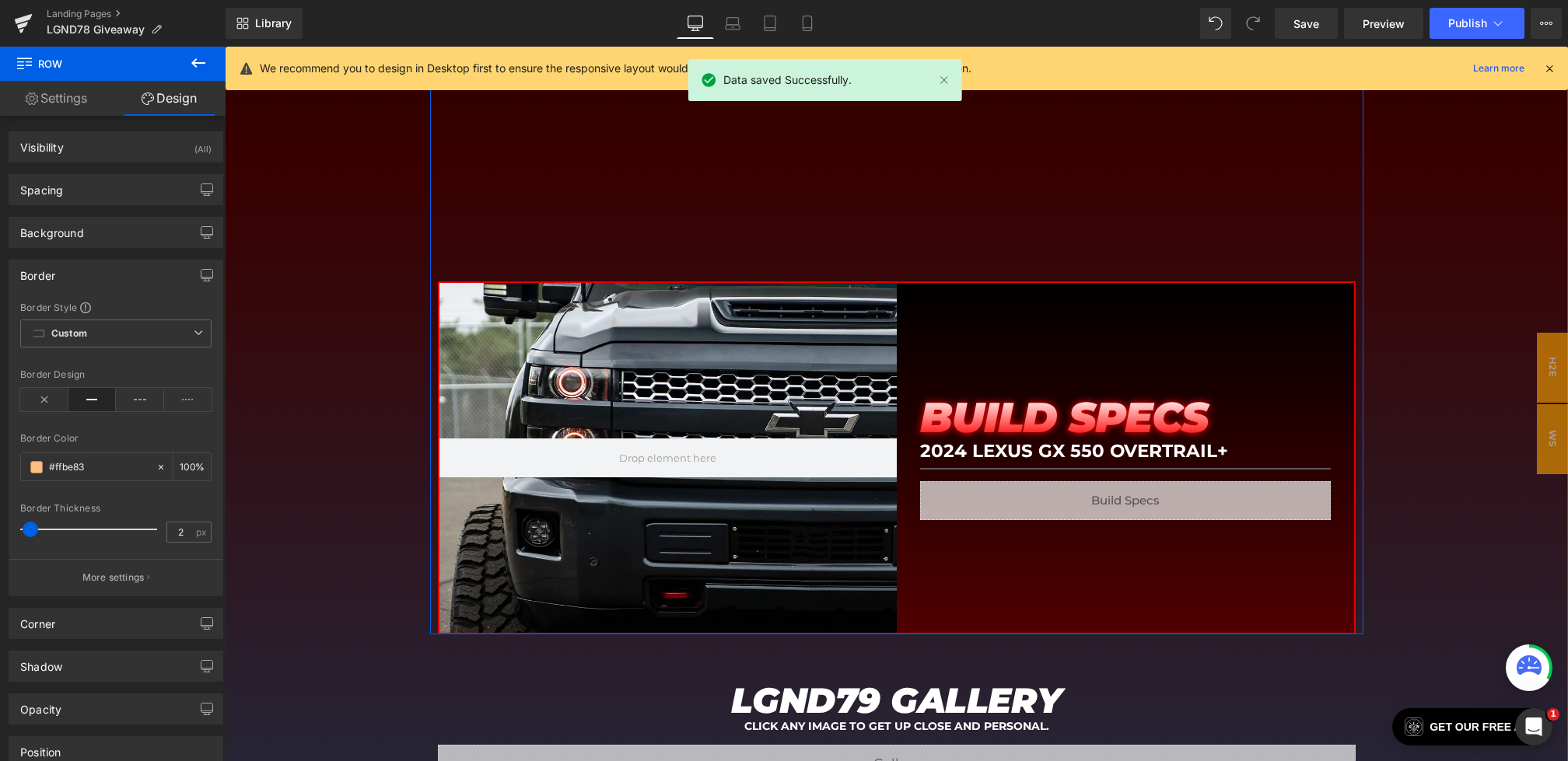
scroll to position [1593, 0]
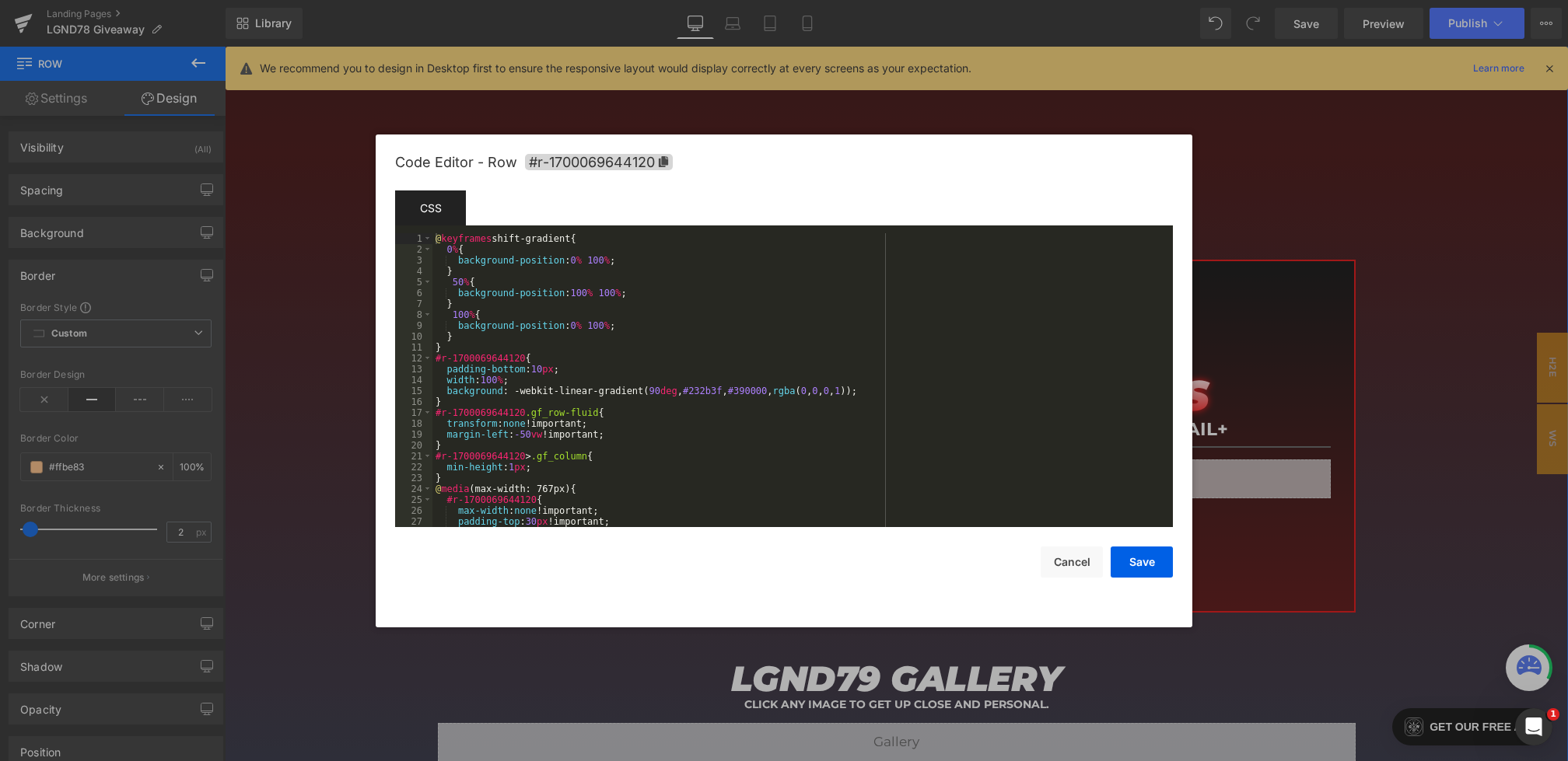
click at [243, 379] on body "Youtube You are previewing how the will restyle your page. You can not edit Ele…" at bounding box center [784, 380] width 1568 height 761
drag, startPoint x: 517, startPoint y: 388, endPoint x: 879, endPoint y: 389, distance: 362.0
click at [879, 389] on div "@ keyframes shift-gradient { 0 % { background-position : 0 % 100 % ; } 50 % { b…" at bounding box center [799, 391] width 734 height 315
click at [1153, 572] on button "Save" at bounding box center [1141, 561] width 62 height 31
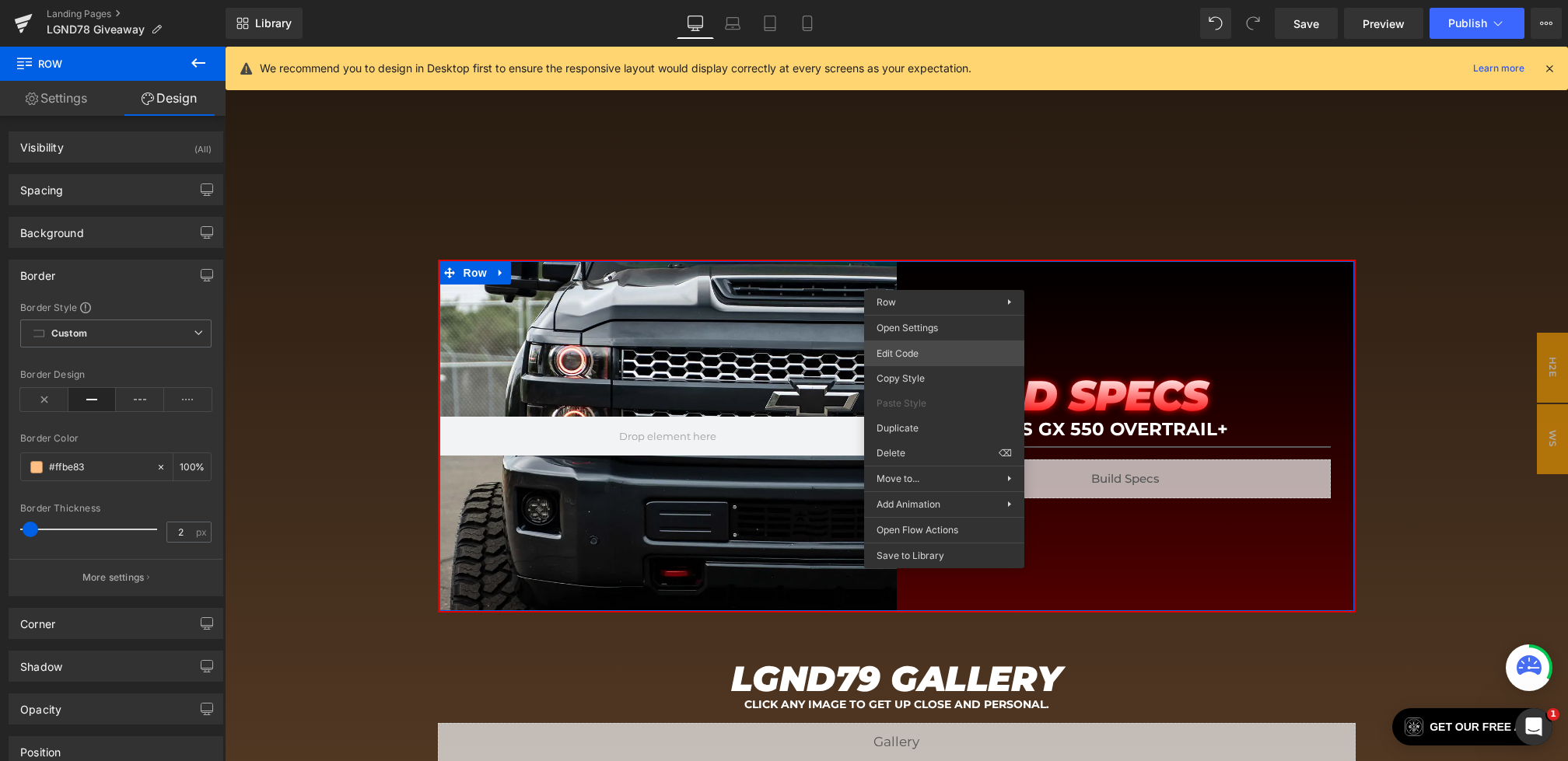
click at [883, 0] on div "Youtube You are previewing how the will restyle your page. You can not edit Ele…" at bounding box center [784, 0] width 1568 height 0
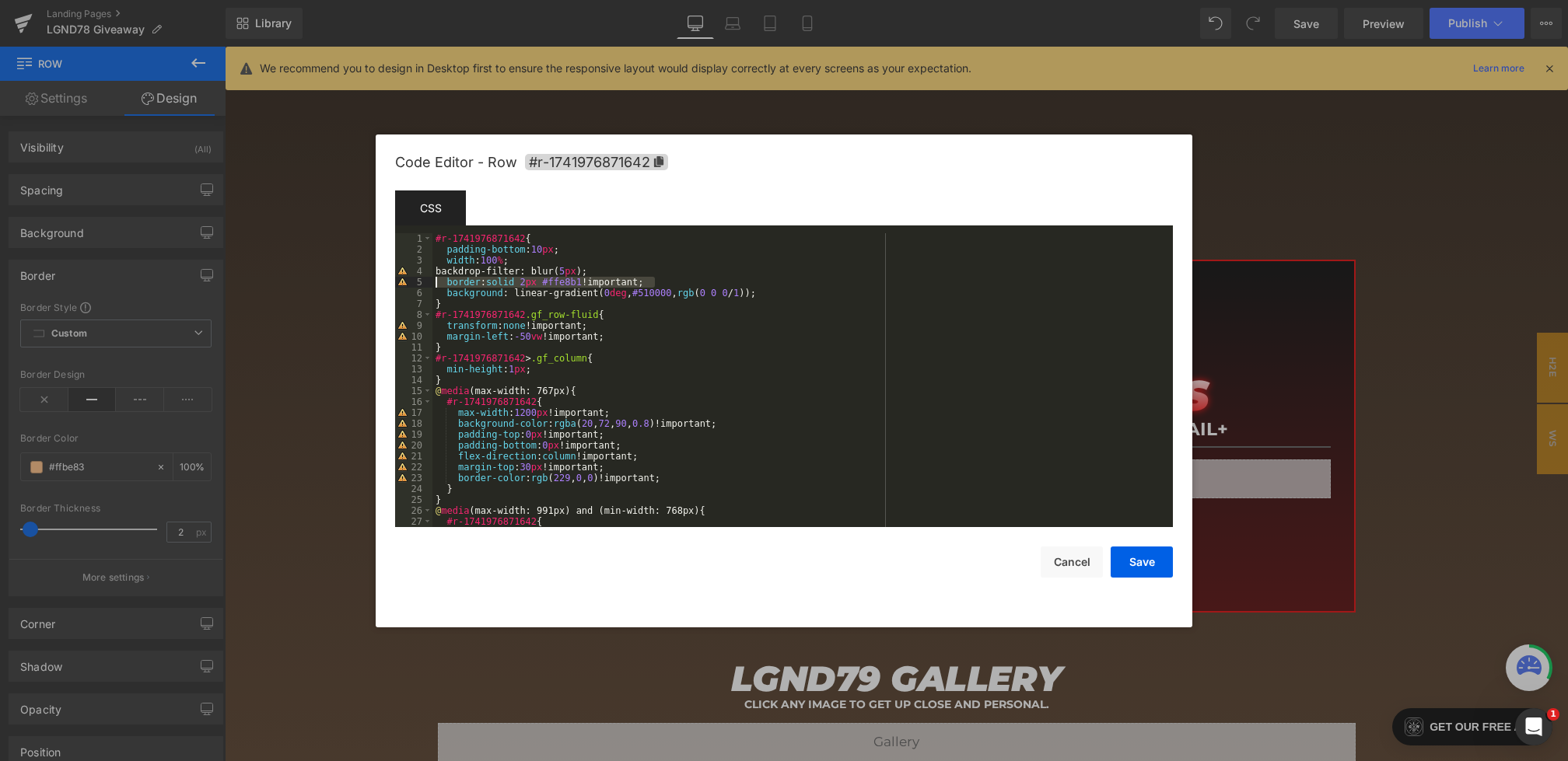
drag, startPoint x: 665, startPoint y: 284, endPoint x: 447, endPoint y: 280, distance: 218.0
click at [447, 280] on div "#r-1741976871642 { padding-bottom : 10 px ; width : 100 % ; backdrop-filter: bl…" at bounding box center [799, 391] width 734 height 315
click at [1050, 561] on button "Cancel" at bounding box center [1072, 561] width 62 height 31
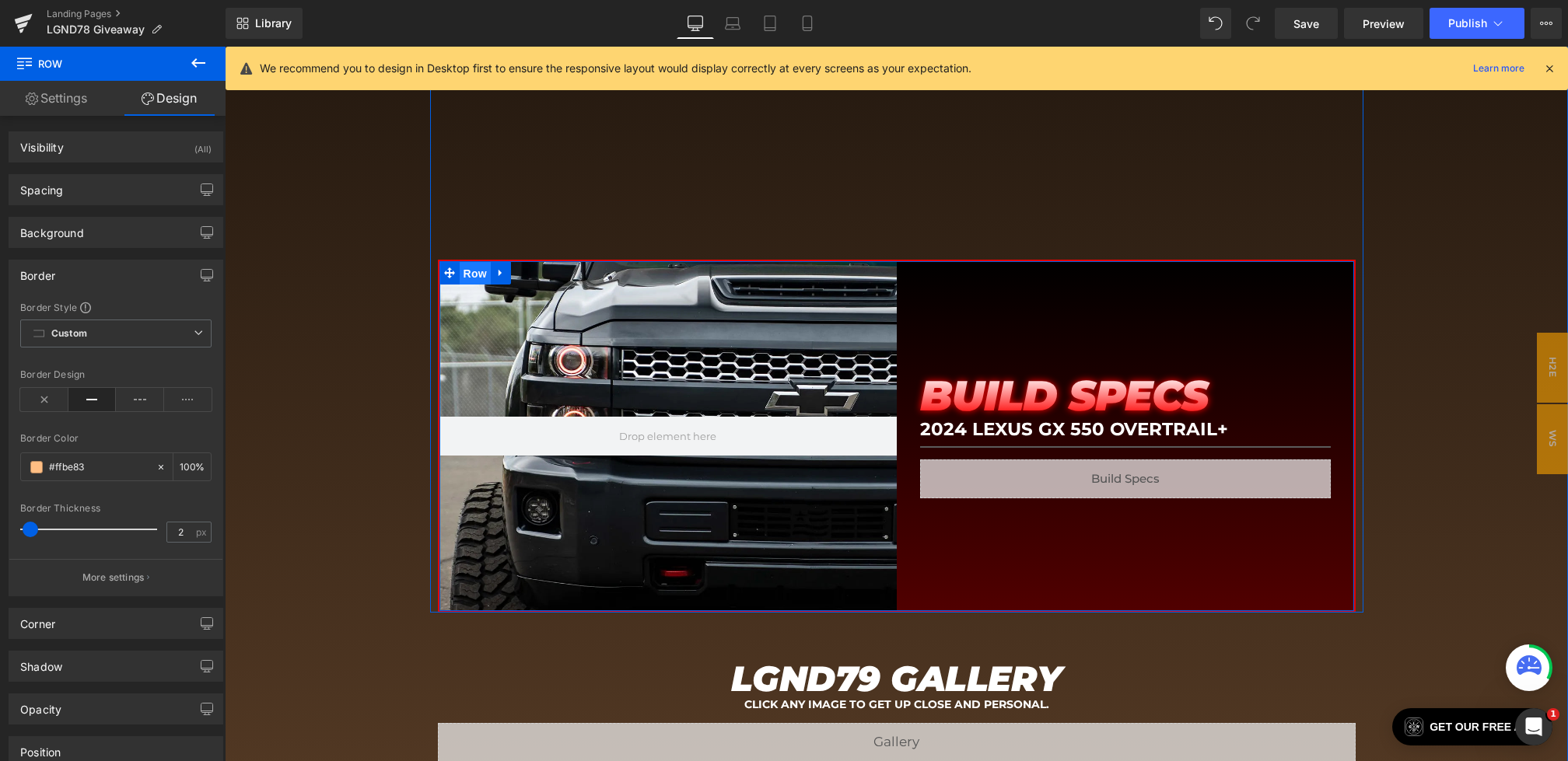
click at [481, 270] on span "Row" at bounding box center [475, 273] width 31 height 23
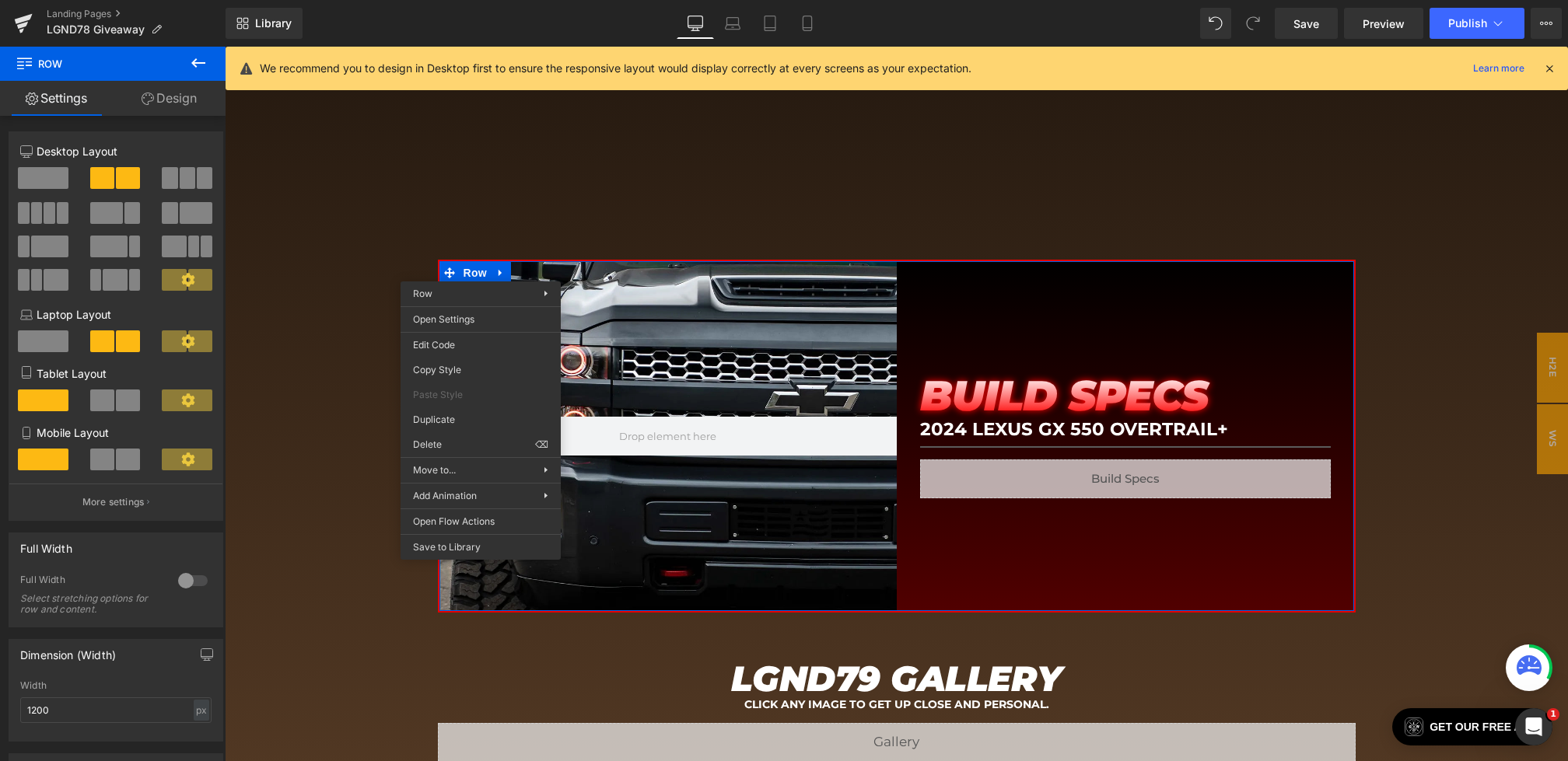
click at [168, 107] on link "Design" at bounding box center [169, 98] width 113 height 35
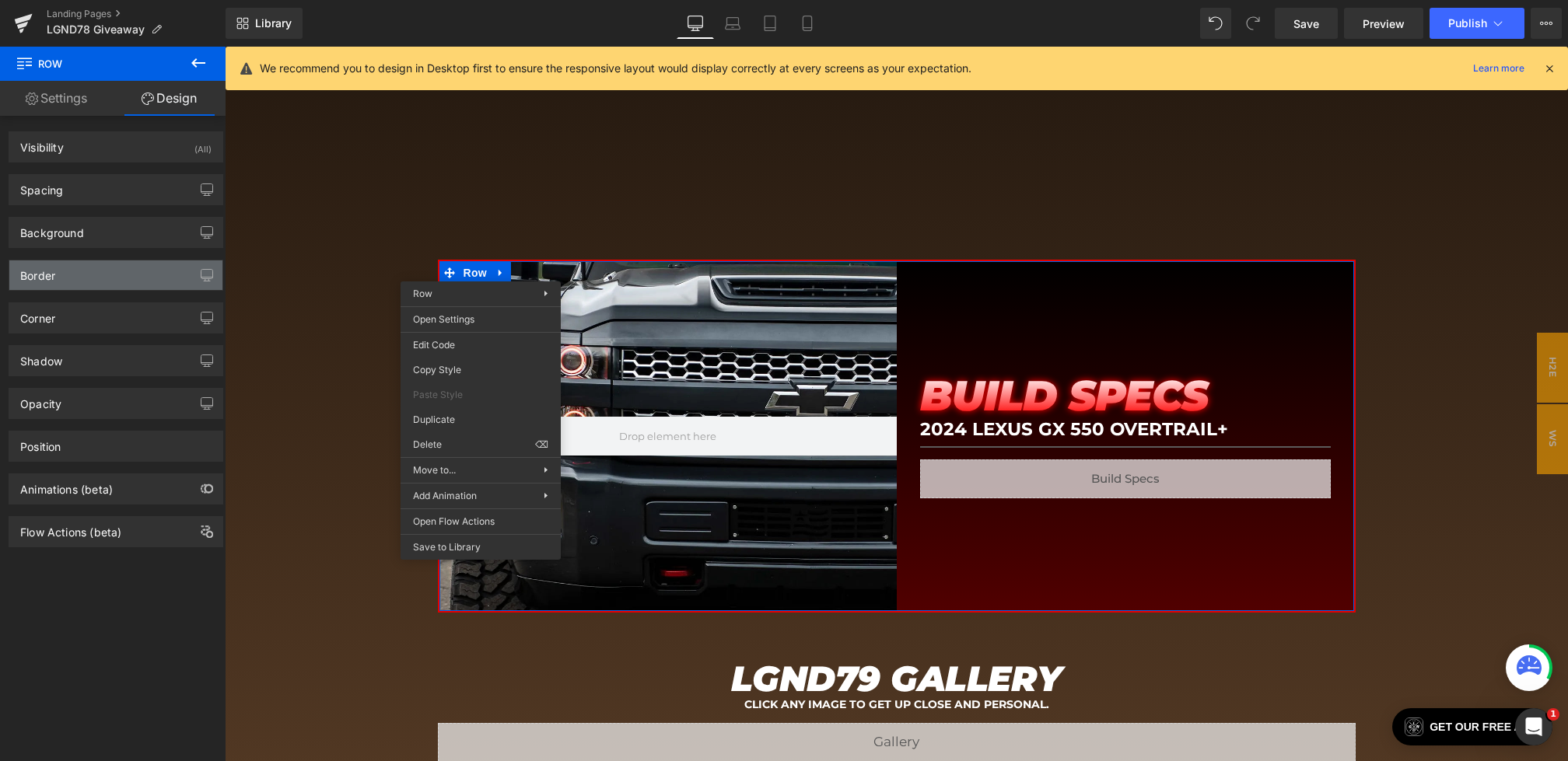
click at [86, 265] on div "Border" at bounding box center [116, 274] width 213 height 29
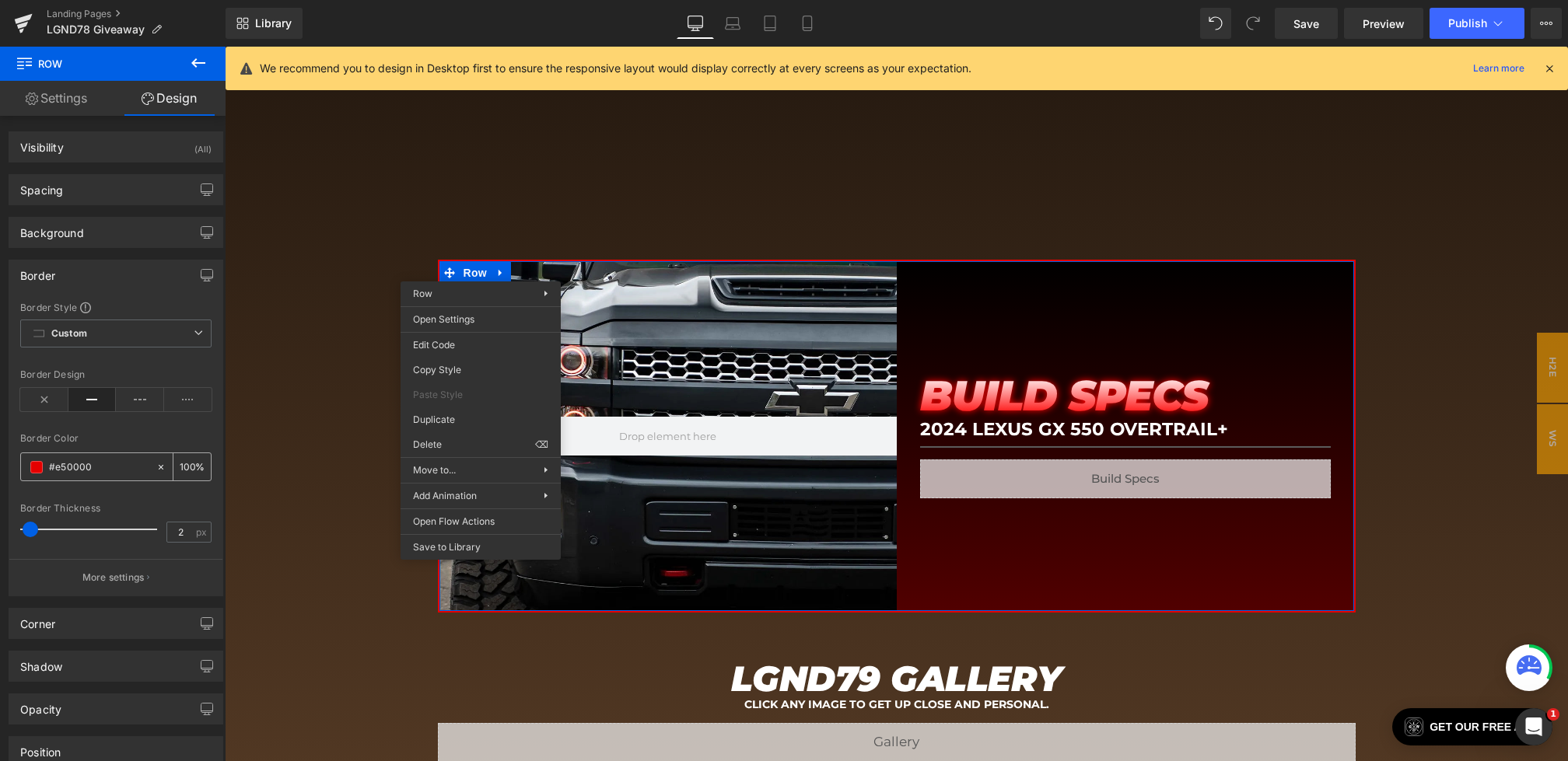
click at [104, 460] on input "#e50000" at bounding box center [99, 468] width 100 height 17
paste input "#e50000"
type input "#e50000#e50000"
type input "0"
drag, startPoint x: 142, startPoint y: 464, endPoint x: 0, endPoint y: 460, distance: 142.1
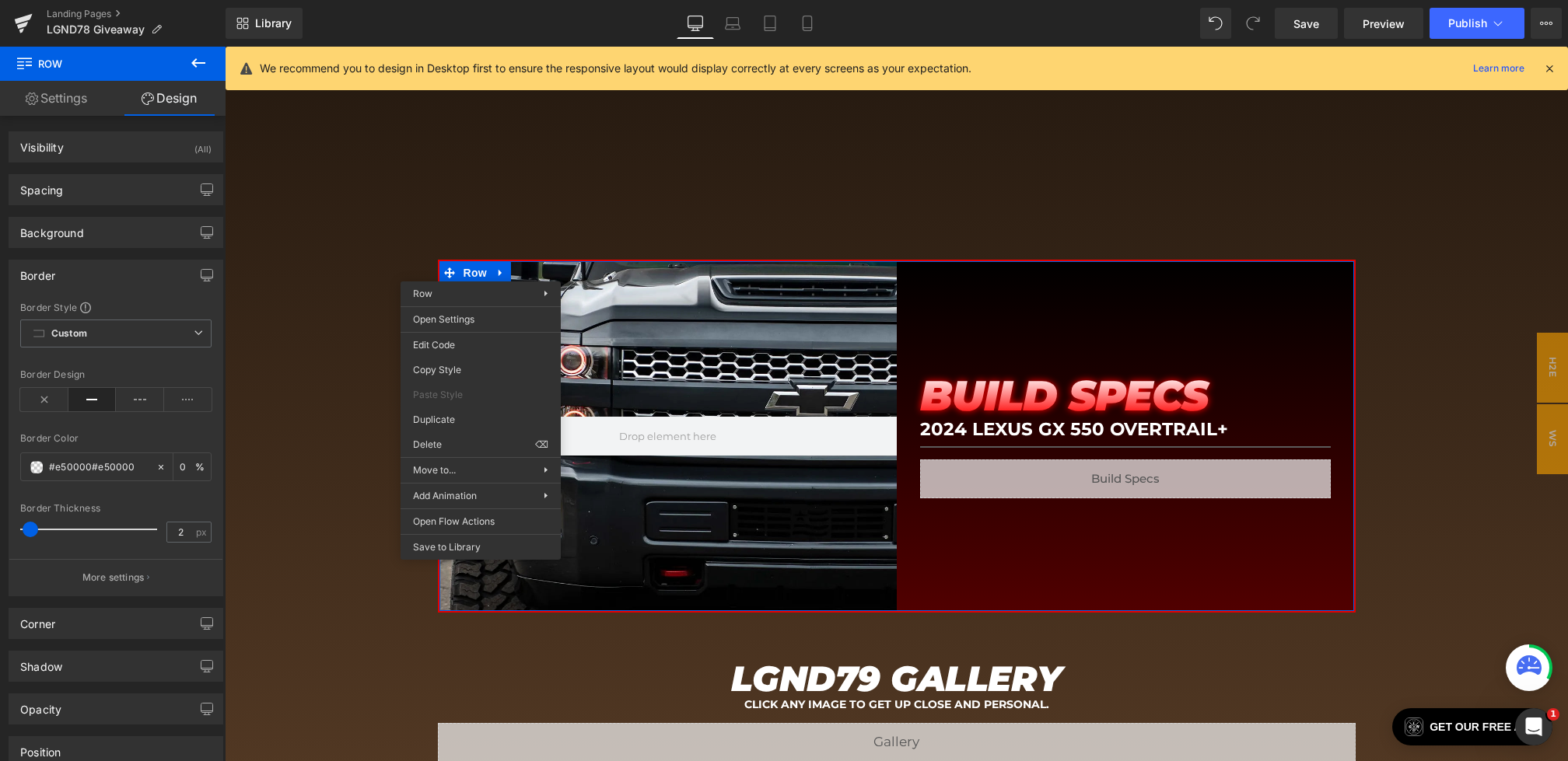
click at [0, 460] on div "Border Border Style Custom Custom Setup Global Style Custom Setup Global Style …" at bounding box center [116, 422] width 232 height 348
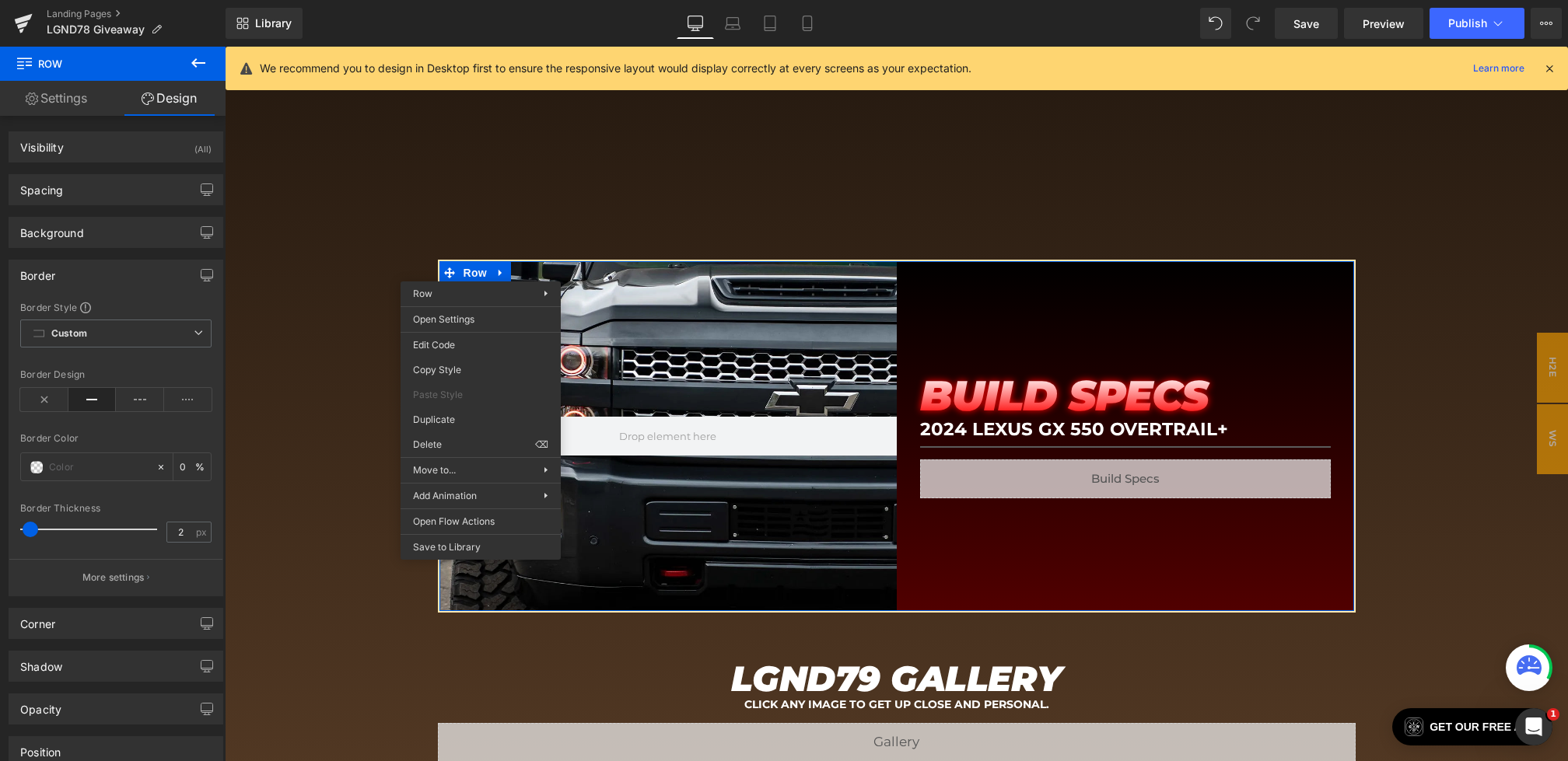
paste input "#d59e6c"
type input "#d59e6c"
type input "100"
type input "#d59e6c"
click at [123, 453] on div "#d59e6c 100 %" at bounding box center [115, 467] width 191 height 29
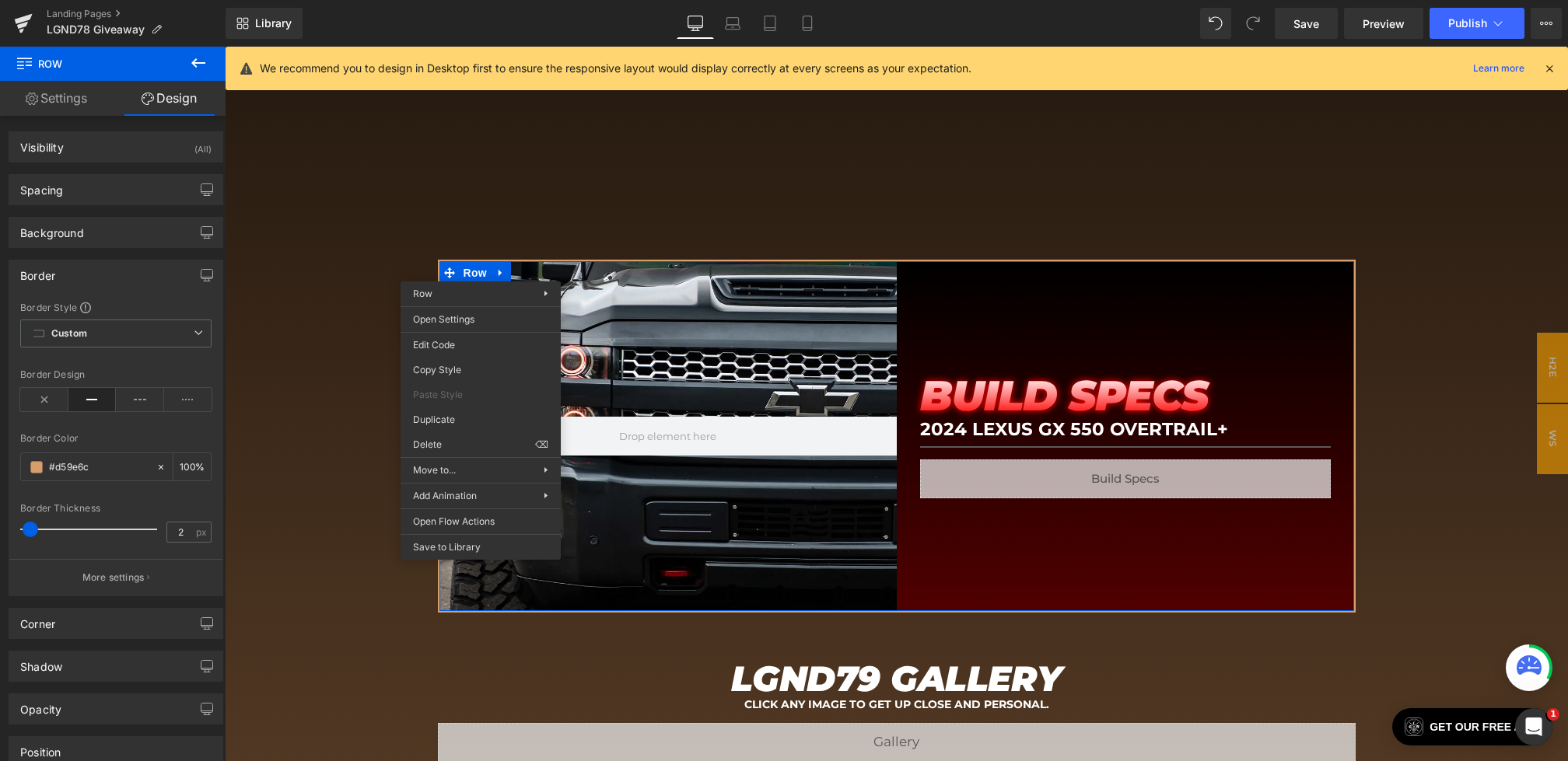
click at [123, 443] on div "Border Color #d59e6c 100 %" at bounding box center [115, 465] width 191 height 66
click at [730, 30] on icon at bounding box center [733, 24] width 16 height 16
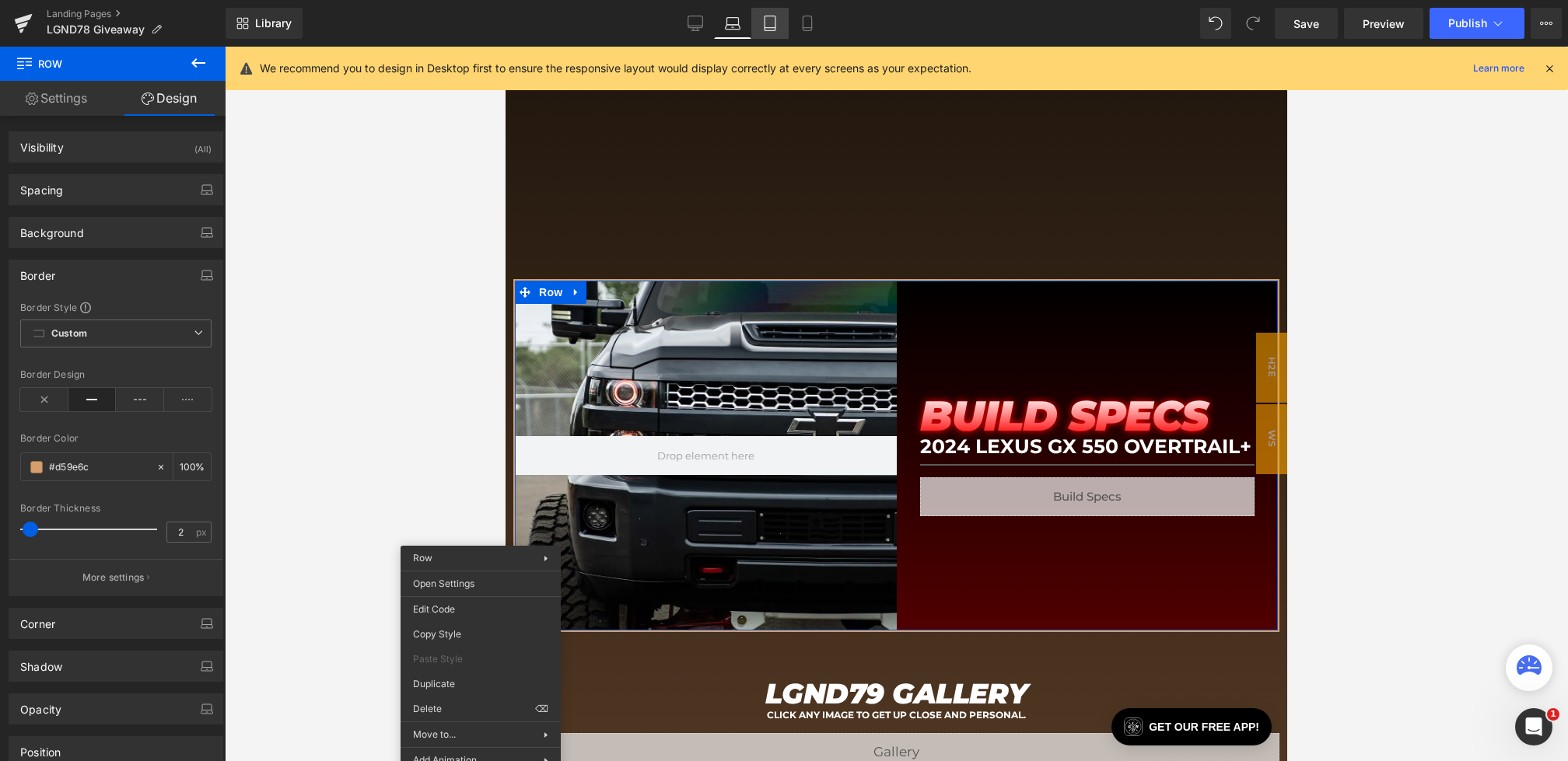
click at [755, 30] on link "Tablet" at bounding box center [769, 23] width 37 height 31
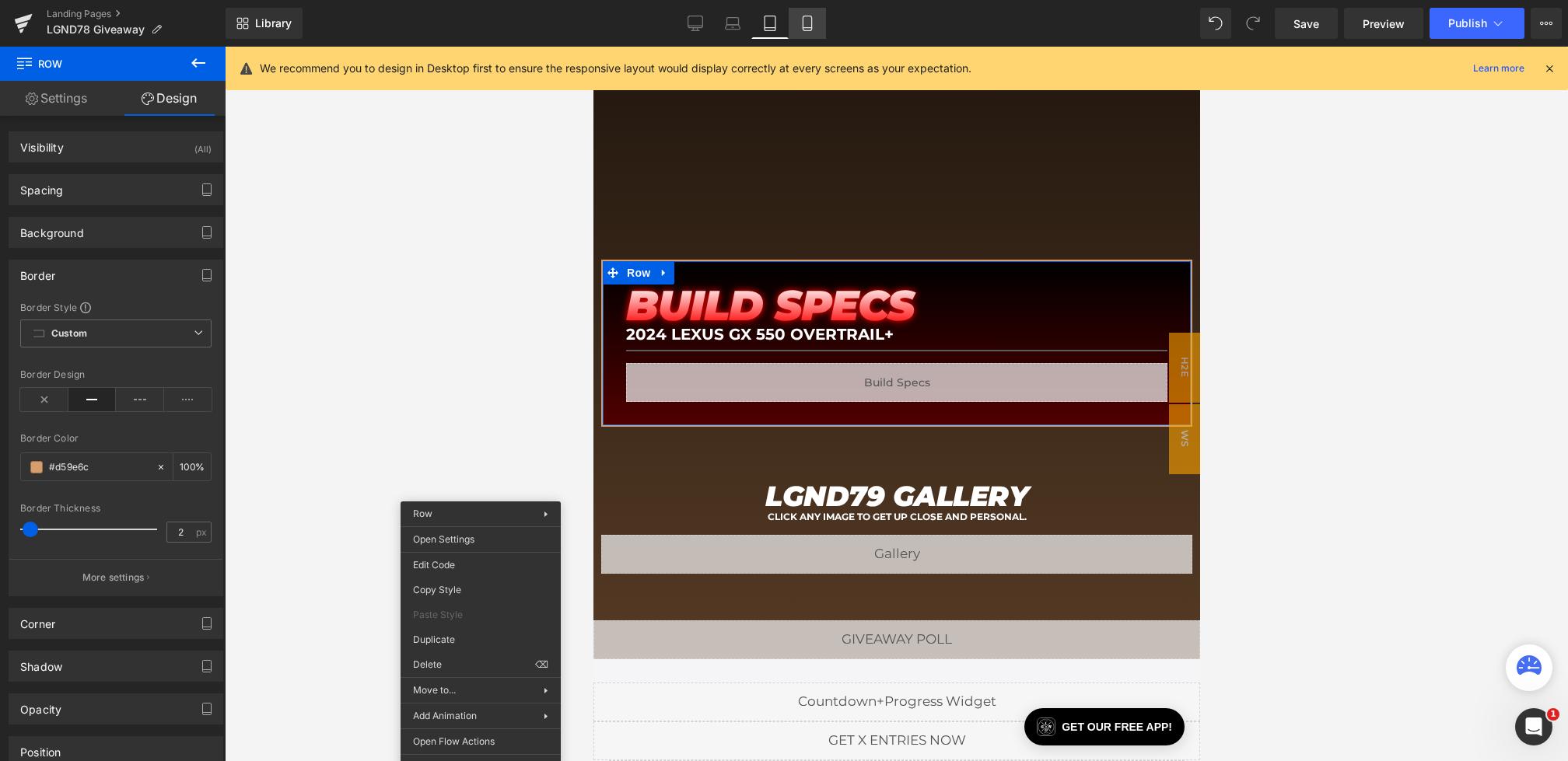
click at [793, 27] on link "Mobile" at bounding box center [807, 23] width 37 height 31
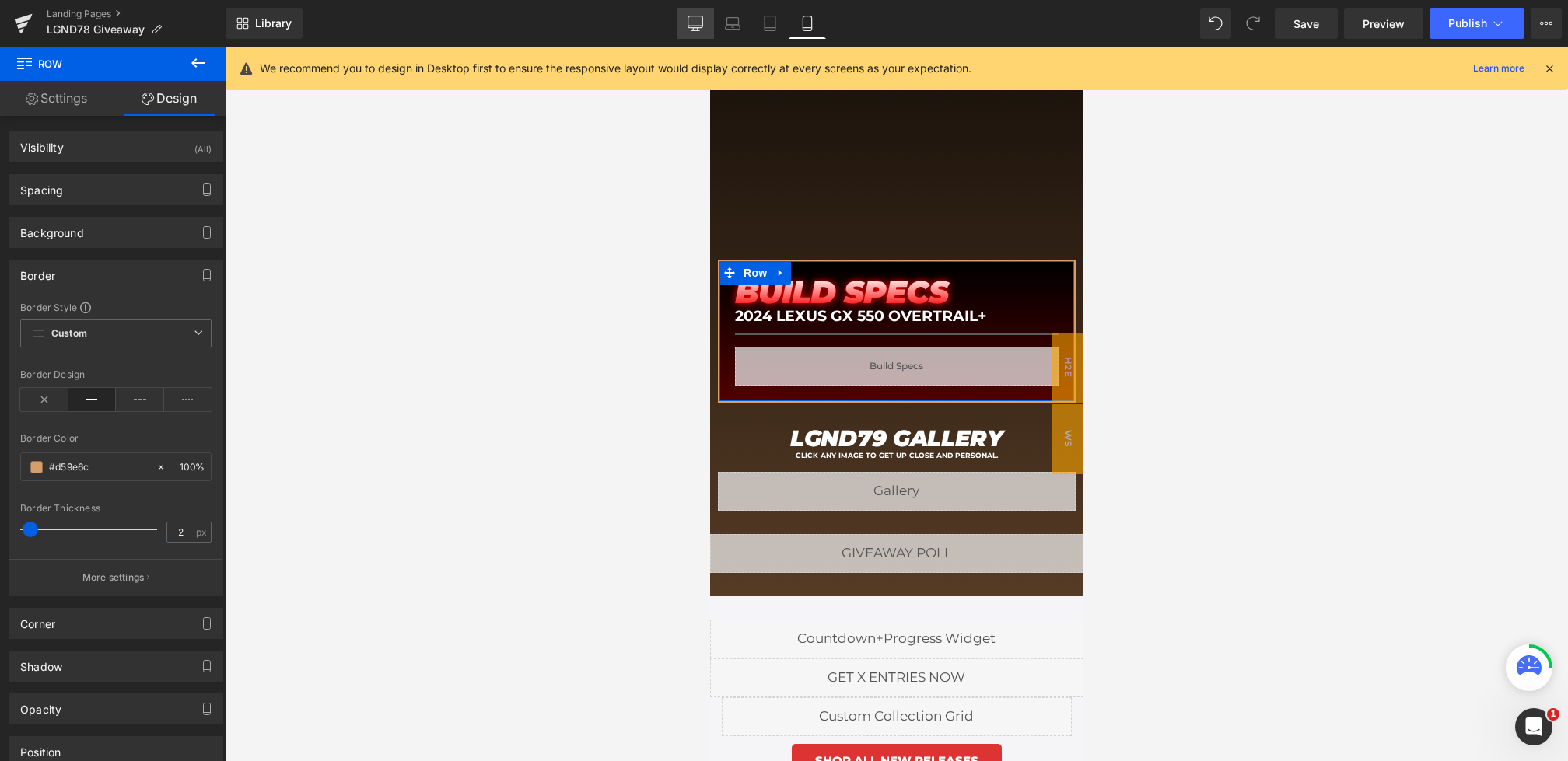
click at [692, 25] on icon at bounding box center [696, 25] width 15 height 0
type input "100"
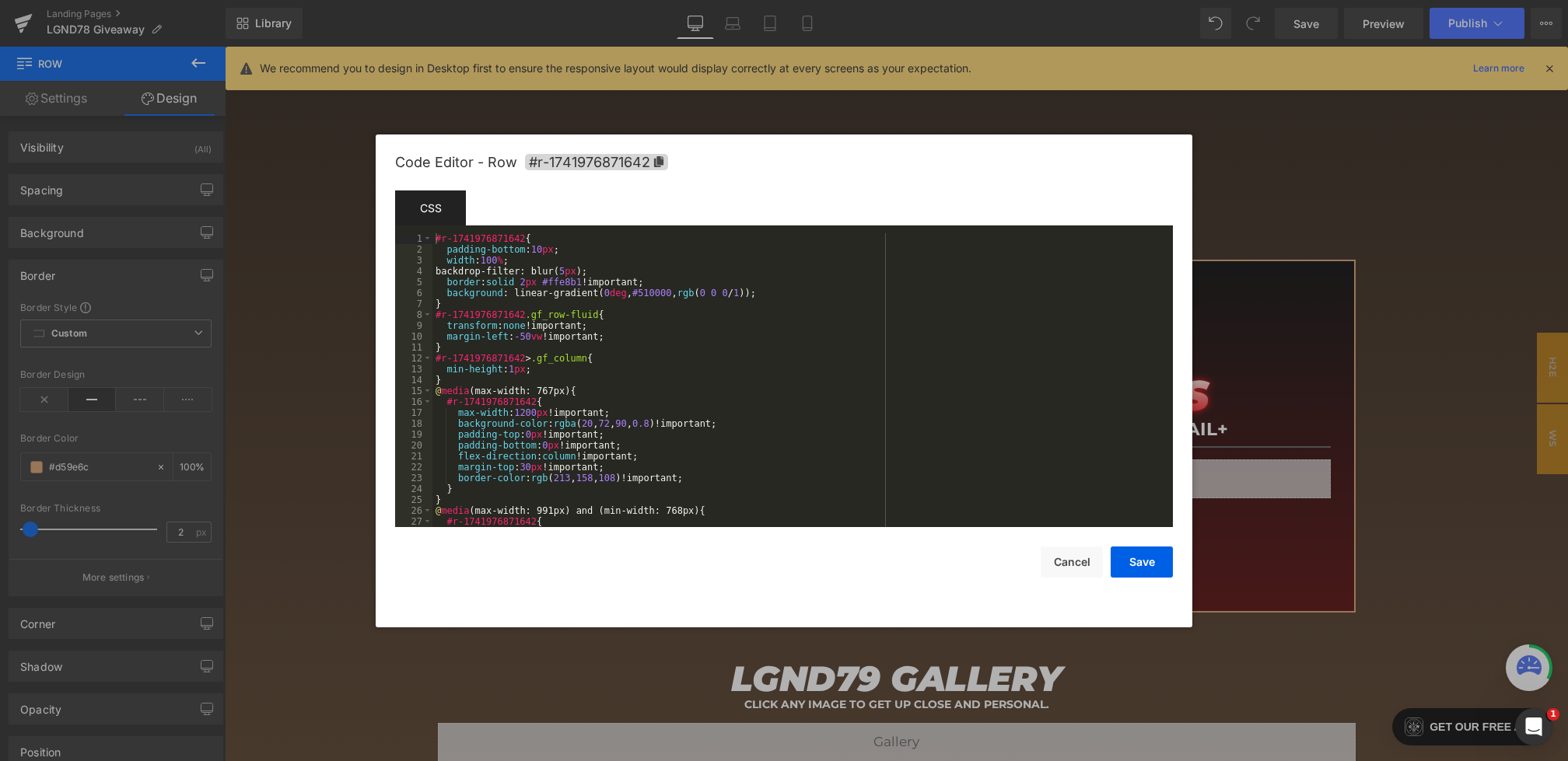
click at [907, 0] on div "Row You are previewing how the will restyle your page. You can not edit Element…" at bounding box center [784, 0] width 1568 height 0
drag, startPoint x: 788, startPoint y: 296, endPoint x: 446, endPoint y: 294, distance: 342.0
click at [446, 294] on div "#r-1741976871642 { padding-bottom : 10 px ; width : 100 % ; backdrop-filter: bl…" at bounding box center [799, 391] width 734 height 315
click at [801, 301] on div "#r-1741976871642 { padding-bottom : 10 px ; width : 100 % ; backdrop-filter: bl…" at bounding box center [799, 391] width 734 height 315
click at [815, 301] on div "#r-1741976871642 { padding-bottom : 10 px ; width : 100 % ; backdrop-filter: bl…" at bounding box center [799, 391] width 734 height 315
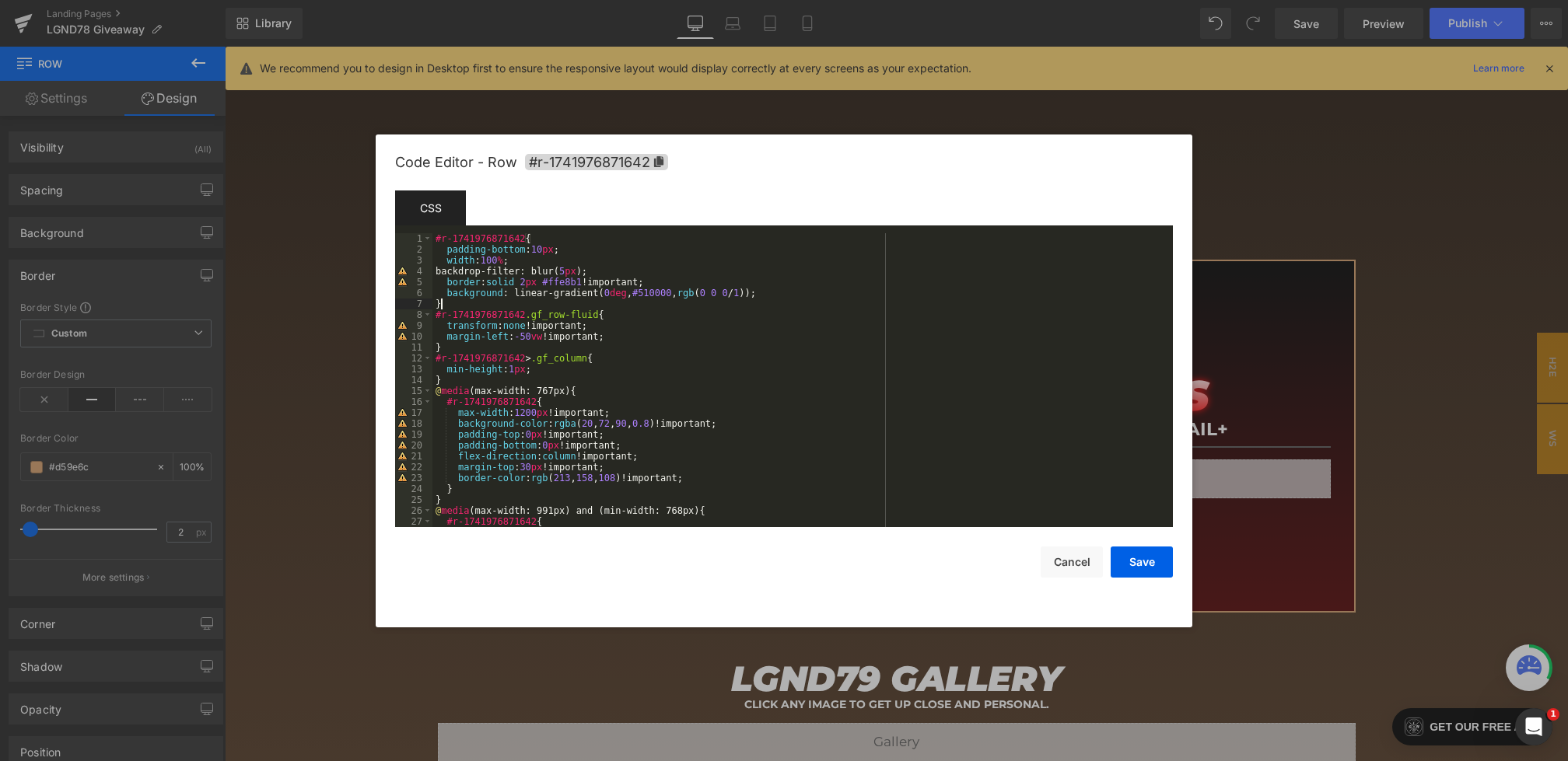
drag, startPoint x: 820, startPoint y: 299, endPoint x: 803, endPoint y: 299, distance: 17.0
click at [803, 299] on div "#r-1741976871642 { padding-bottom : 10 px ; width : 100 % ; backdrop-filter: bl…" at bounding box center [799, 391] width 734 height 315
drag, startPoint x: 805, startPoint y: 298, endPoint x: 517, endPoint y: 291, distance: 288.1
click at [517, 291] on div "#r-1741976871642 { padding-bottom : 10 px ; width : 100 % ; backdrop-filter: bl…" at bounding box center [799, 391] width 734 height 315
paste textarea
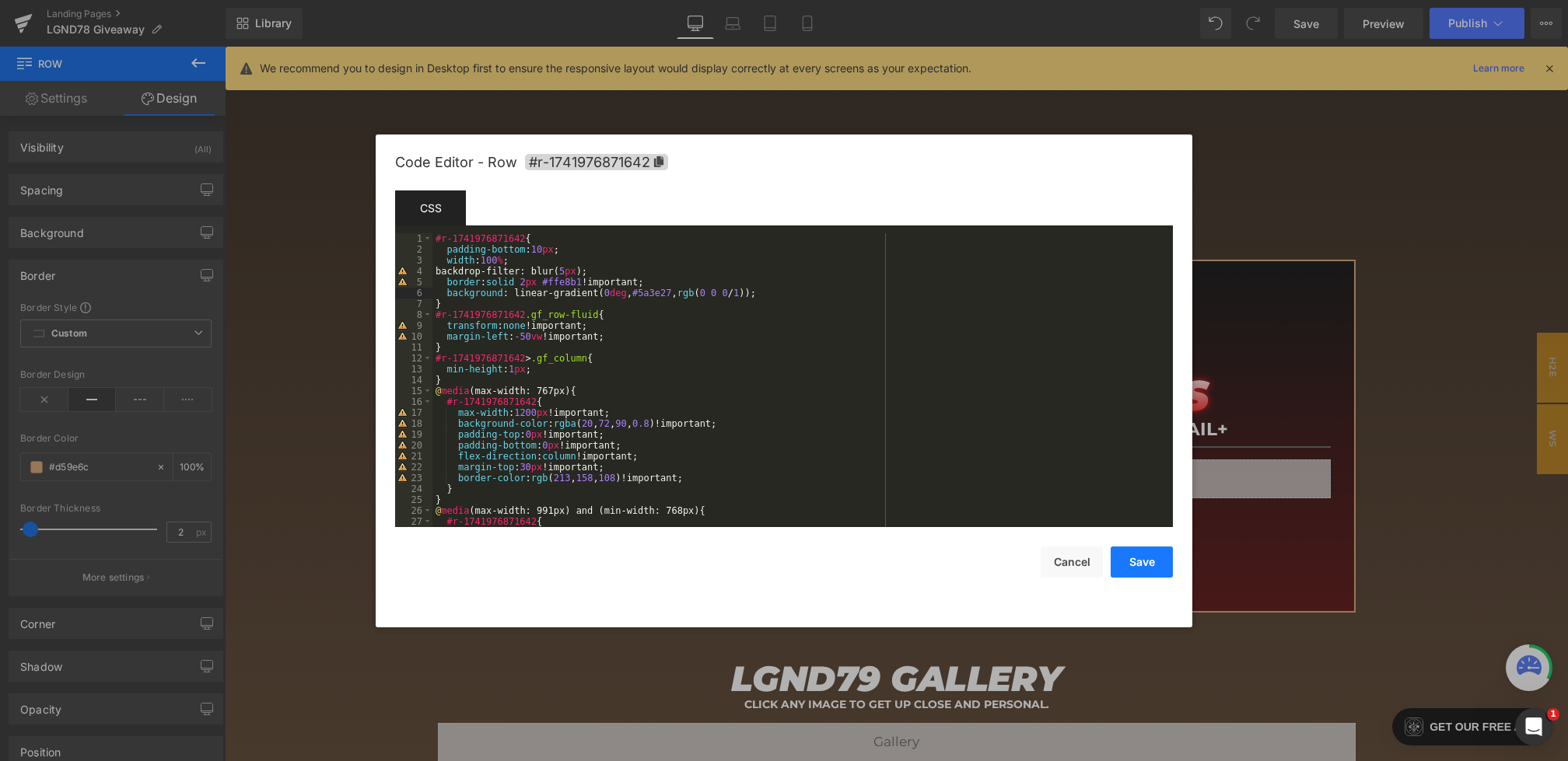
click at [1129, 556] on button "Save" at bounding box center [1141, 561] width 62 height 31
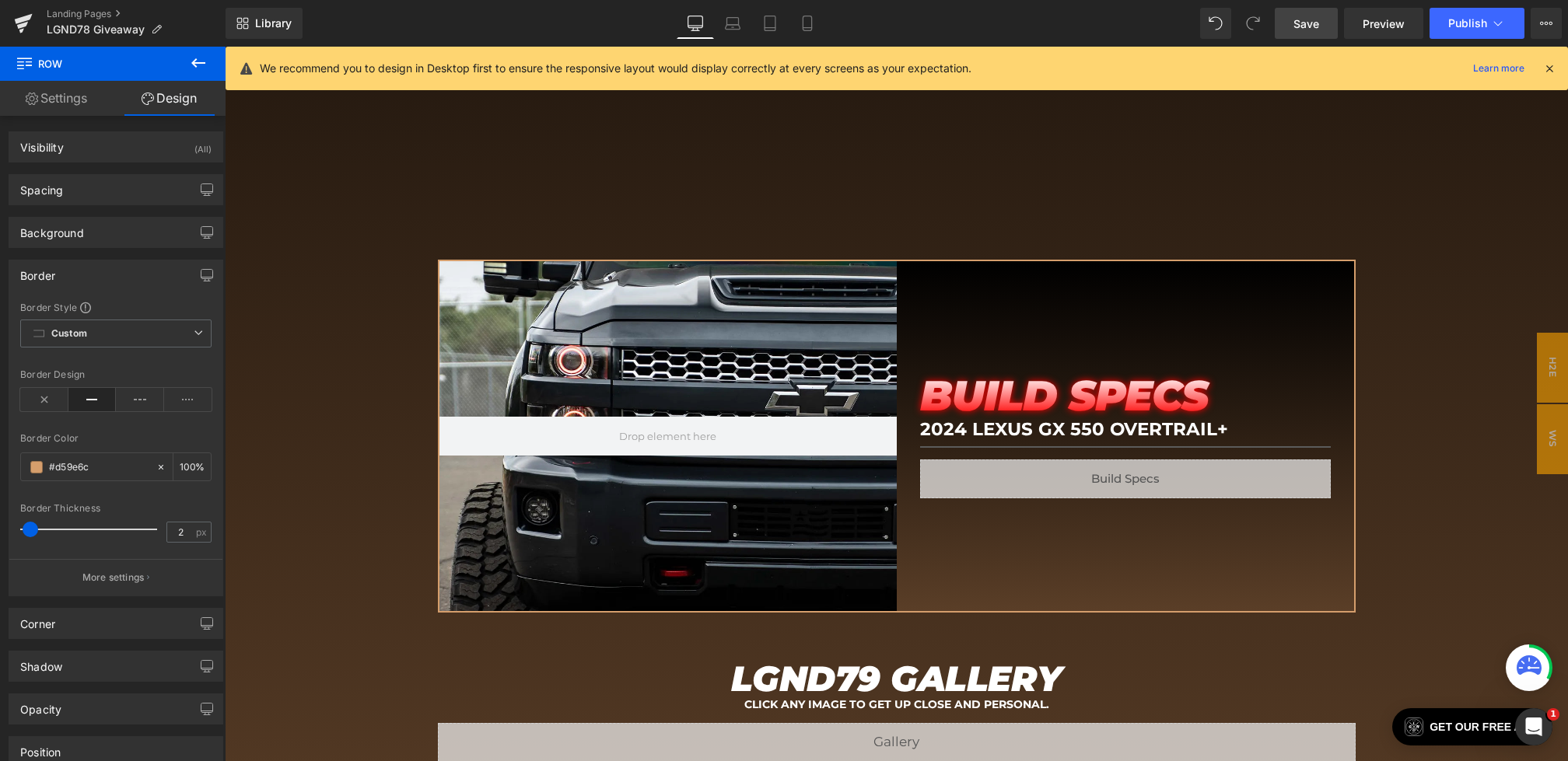
click at [1302, 25] on span "Save" at bounding box center [1306, 24] width 25 height 17
click at [1289, 33] on link "Save" at bounding box center [1305, 23] width 63 height 31
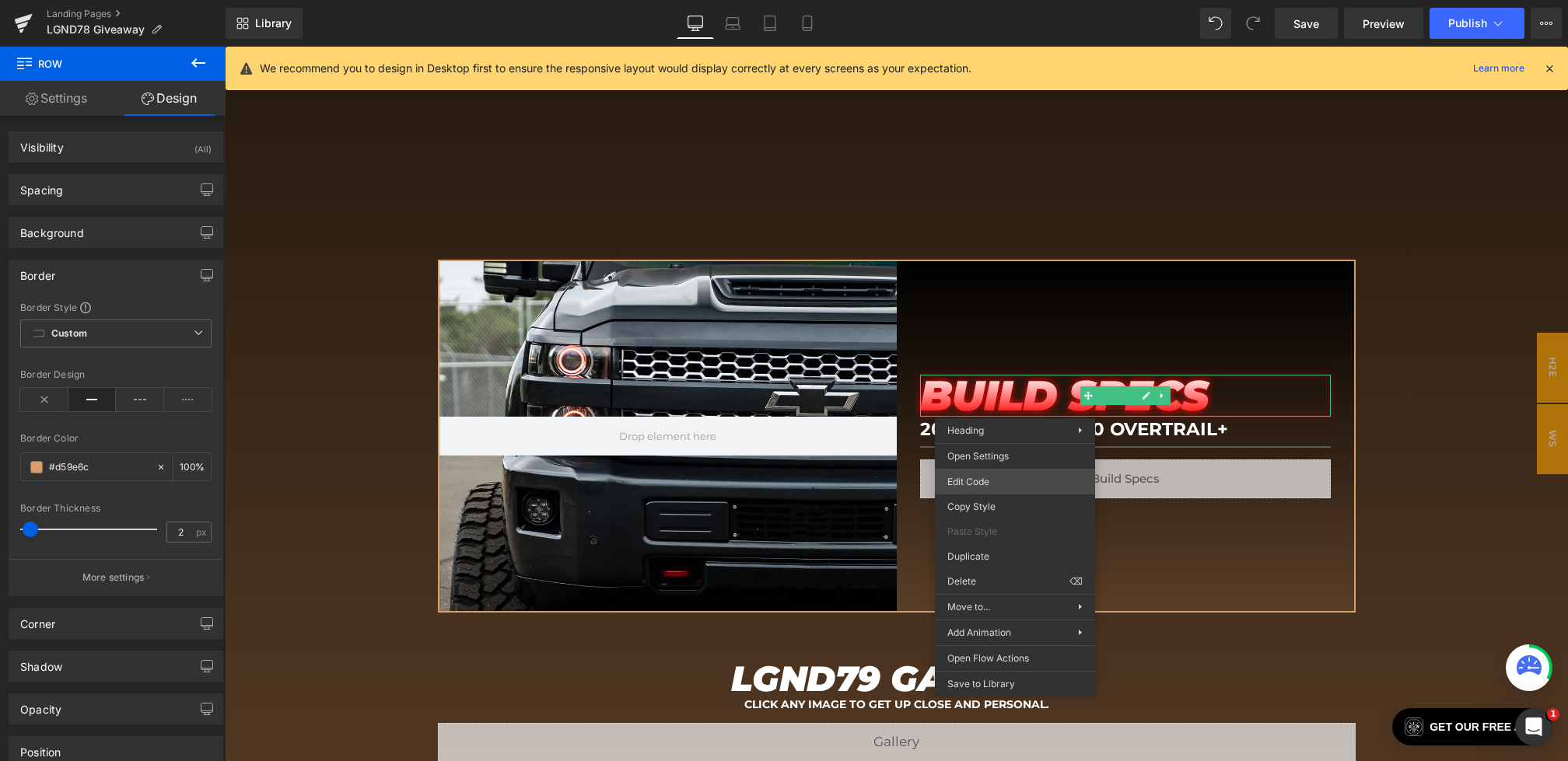
click at [954, 0] on div "Row You are previewing how the will restyle your page. You can not edit Element…" at bounding box center [784, 0] width 1568 height 0
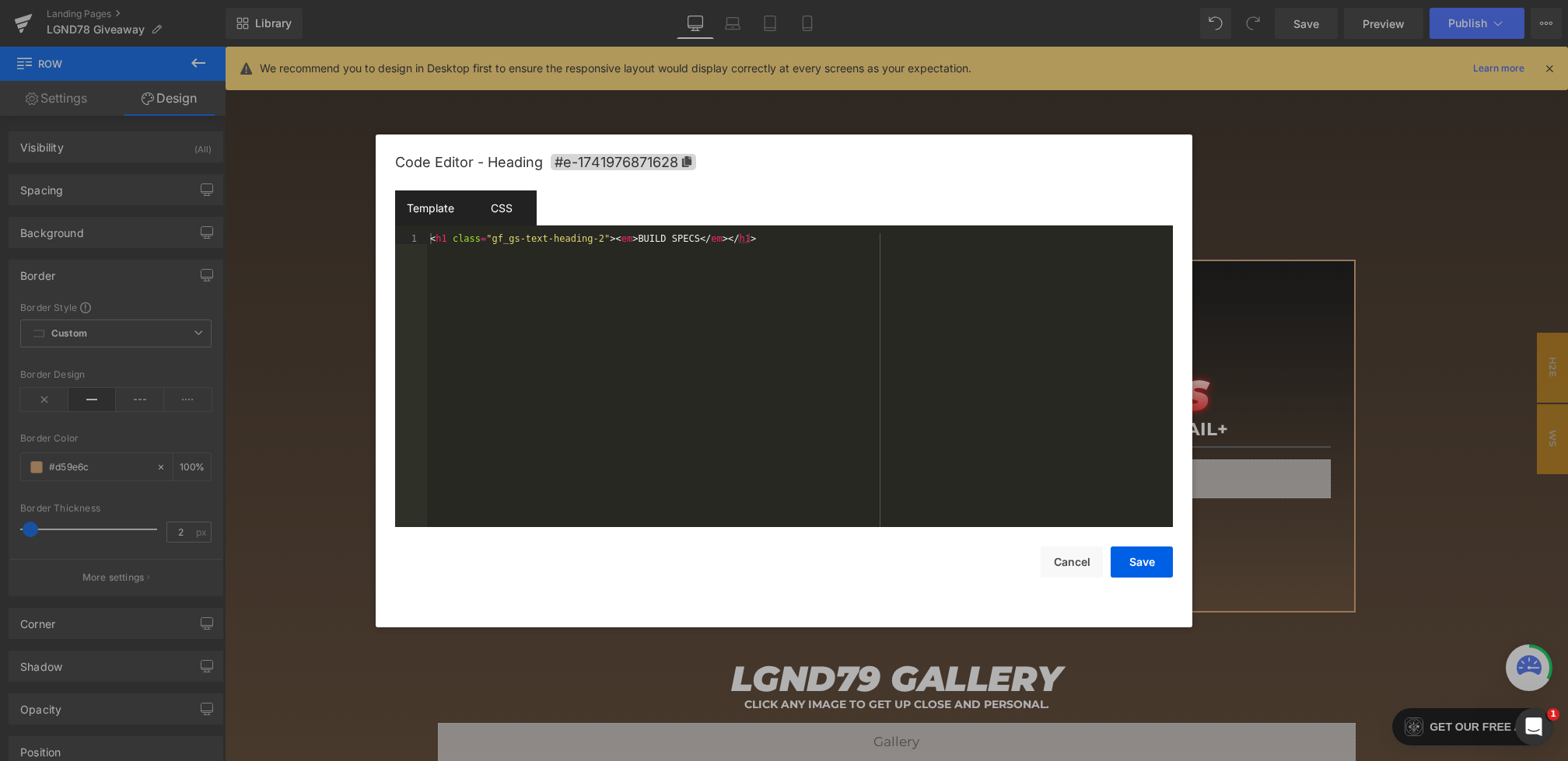
click at [487, 195] on div "CSS" at bounding box center [500, 208] width 71 height 35
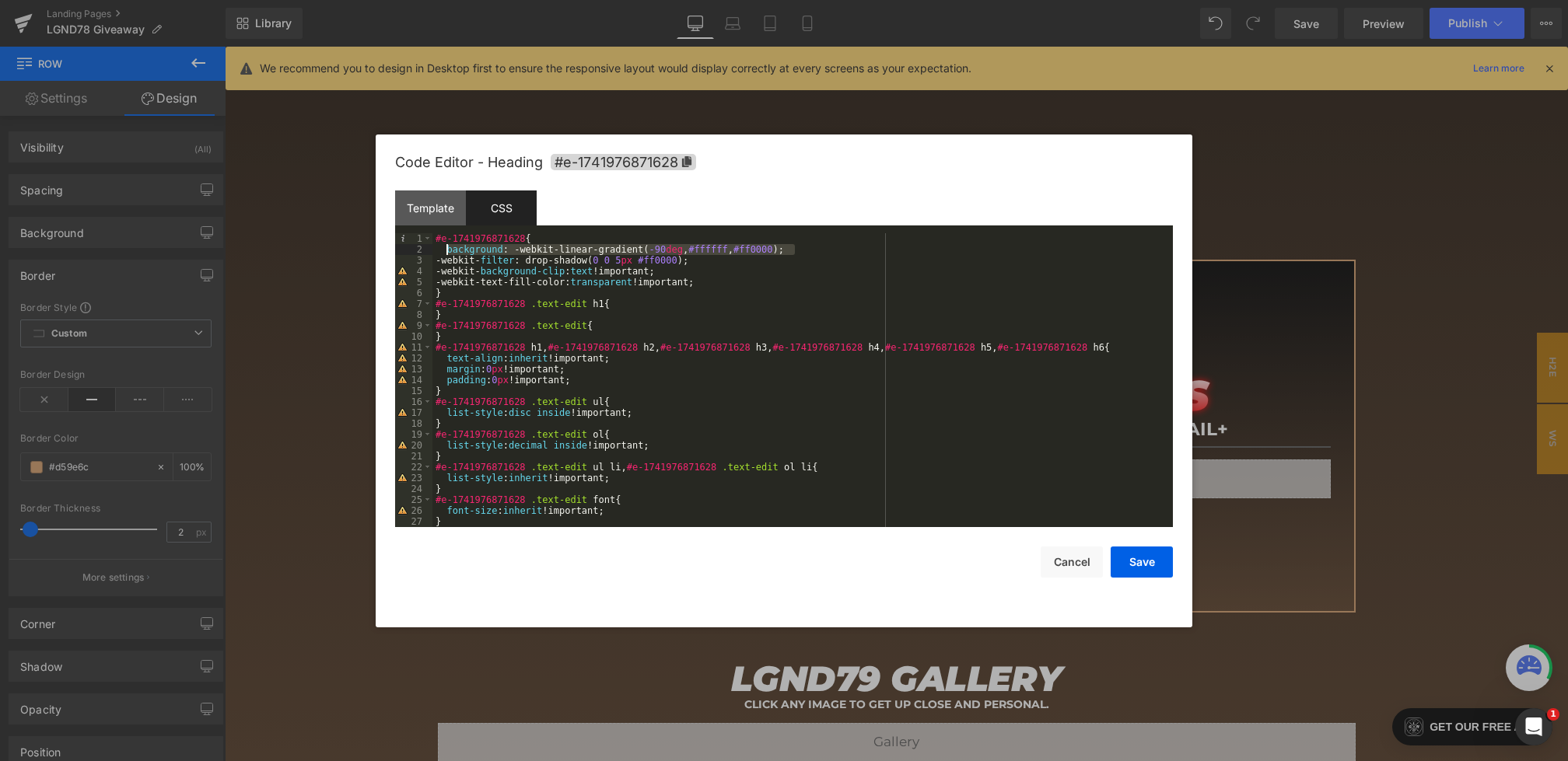
drag, startPoint x: 812, startPoint y: 251, endPoint x: 447, endPoint y: 247, distance: 365.0
click at [447, 247] on div "#e-1741976871628 { background : -webkit-linear-gradient( -90 deg , #ffffff , #f…" at bounding box center [799, 391] width 734 height 315
click at [1154, 566] on button "Save" at bounding box center [1141, 561] width 62 height 31
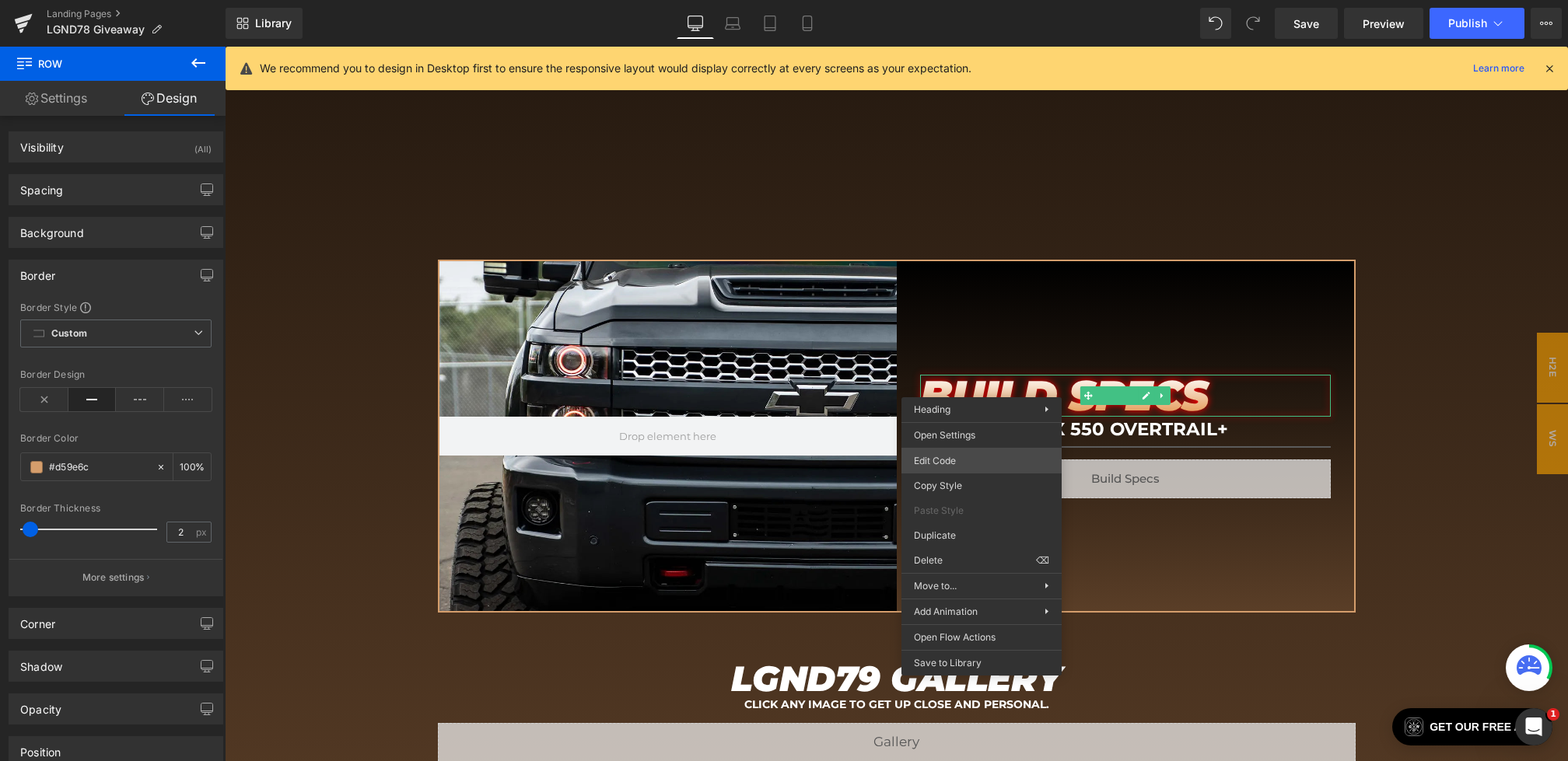
click at [930, 0] on div "Row You are previewing how the will restyle your page. You can not edit Element…" at bounding box center [784, 0] width 1568 height 0
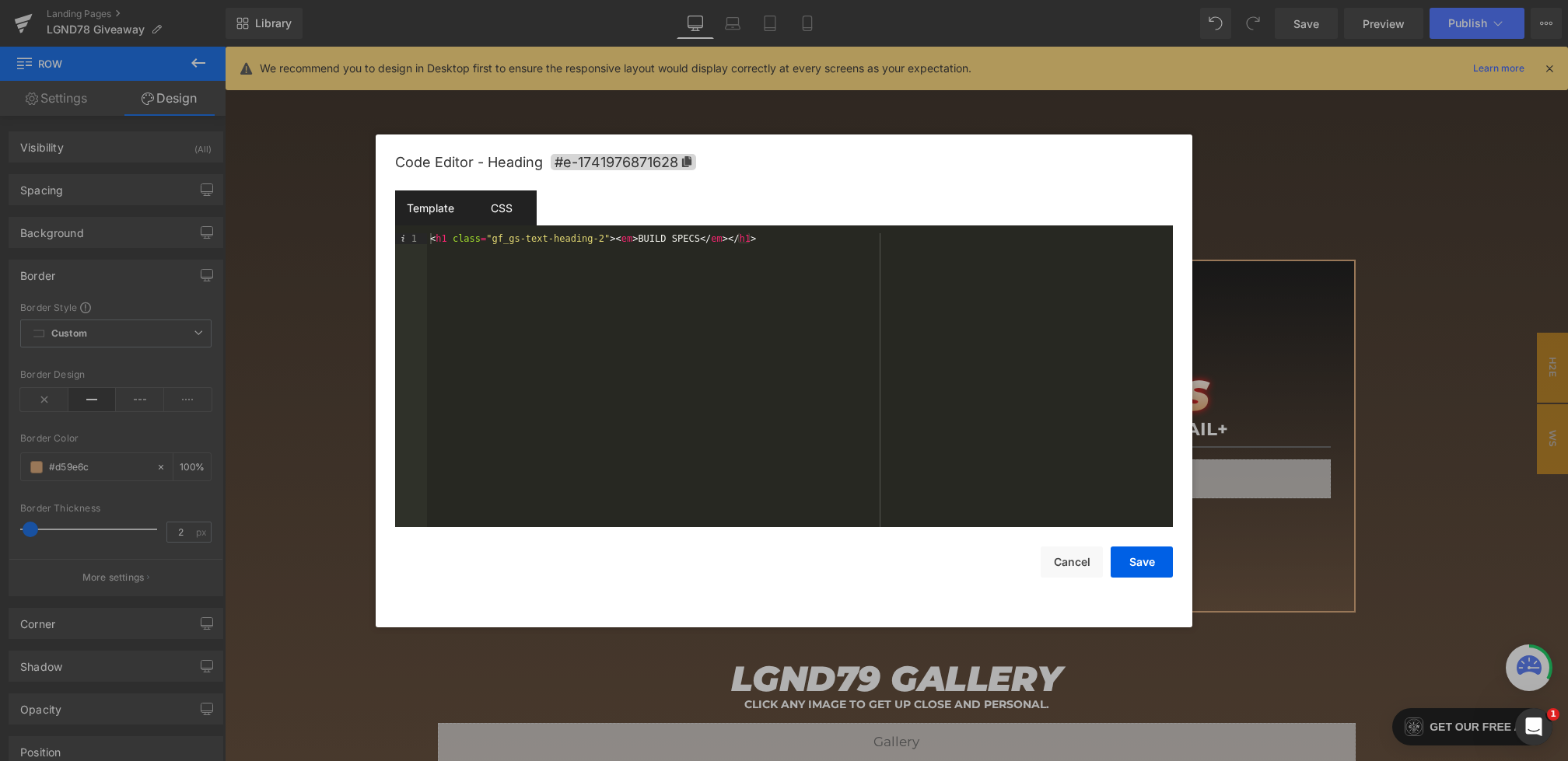
click at [535, 219] on div "CSS" at bounding box center [500, 208] width 71 height 35
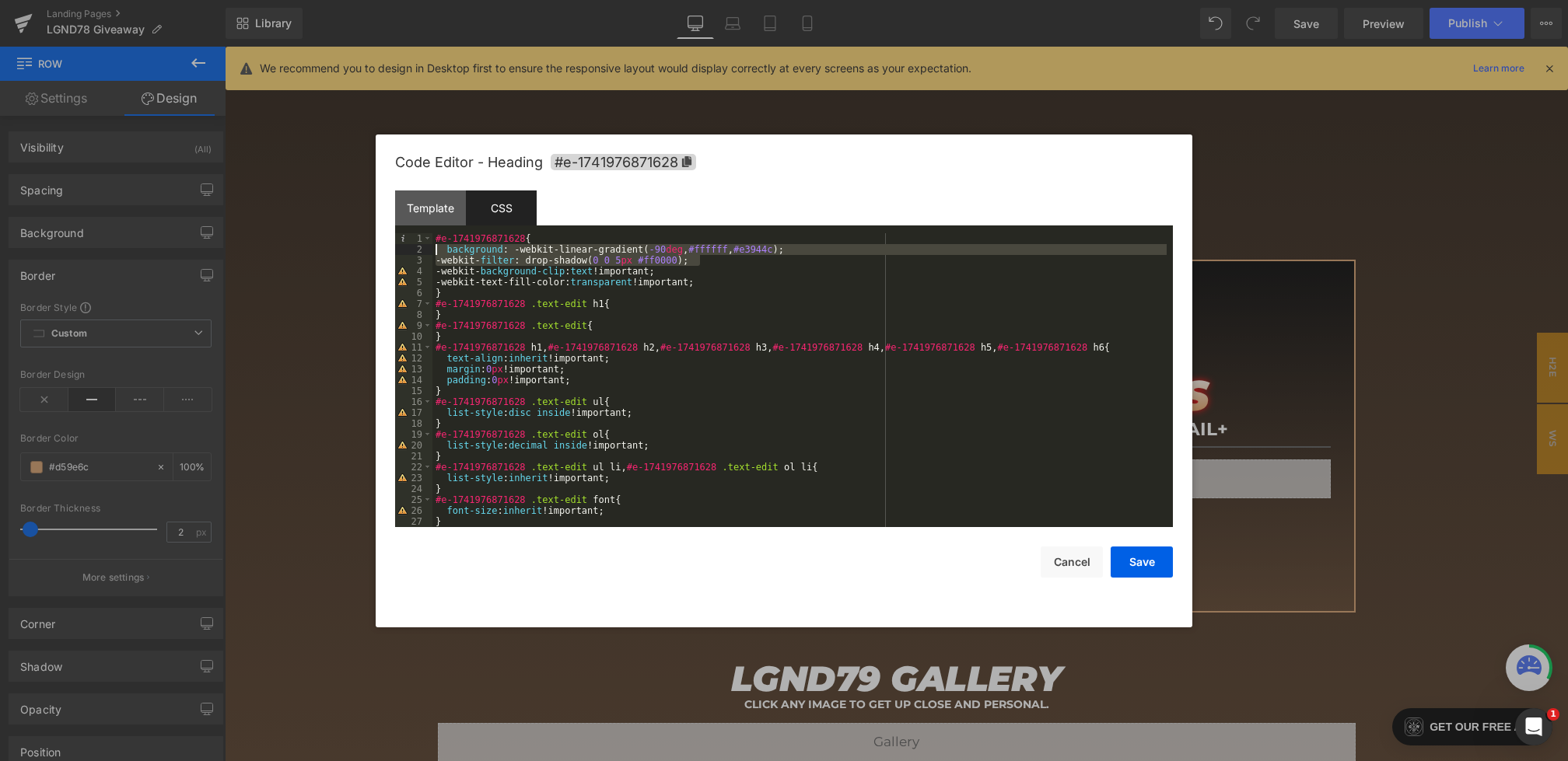
drag, startPoint x: 729, startPoint y: 260, endPoint x: 440, endPoint y: 250, distance: 289.2
click at [440, 250] on div "#e-1741976871628 { background : -webkit-linear-gradient( -90 deg , #ffffff , #e…" at bounding box center [799, 391] width 734 height 315
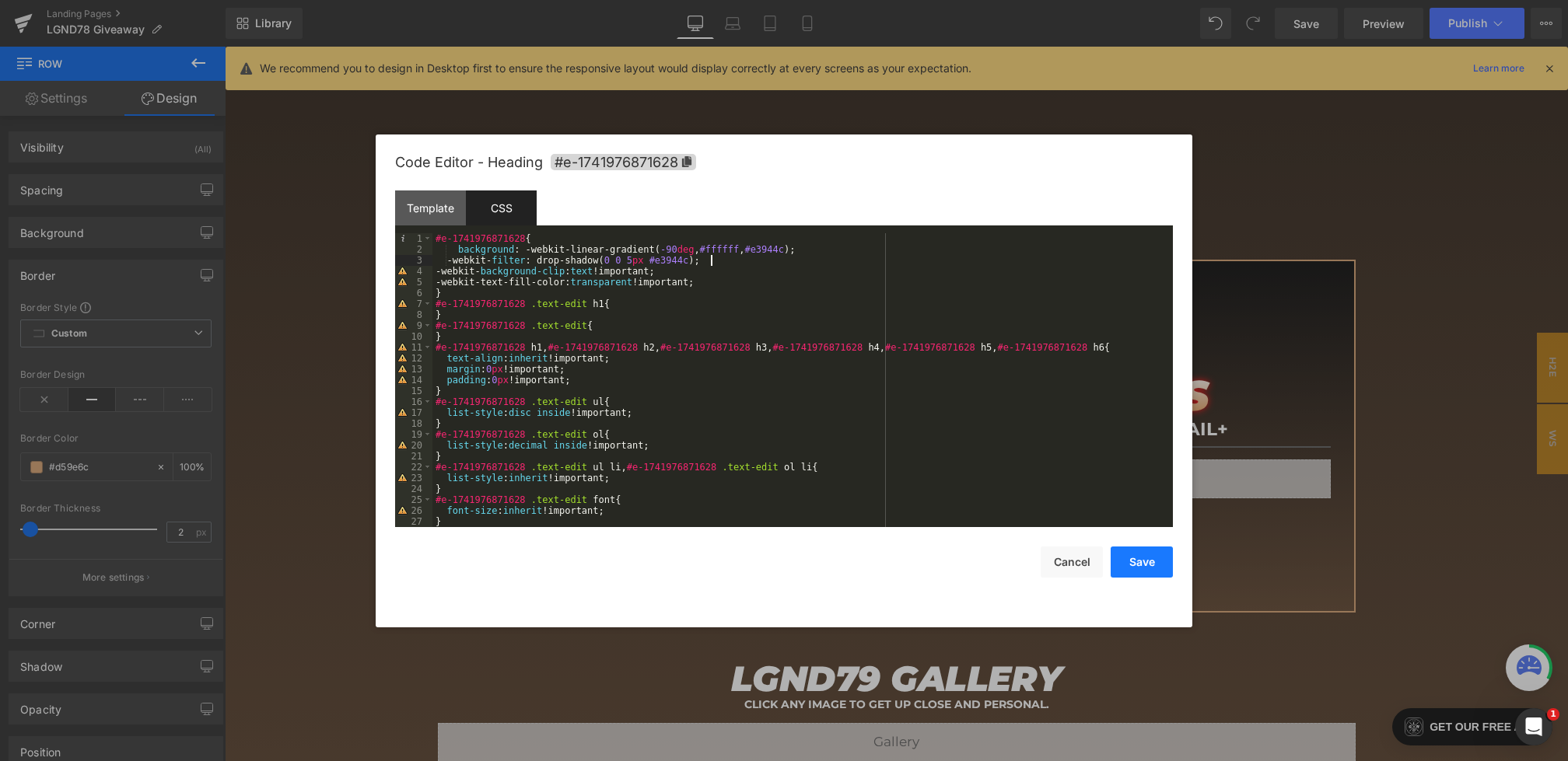
click at [1141, 570] on button "Save" at bounding box center [1141, 561] width 62 height 31
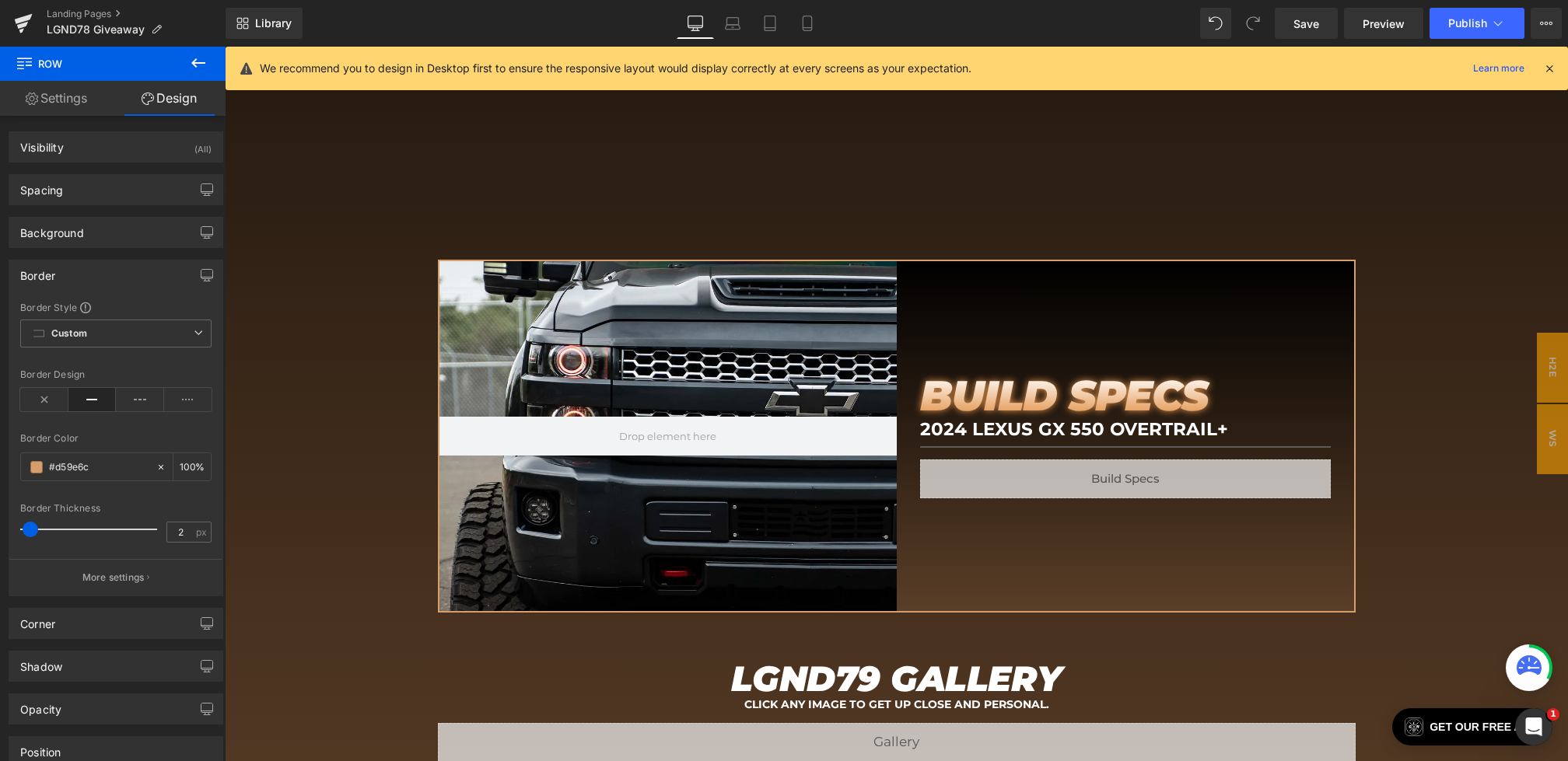
click at [1309, 6] on div "Library Desktop Desktop Laptop Tablet Mobile Save Preview Publish Scheduled Vie…" at bounding box center [896, 23] width 1342 height 47
click at [1309, 19] on span "Save" at bounding box center [1306, 24] width 25 height 17
click at [1550, 69] on icon at bounding box center [1549, 68] width 14 height 14
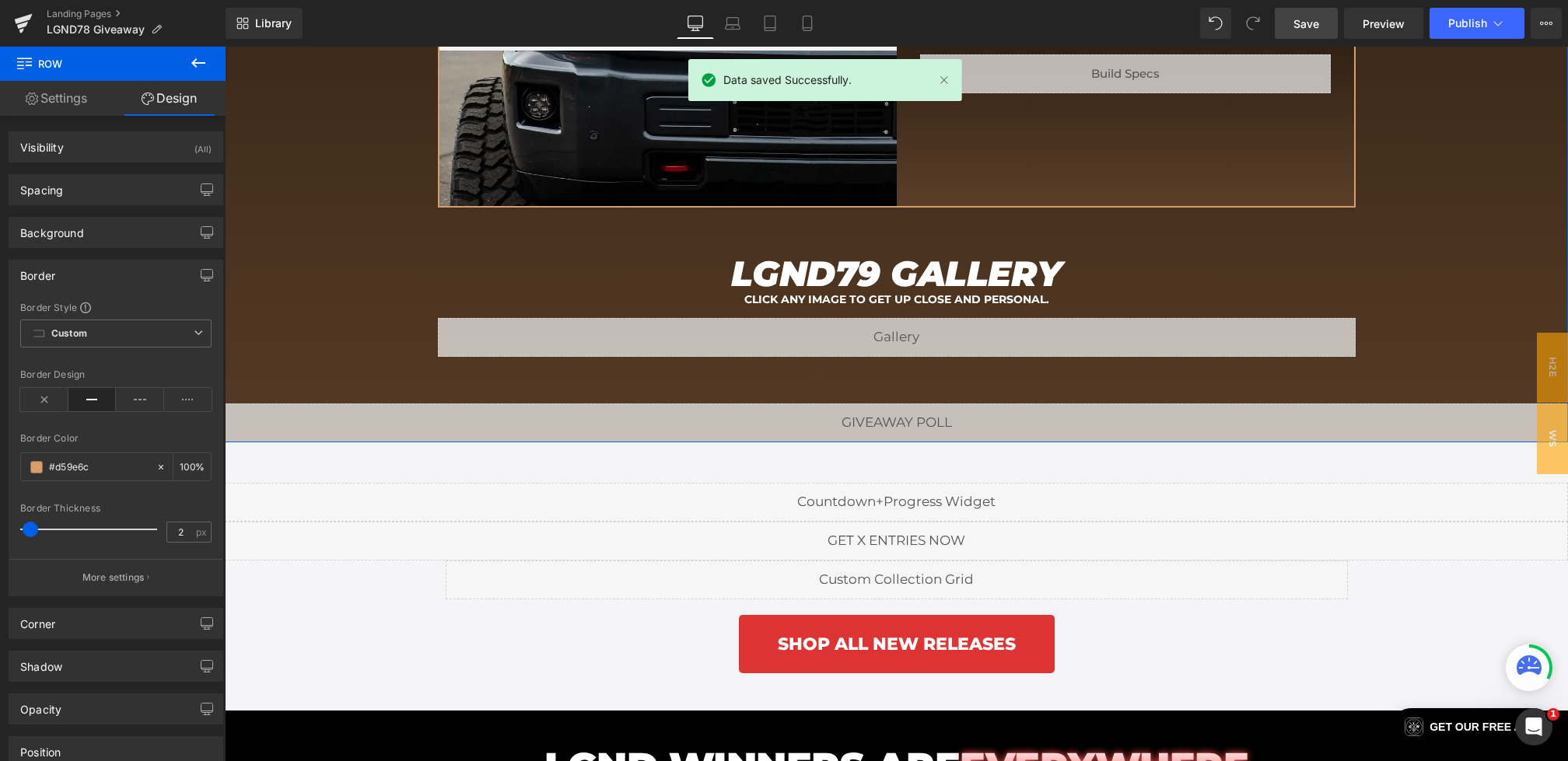
scroll to position [2040, 0]
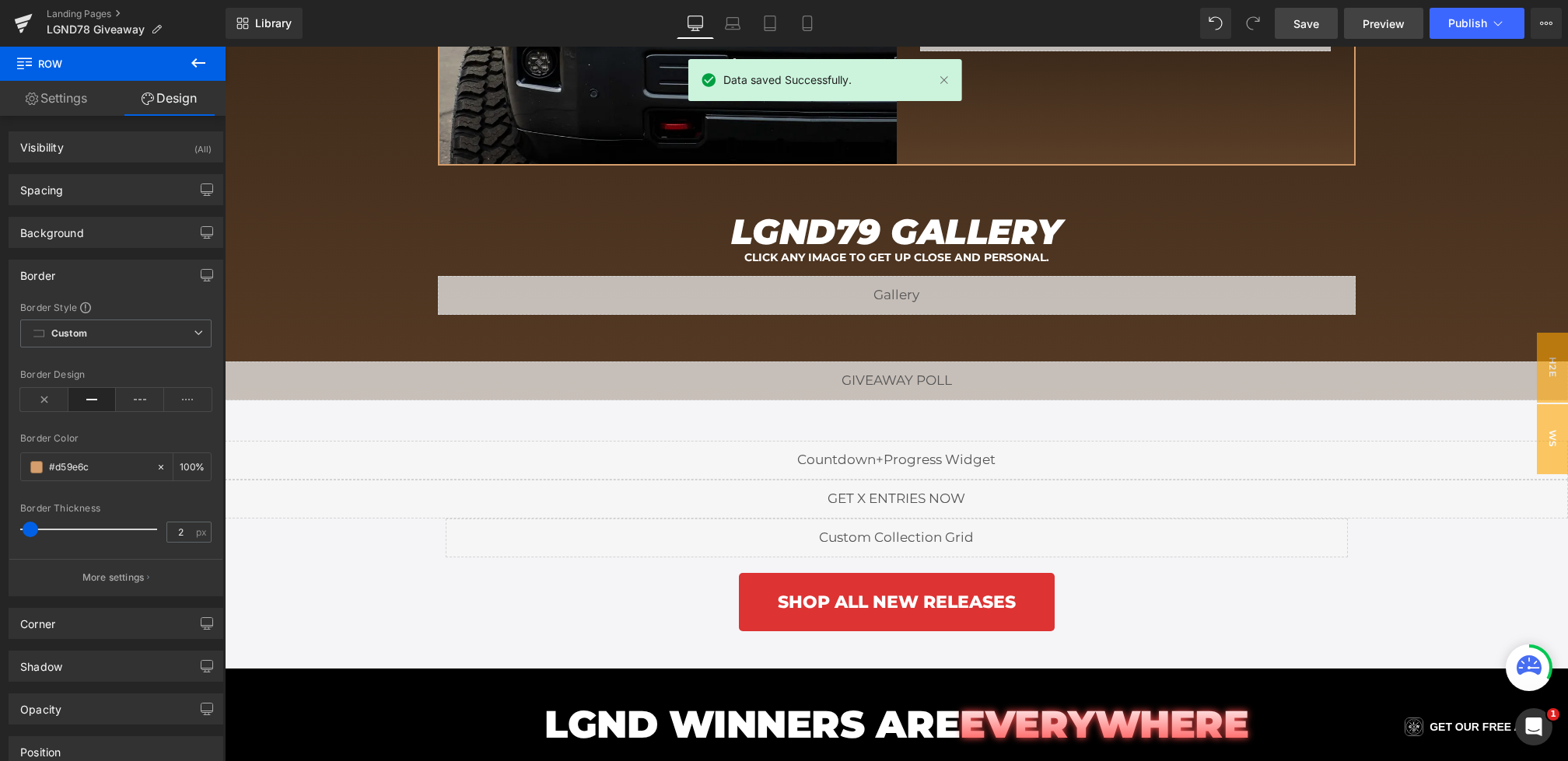
click at [1372, 29] on span "Preview" at bounding box center [1383, 24] width 42 height 17
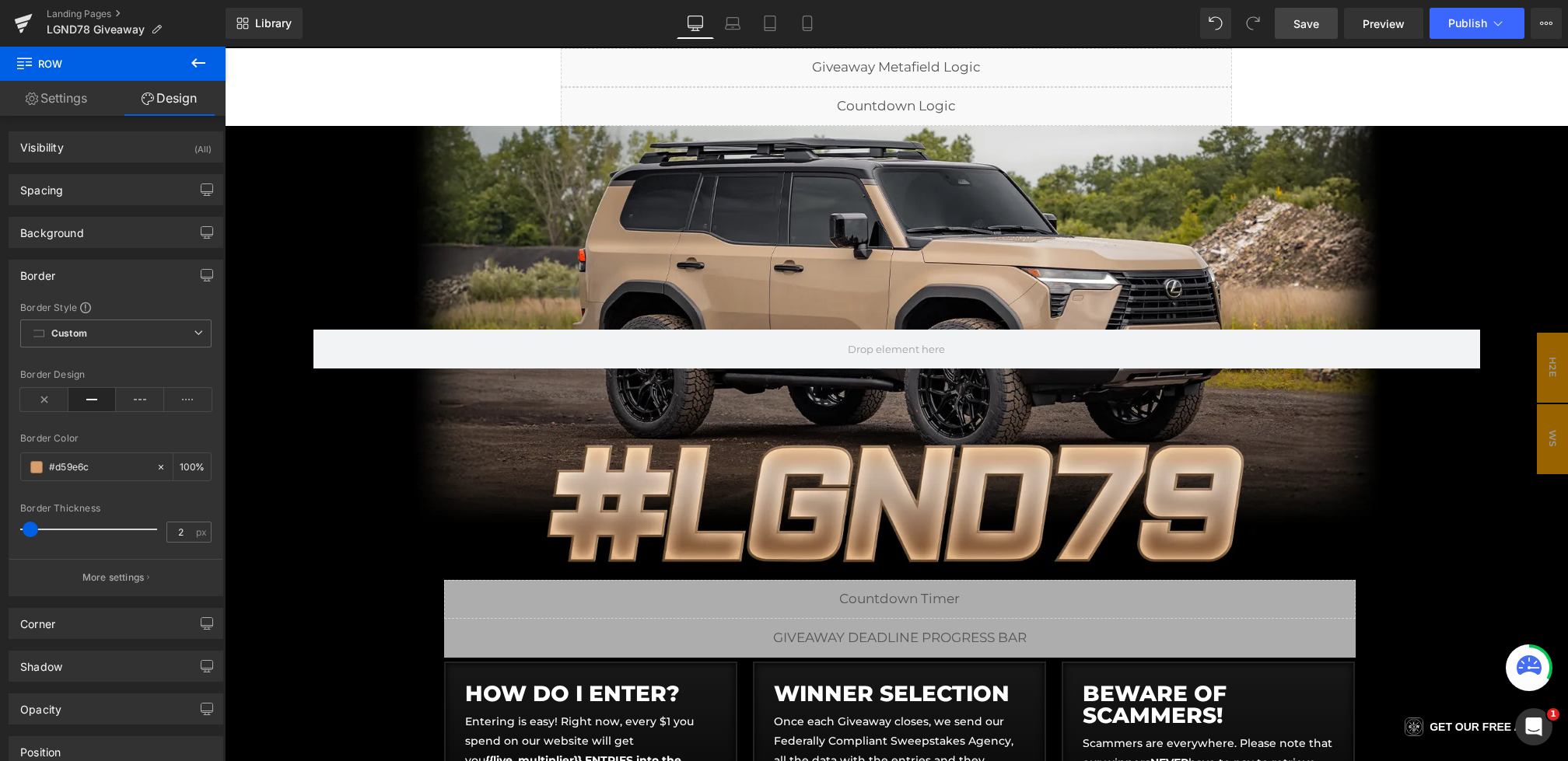
scroll to position [0, 0]
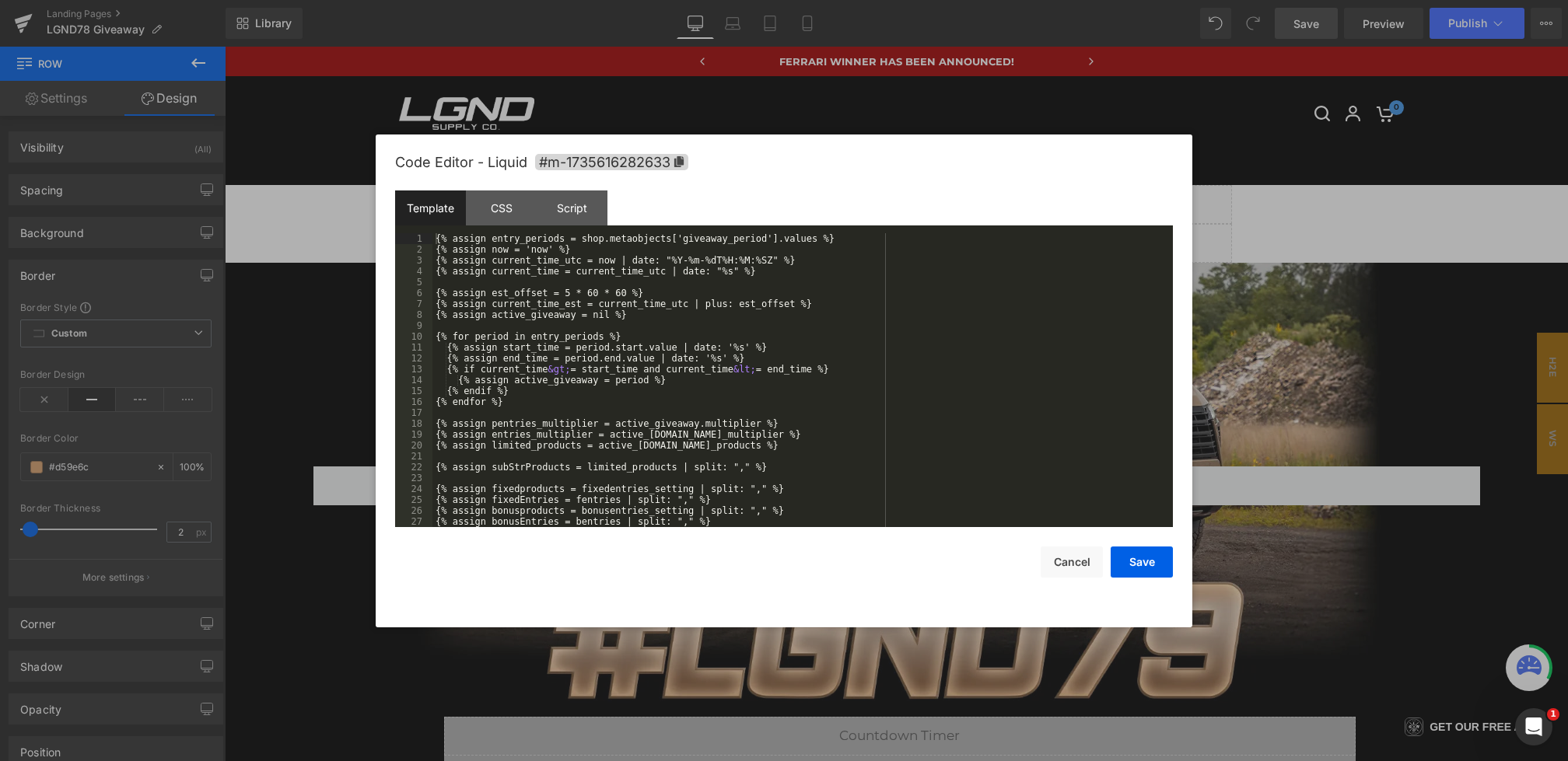
click at [760, 0] on div "Row You are previewing how the will restyle your page. You can not edit Element…" at bounding box center [784, 0] width 1568 height 0
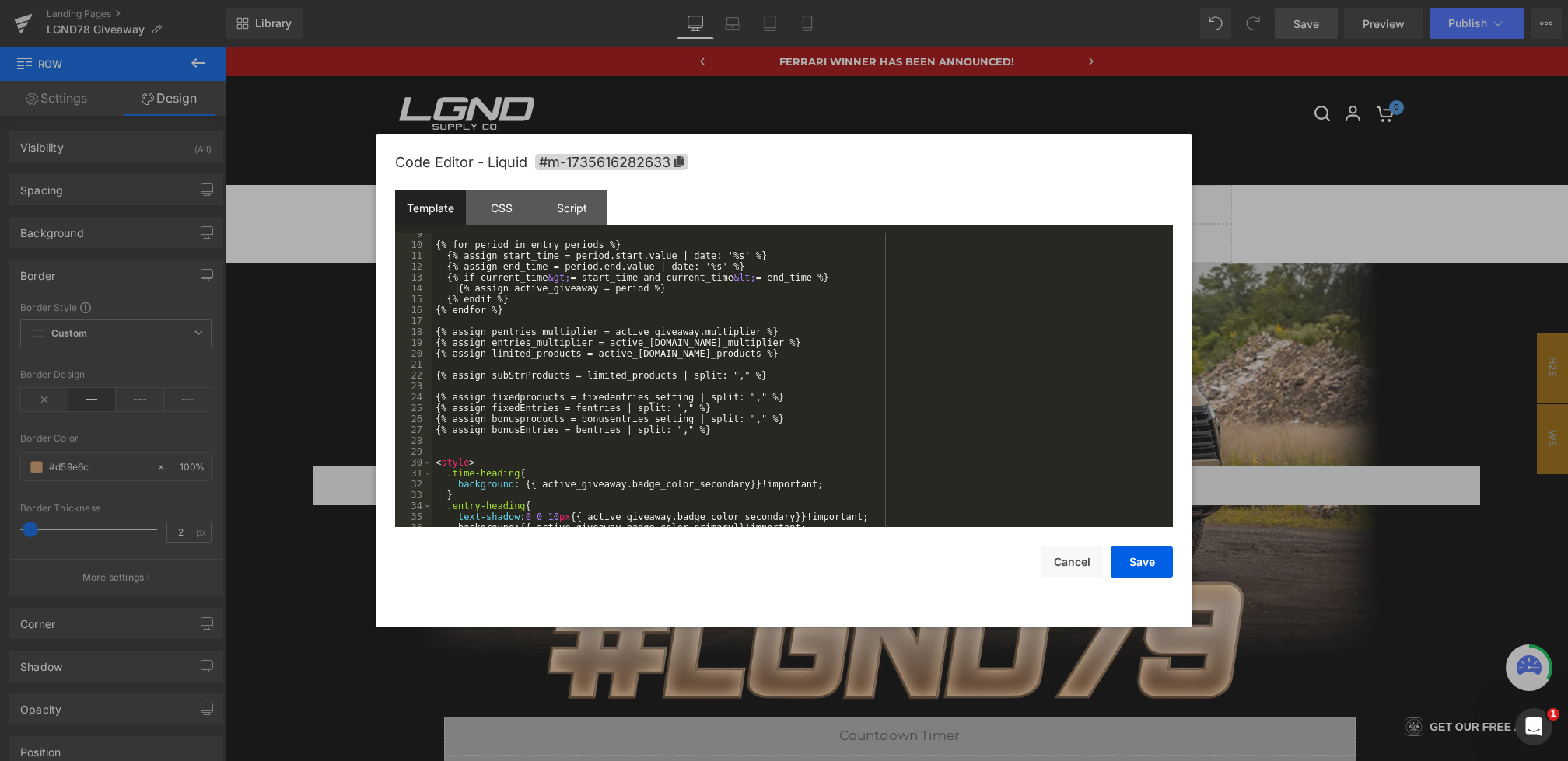
scroll to position [120, 0]
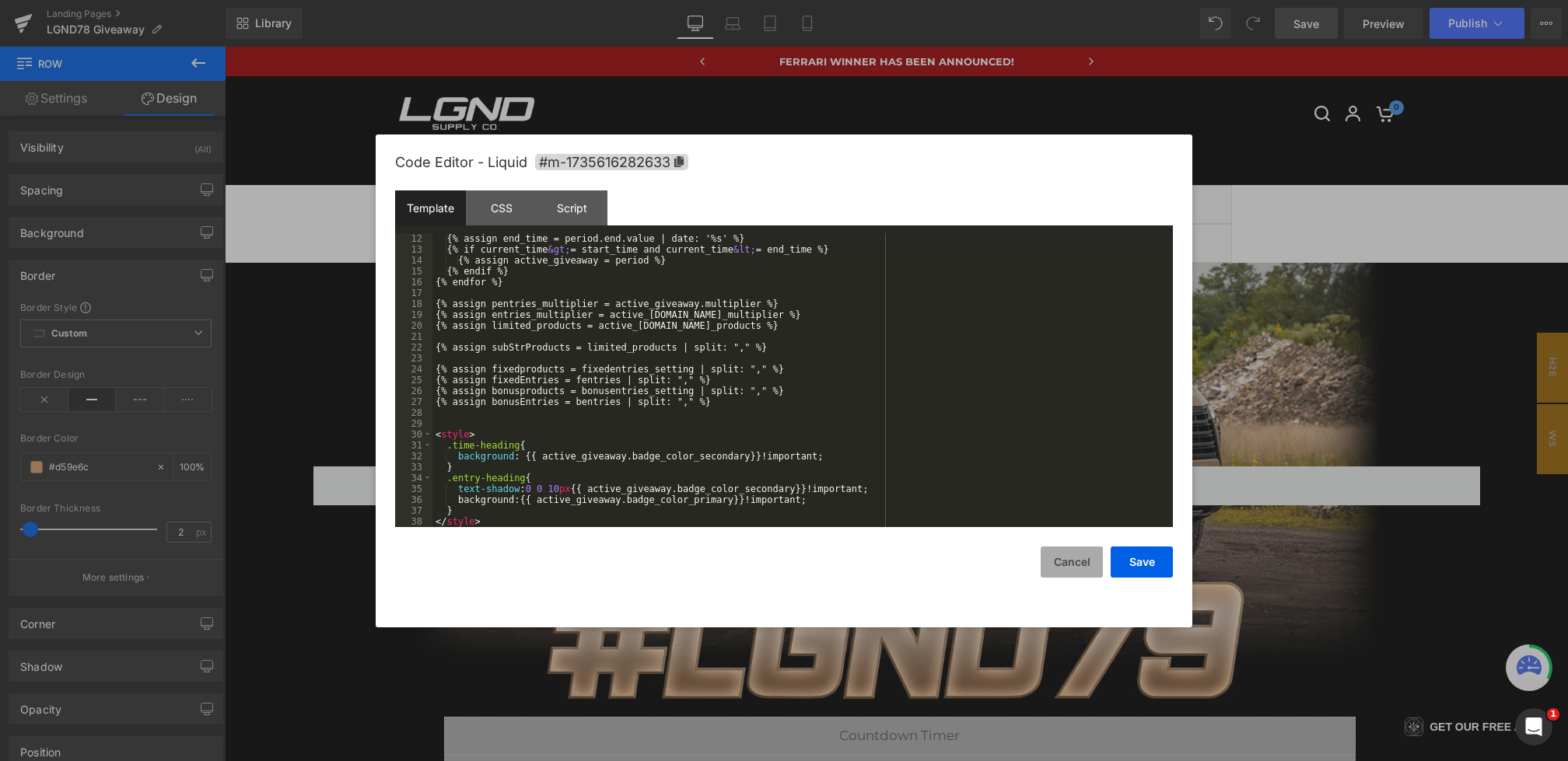
click at [1053, 546] on button "Cancel" at bounding box center [1072, 561] width 62 height 31
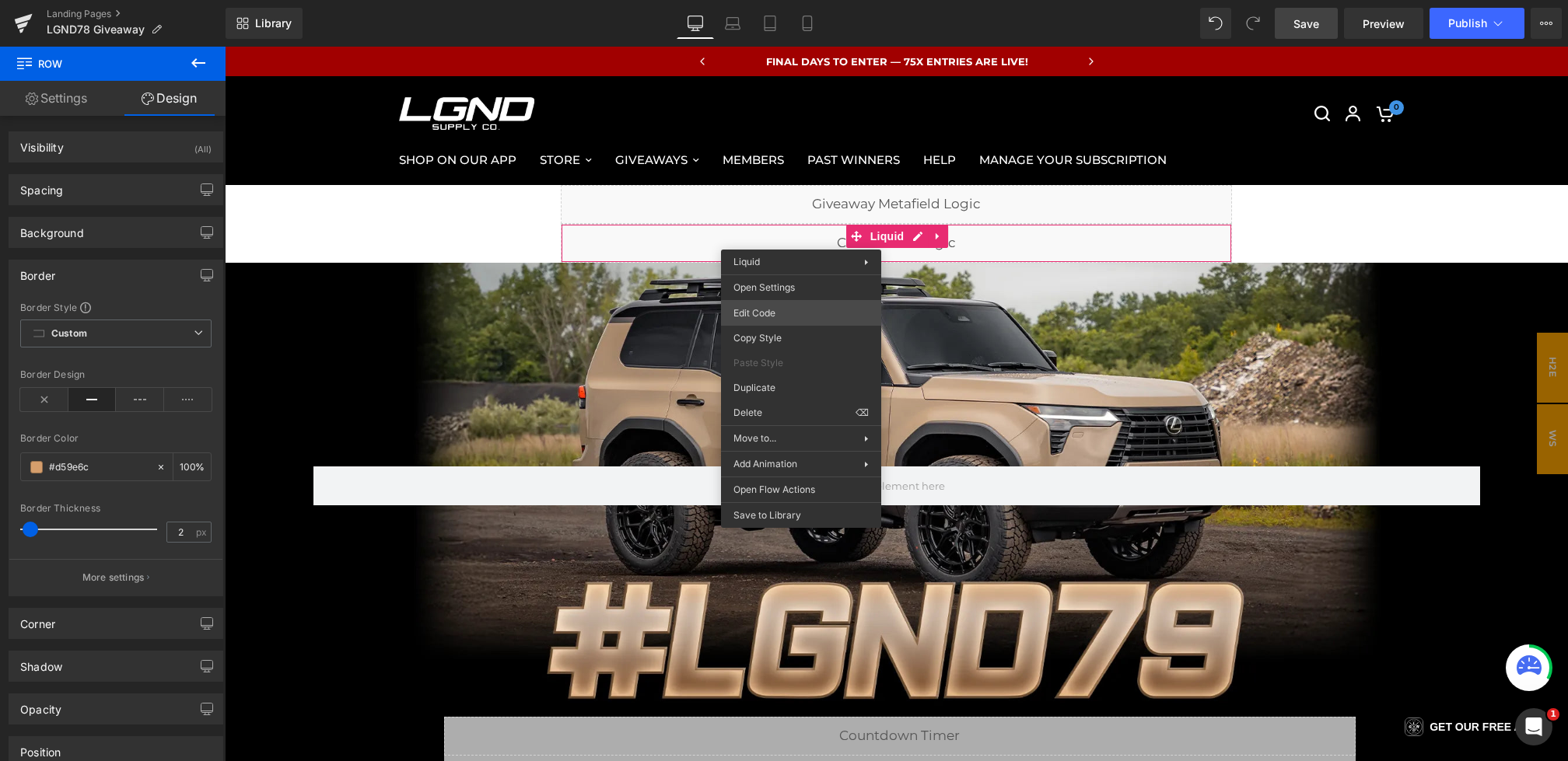
click at [766, 0] on div "Row You are previewing how the will restyle your page. You can not edit Element…" at bounding box center [784, 0] width 1568 height 0
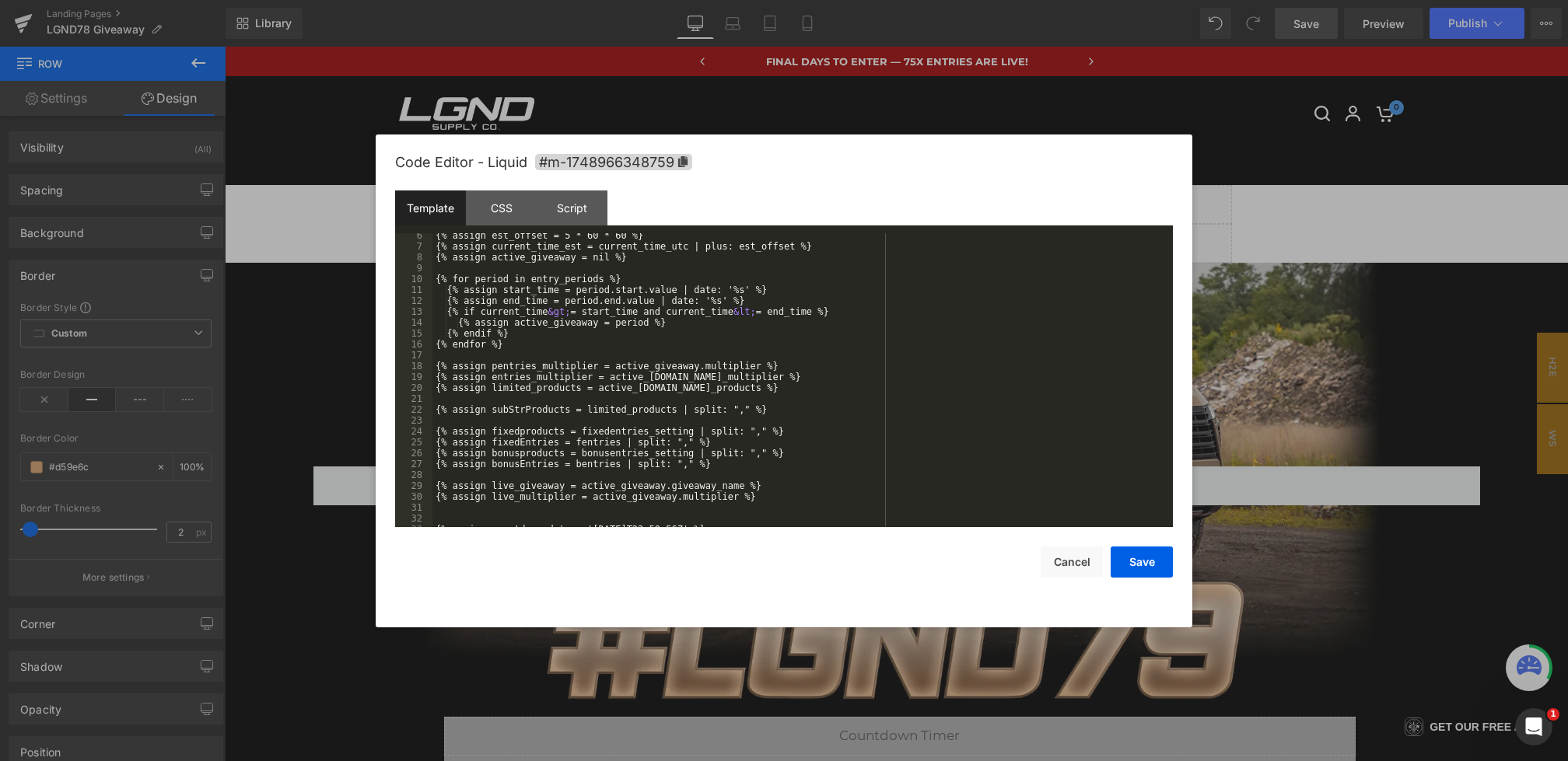
scroll to position [359, 0]
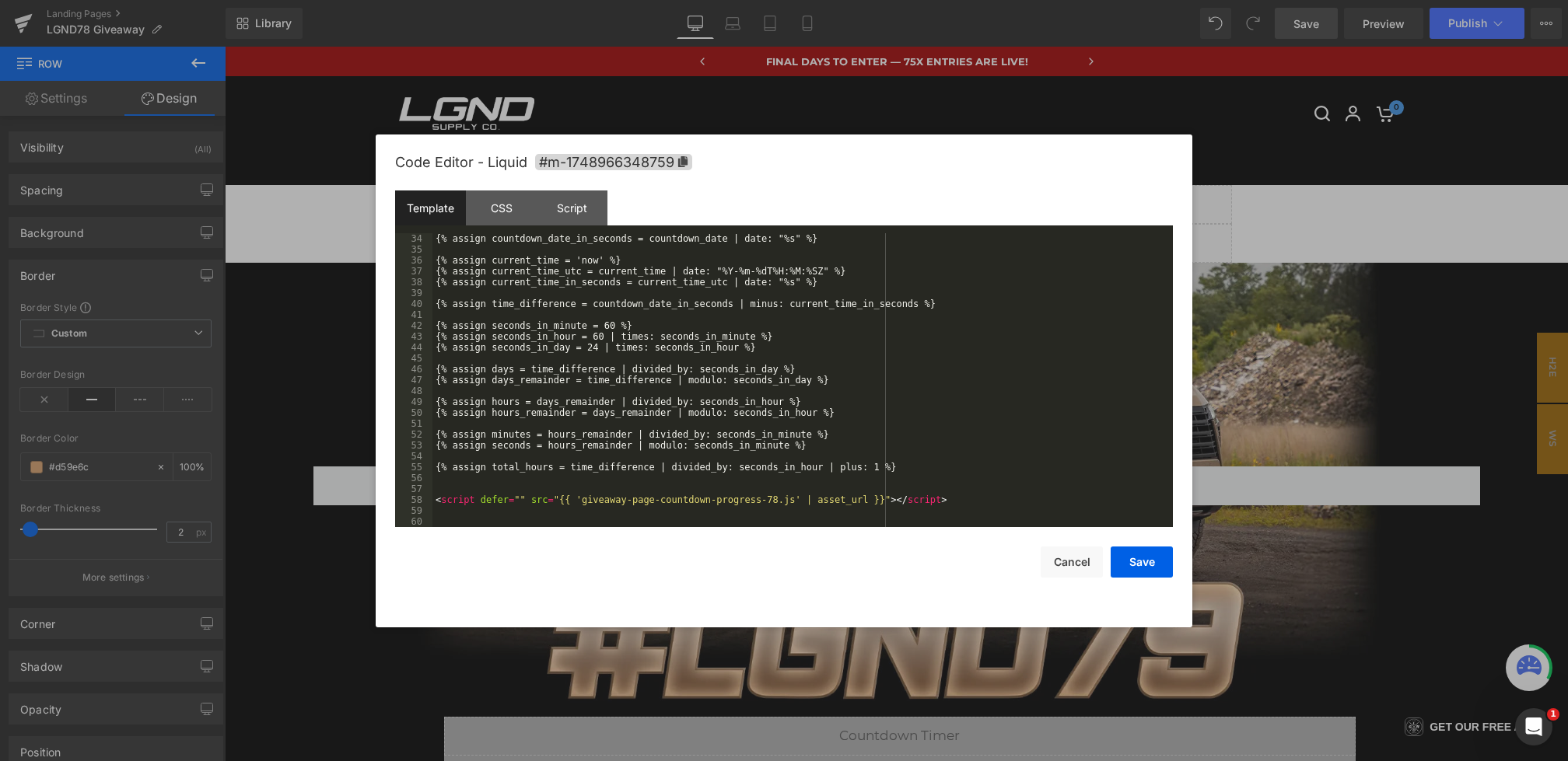
click at [776, 495] on div "{% assign countdown_date_in_seconds = countdown_date | date: "%s" %} {% assign …" at bounding box center [799, 391] width 734 height 315
click at [1136, 562] on button "Save" at bounding box center [1141, 561] width 62 height 31
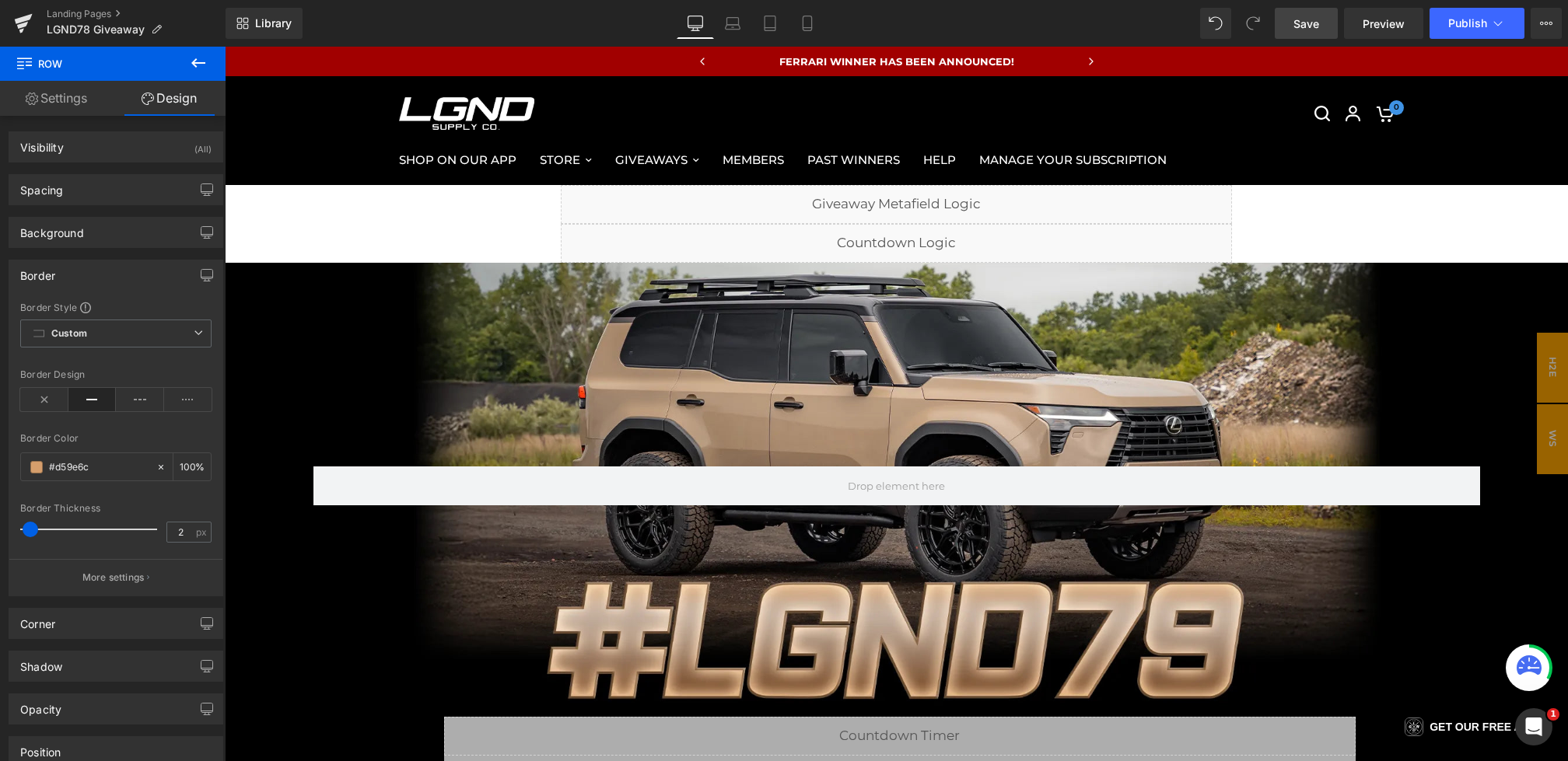
click at [1301, 16] on span "Save" at bounding box center [1306, 24] width 25 height 17
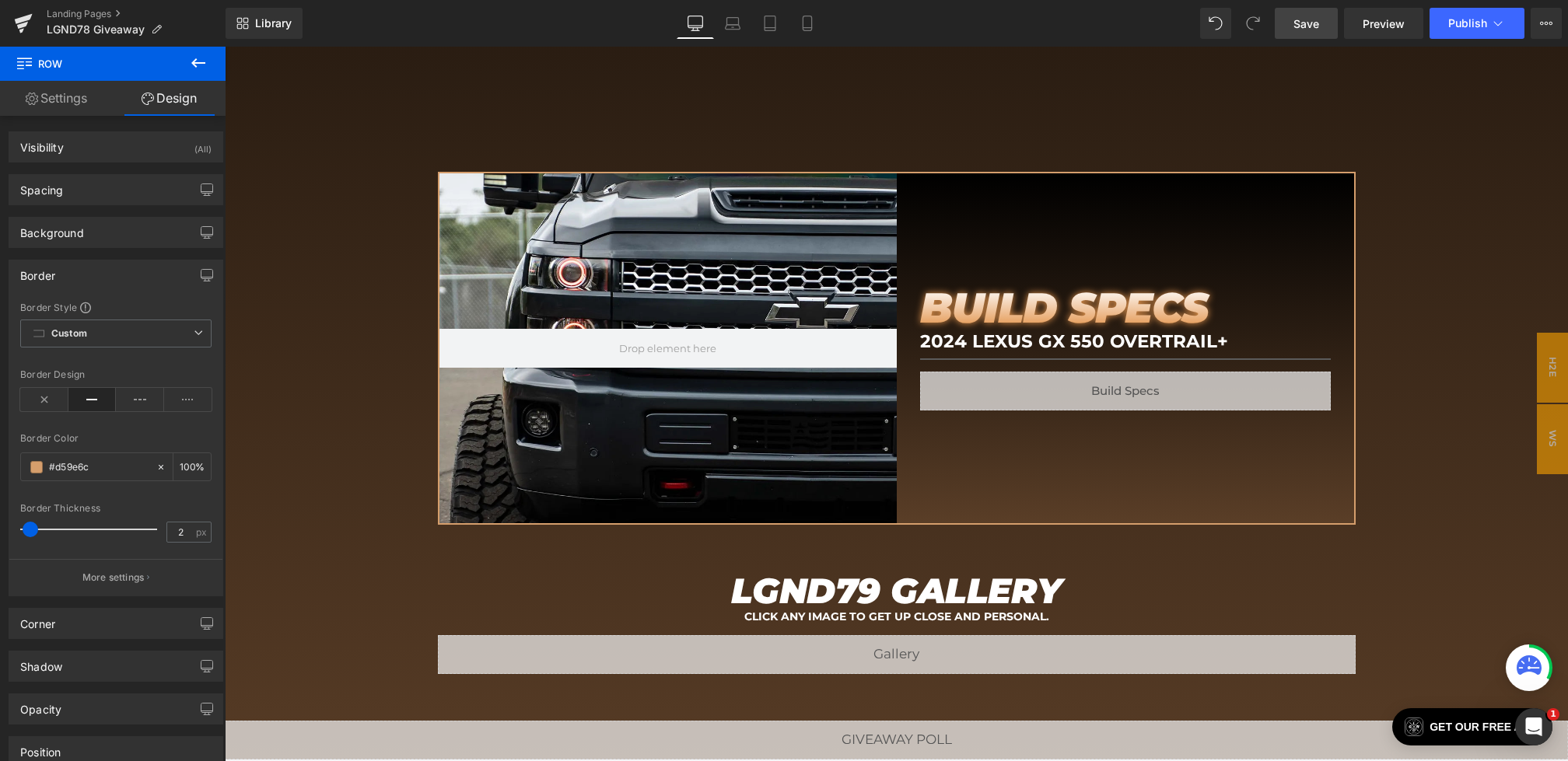
scroll to position [1695, 0]
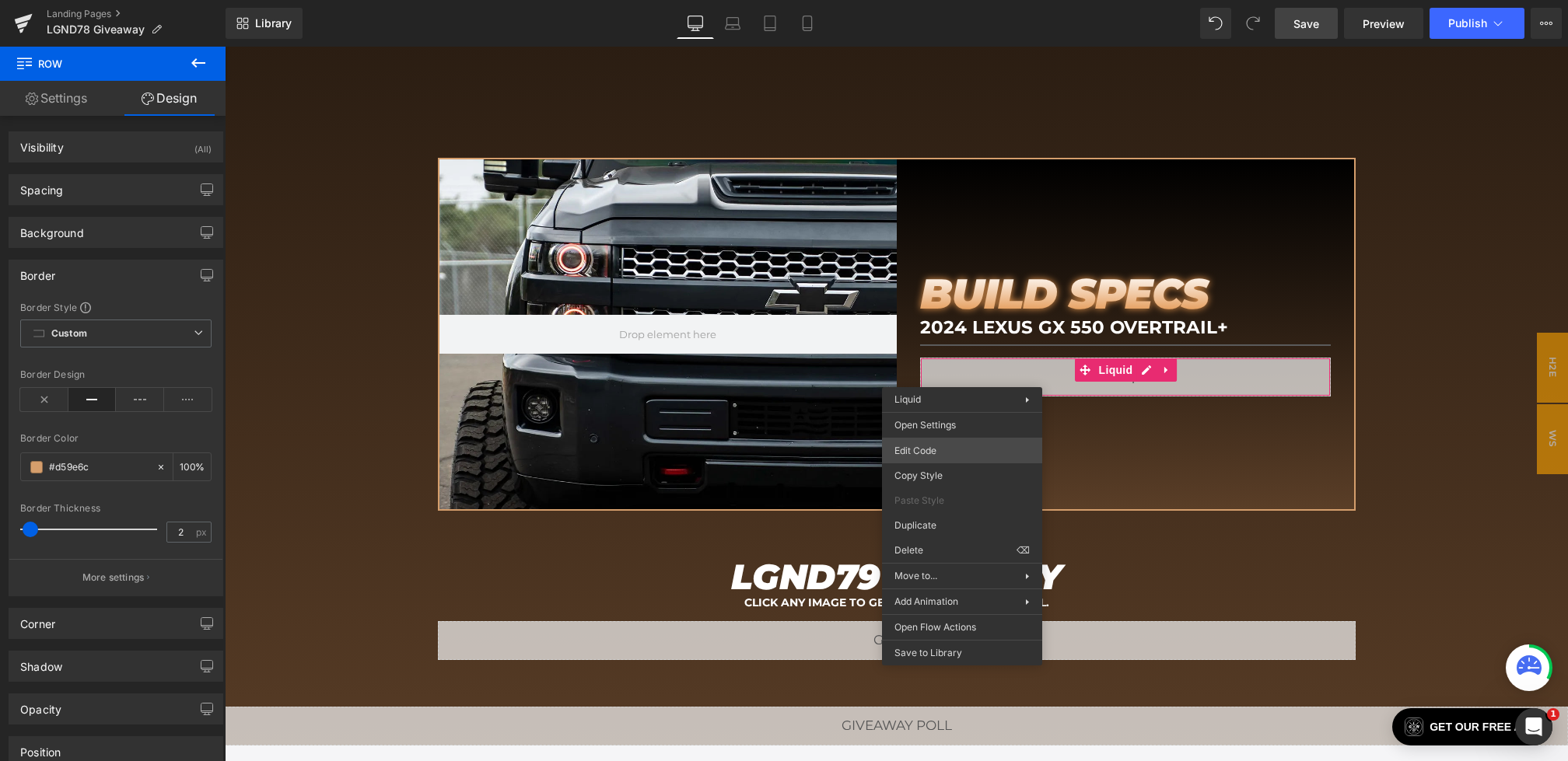
click at [913, 0] on div "Row You are previewing how the will restyle your page. You can not edit Element…" at bounding box center [784, 0] width 1568 height 0
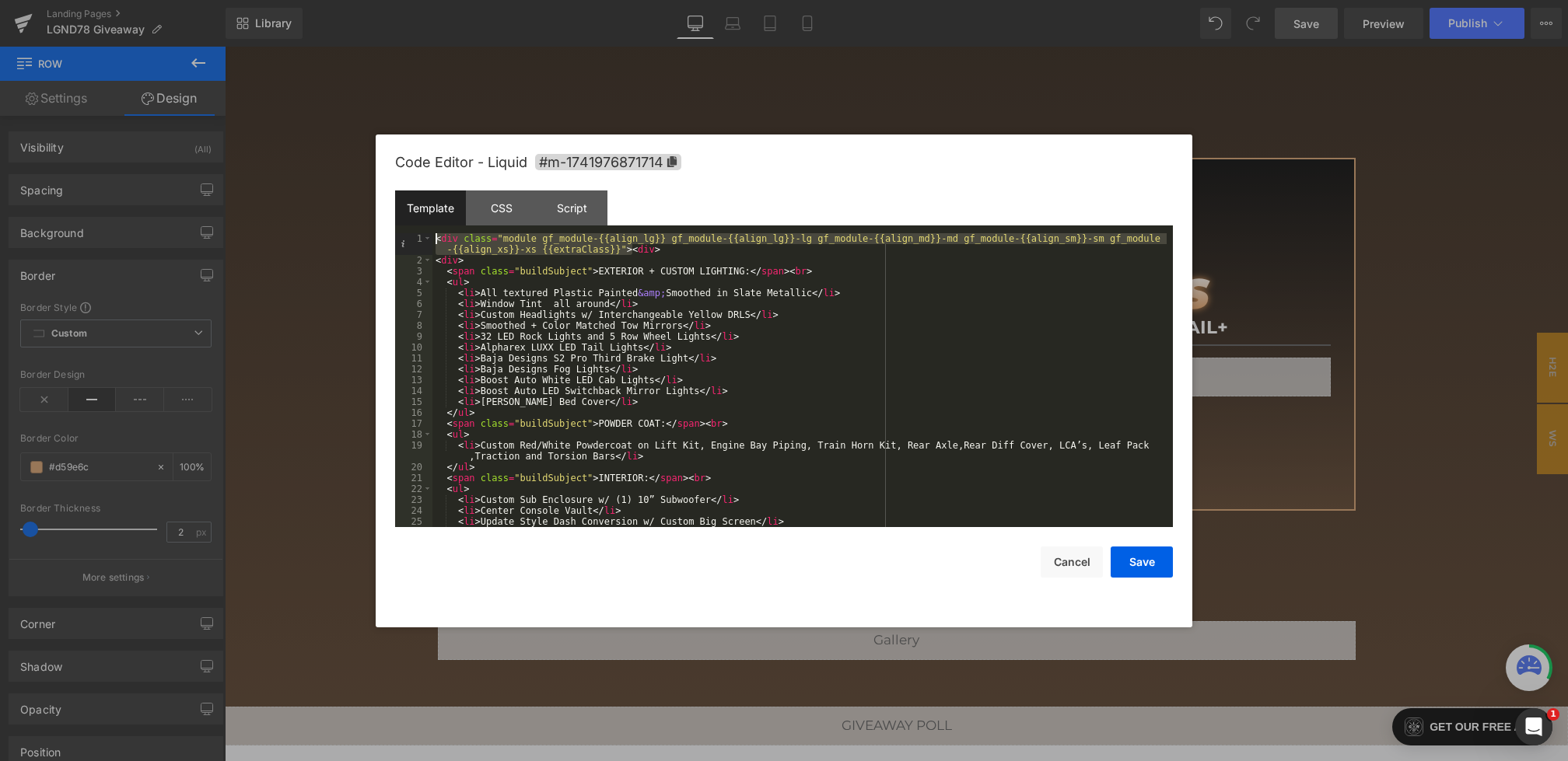
drag, startPoint x: 630, startPoint y: 251, endPoint x: 338, endPoint y: 190, distance: 298.3
click at [338, 190] on body "Row You are previewing how the will restyle your page. You can not edit Element…" at bounding box center [784, 380] width 1568 height 761
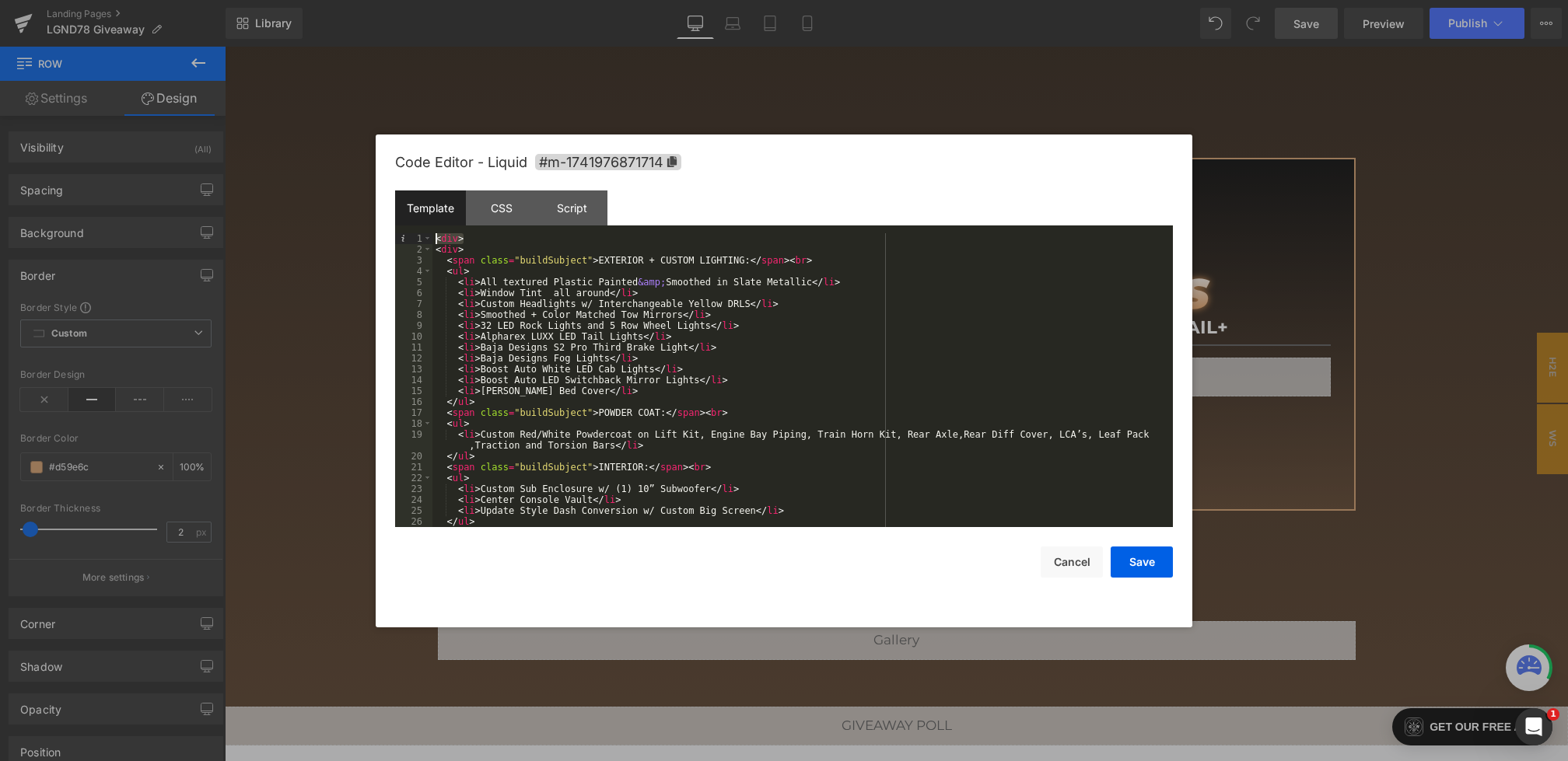
drag, startPoint x: 478, startPoint y: 239, endPoint x: 354, endPoint y: 235, distance: 124.1
click at [356, 237] on body "Row You are previewing how the will restyle your page. You can not edit Element…" at bounding box center [784, 380] width 1568 height 761
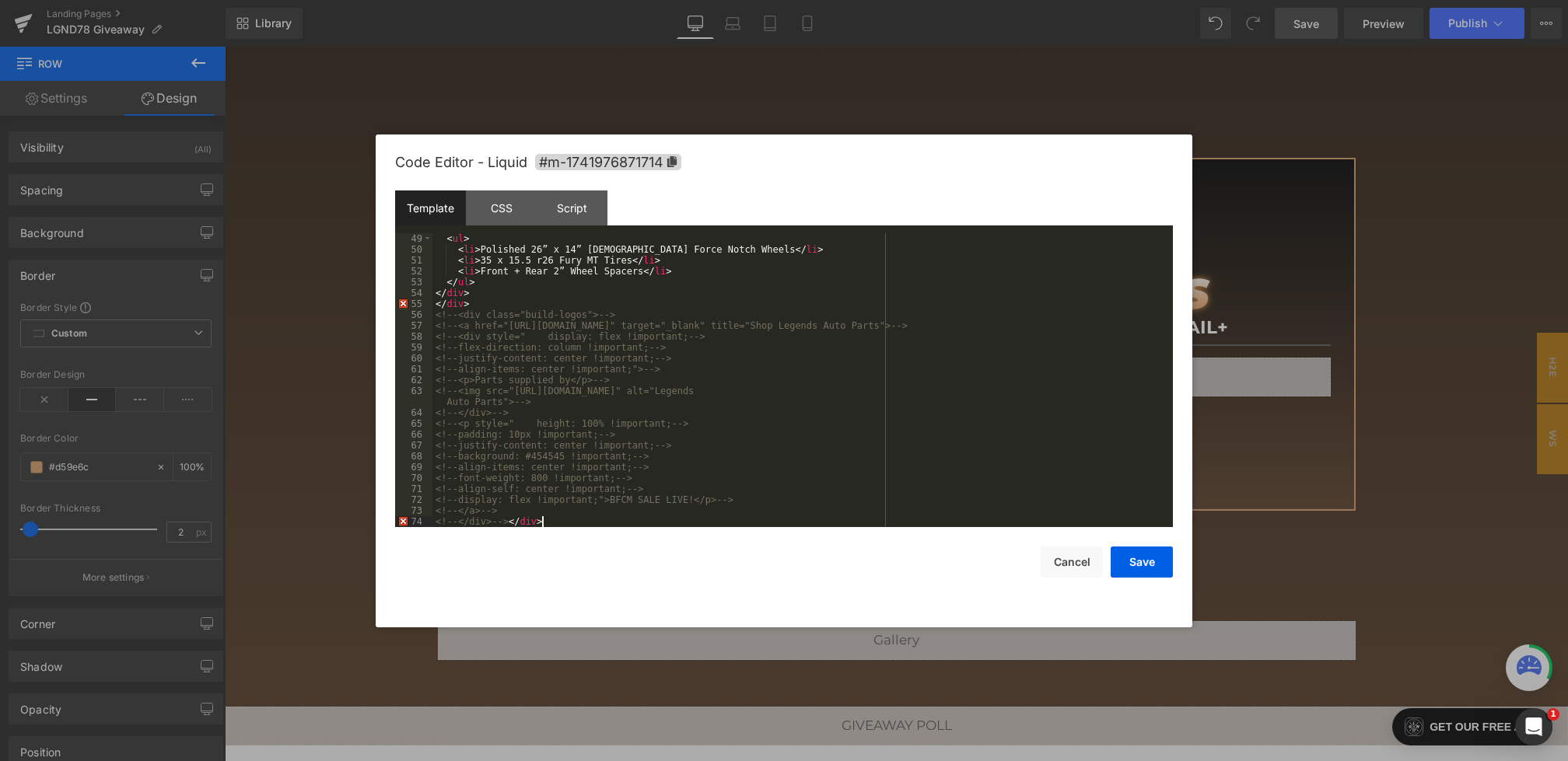
drag, startPoint x: 554, startPoint y: 524, endPoint x: 512, endPoint y: 524, distance: 42.0
click at [512, 524] on div "< ul > < li > Polished 26” x 14” American Force Notch Wheels </ li > < li > 35 …" at bounding box center [799, 391] width 734 height 315
drag, startPoint x: 487, startPoint y: 307, endPoint x: 358, endPoint y: 307, distance: 129.0
click at [358, 307] on body "Row You are previewing how the will restyle your page. You can not edit Element…" at bounding box center [784, 380] width 1568 height 761
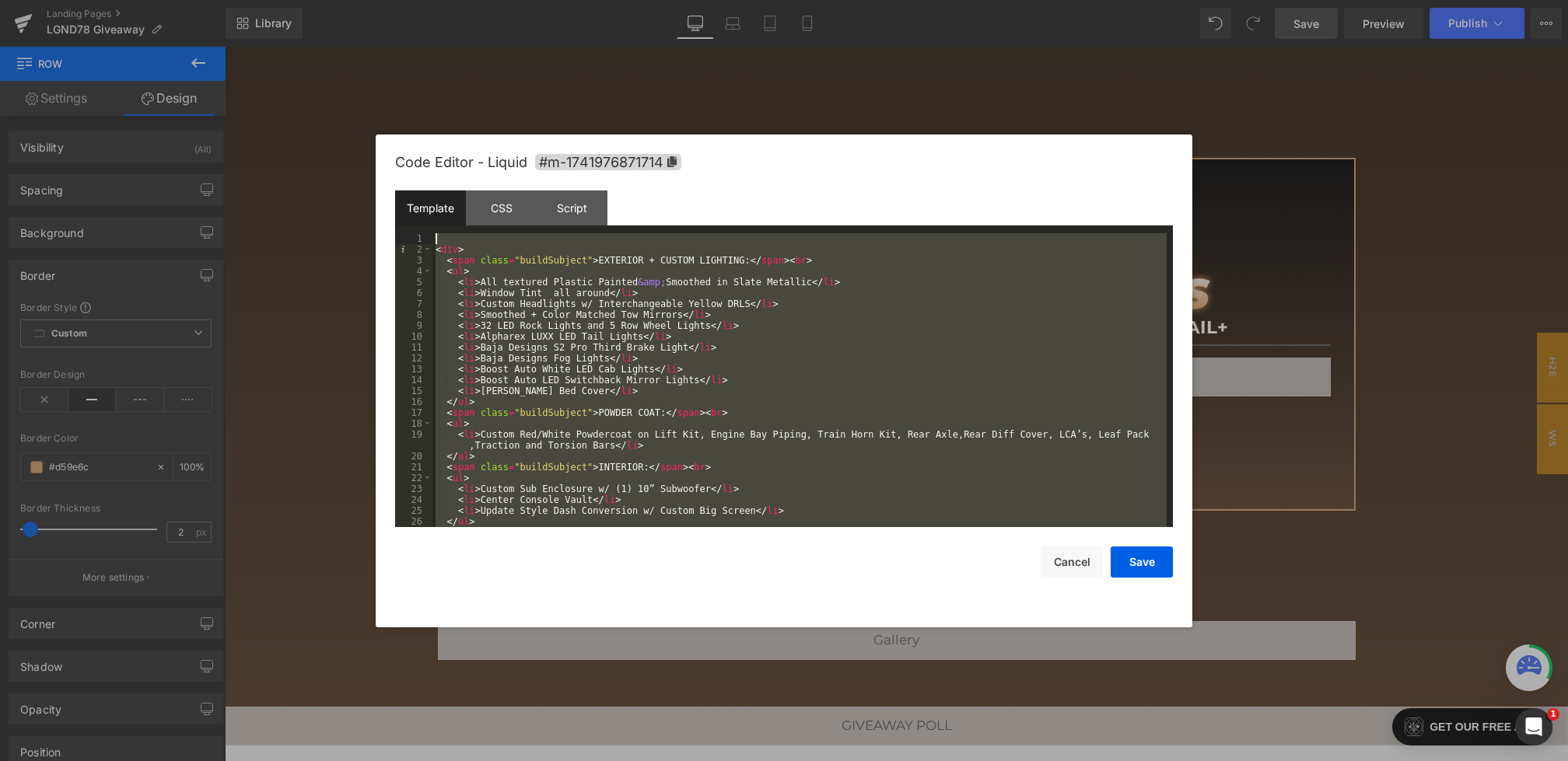
drag, startPoint x: 462, startPoint y: 270, endPoint x: 279, endPoint y: -13, distance: 337.0
click at [279, 0] on html "Row You are previewing how the will restyle your page. You can not edit Element…" at bounding box center [784, 380] width 1568 height 761
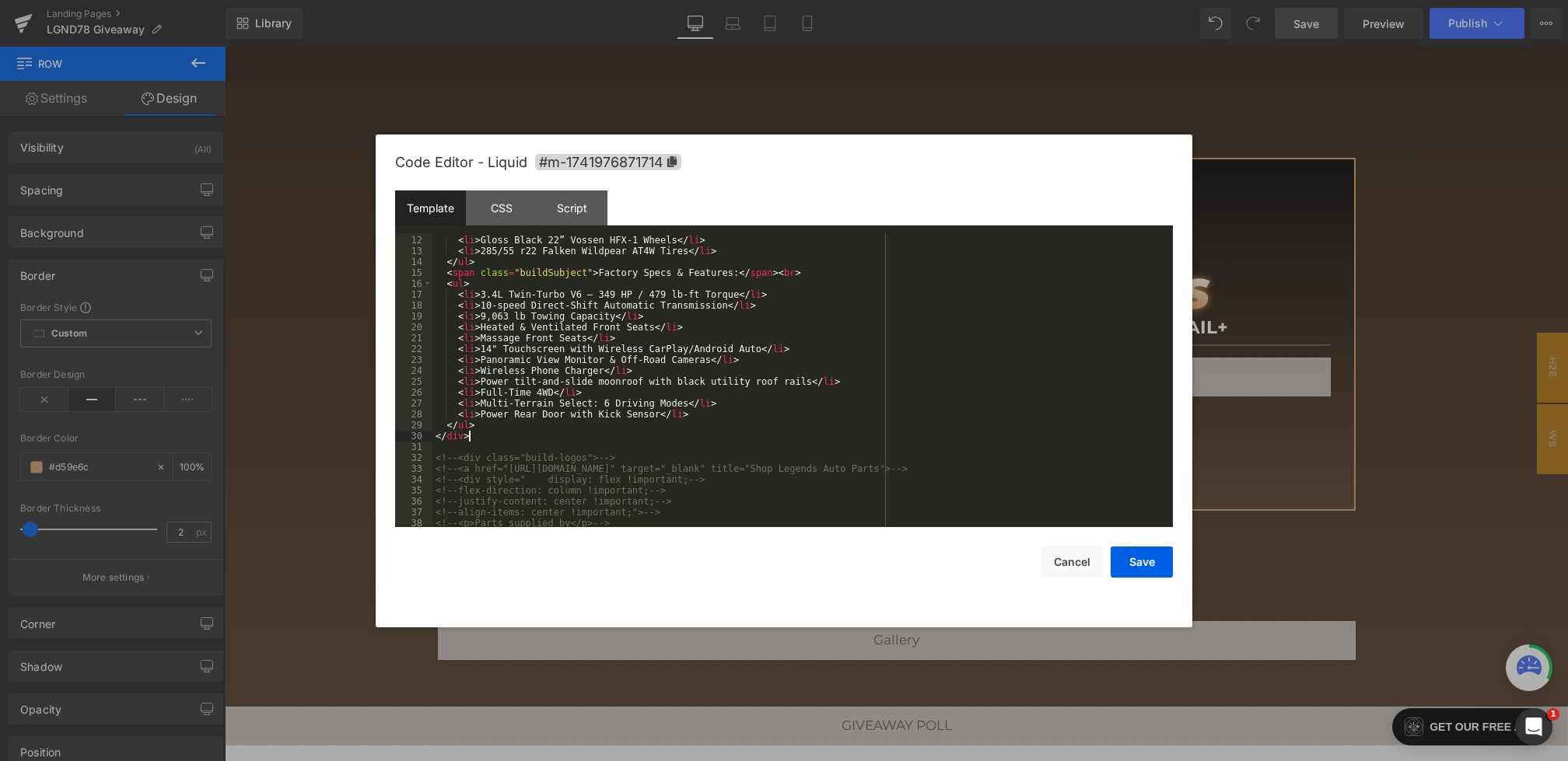
scroll to position [140, 0]
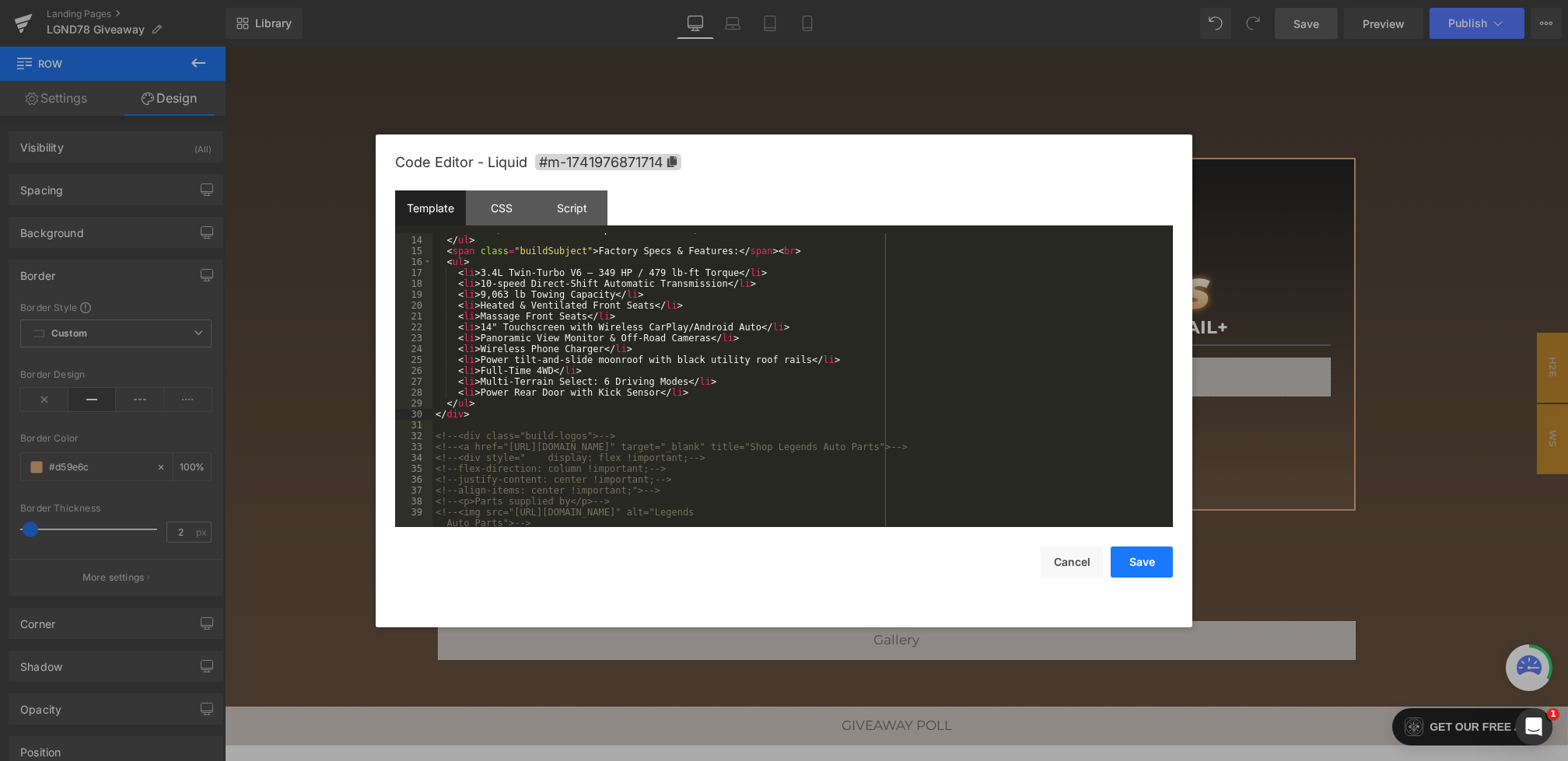
click at [1156, 564] on button "Save" at bounding box center [1141, 561] width 62 height 31
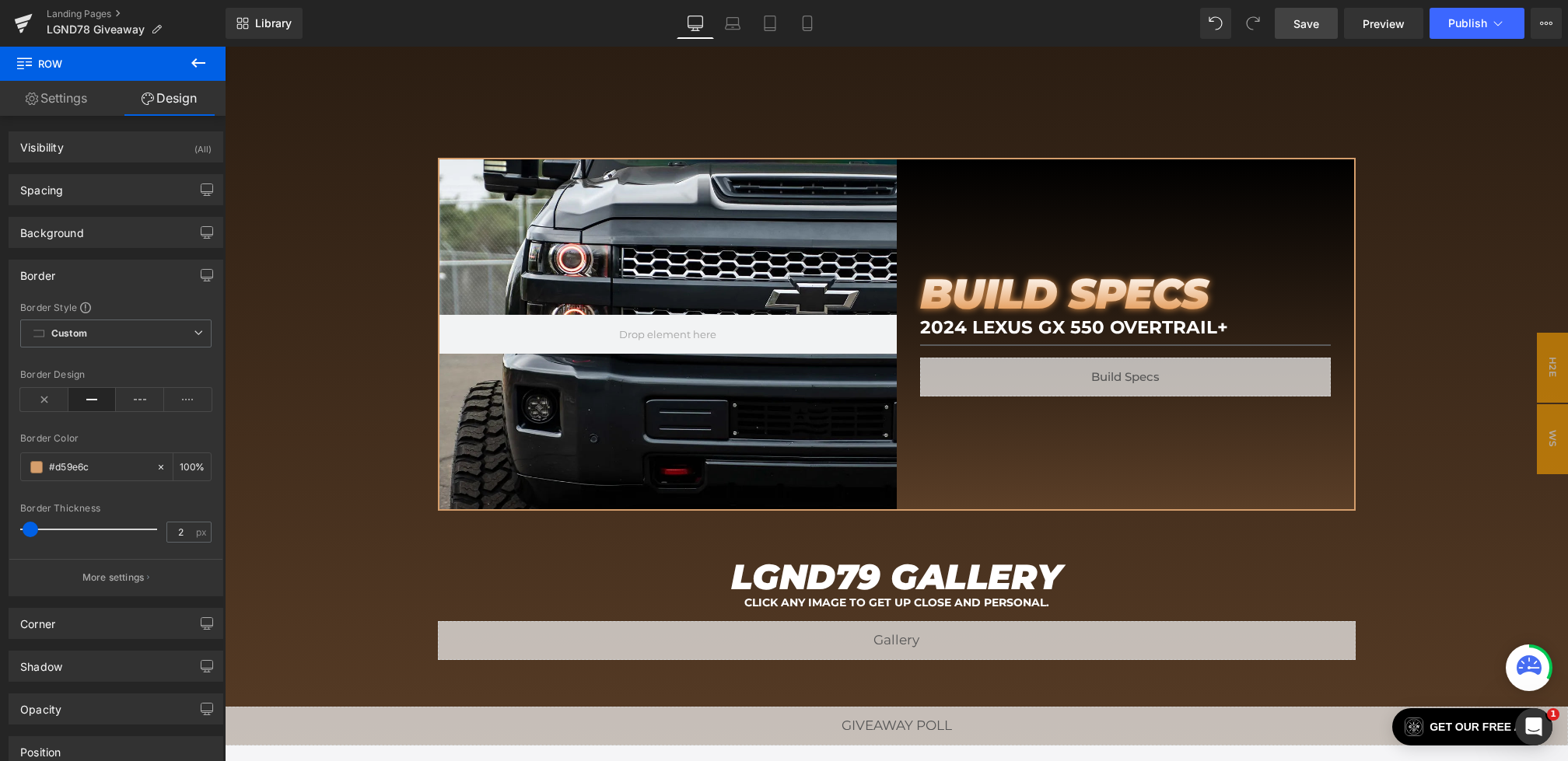
click at [1301, 25] on span "Save" at bounding box center [1306, 24] width 25 height 17
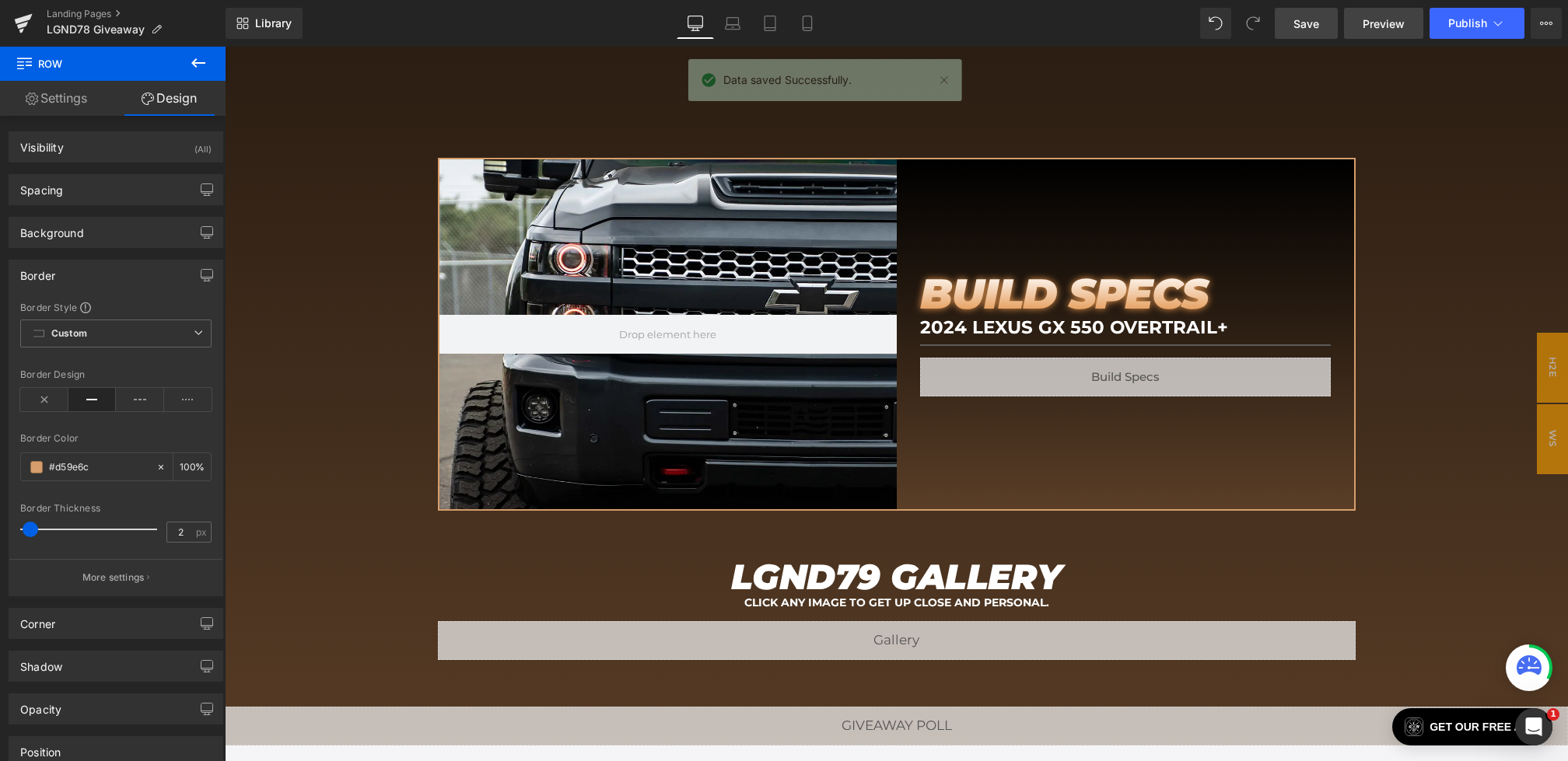
click at [1356, 14] on link "Preview" at bounding box center [1383, 23] width 79 height 31
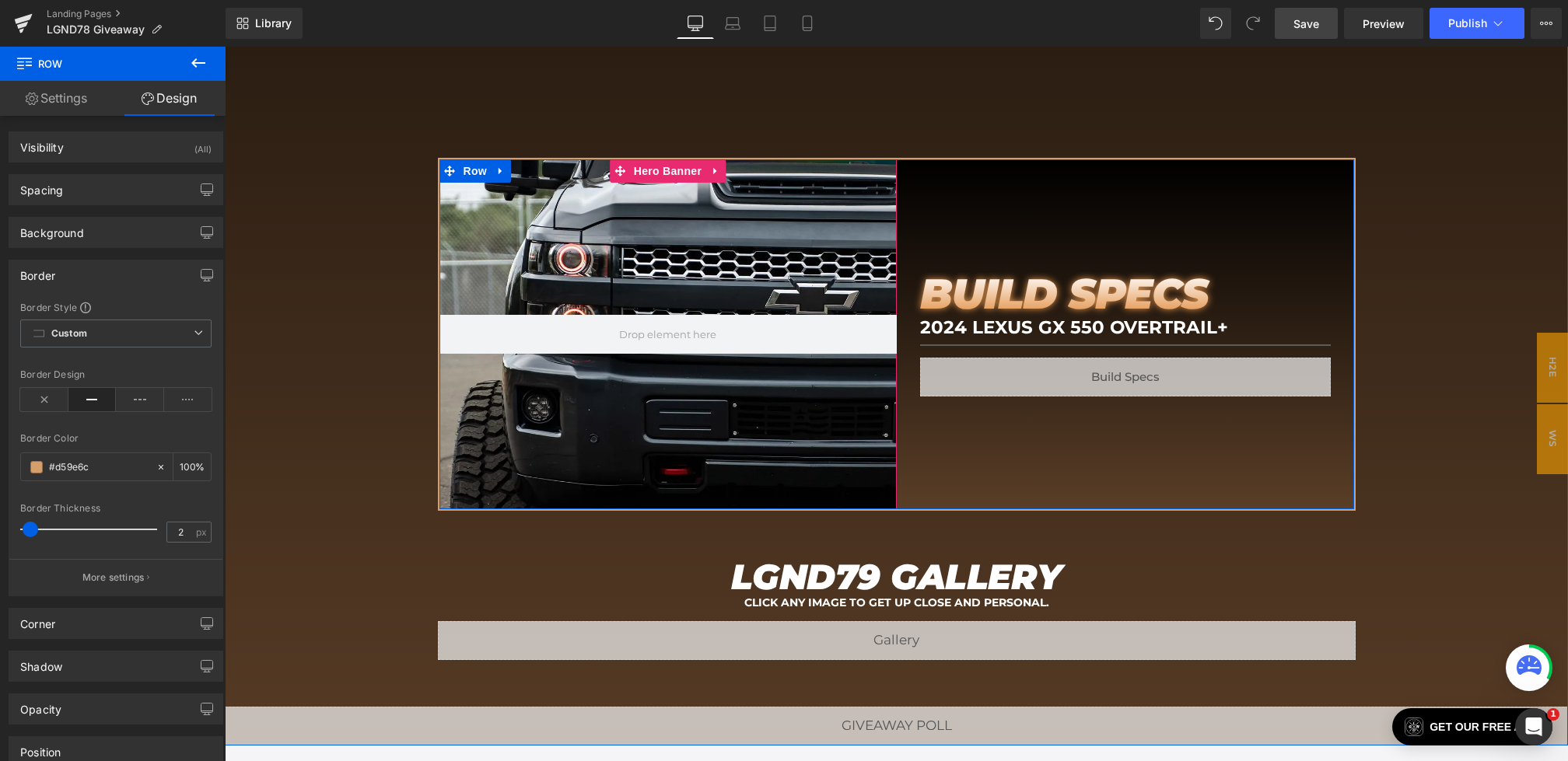
click at [688, 191] on div at bounding box center [668, 334] width 458 height 350
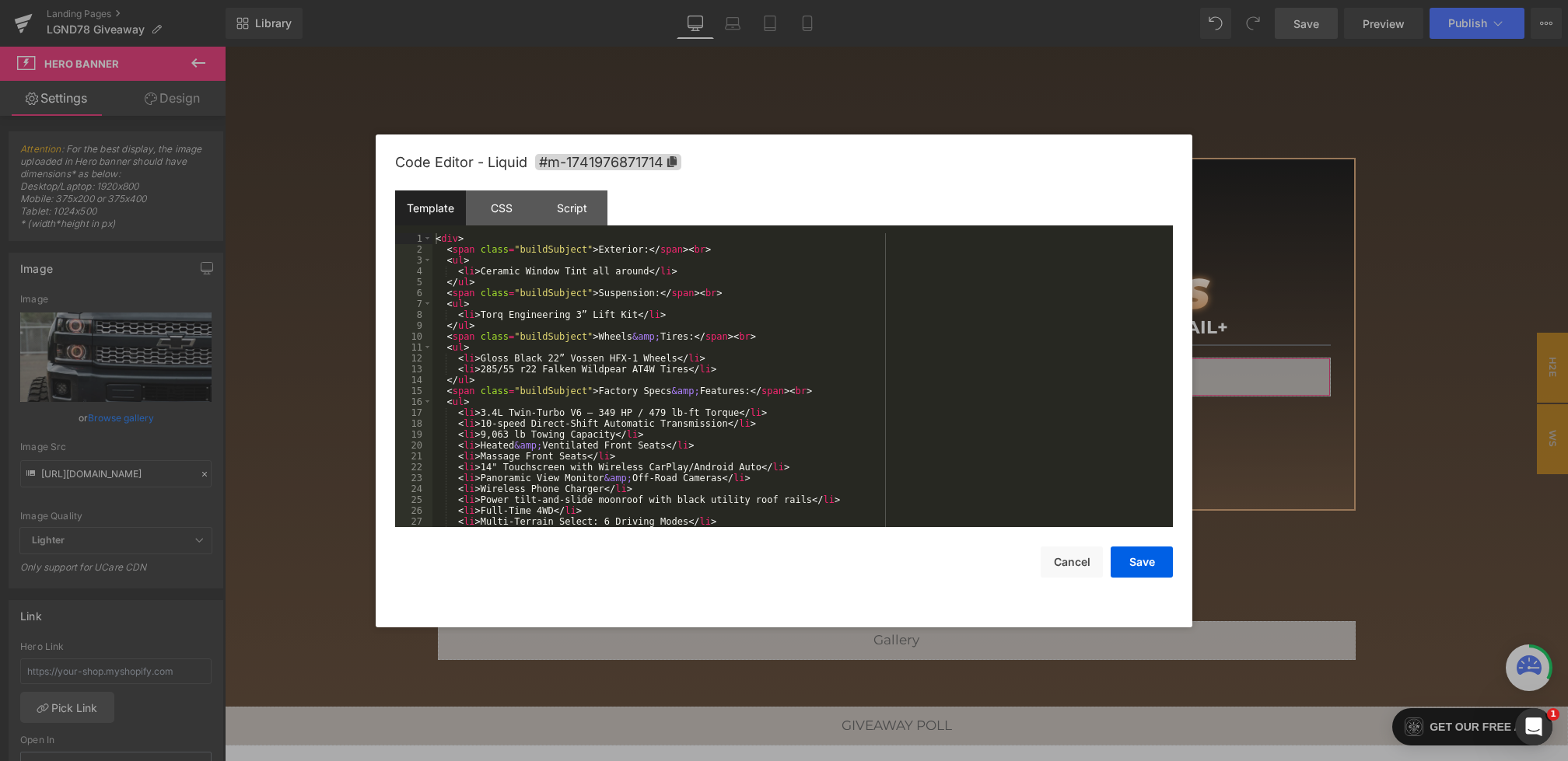
click at [917, 0] on div "Row You are previewing how the will restyle your page. You can not edit Element…" at bounding box center [784, 0] width 1568 height 0
click at [493, 207] on div "CSS" at bounding box center [500, 208] width 71 height 35
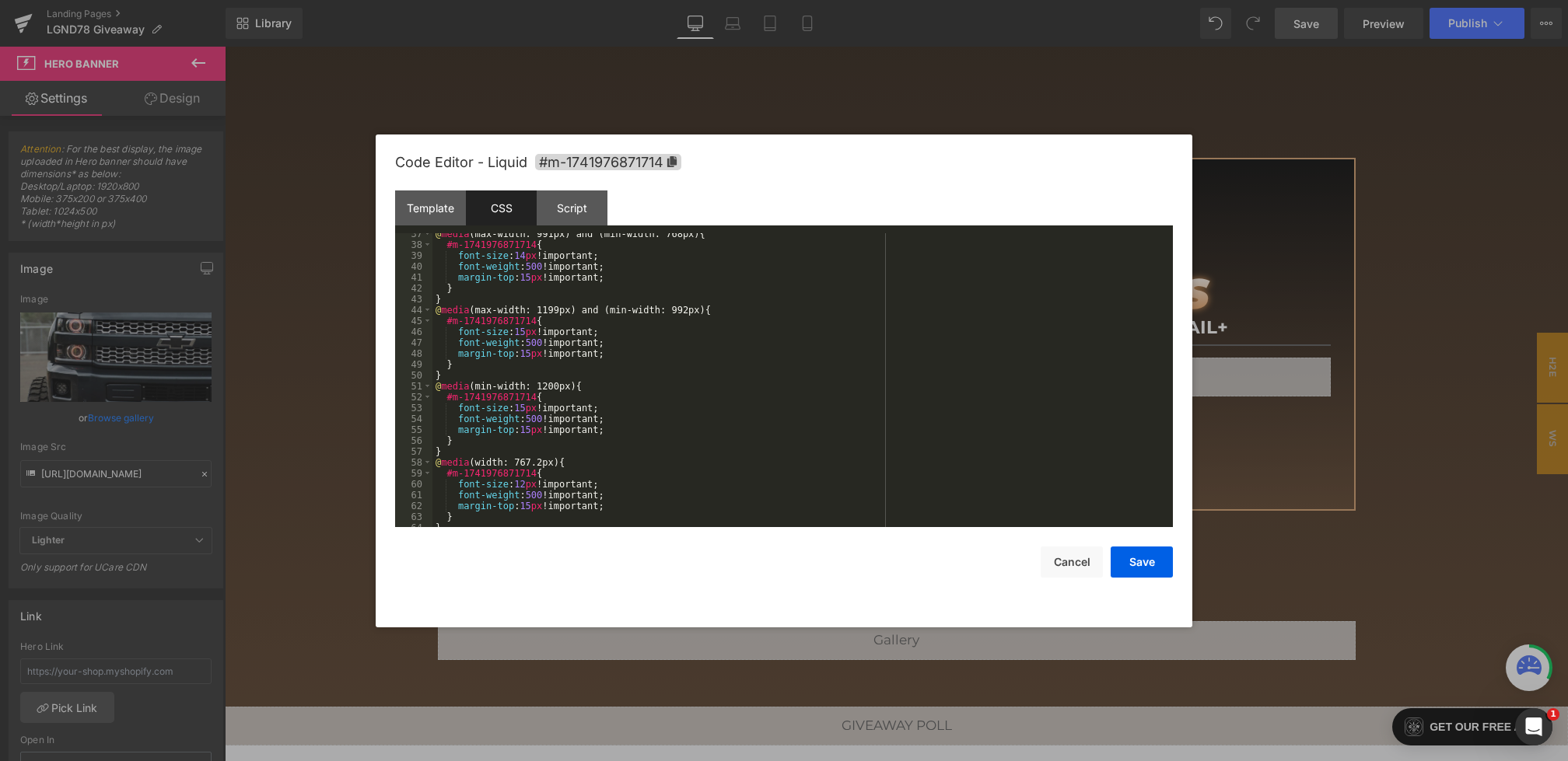
scroll to position [0, 0]
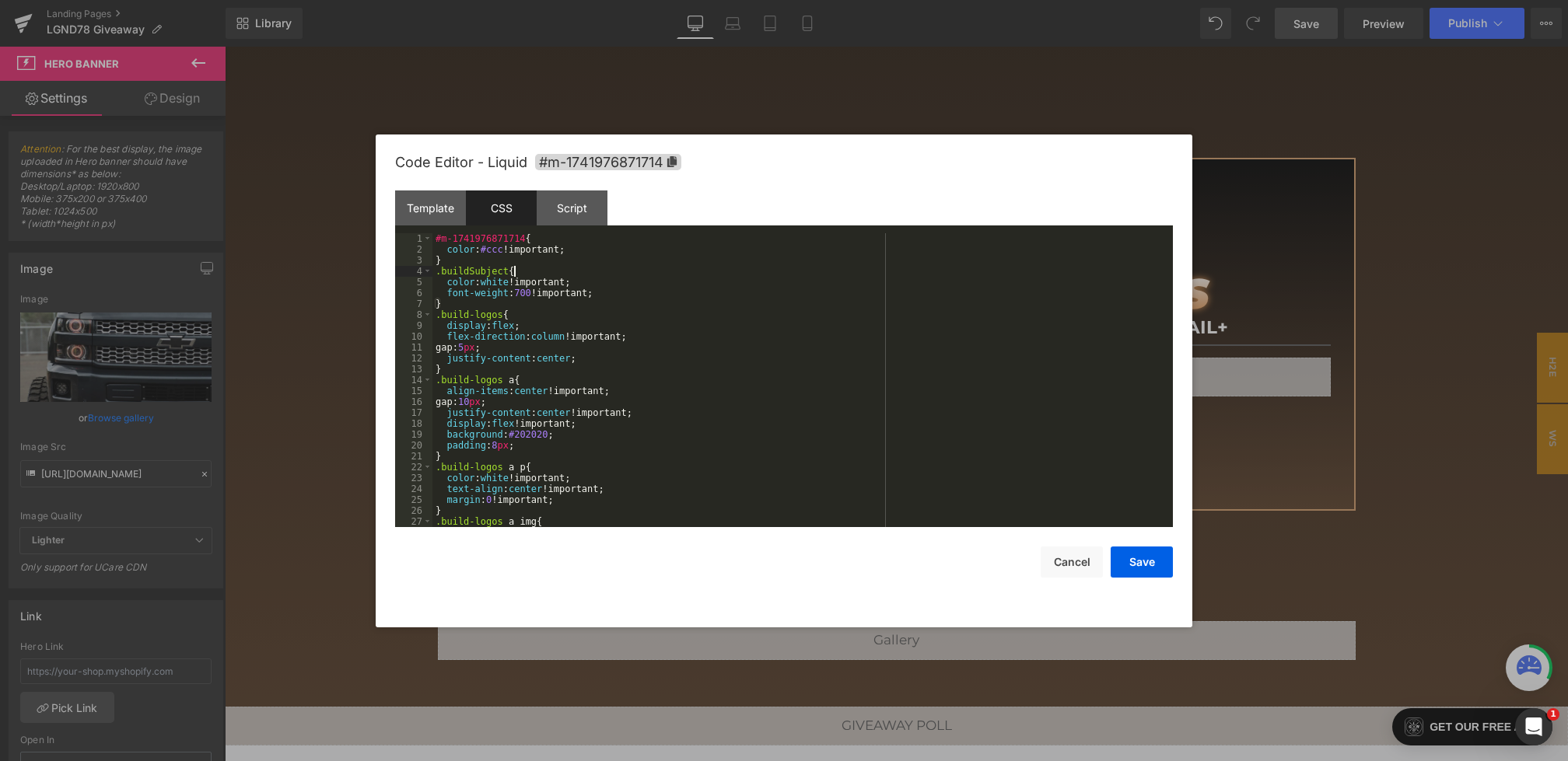
click at [535, 270] on div "#m-1741976871714 { color : #ccc !important; } .buildSubject { color : white !im…" at bounding box center [799, 391] width 734 height 315
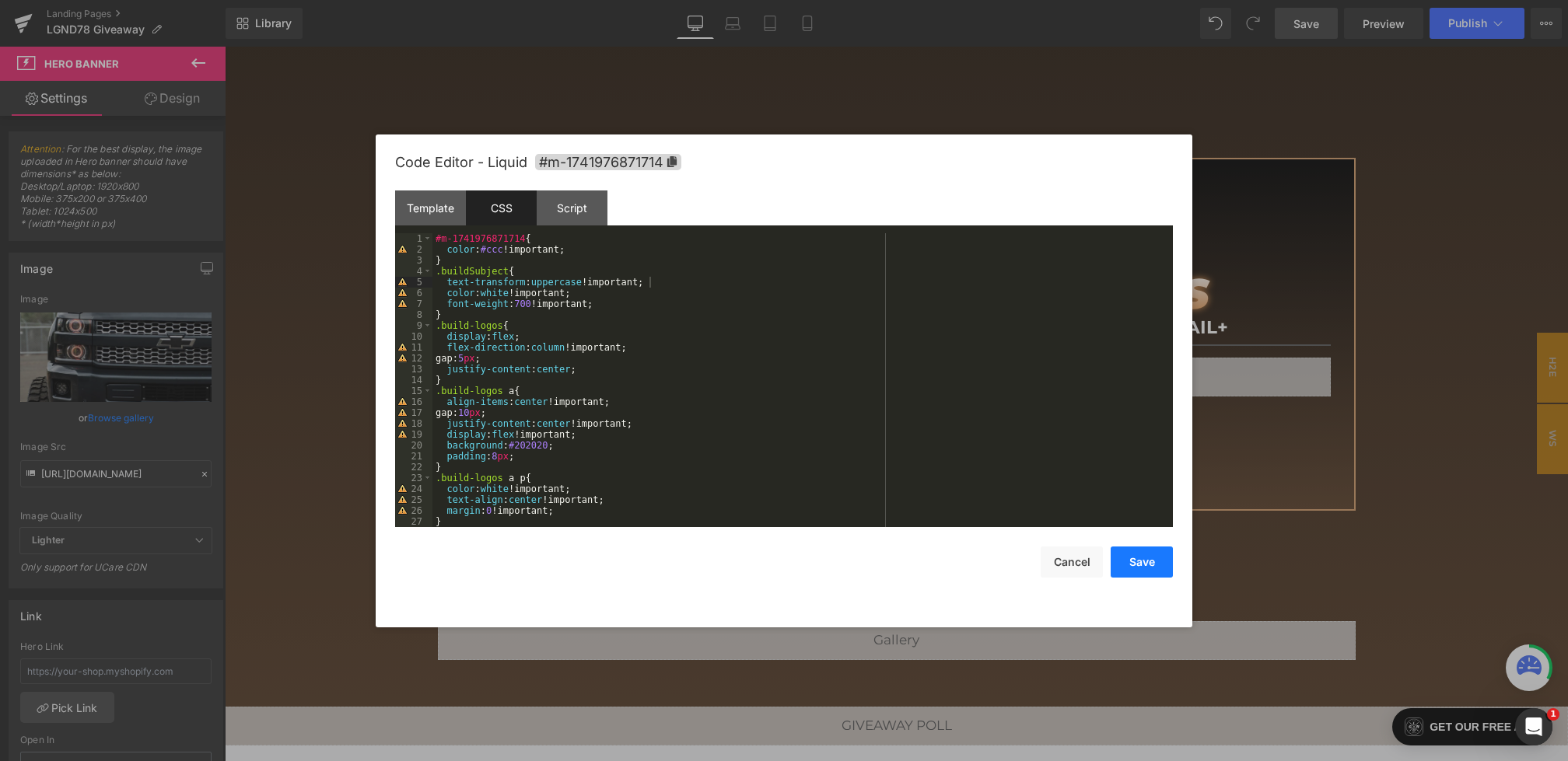
click at [1141, 562] on button "Save" at bounding box center [1141, 561] width 62 height 31
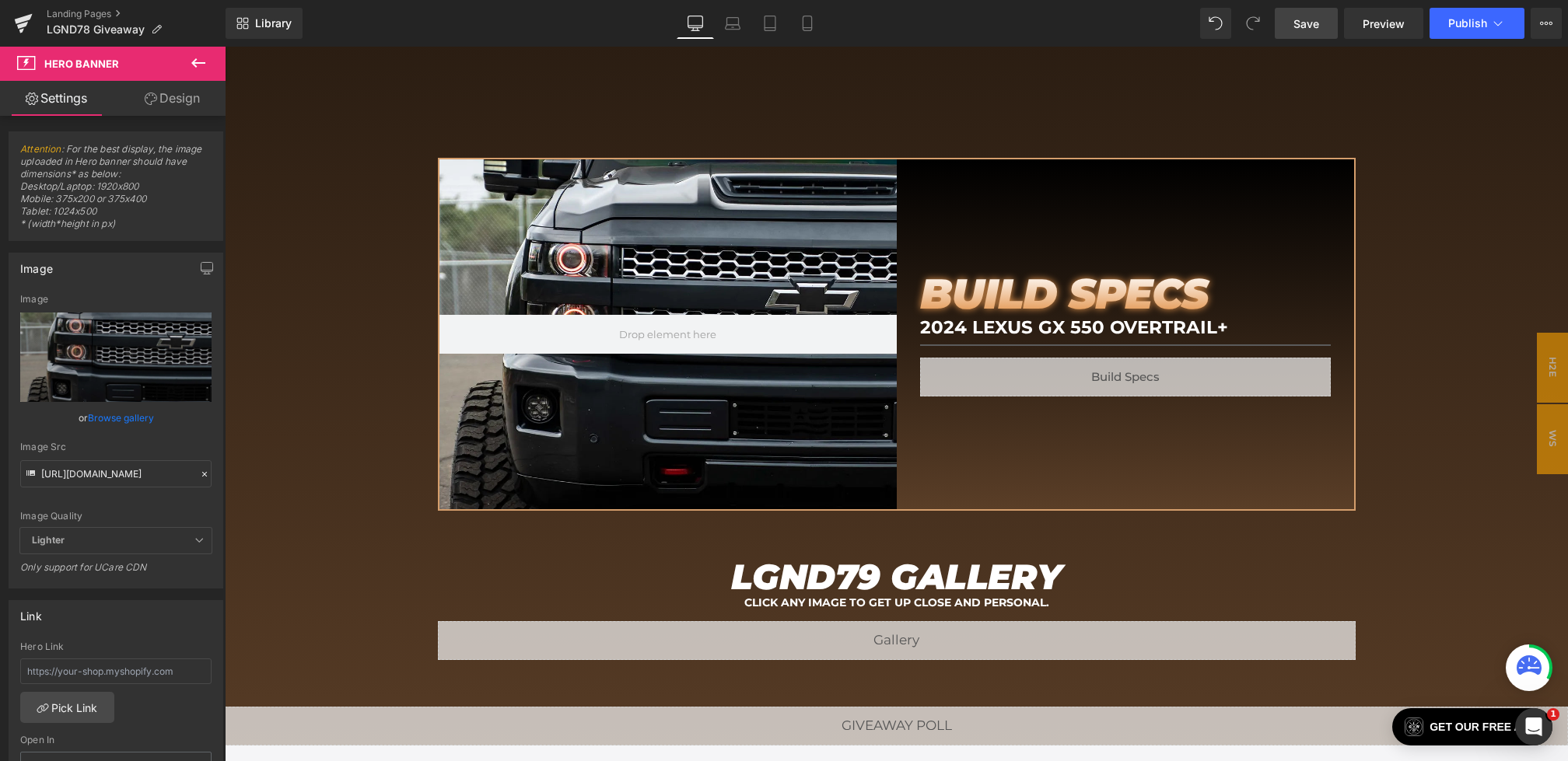
click at [1313, 20] on span "Save" at bounding box center [1306, 24] width 25 height 17
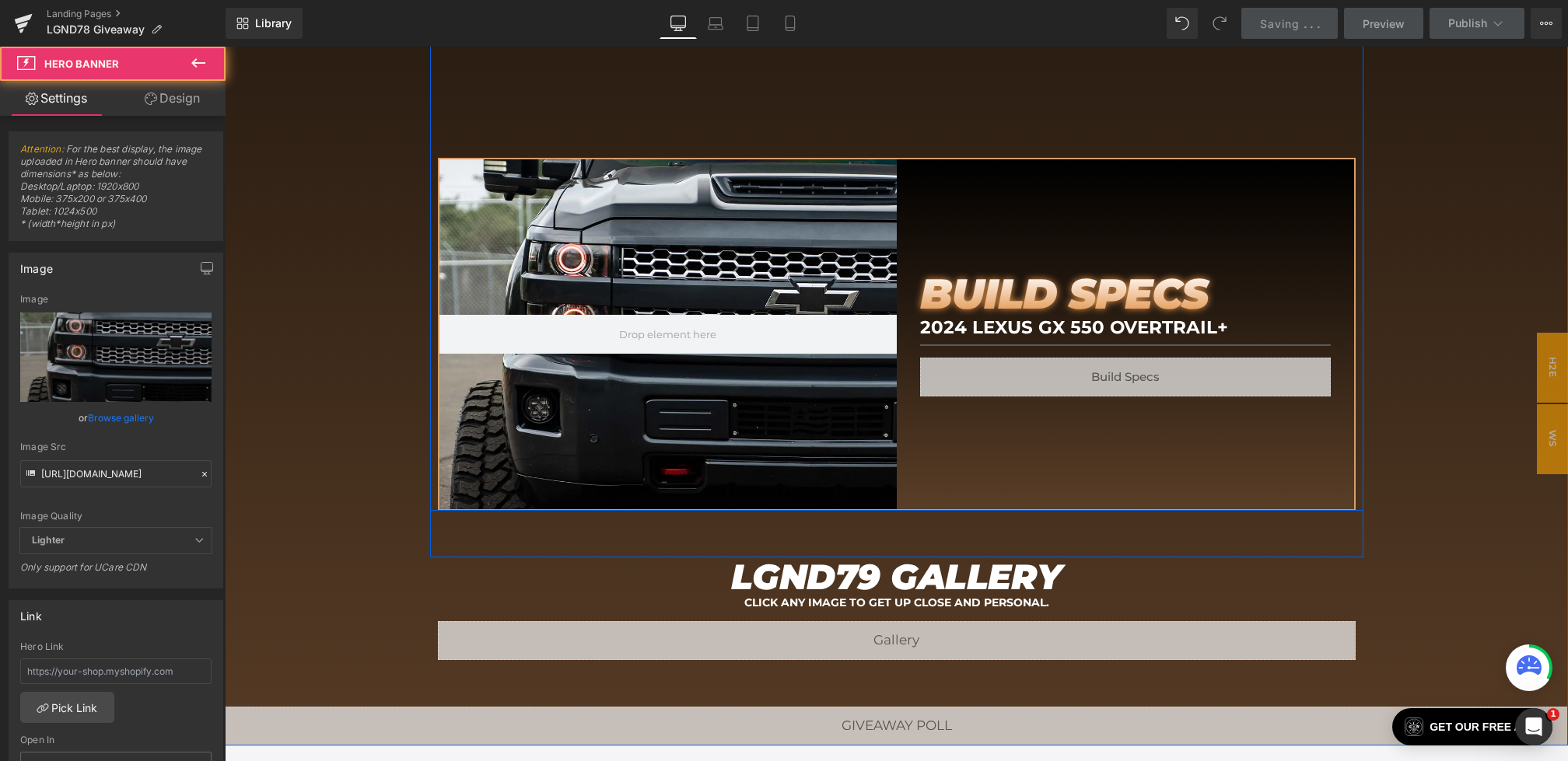
click at [689, 204] on div at bounding box center [668, 334] width 458 height 350
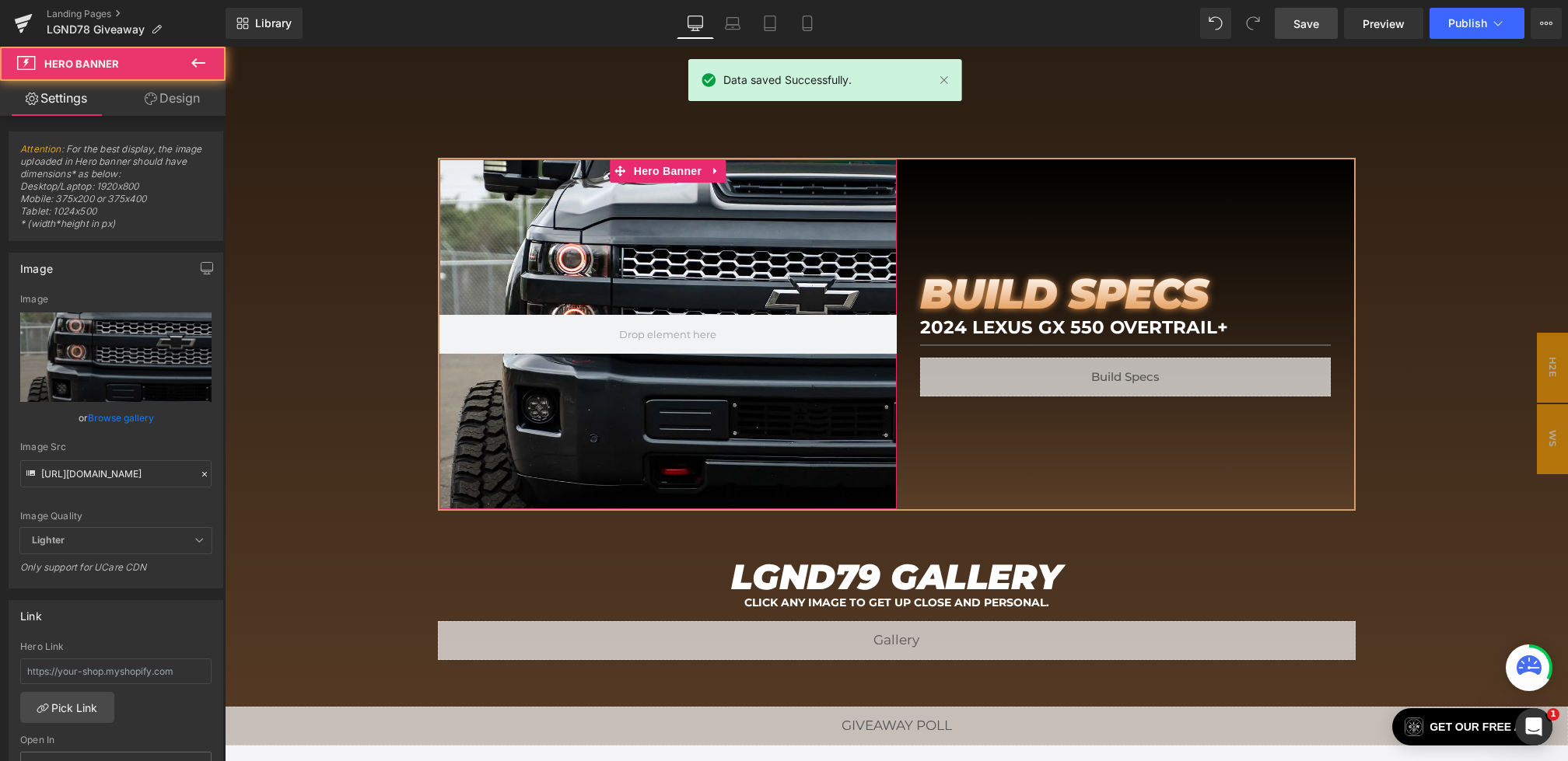
click at [199, 469] on icon at bounding box center [205, 474] width 11 height 11
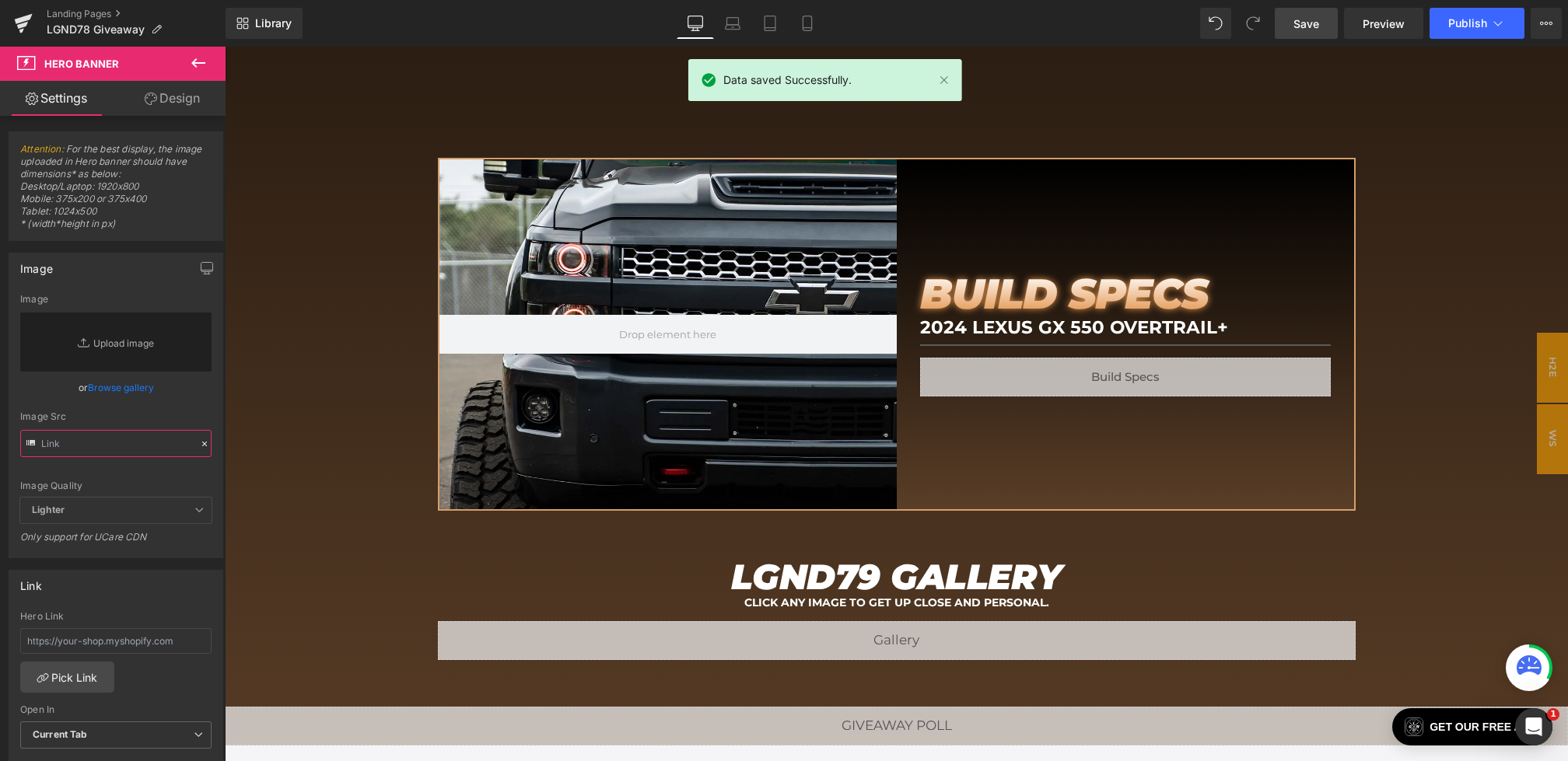
click at [115, 437] on input "text" at bounding box center [115, 443] width 191 height 27
paste input "https://cdn.shopify.com/s/files/1/0068/4245/0009/files/79-BS-Desktop.webp?v=175…"
type input "https://cdn.shopify.com/s/files/1/0068/4245/0009/files/79-BS-Desktop.webp?v=175…"
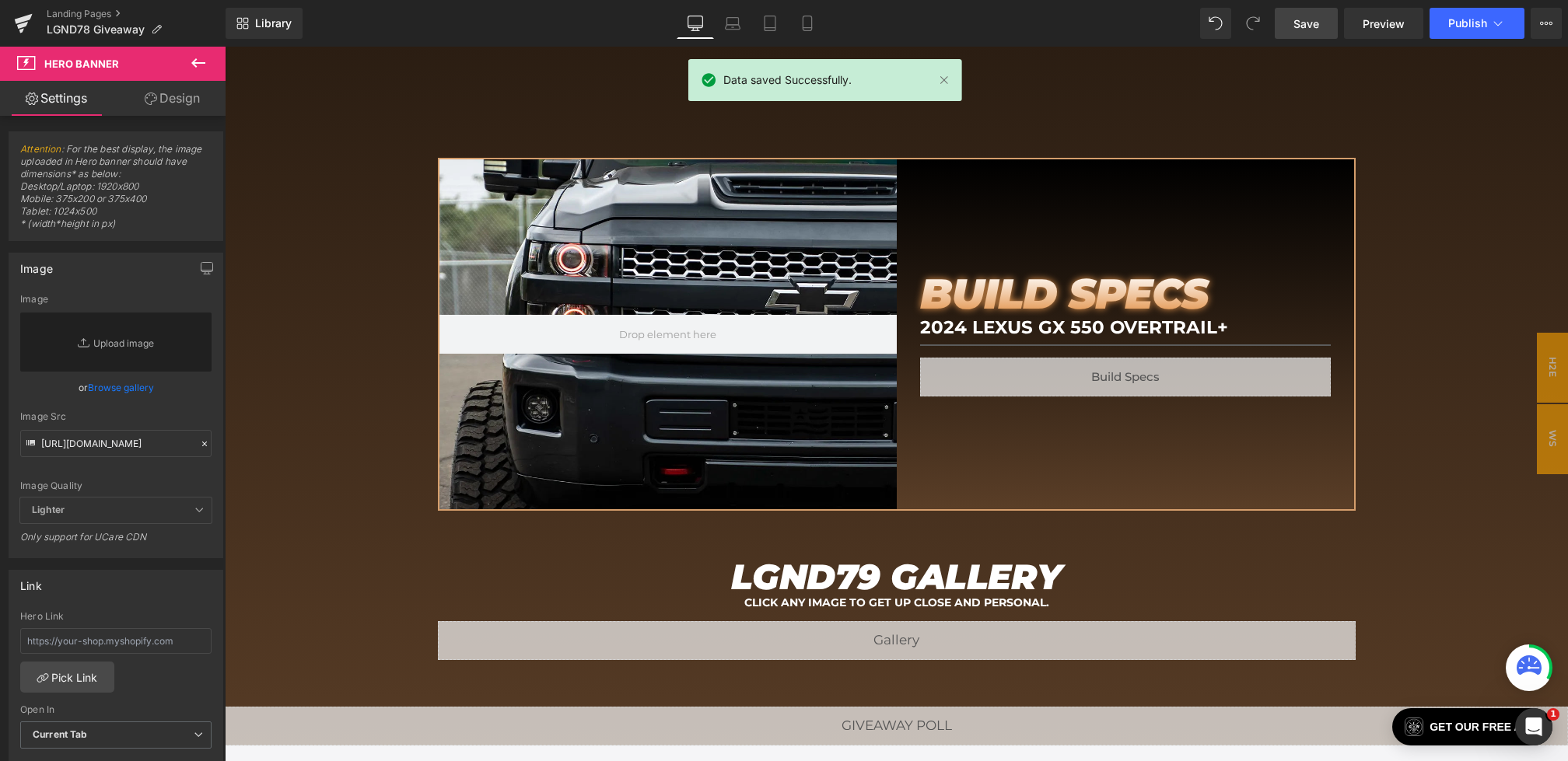
click at [151, 420] on div "Image Src" at bounding box center [115, 417] width 191 height 11
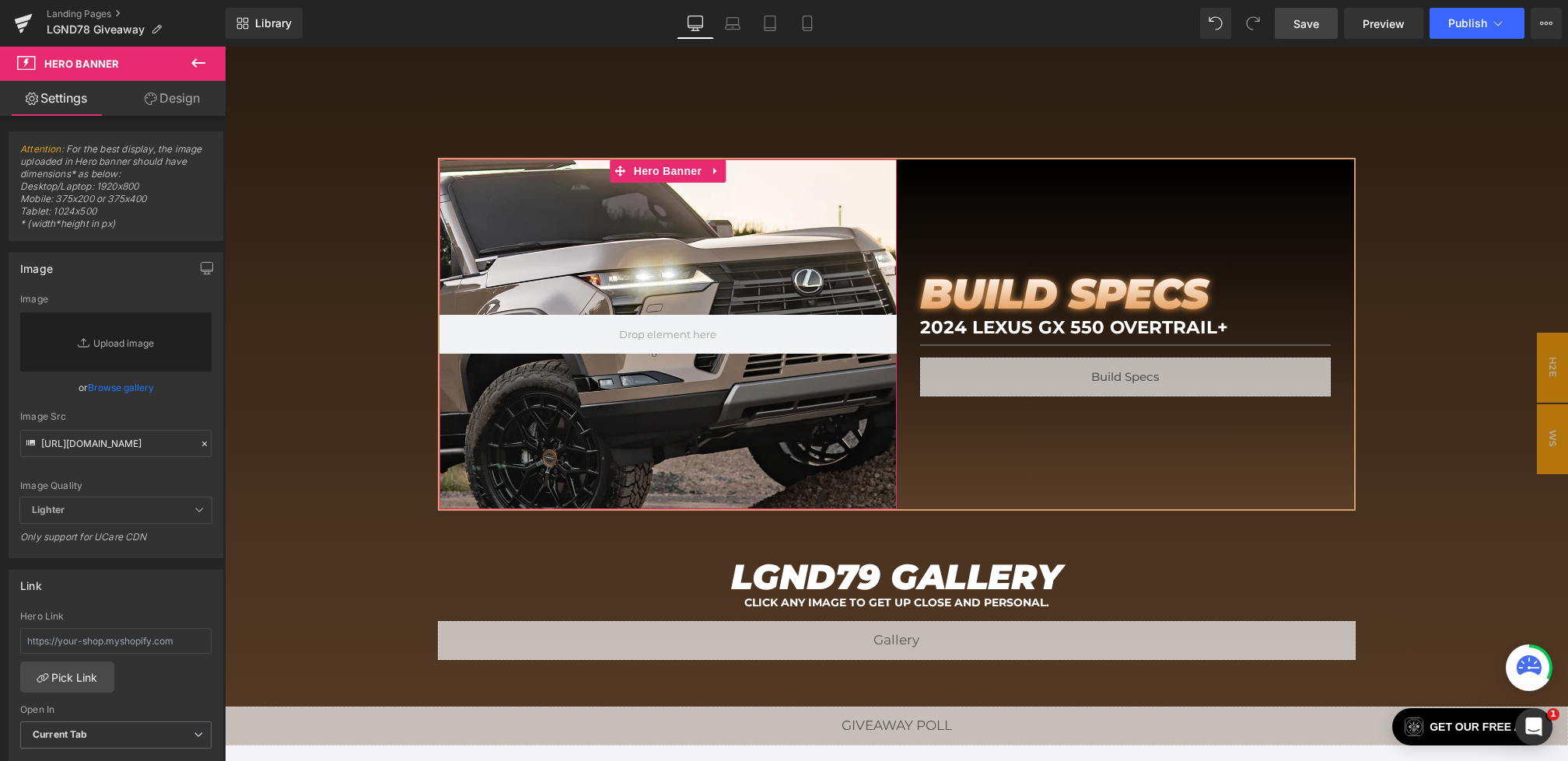
click at [202, 442] on icon at bounding box center [205, 444] width 5 height 5
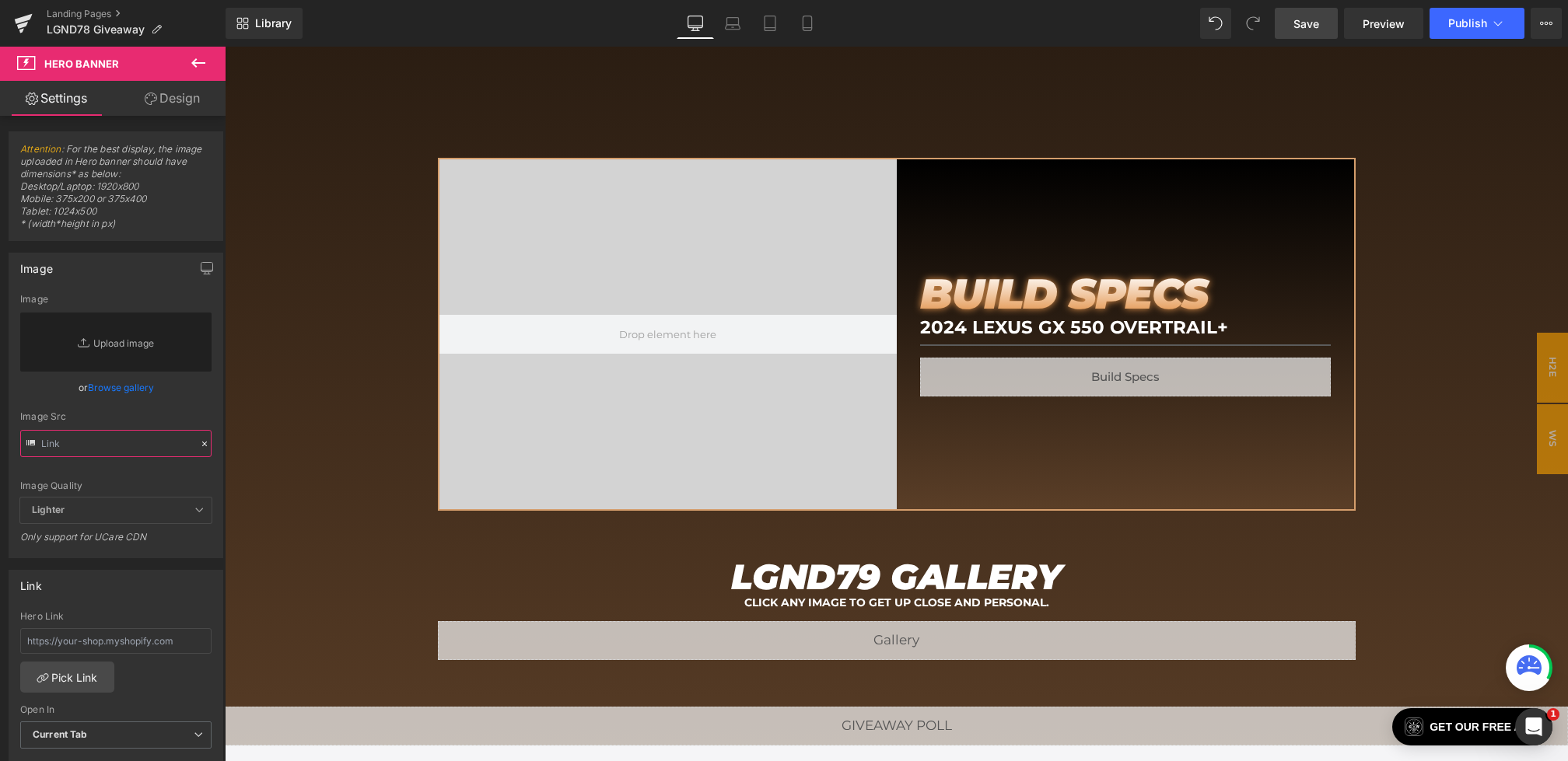
click at [145, 438] on input "text" at bounding box center [115, 443] width 191 height 27
paste input "https://cdn.shopify.com/s/files/1/0068/4245/0009/files/79-BS-Desktop.webp?v=175…"
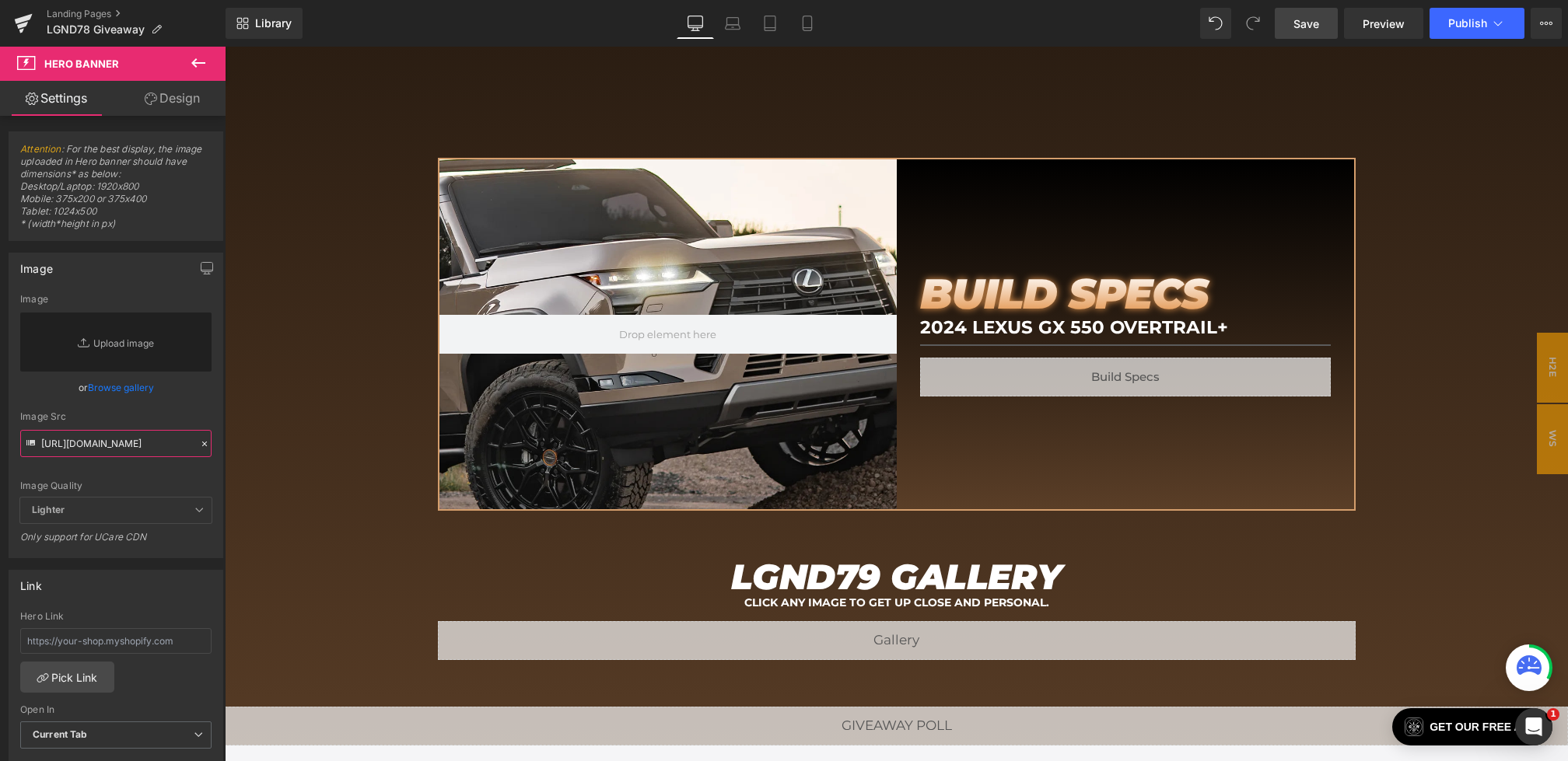
type input "https://cdn.shopify.com/s/files/1/0068/4245/0009/files/79-BS-Desktop.webp?v=175…"
click at [145, 426] on div "Image Src https://cdn.shopify.com/s/files/1/0068/4245/0009/files/79-BS-Desktop.…" at bounding box center [115, 434] width 191 height 46
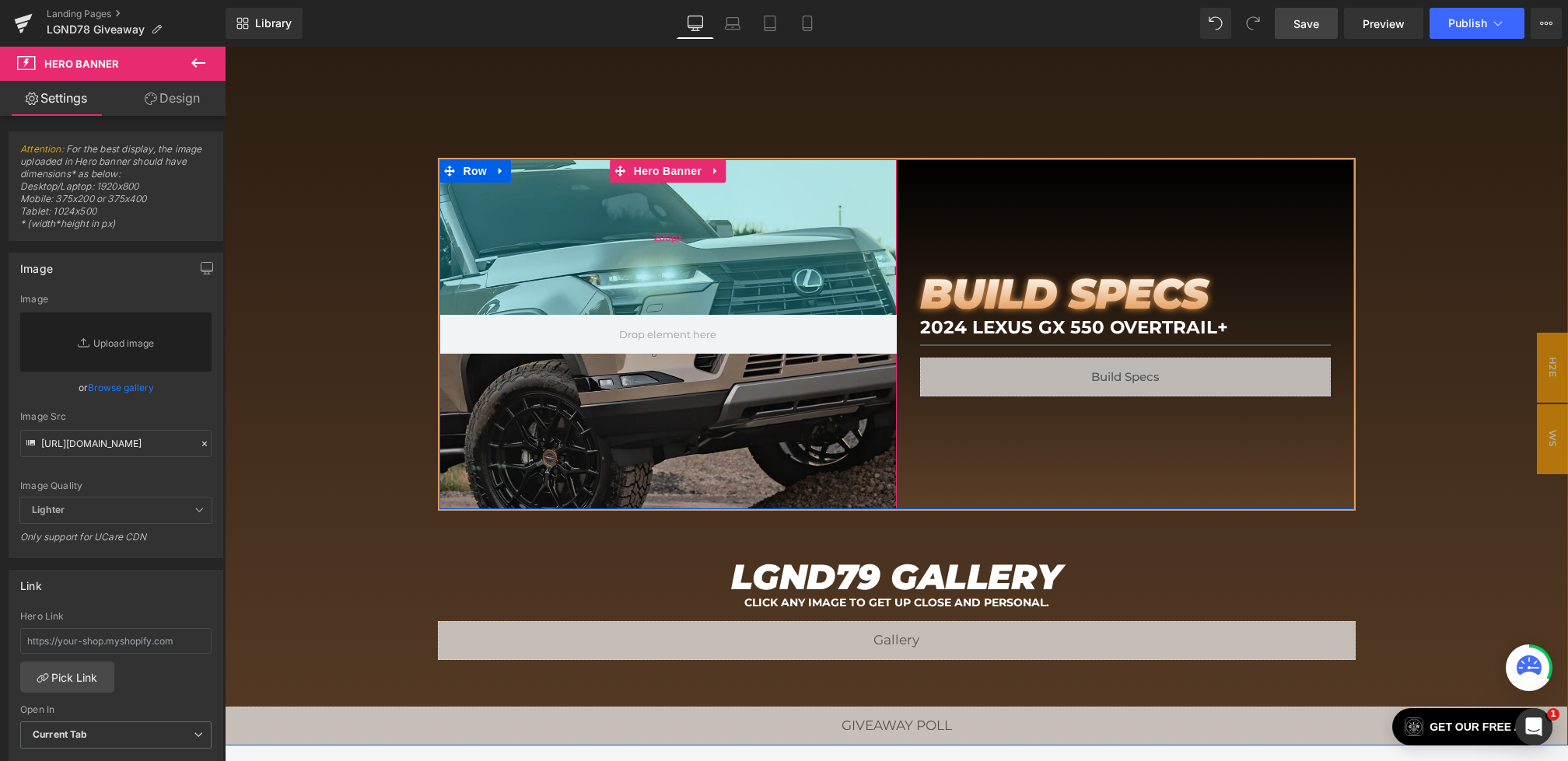
click at [713, 250] on div "200px" at bounding box center [668, 237] width 458 height 155
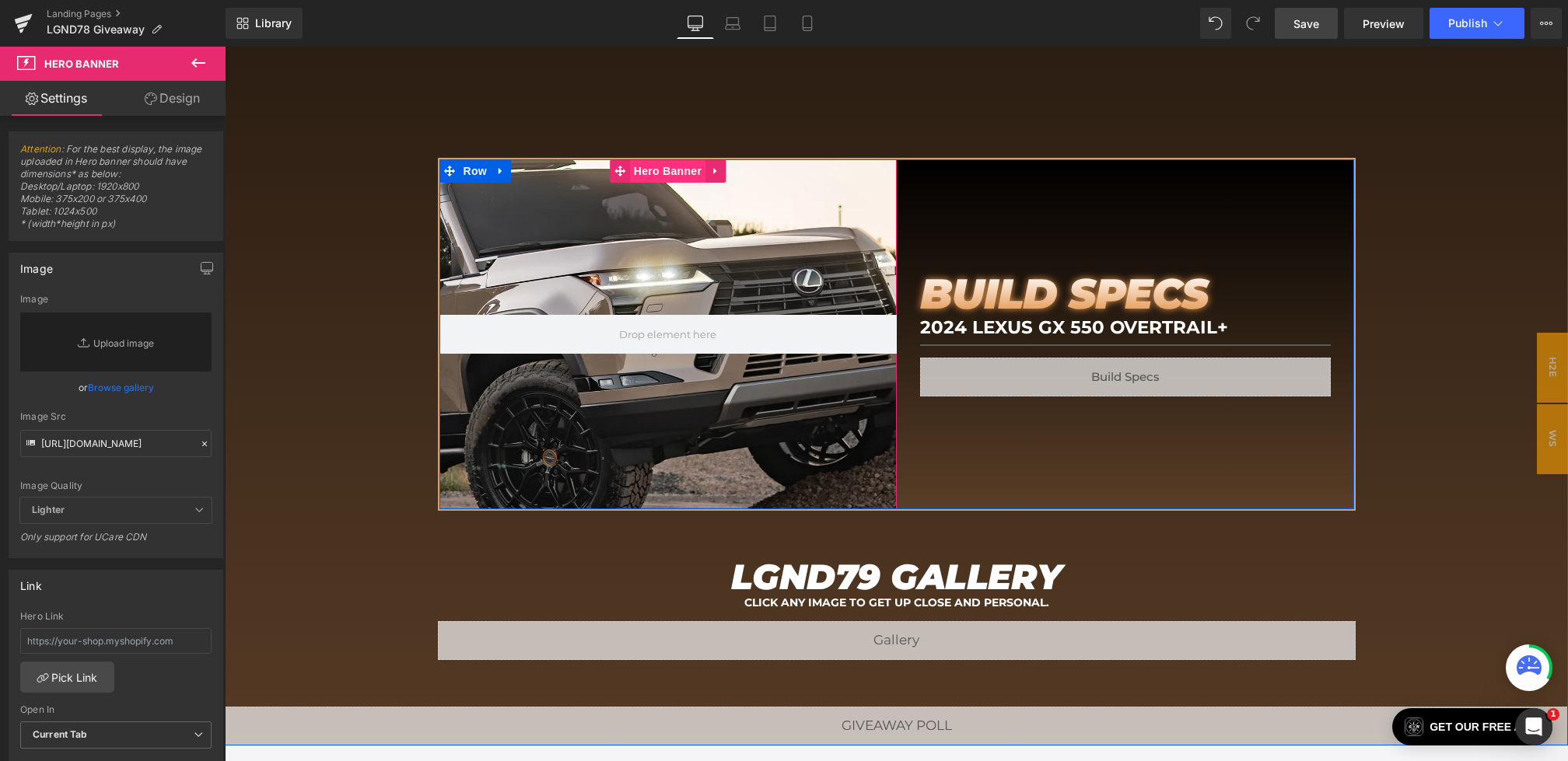
click at [650, 173] on span "Hero Banner" at bounding box center [667, 170] width 75 height 23
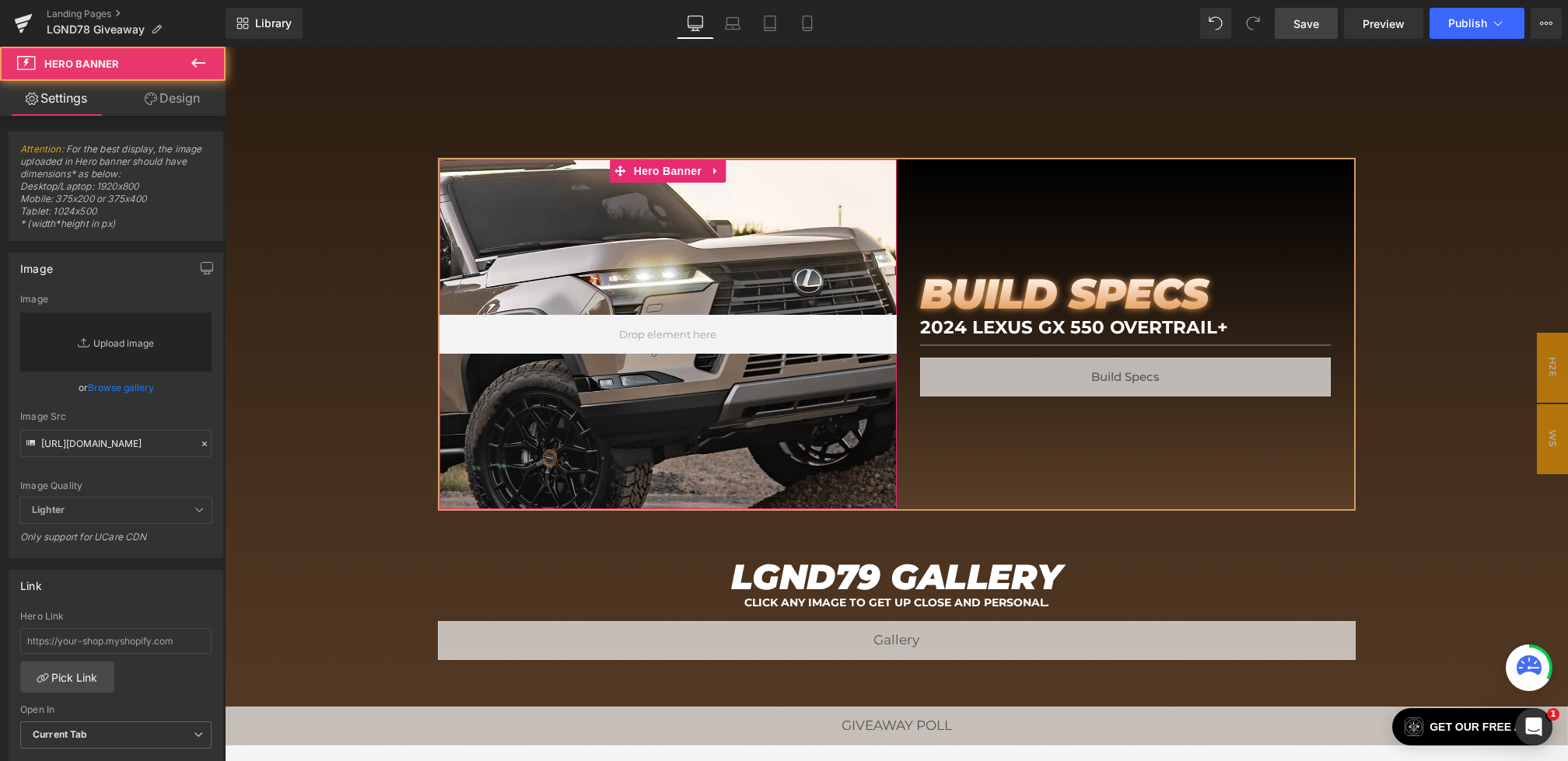
click at [195, 329] on link "Replace Image" at bounding box center [115, 342] width 191 height 59
click at [204, 440] on div at bounding box center [205, 444] width 14 height 18
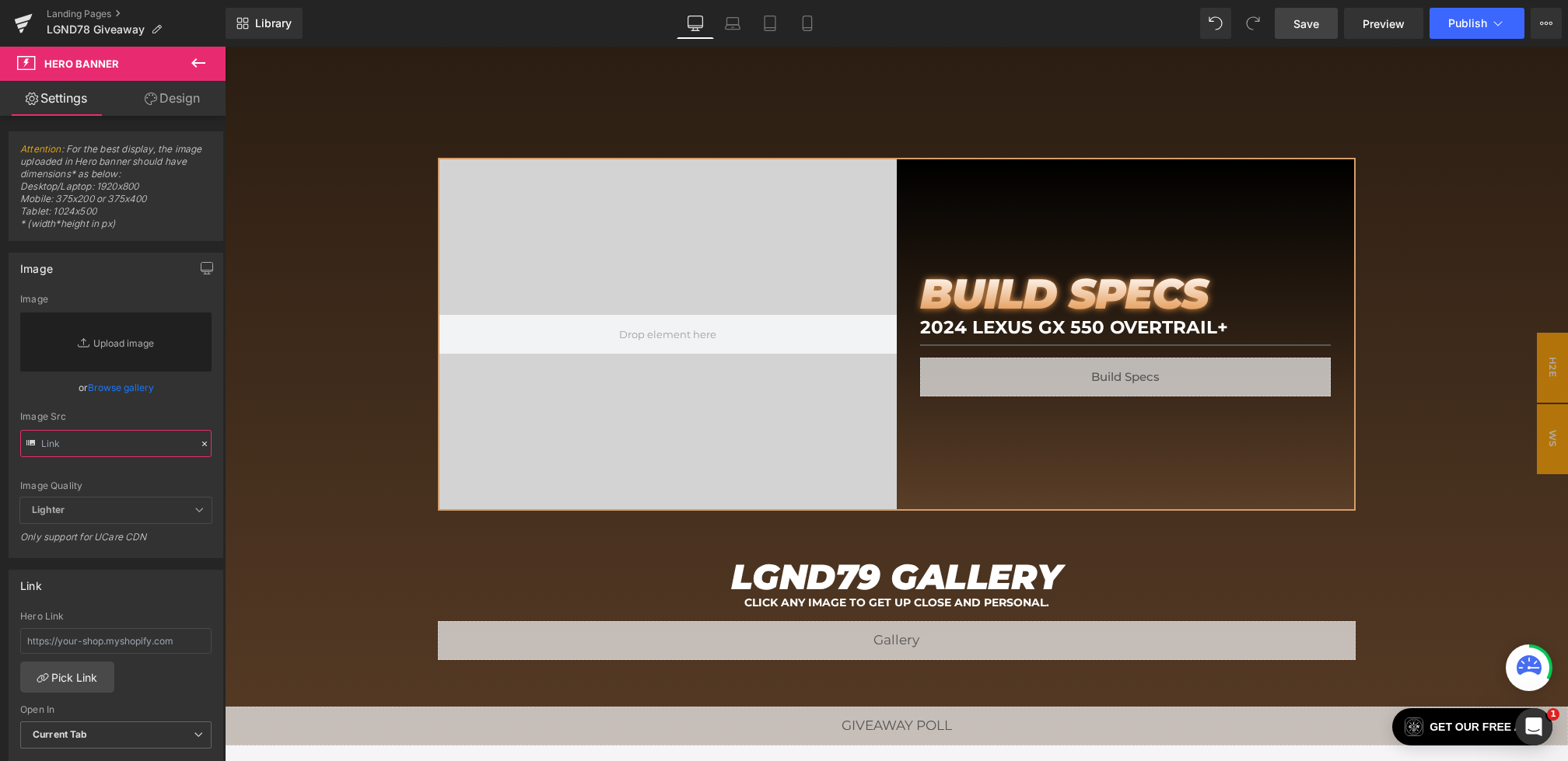
click at [183, 438] on input "text" at bounding box center [115, 443] width 191 height 27
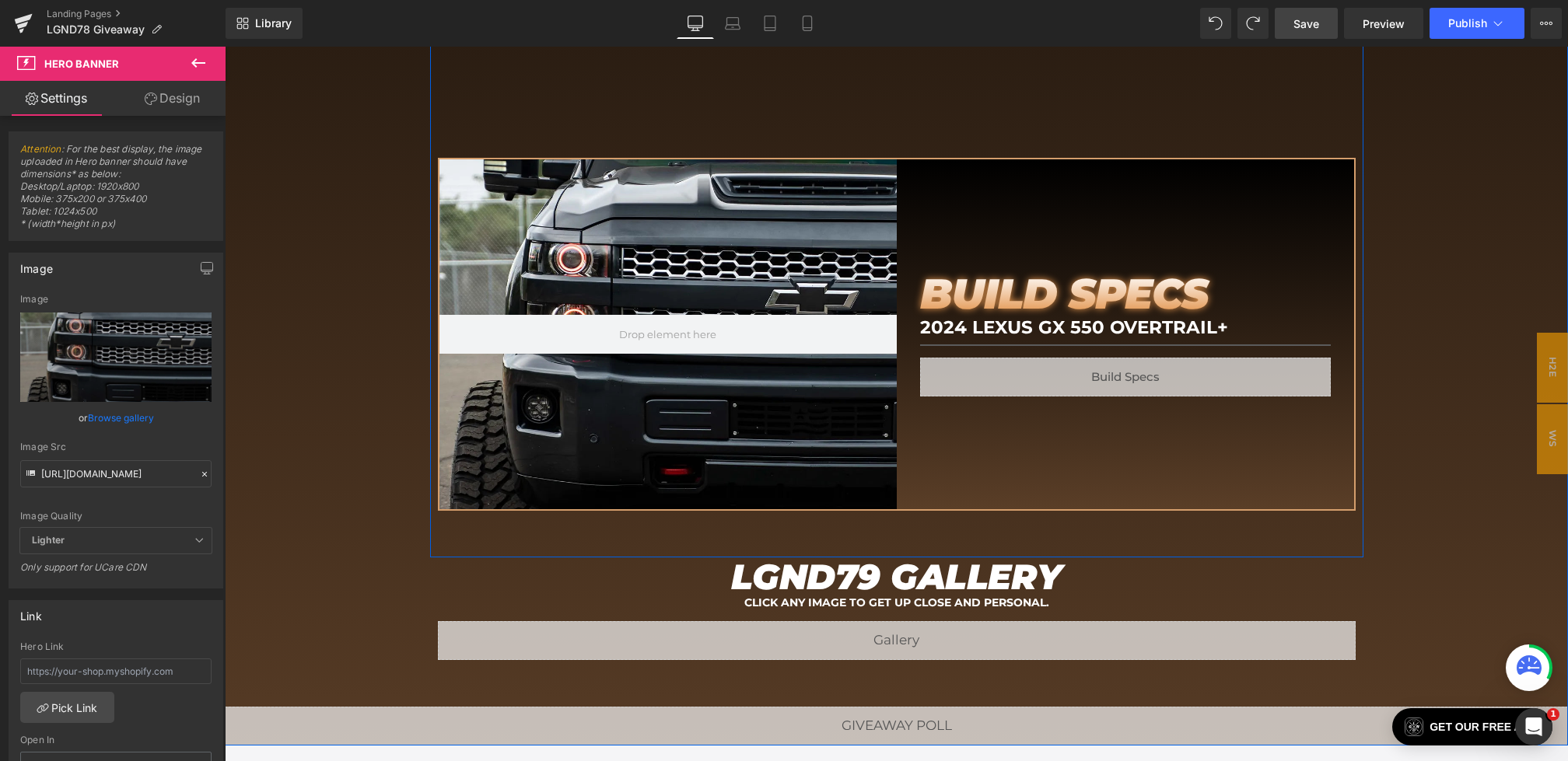
type input "https://cdn.shopify.com/s/files/1/0068/4245/0009/files/79-BS-Desktop.webp?v=175…"
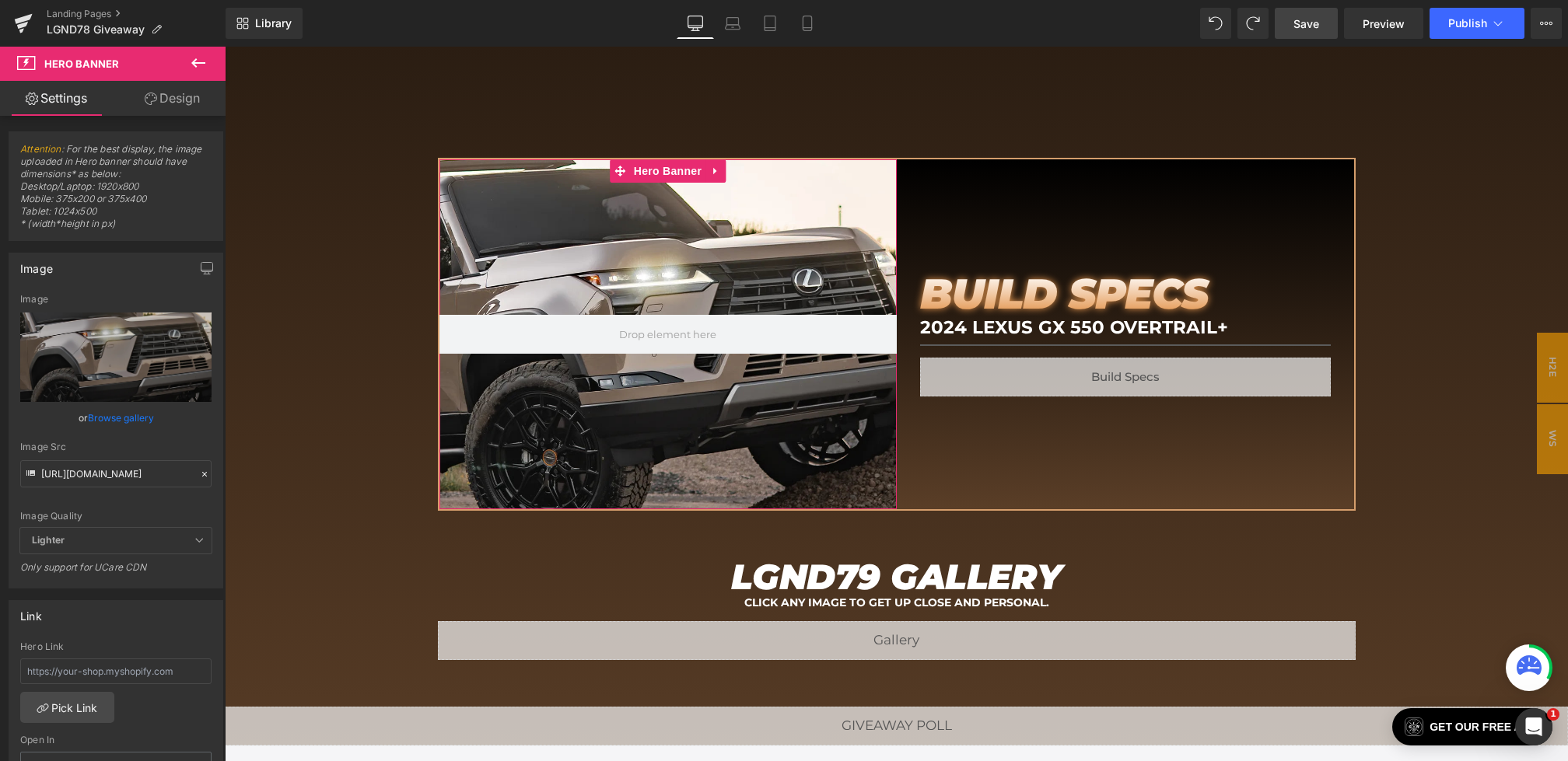
click at [197, 476] on div at bounding box center [205, 474] width 14 height 18
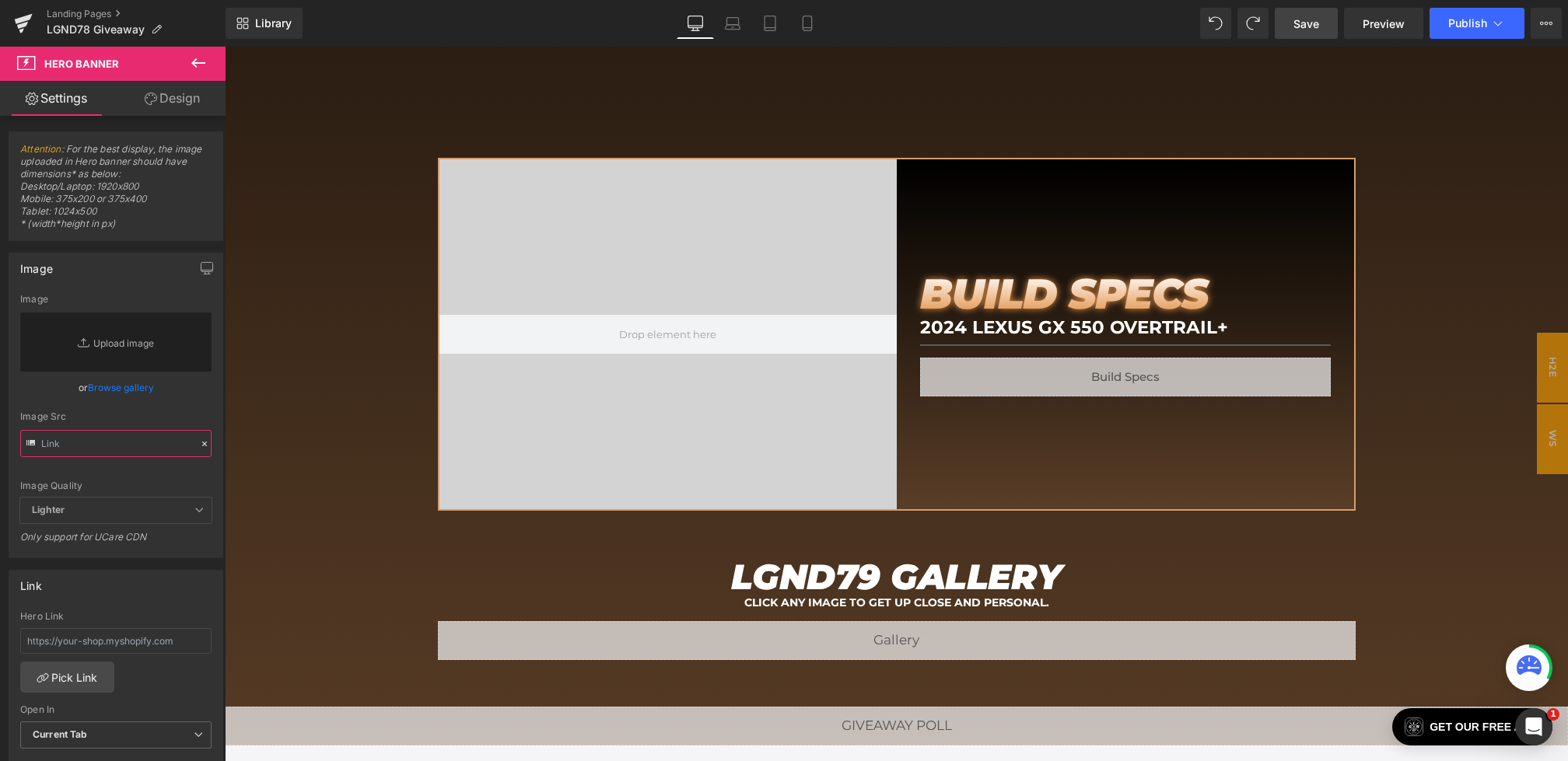
click at [175, 445] on input "text" at bounding box center [115, 443] width 191 height 27
paste input "https://cdn.shopify.com/s/files/1/0068/4245/0009/files/79-BS-Desktop.webp?v=175…"
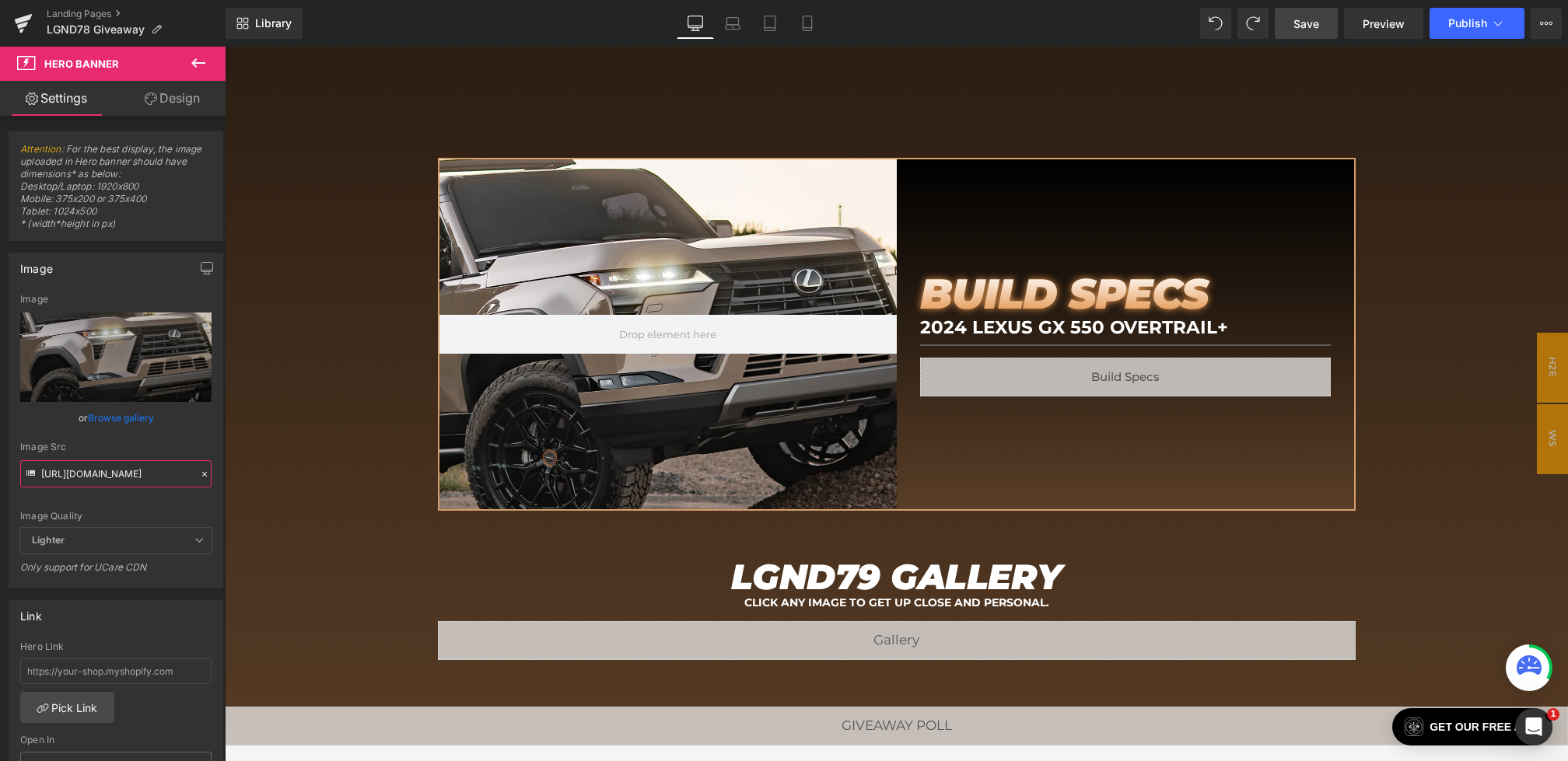
type input "https://cdn.shopify.com/s/files/1/0068/4245/0009/files/79-BS-Desktop.webp?v=175…"
click at [174, 435] on div "Image Quality Lighter Lightest Lighter Lighter Lightest Only support for UCare …" at bounding box center [115, 411] width 191 height 234
click at [736, 25] on icon at bounding box center [733, 27] width 15 height 5
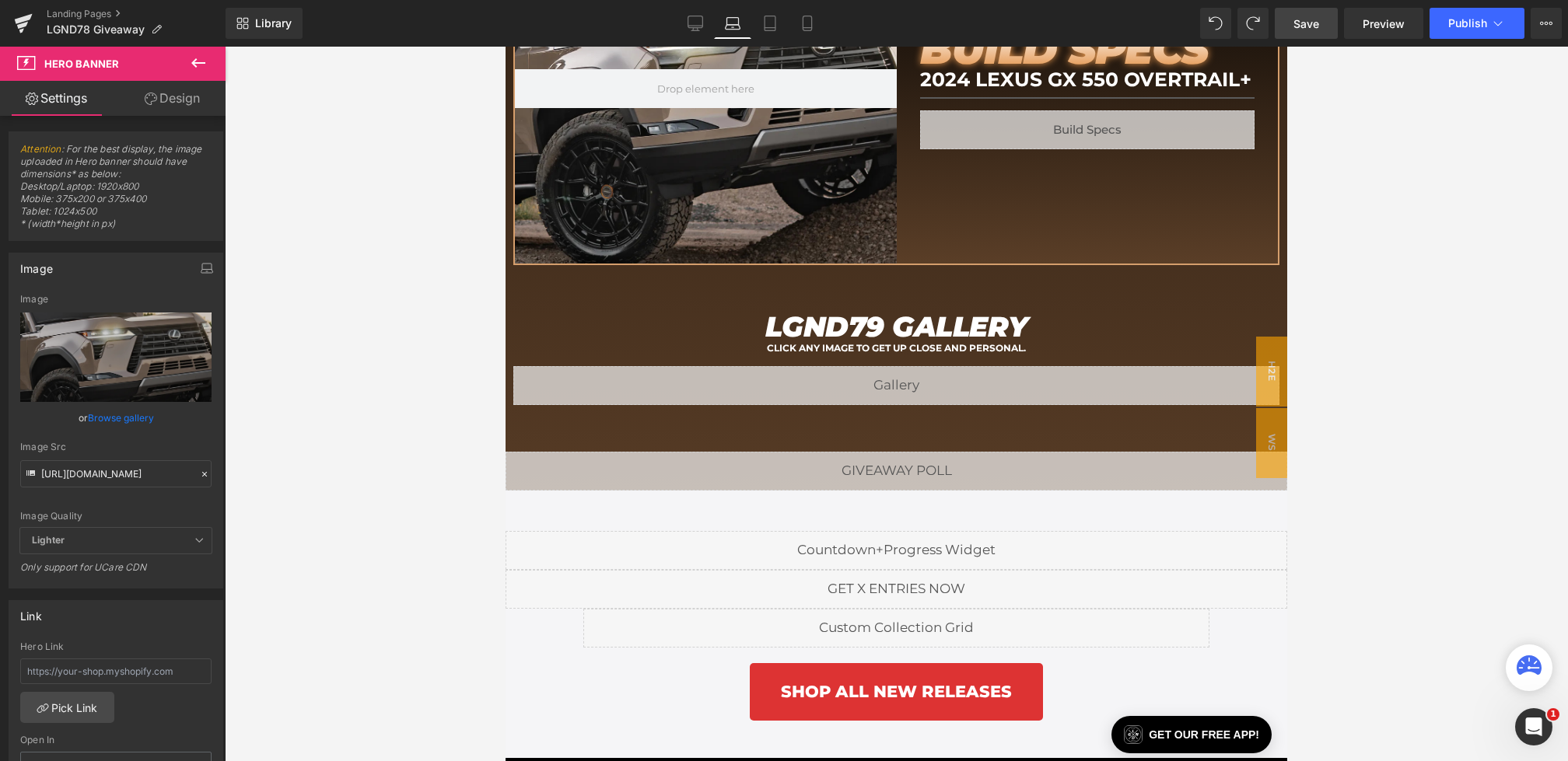
scroll to position [1429, 0]
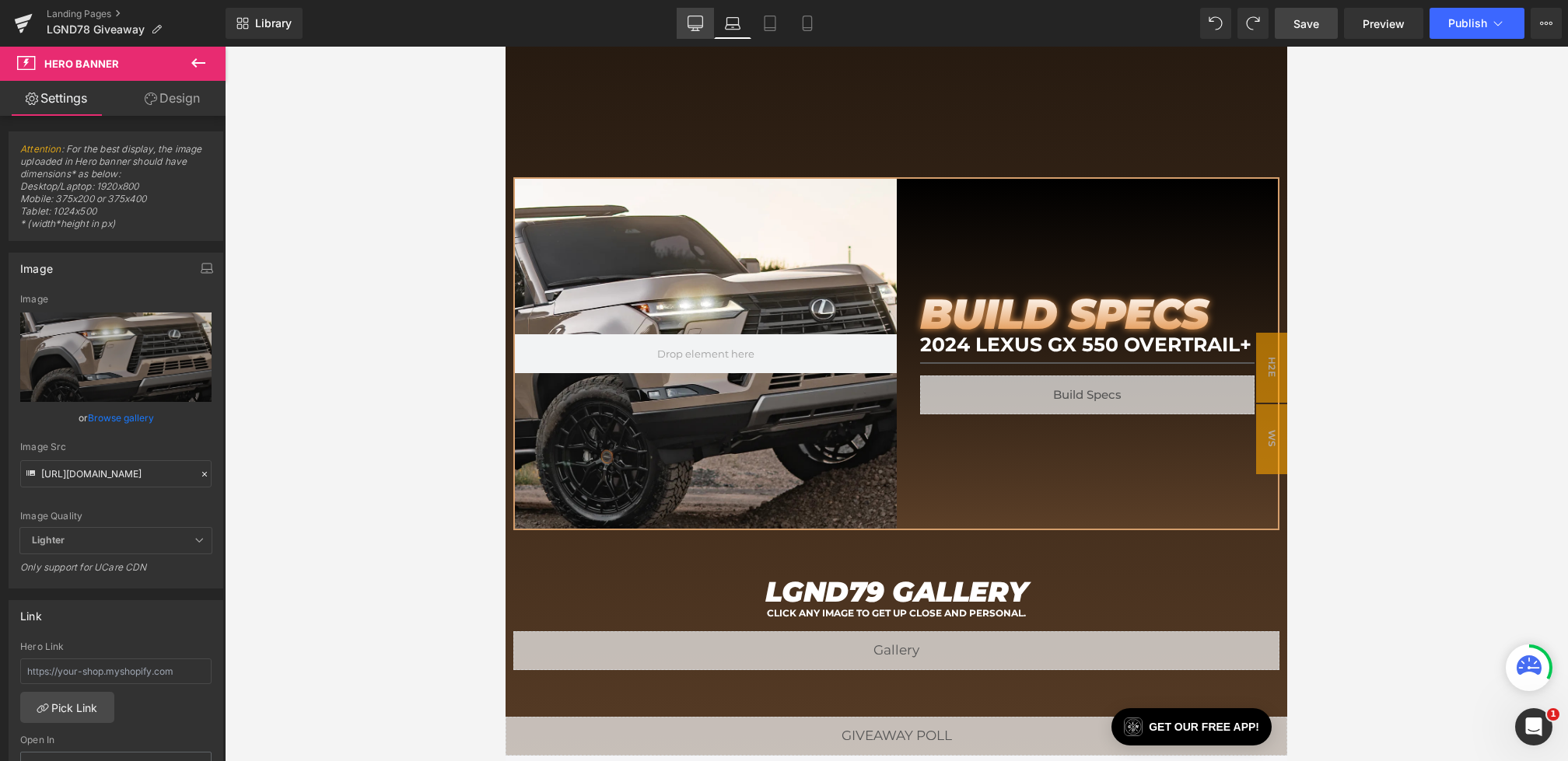
click at [692, 22] on icon at bounding box center [696, 24] width 16 height 16
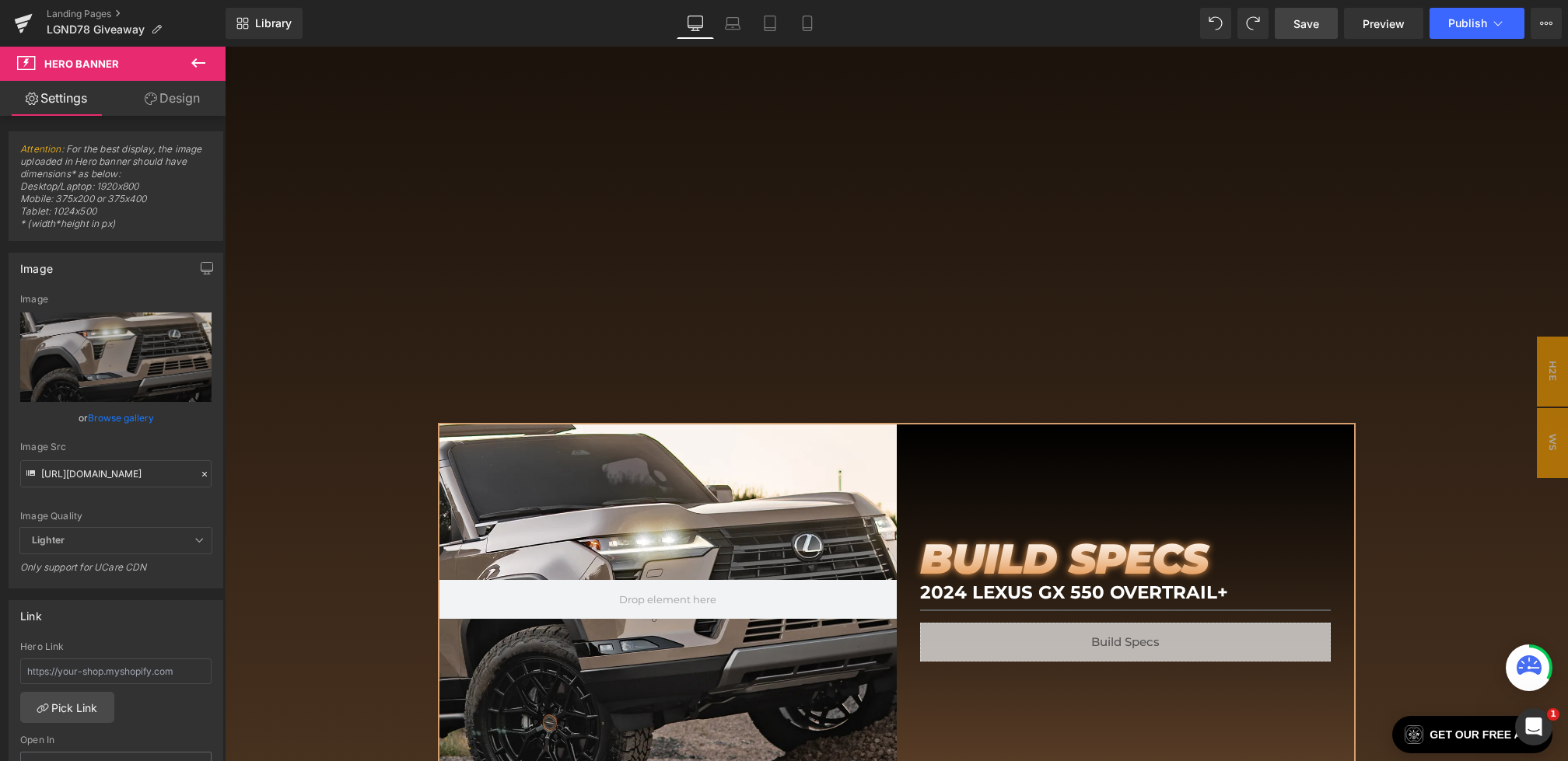
scroll to position [1695, 0]
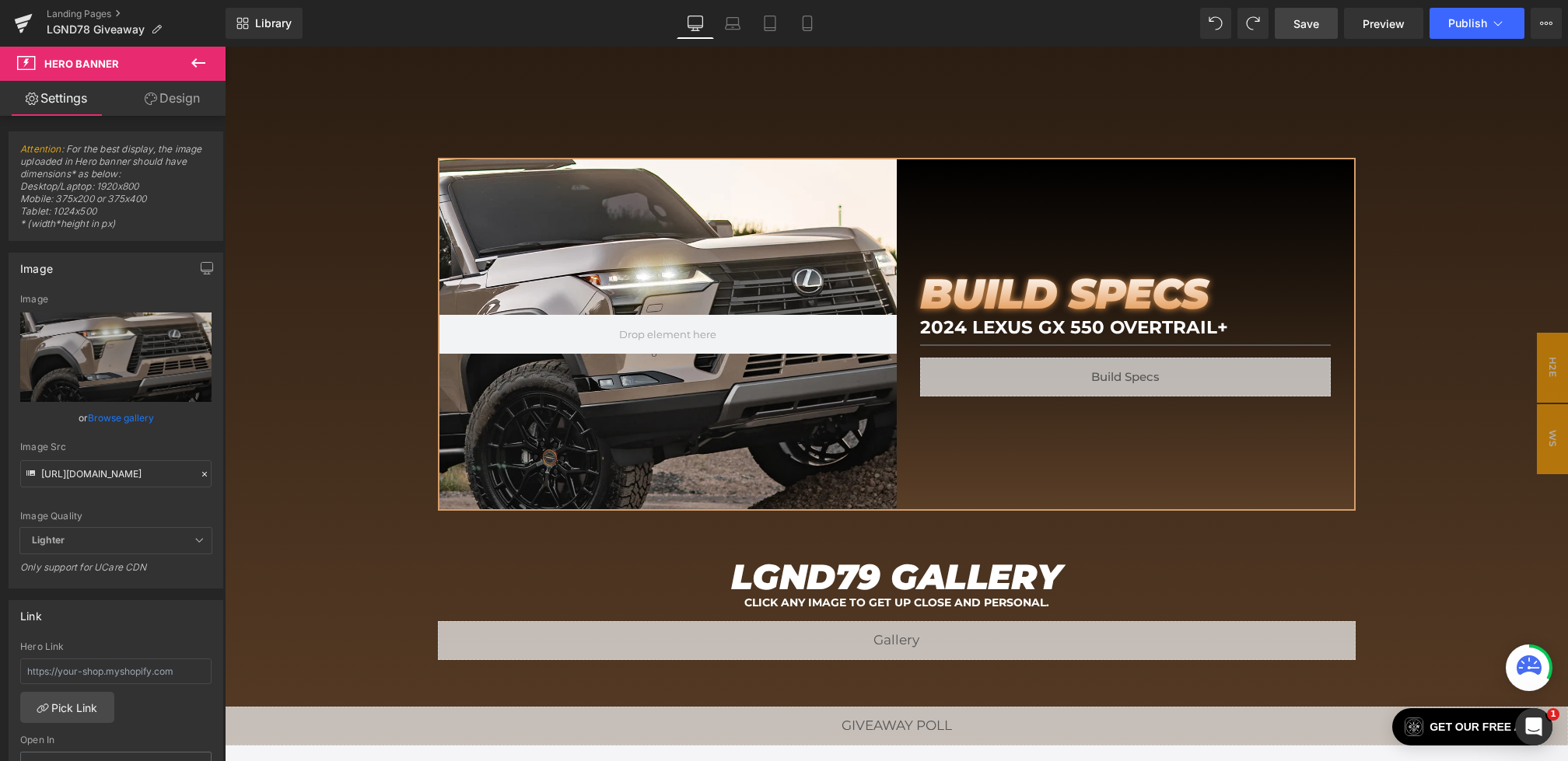
click at [1295, 20] on span "Save" at bounding box center [1306, 24] width 25 height 17
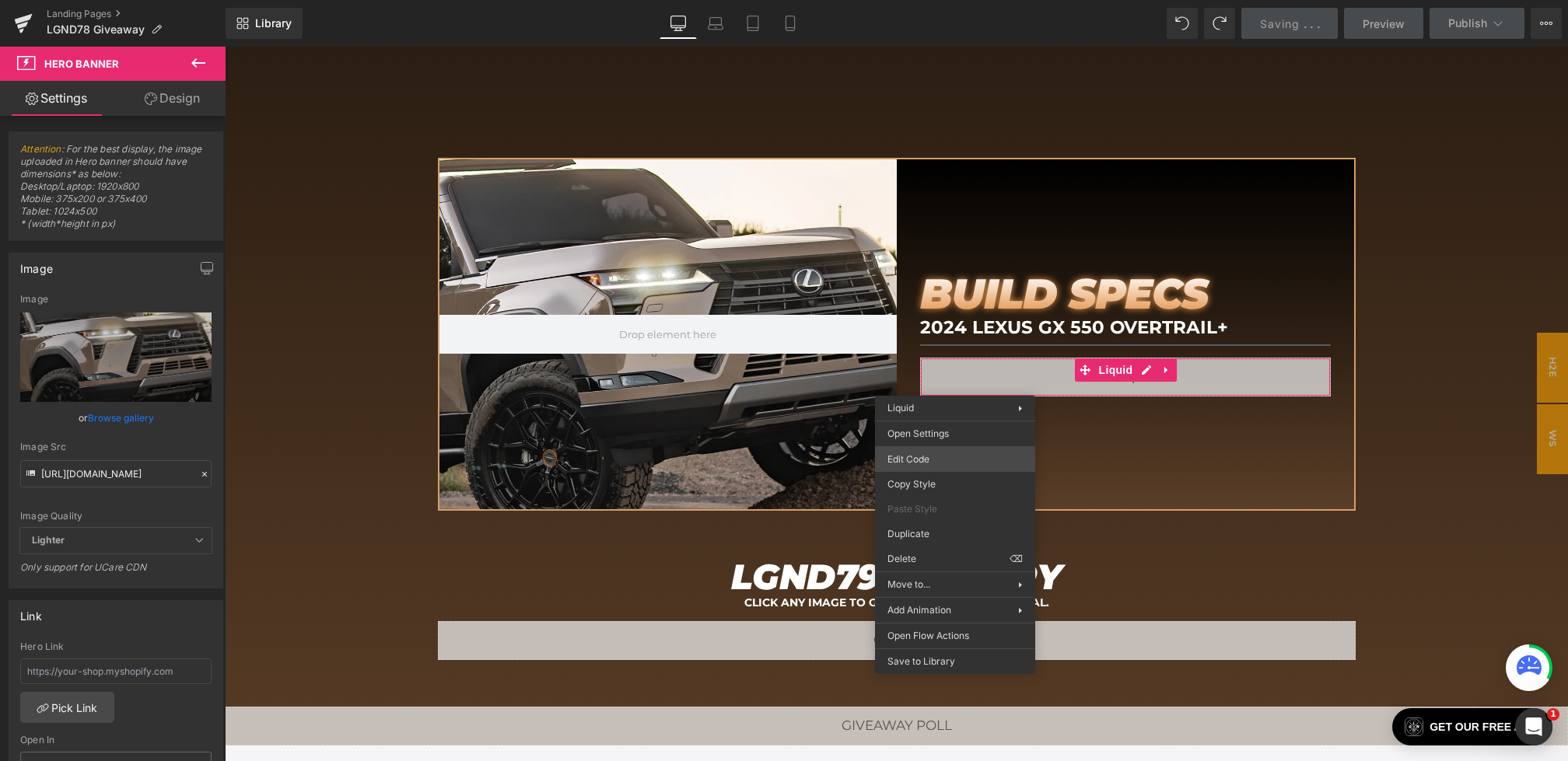
click at [918, 0] on div "Hero Banner You are previewing how the will restyle your page. You can not edit…" at bounding box center [784, 0] width 1568 height 0
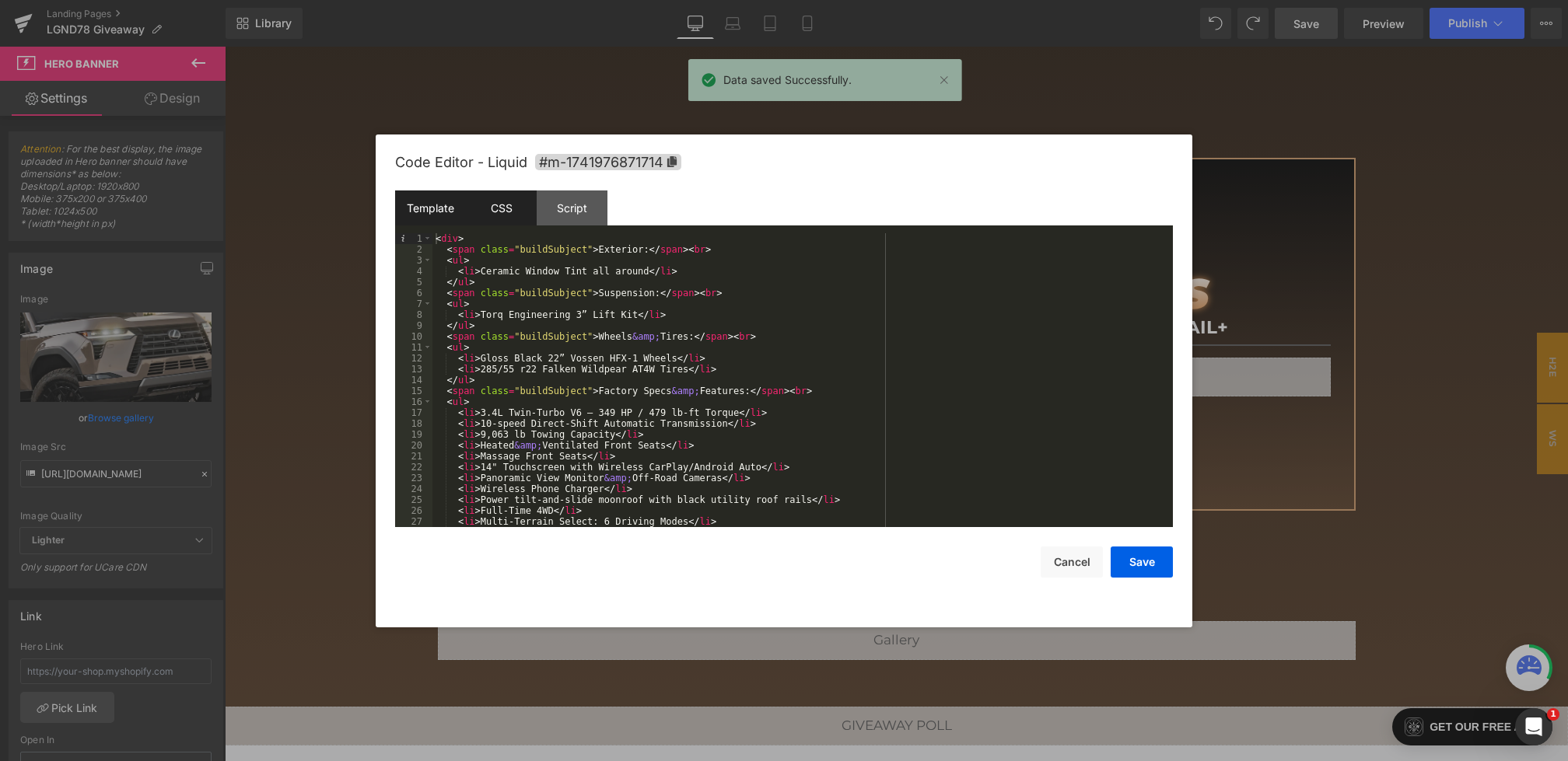
click at [500, 214] on div "CSS" at bounding box center [500, 208] width 71 height 35
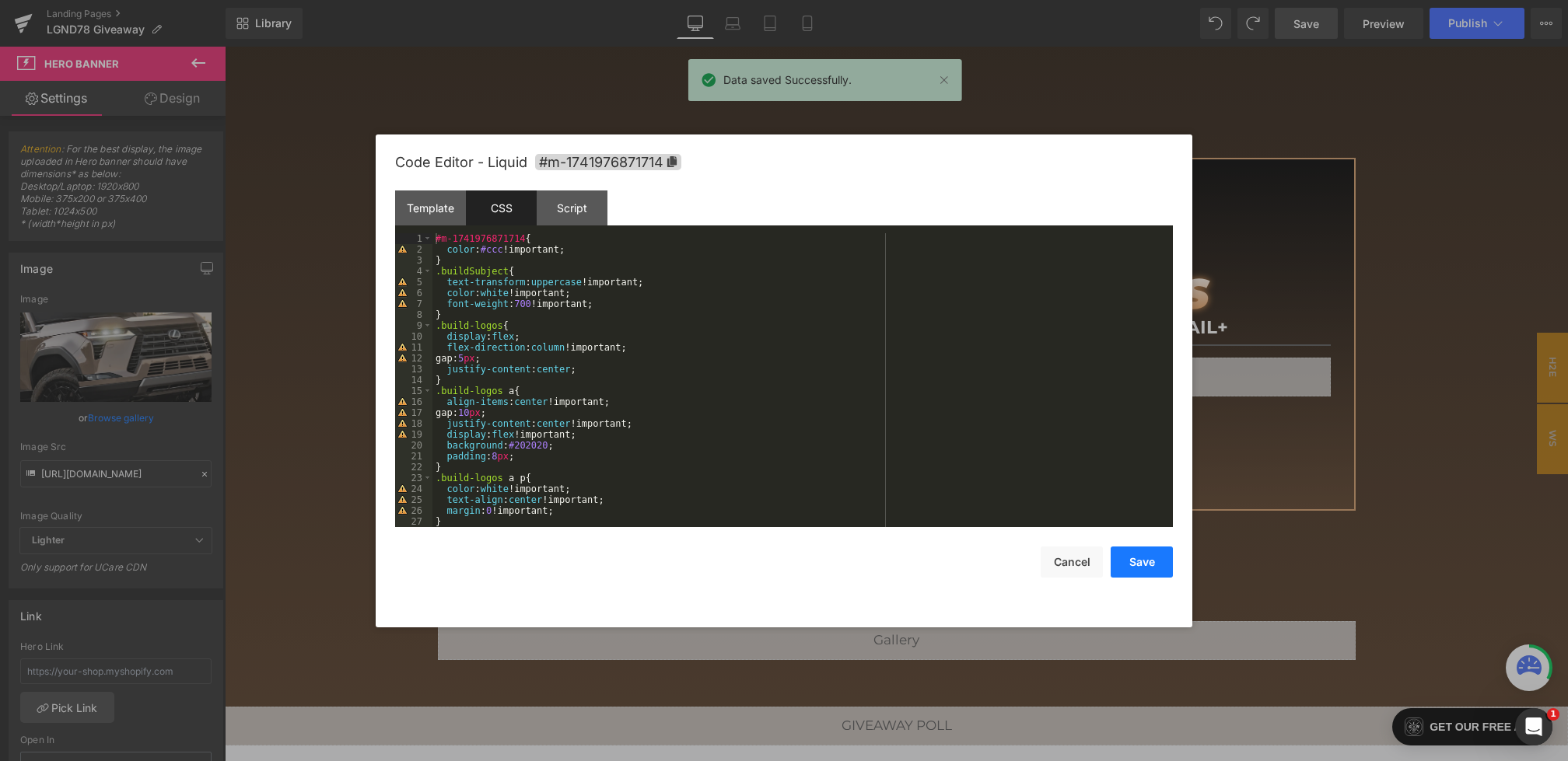
click at [1142, 571] on button "Save" at bounding box center [1141, 561] width 62 height 31
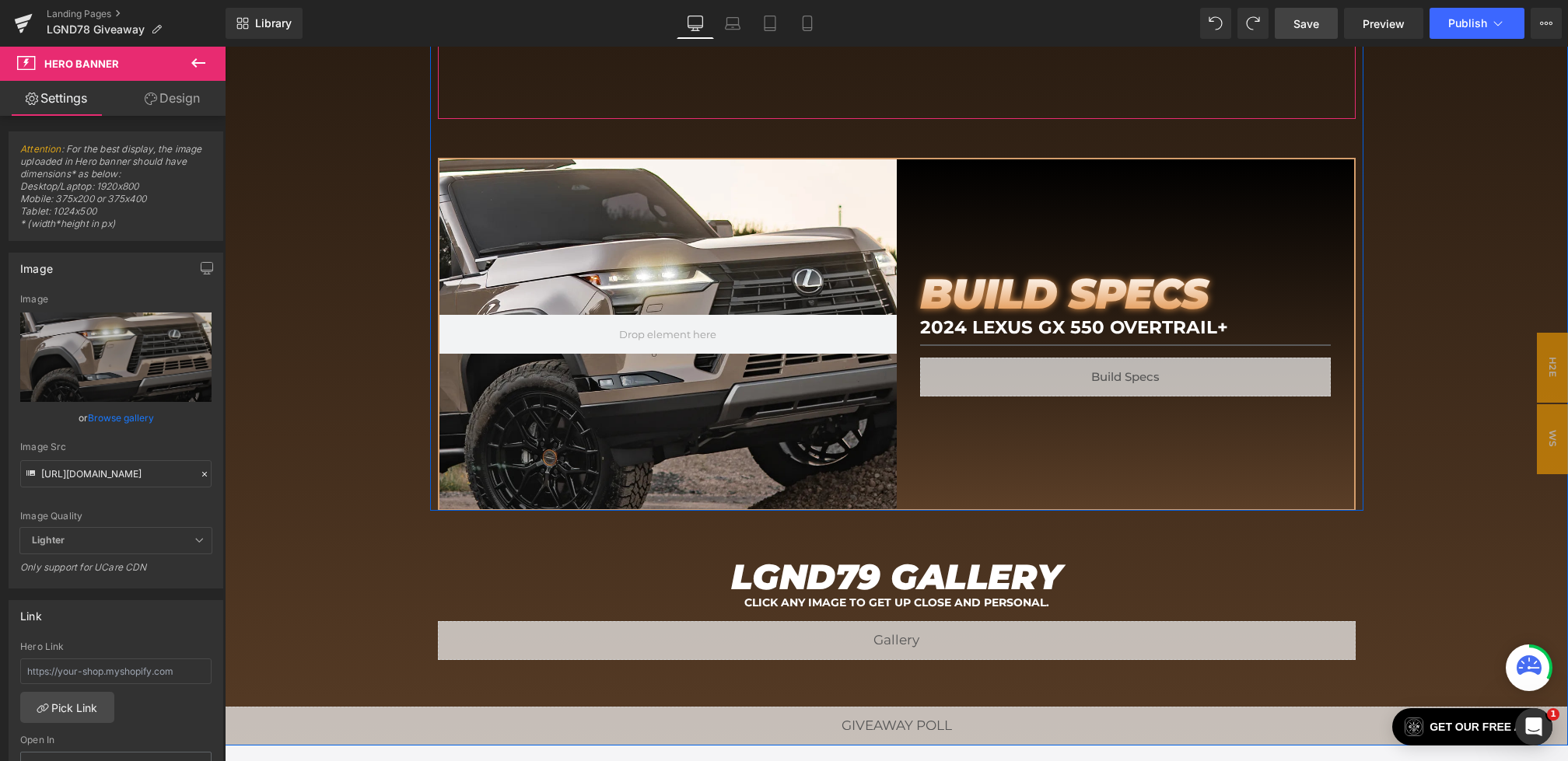
click at [1313, 8] on link "Save" at bounding box center [1305, 23] width 63 height 31
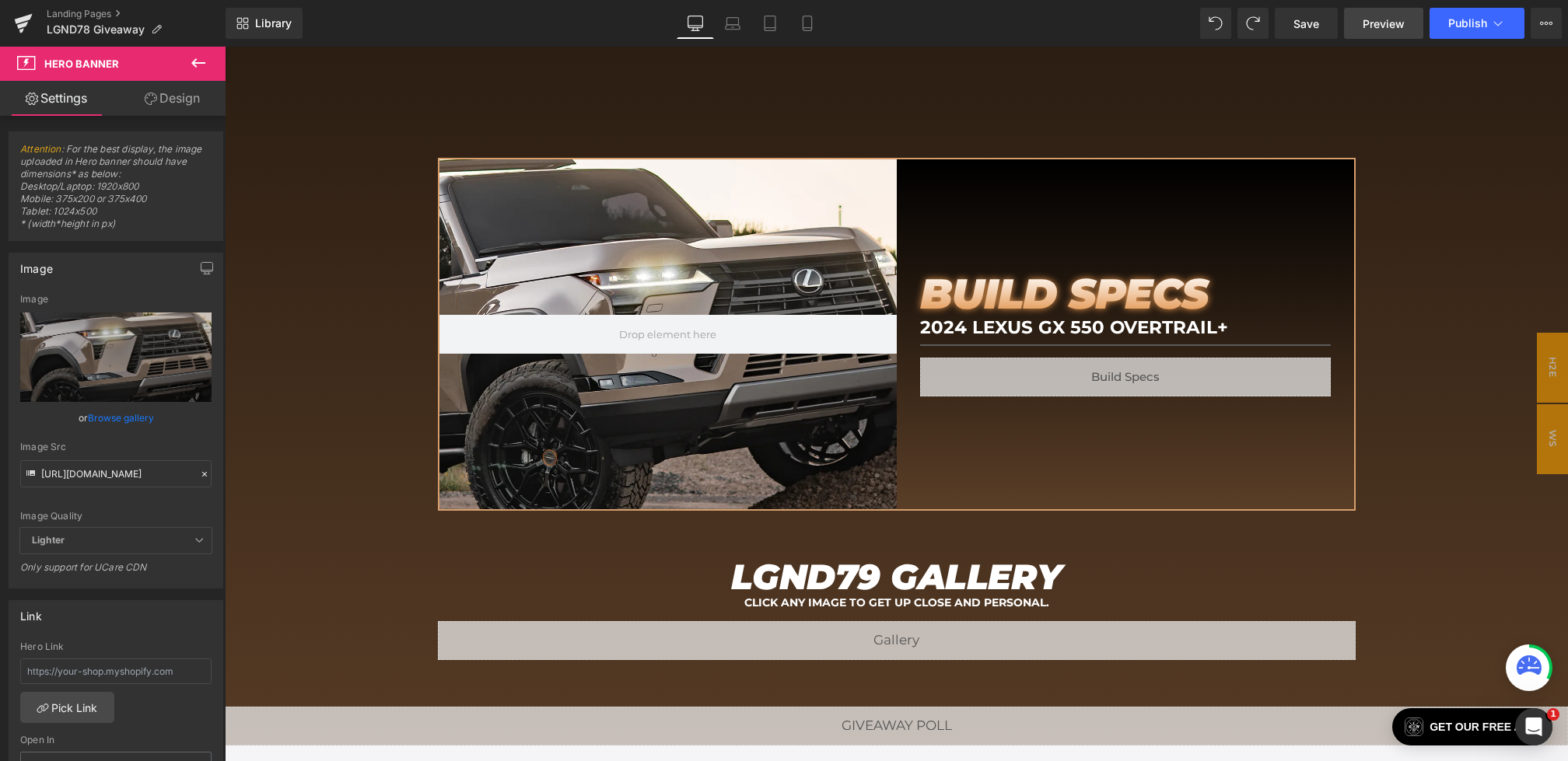
click at [1384, 21] on span "Preview" at bounding box center [1383, 24] width 42 height 17
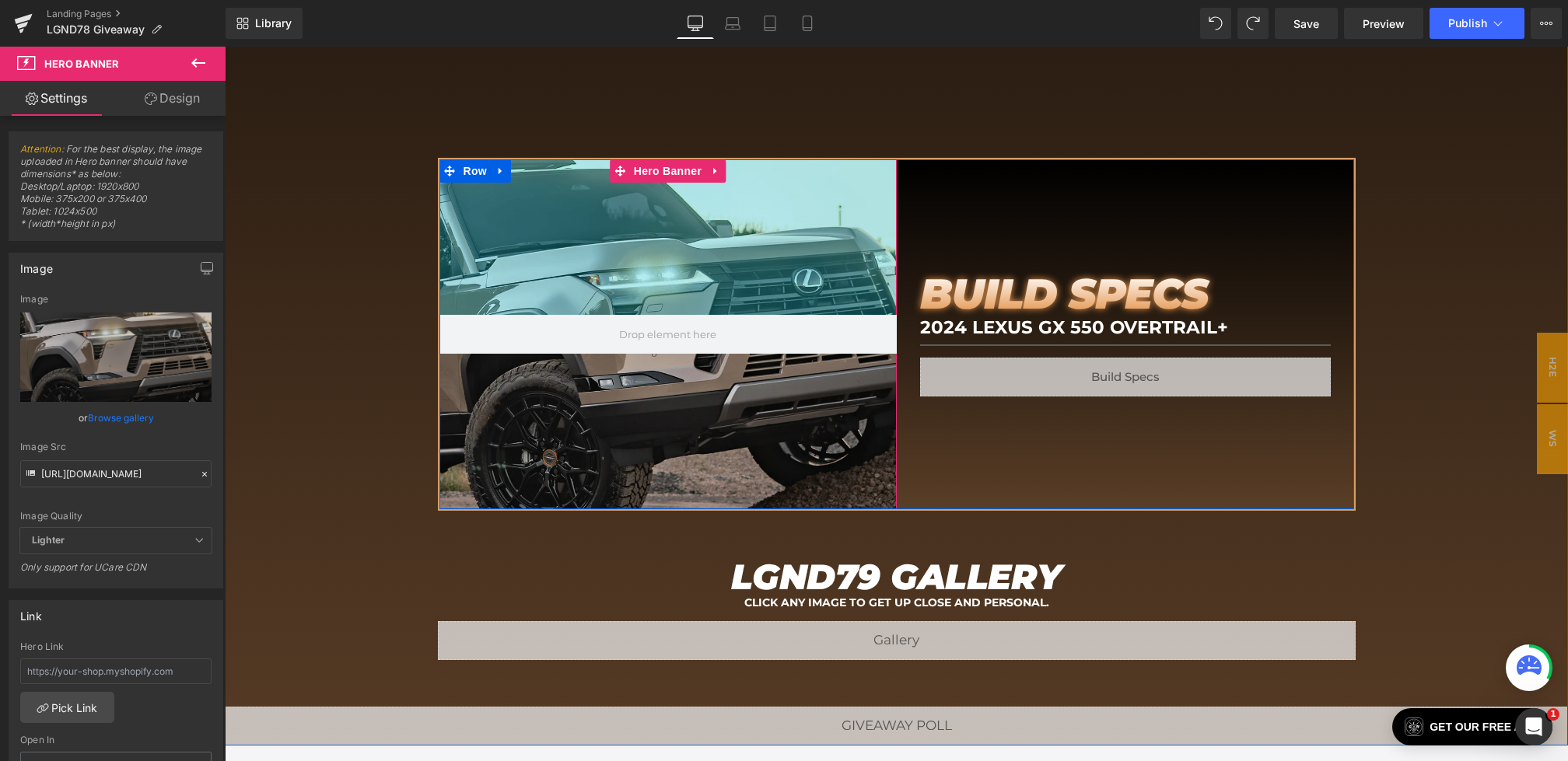
scroll to position [0, 0]
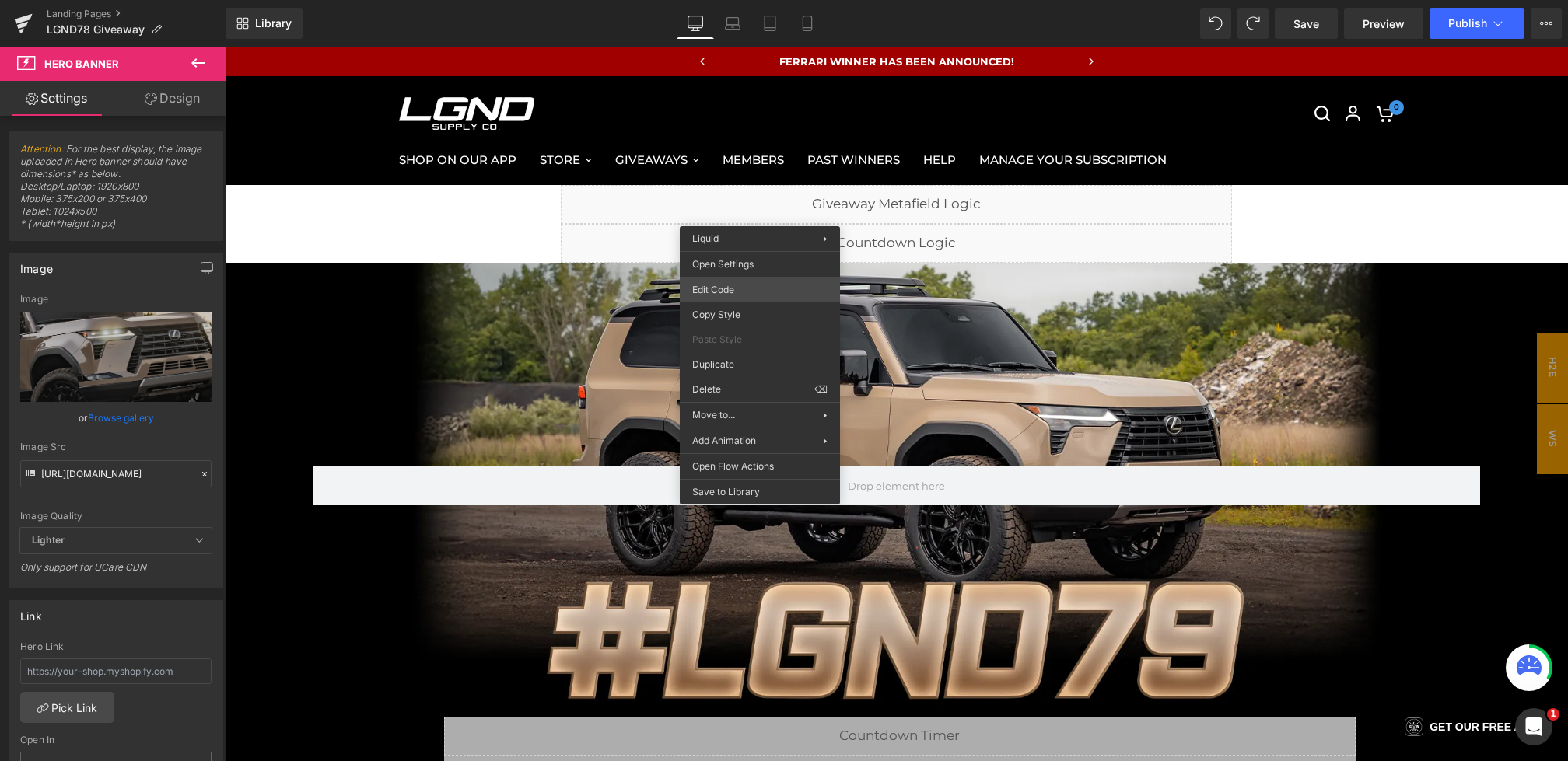
click at [714, 0] on div "Hero Banner You are previewing how the will restyle your page. You can not edit…" at bounding box center [784, 0] width 1568 height 0
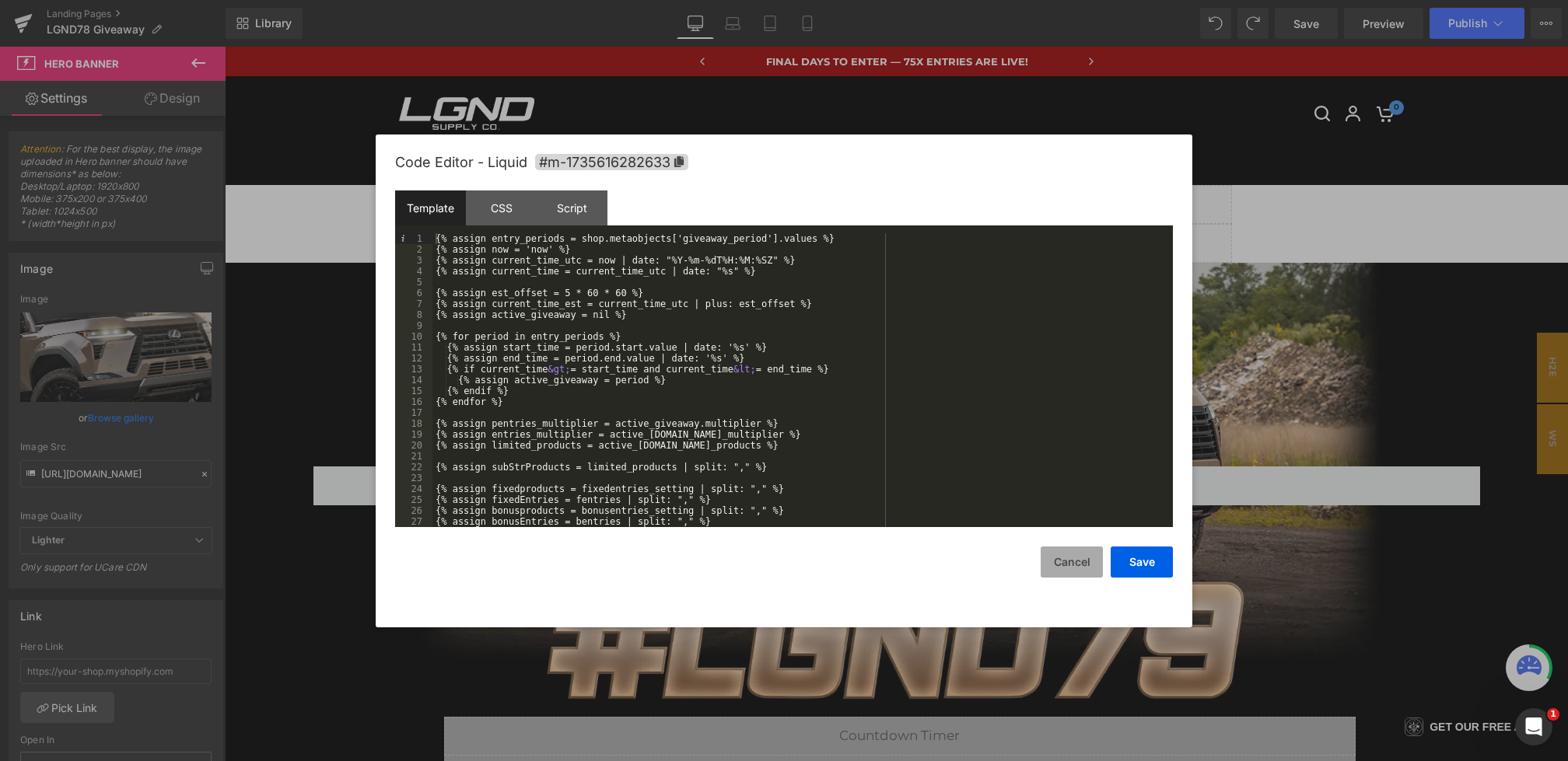
click at [1042, 549] on button "Cancel" at bounding box center [1072, 561] width 62 height 31
click at [749, 0] on div "Hero Banner You are previewing how the will restyle your page. You can not edit…" at bounding box center [784, 0] width 1568 height 0
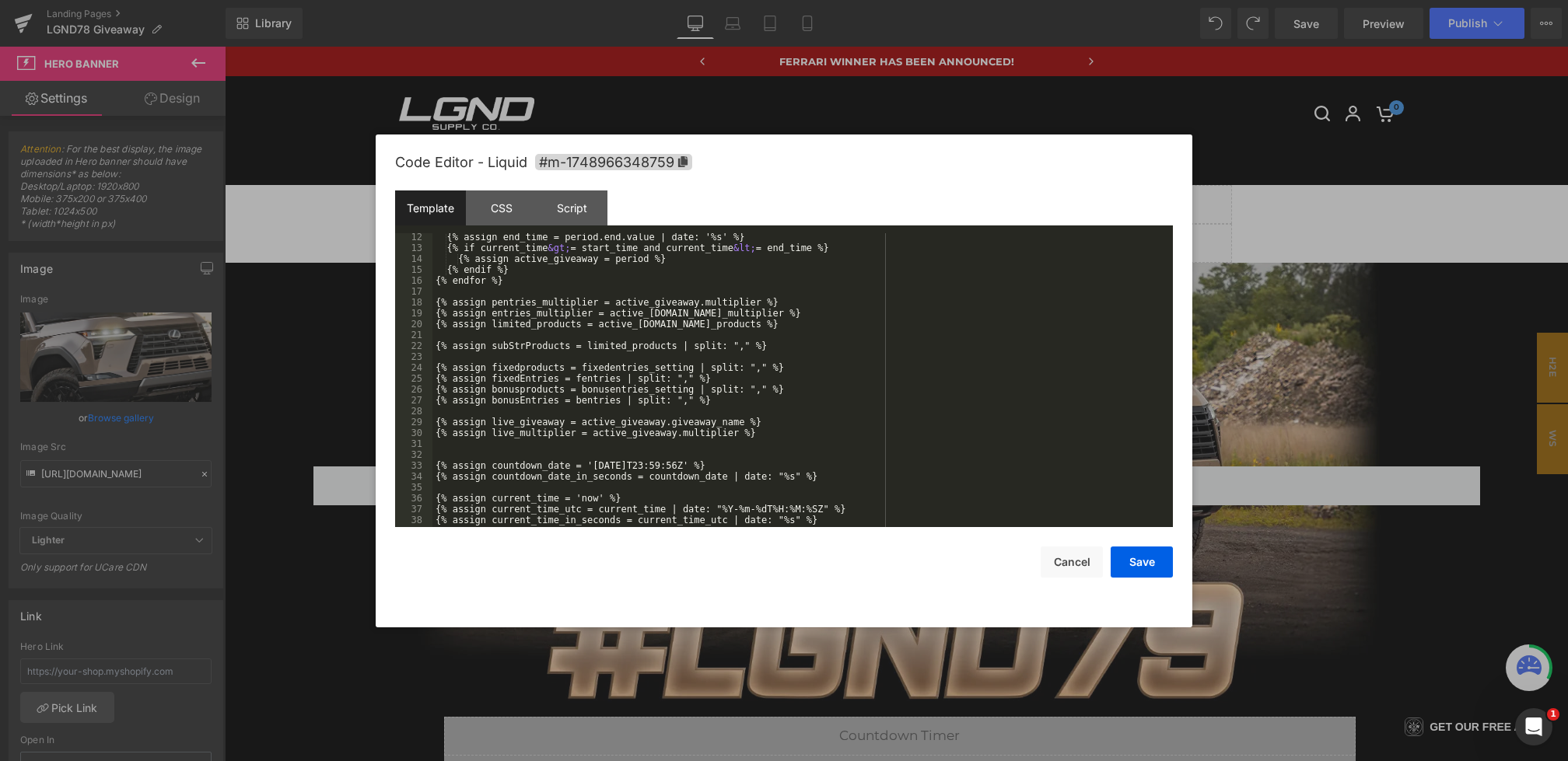
scroll to position [136, 0]
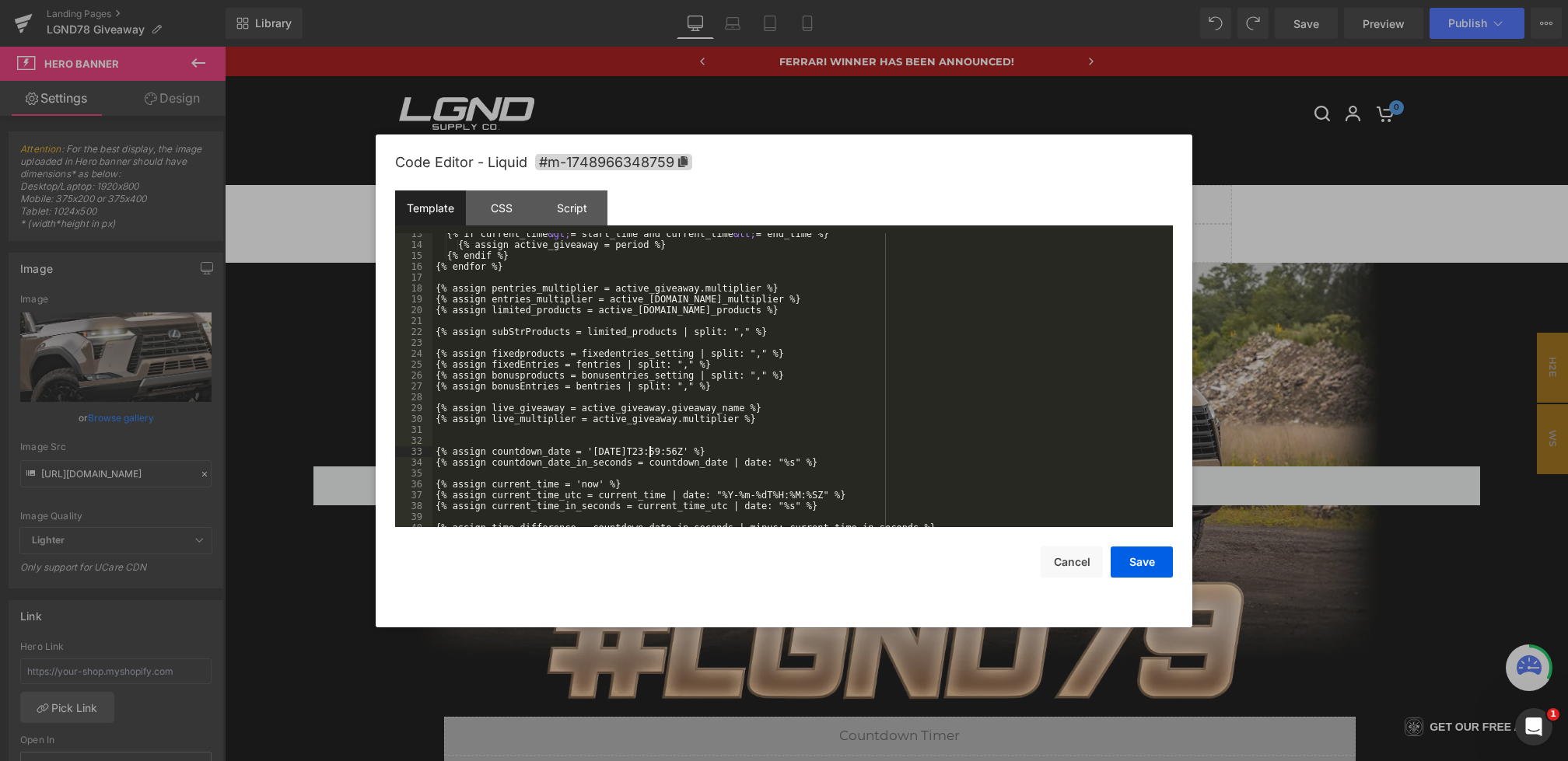
click at [649, 453] on div "{% if current_time &gt; = start_time and current_time &lt; = end_time %} {% ass…" at bounding box center [799, 386] width 734 height 315
click at [1116, 555] on button "Save" at bounding box center [1141, 561] width 62 height 31
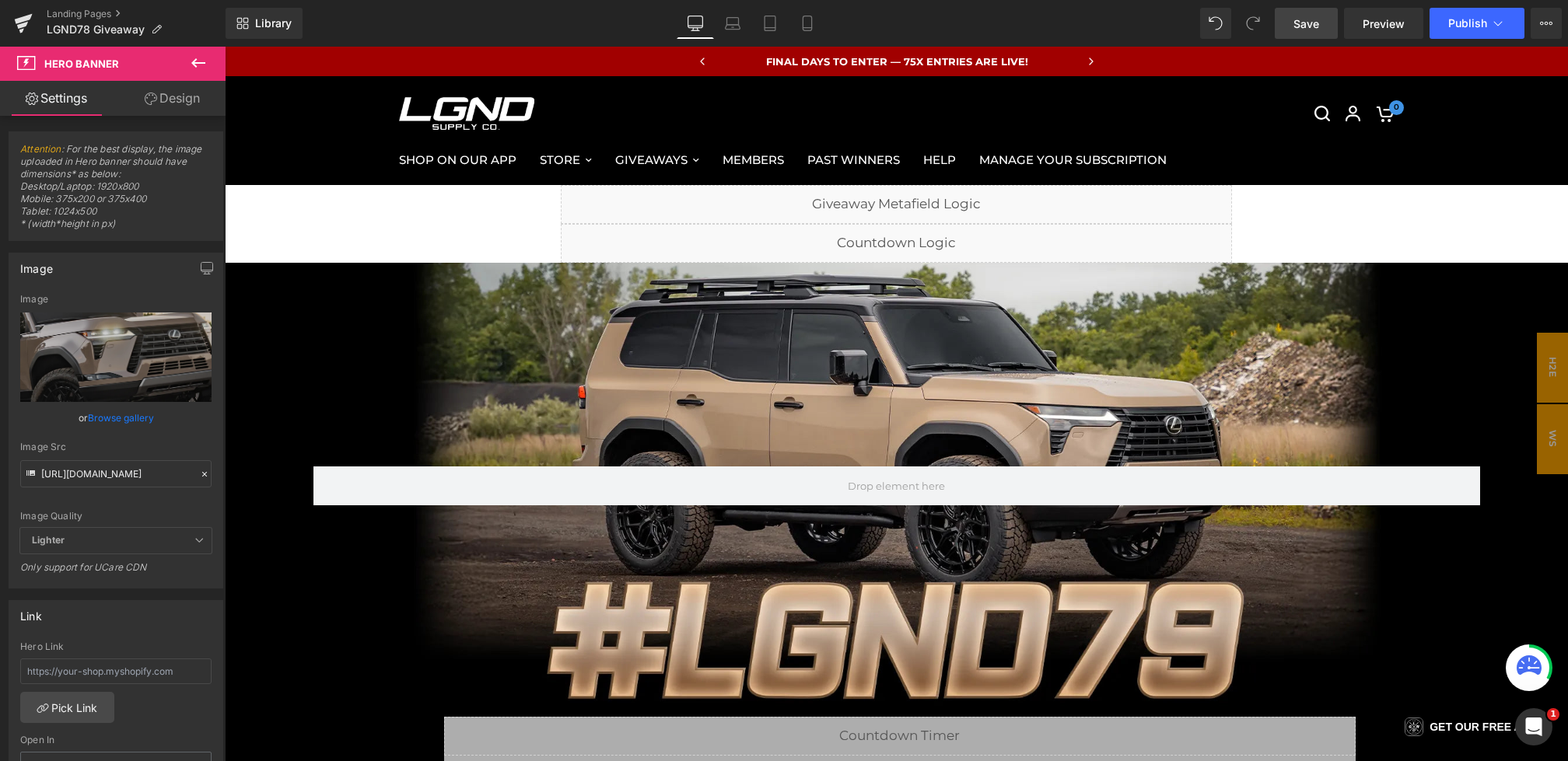
click at [1290, 23] on link "Save" at bounding box center [1305, 23] width 63 height 31
click at [1295, 6] on div "Library Desktop Desktop Laptop Tablet Mobile Save Preview Publish Scheduled Vie…" at bounding box center [896, 23] width 1342 height 47
click at [1290, 22] on link "Save" at bounding box center [1305, 23] width 63 height 31
click at [1309, 19] on span "Save" at bounding box center [1306, 24] width 25 height 17
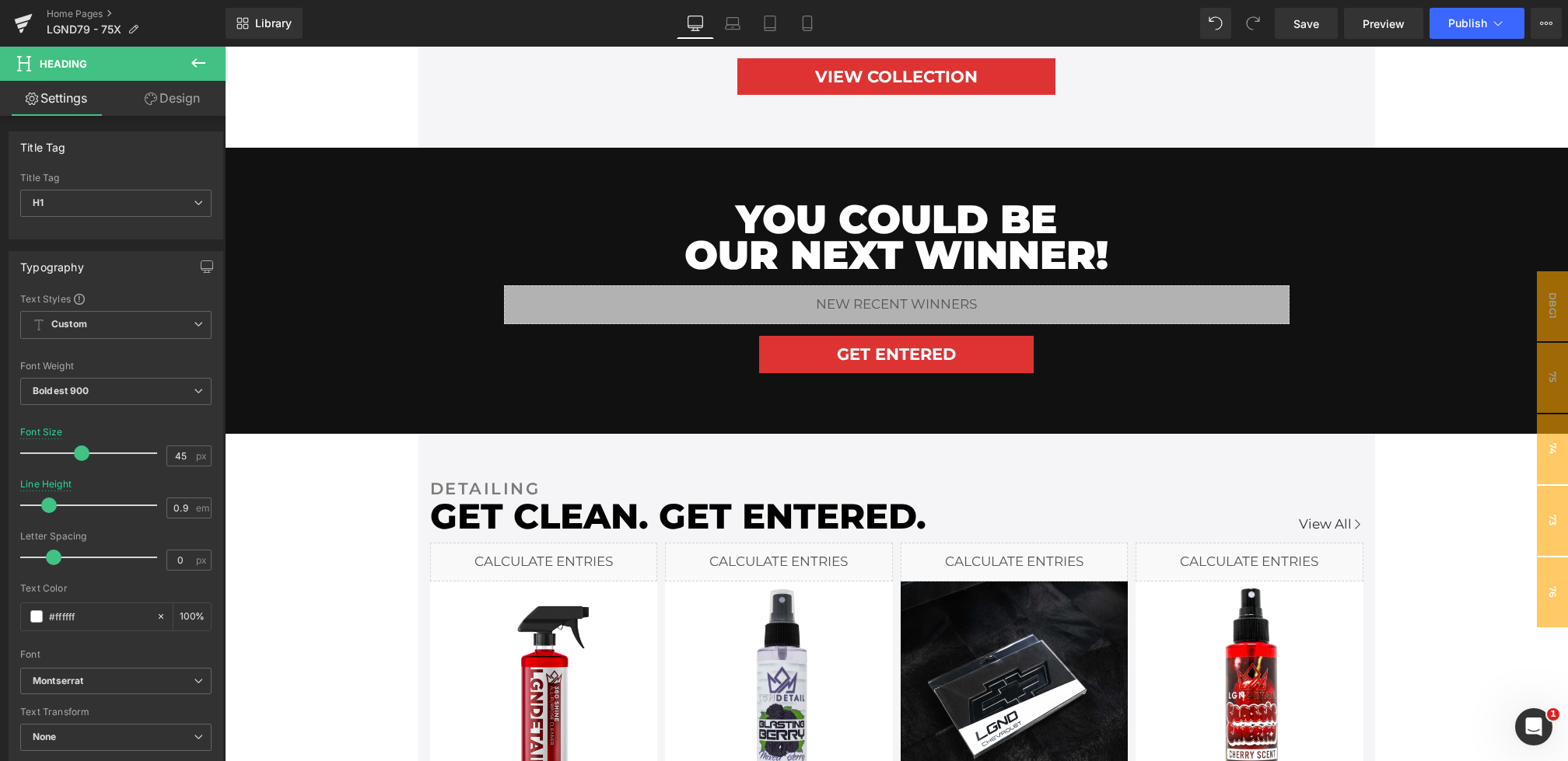
scroll to position [937, 0]
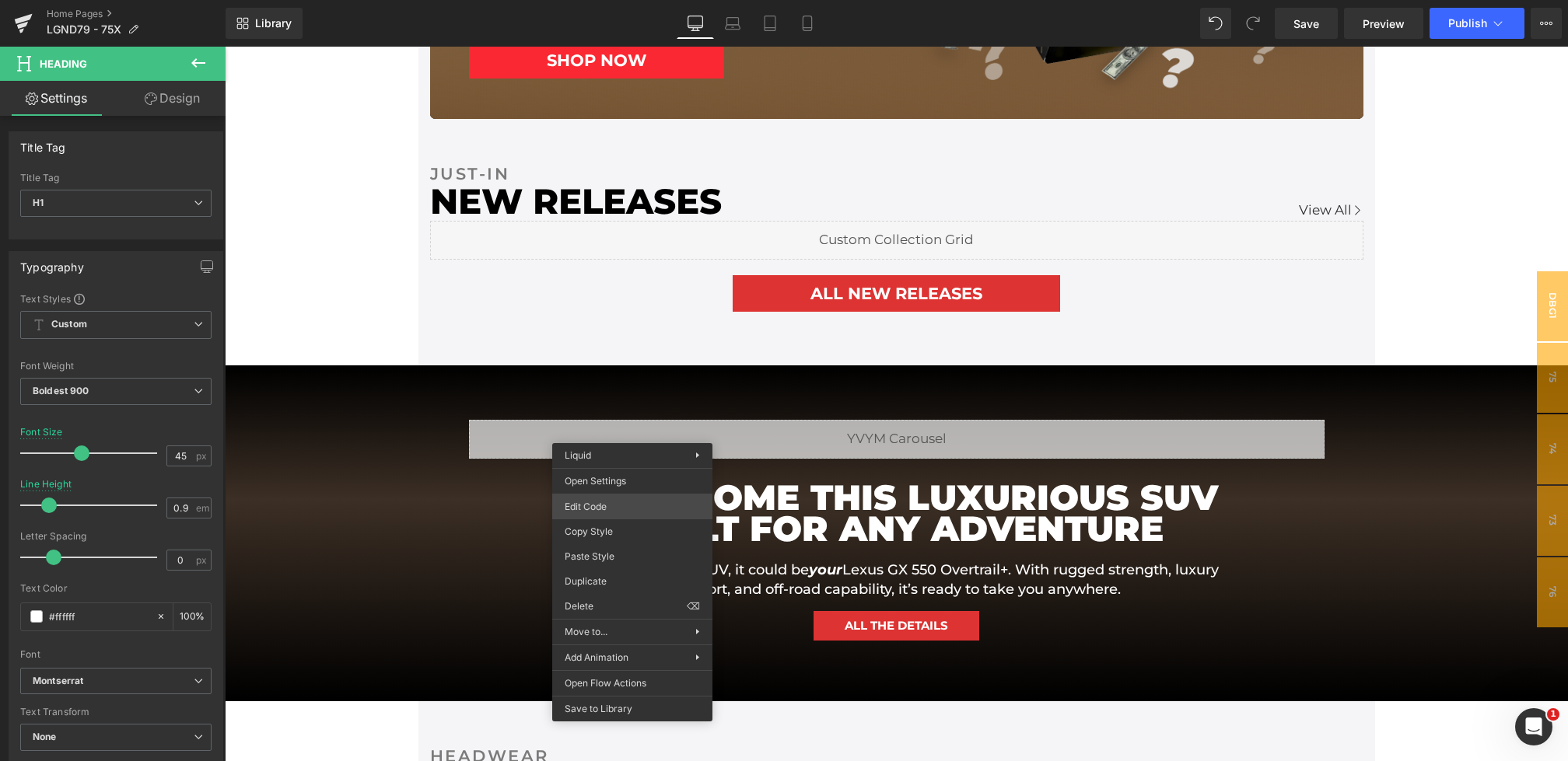
click at [609, 0] on div "Youtube You are previewing how the will restyle your page. You can not edit Ele…" at bounding box center [784, 0] width 1568 height 0
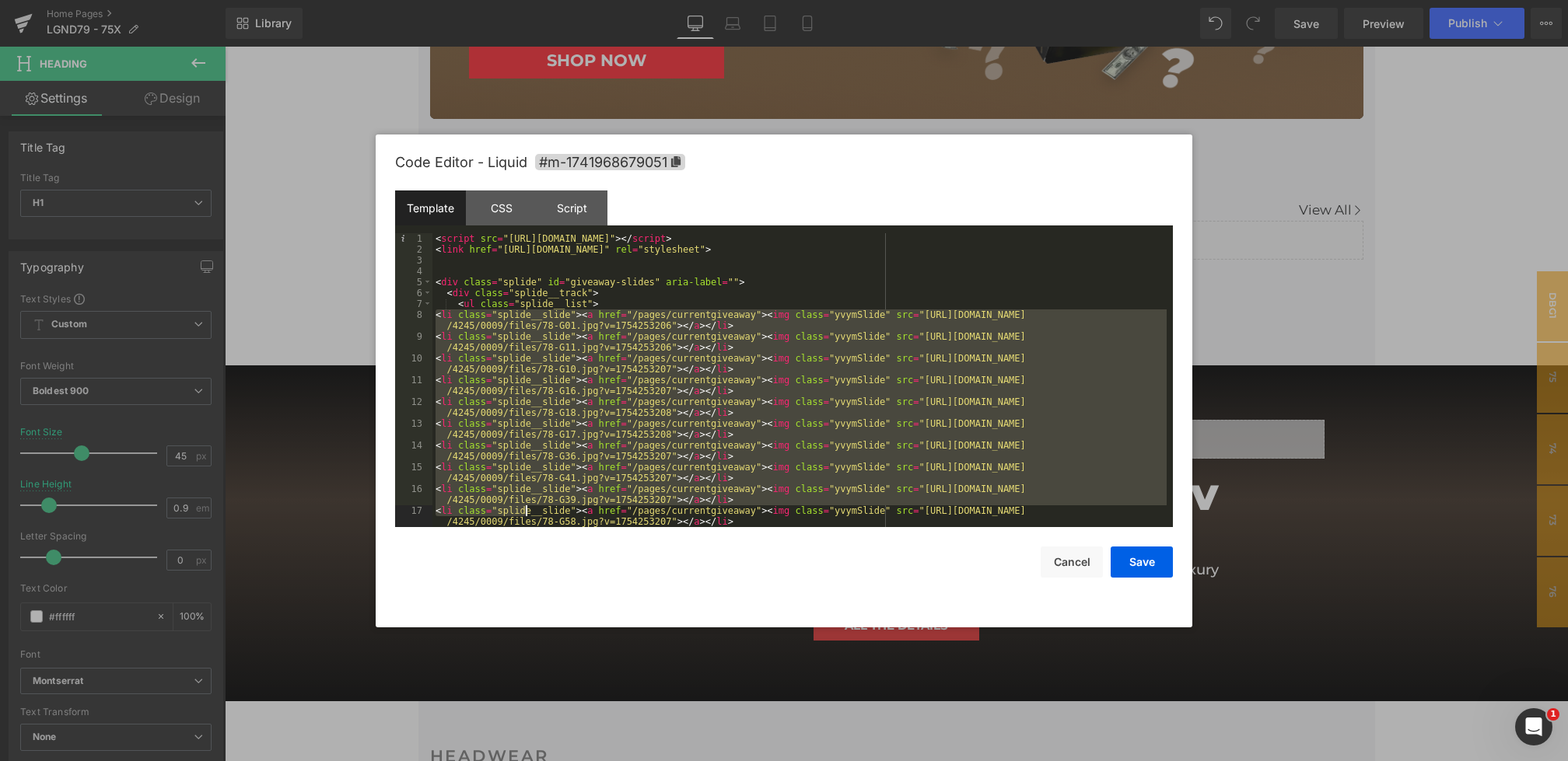
scroll to position [109, 0]
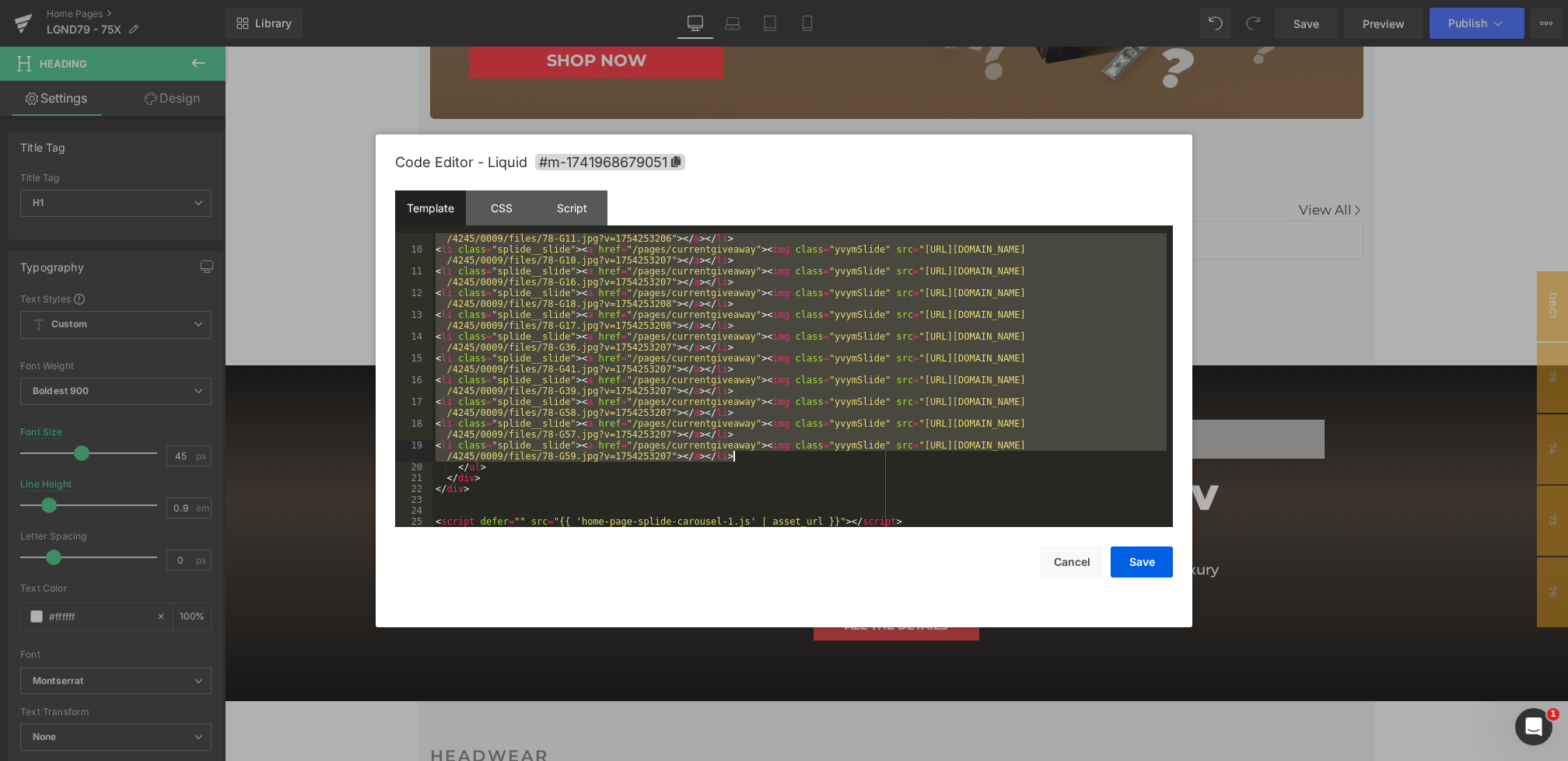
drag, startPoint x: 434, startPoint y: 314, endPoint x: 766, endPoint y: 456, distance: 361.1
click at [0, 0] on div "< li class = "splide__slide" > < a href = "/pages/currentgiveaway" > < img clas…" at bounding box center [0, 0] width 0 height 0
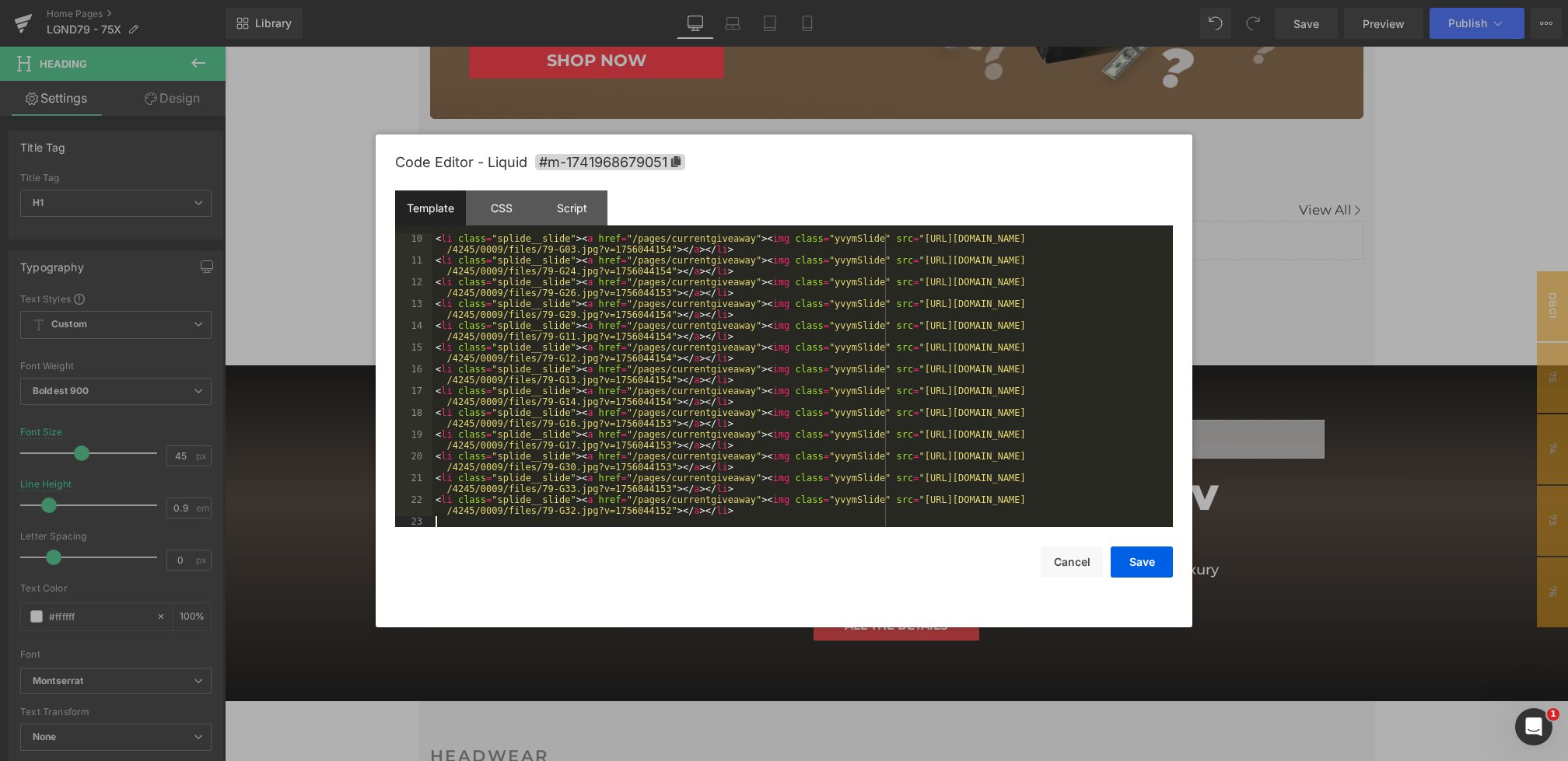
scroll to position [120, 0]
click at [0, 0] on button "Save" at bounding box center [0, 0] width 0 height 0
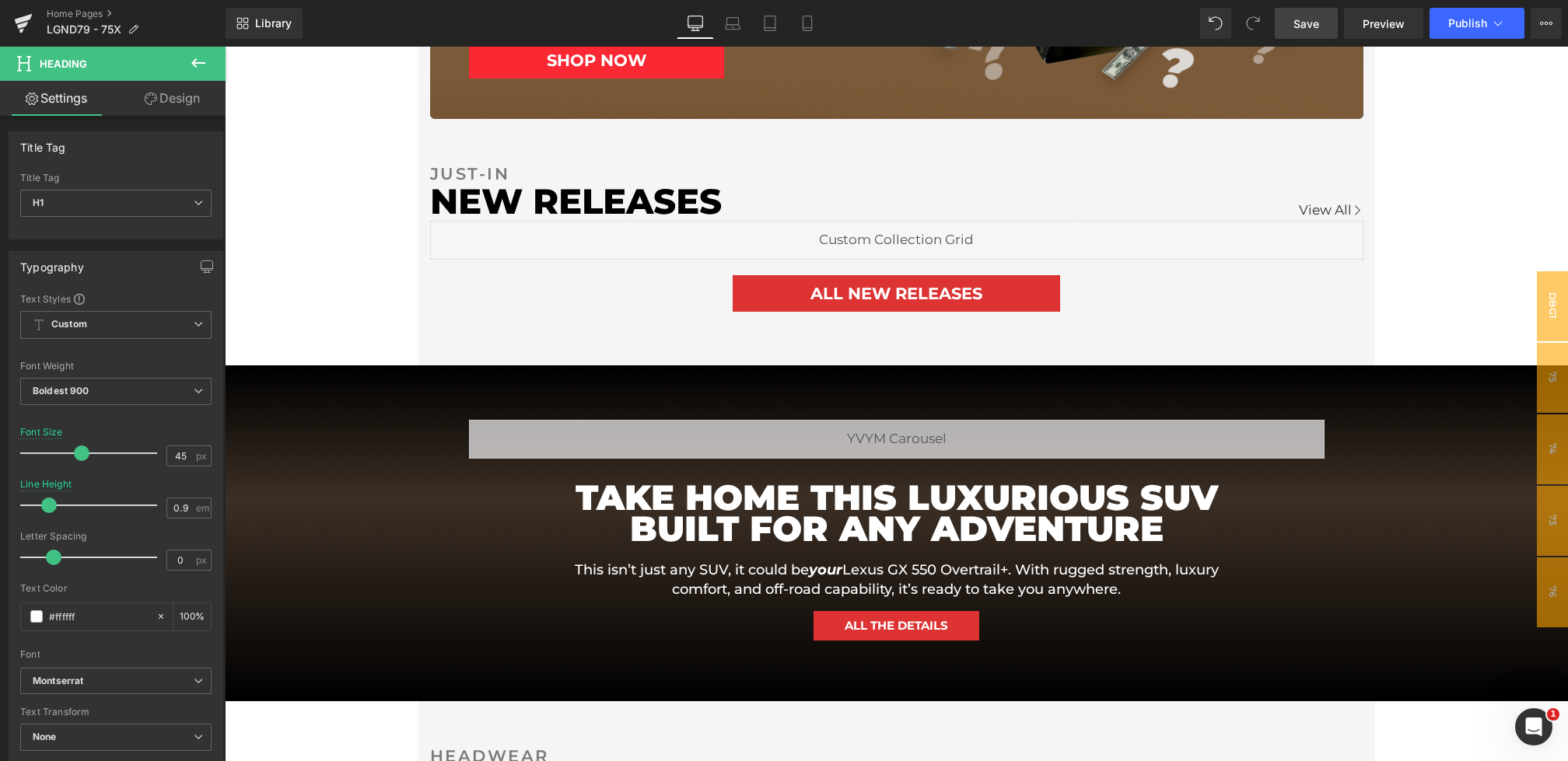
click at [1302, 36] on link "Save" at bounding box center [1305, 23] width 63 height 31
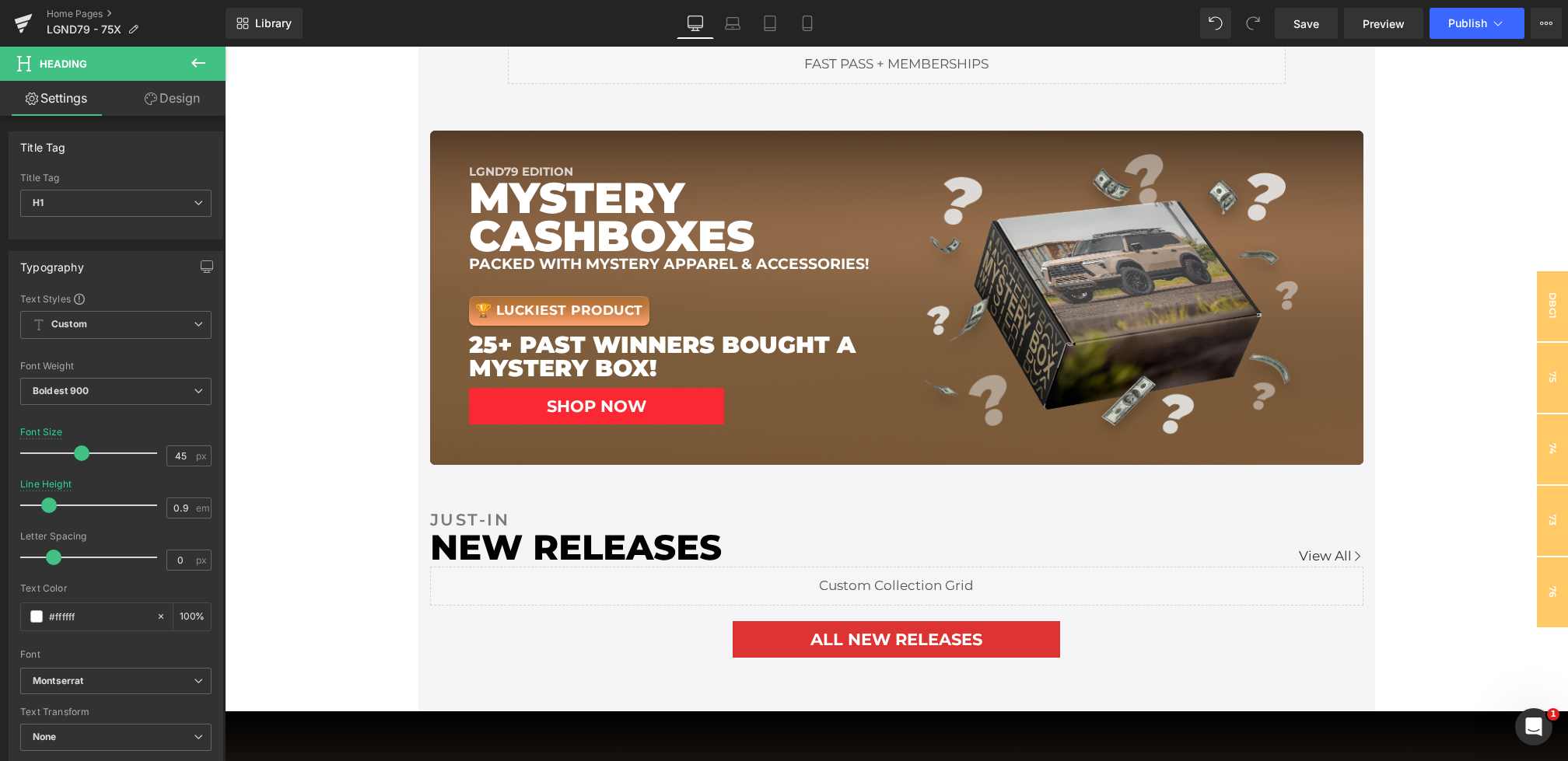
scroll to position [530, 0]
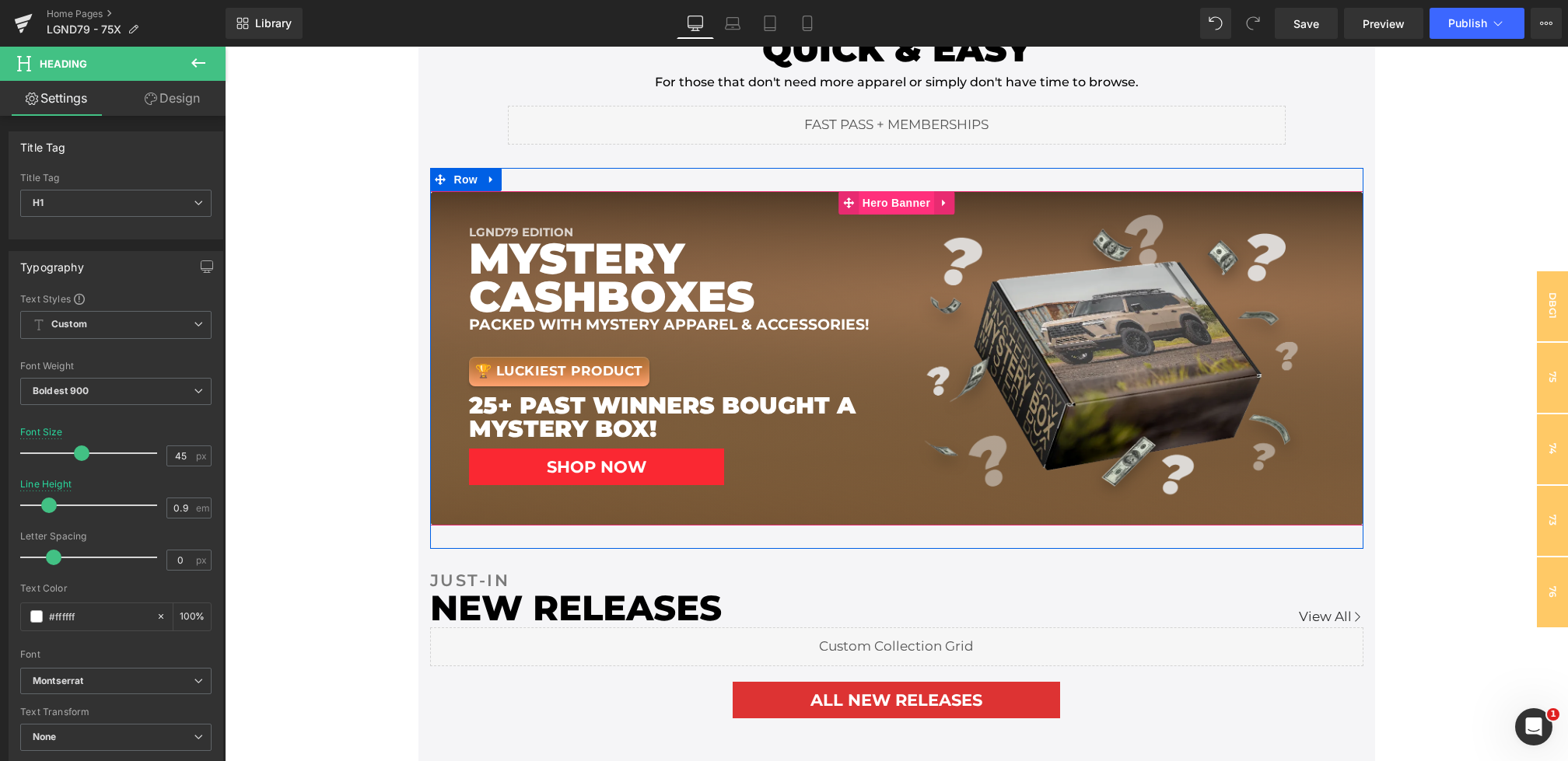
click at [904, 198] on span "Hero Banner" at bounding box center [896, 202] width 75 height 23
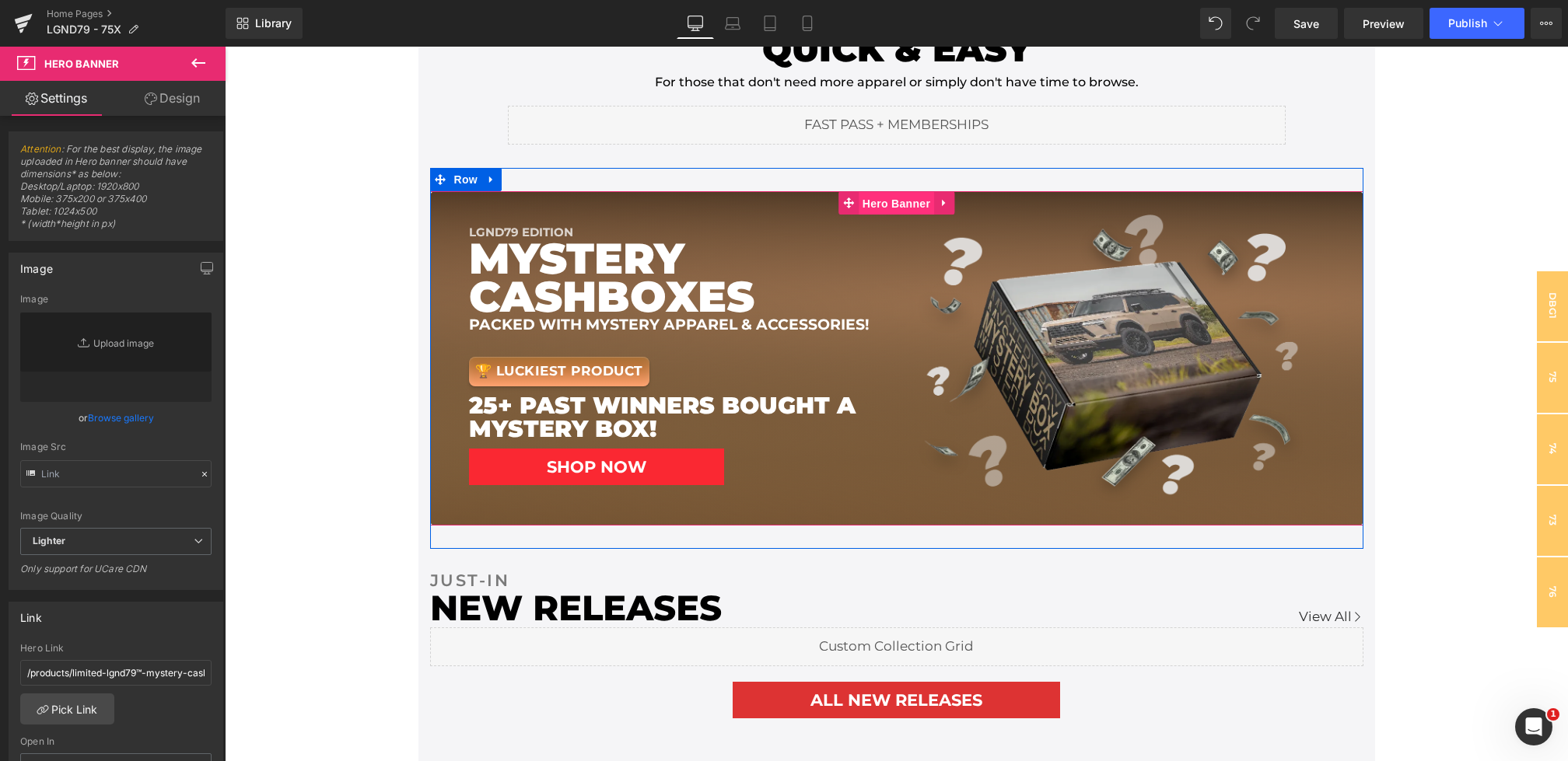
click at [897, 201] on span "Hero Banner" at bounding box center [896, 203] width 75 height 23
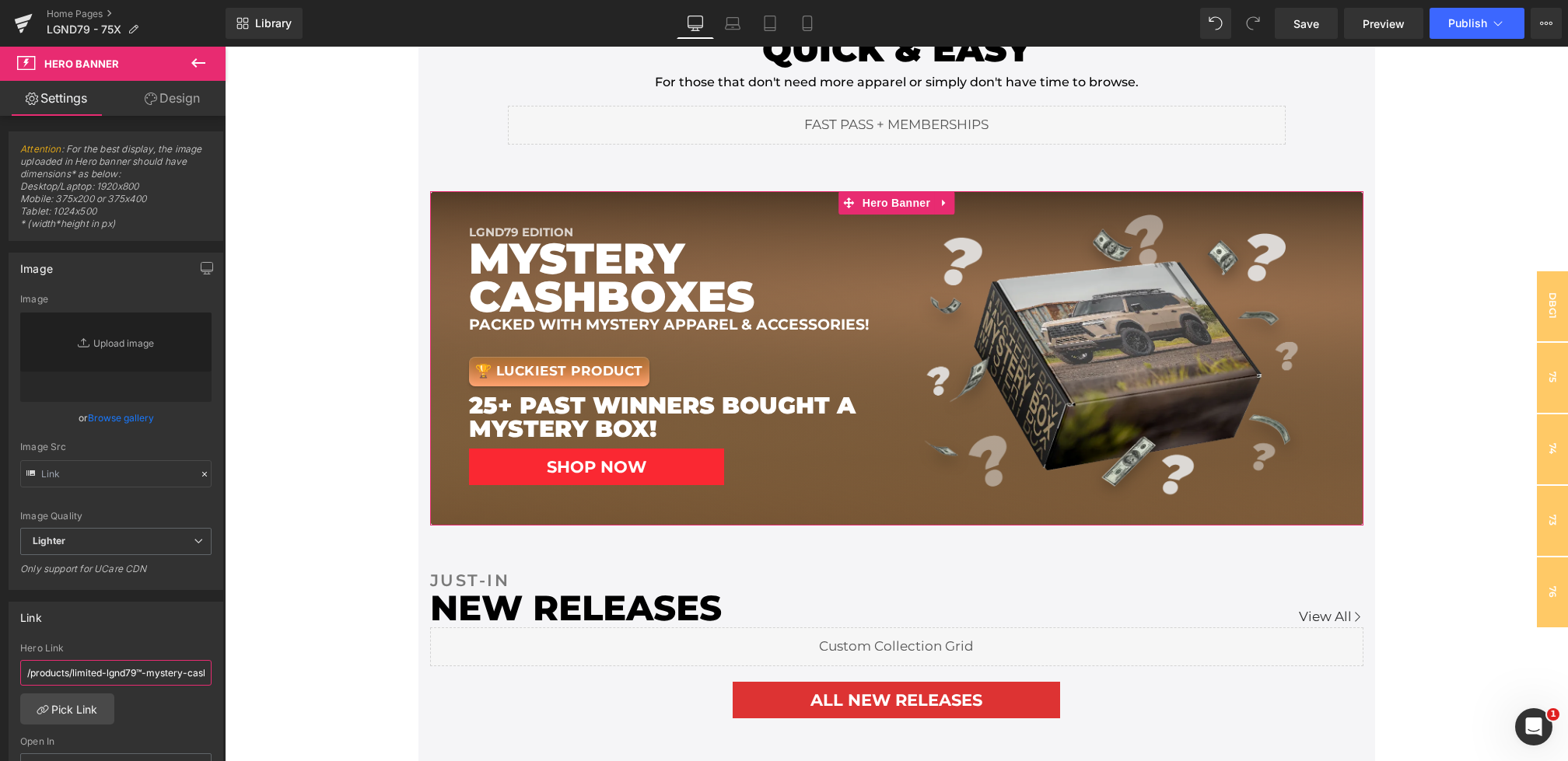
scroll to position [0, 29]
drag, startPoint x: 297, startPoint y: 717, endPoint x: 392, endPoint y: 671, distance: 105.6
drag, startPoint x: 1316, startPoint y: 21, endPoint x: 880, endPoint y: 283, distance: 508.7
click at [1316, 21] on span "Save" at bounding box center [1306, 24] width 25 height 17
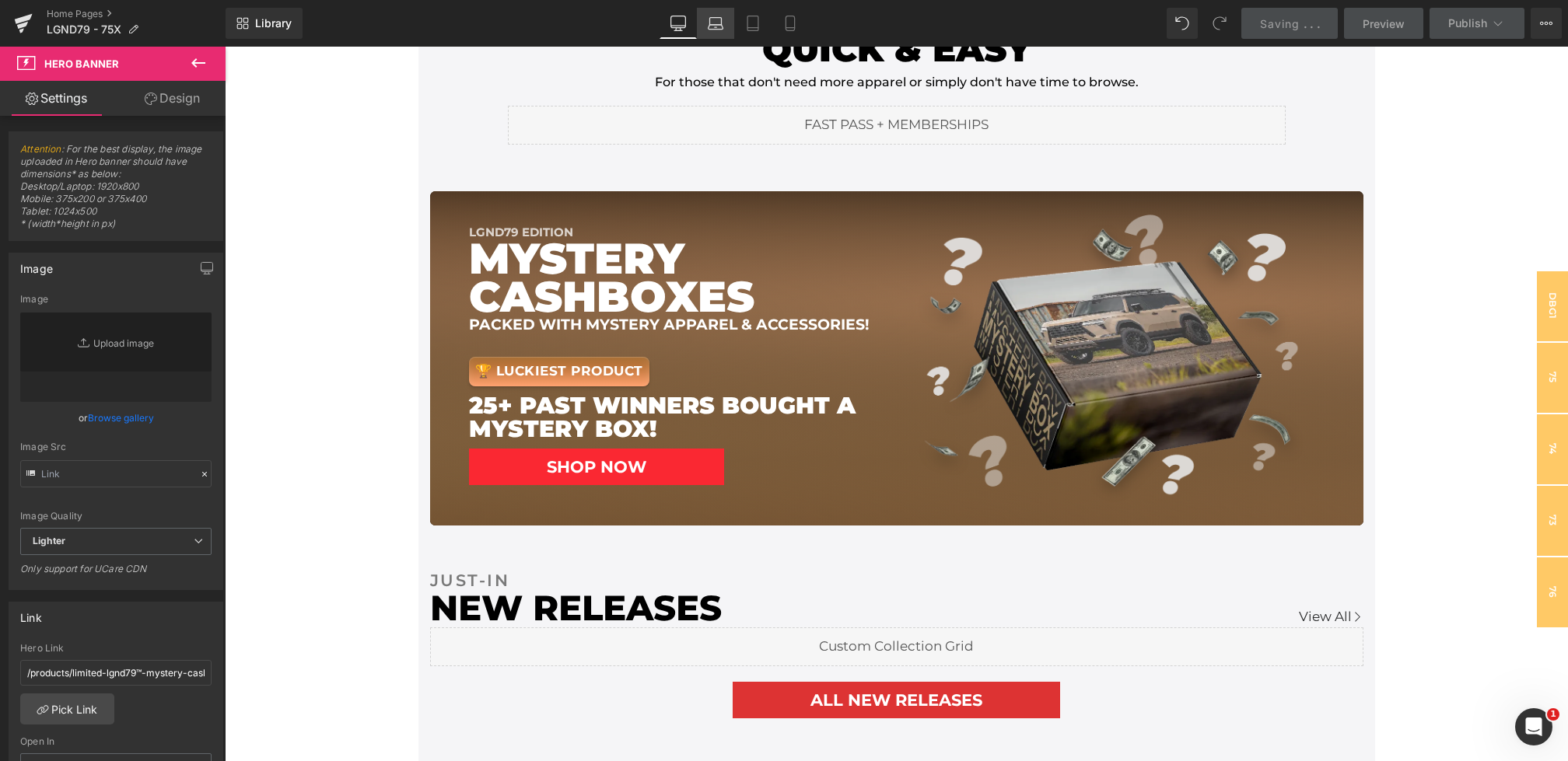
click at [718, 28] on icon at bounding box center [715, 24] width 16 height 16
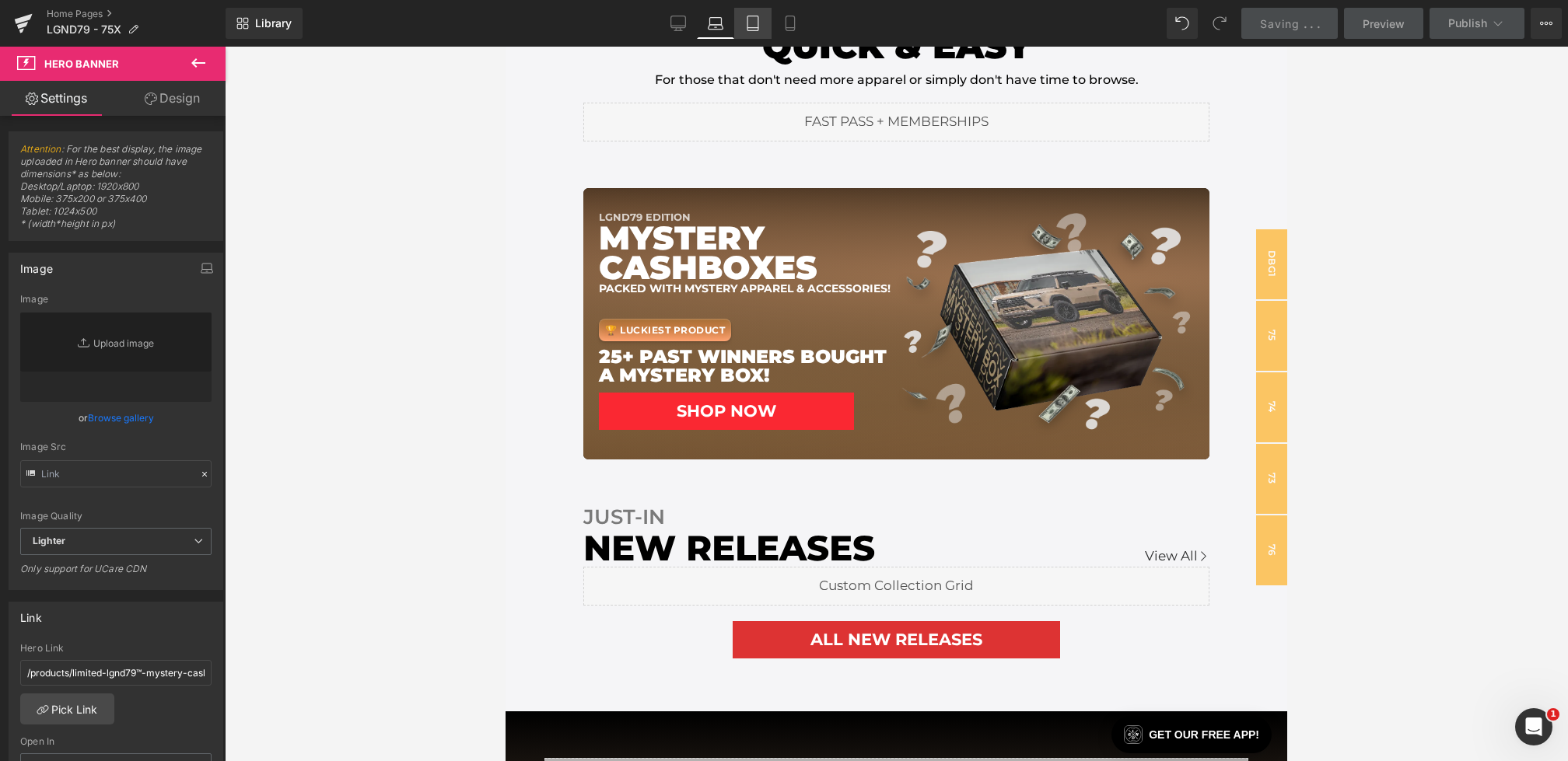
click at [766, 21] on link "Tablet" at bounding box center [753, 23] width 37 height 31
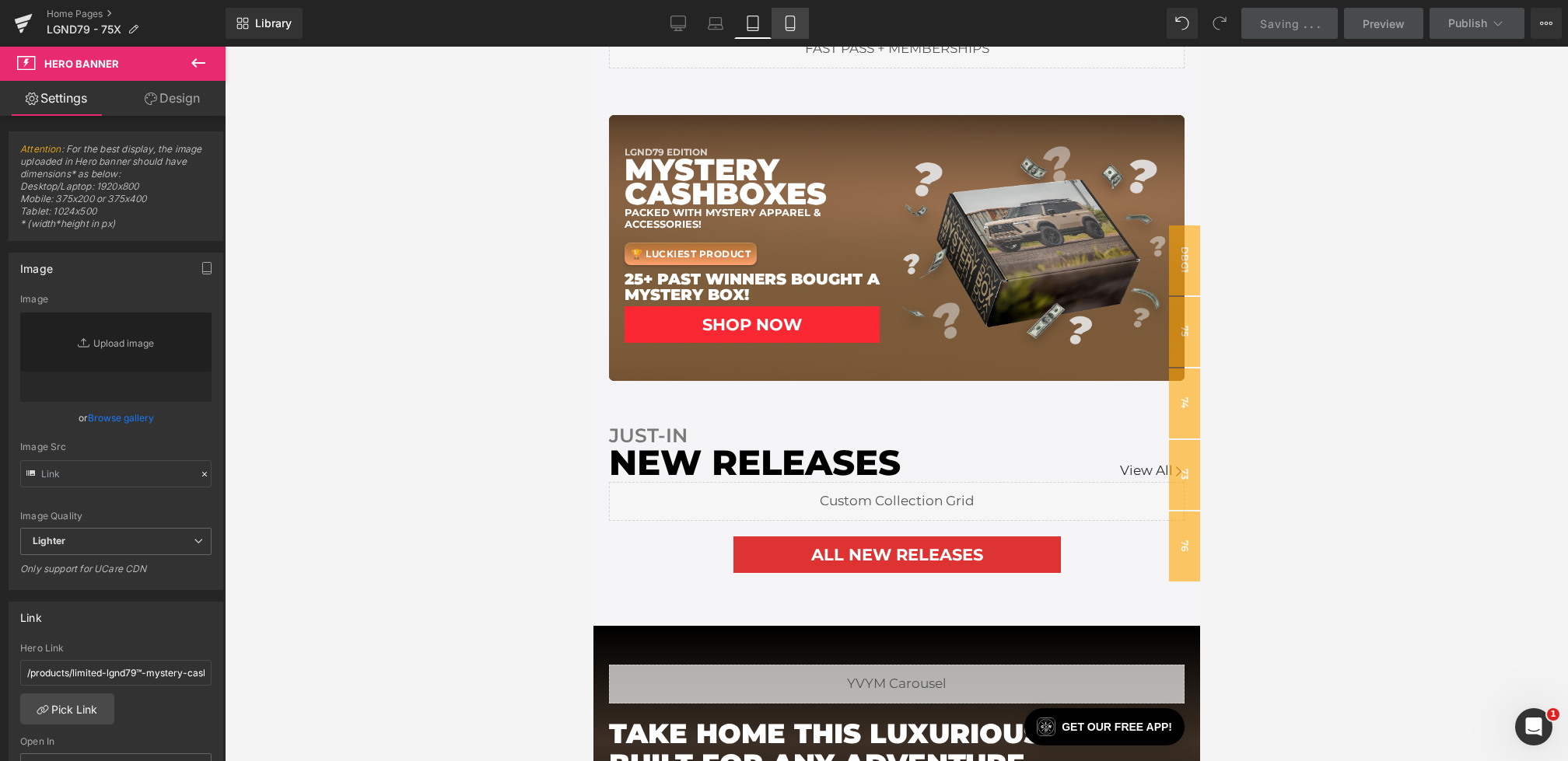
click at [801, 22] on link "Mobile" at bounding box center [790, 23] width 37 height 31
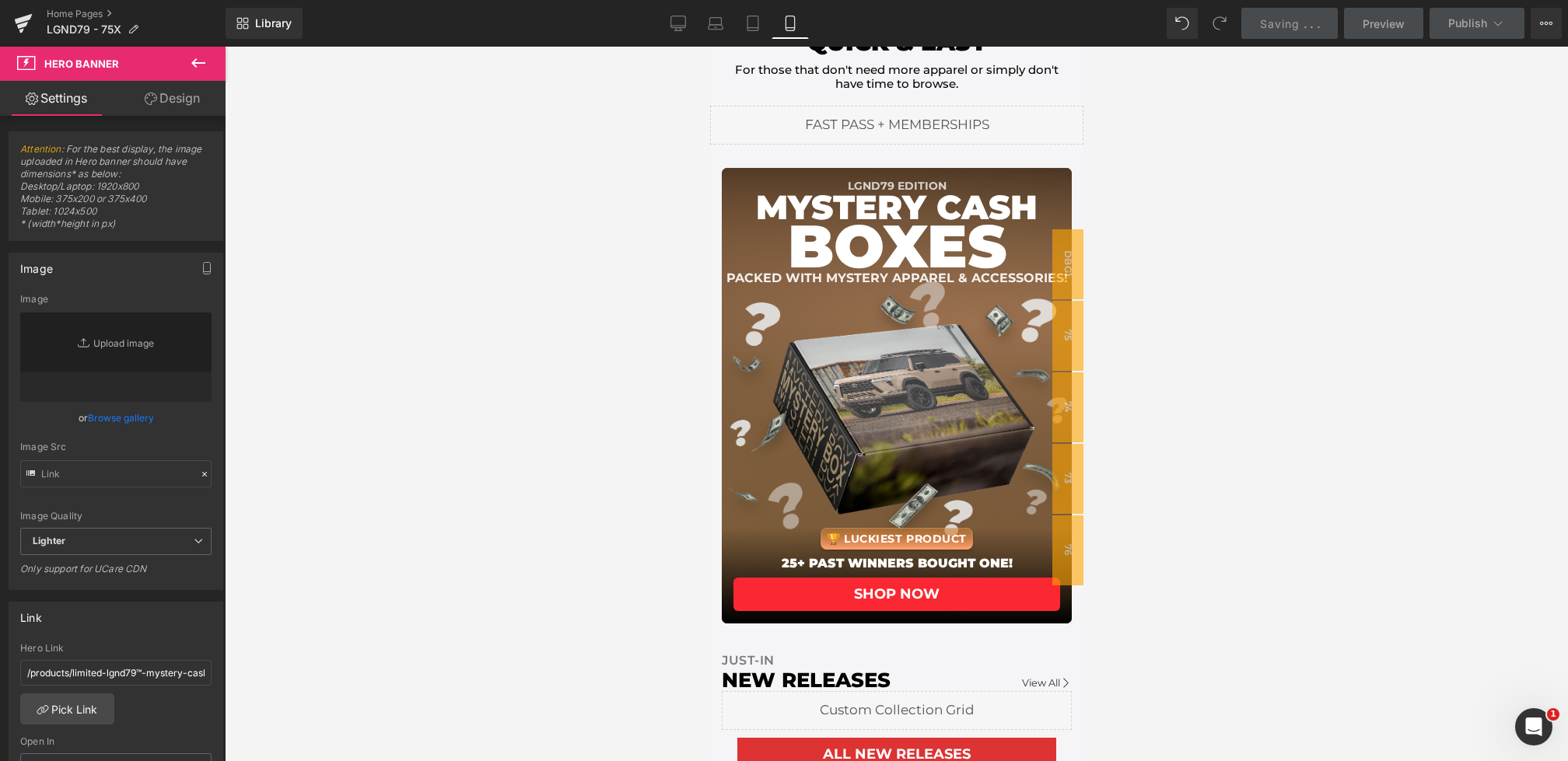
scroll to position [245, 0]
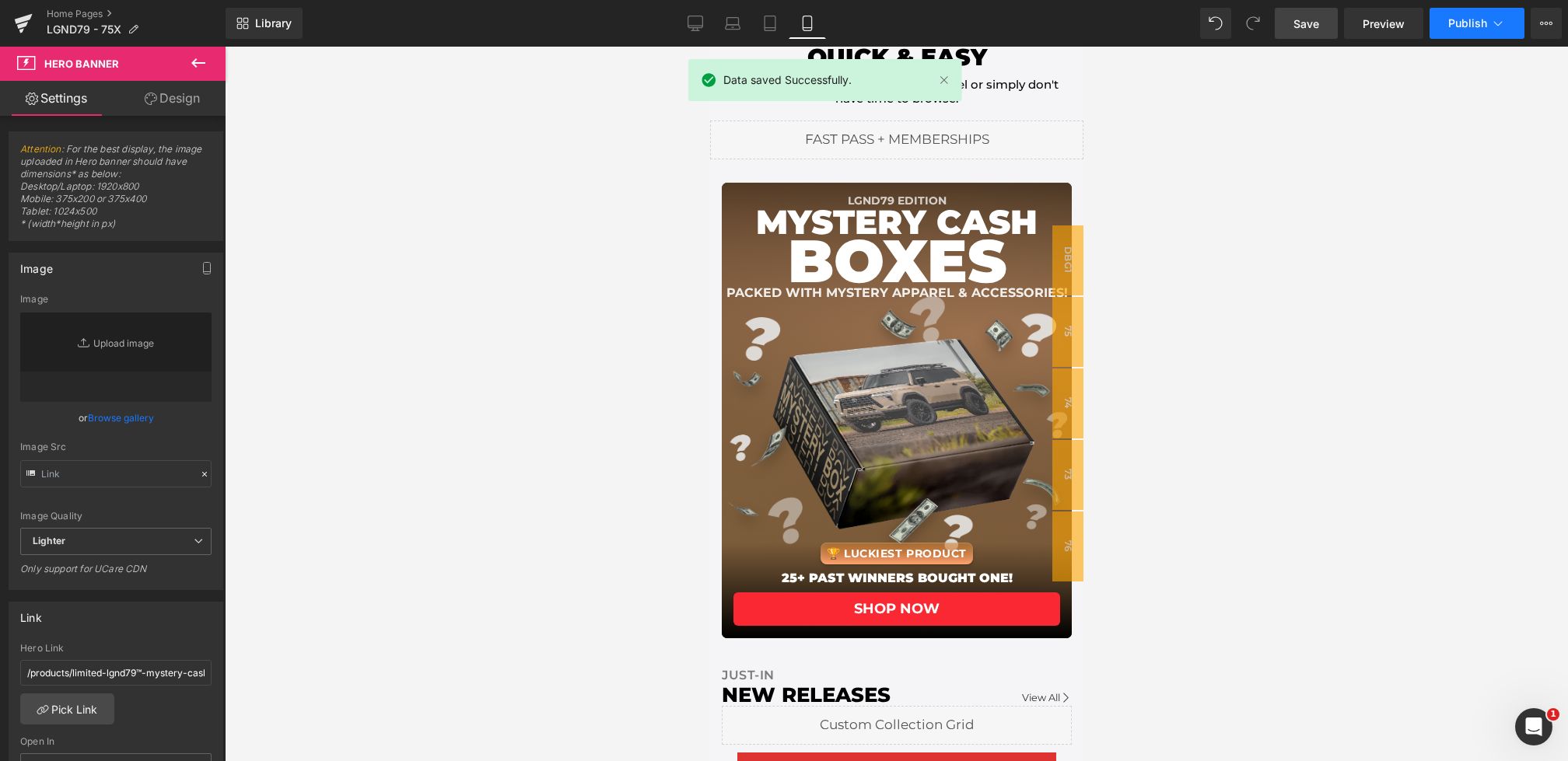
click at [1451, 18] on span "Publish" at bounding box center [1467, 24] width 39 height 13
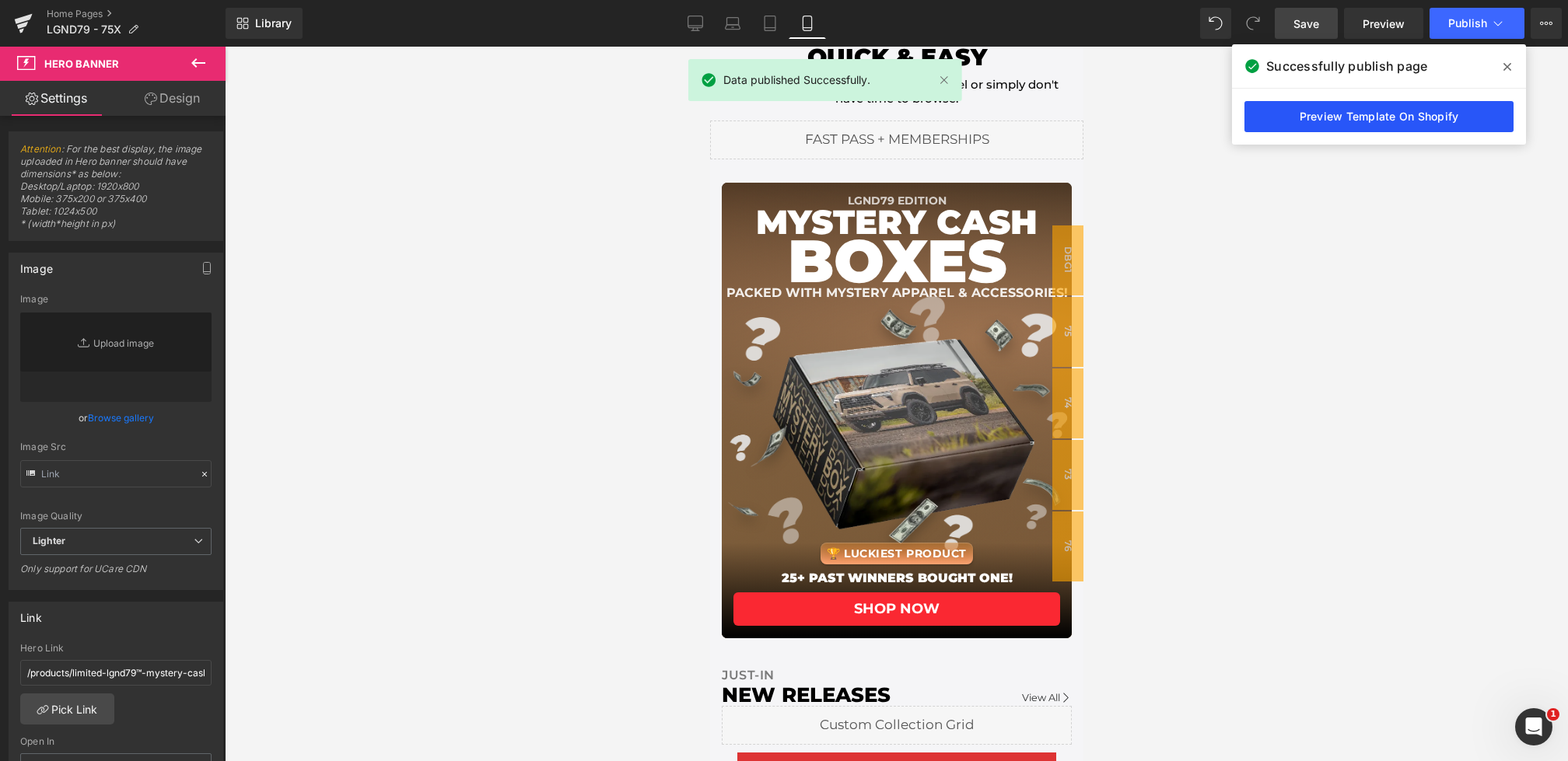
click at [0, 0] on link "Preview Template On Shopify" at bounding box center [0, 0] width 0 height 0
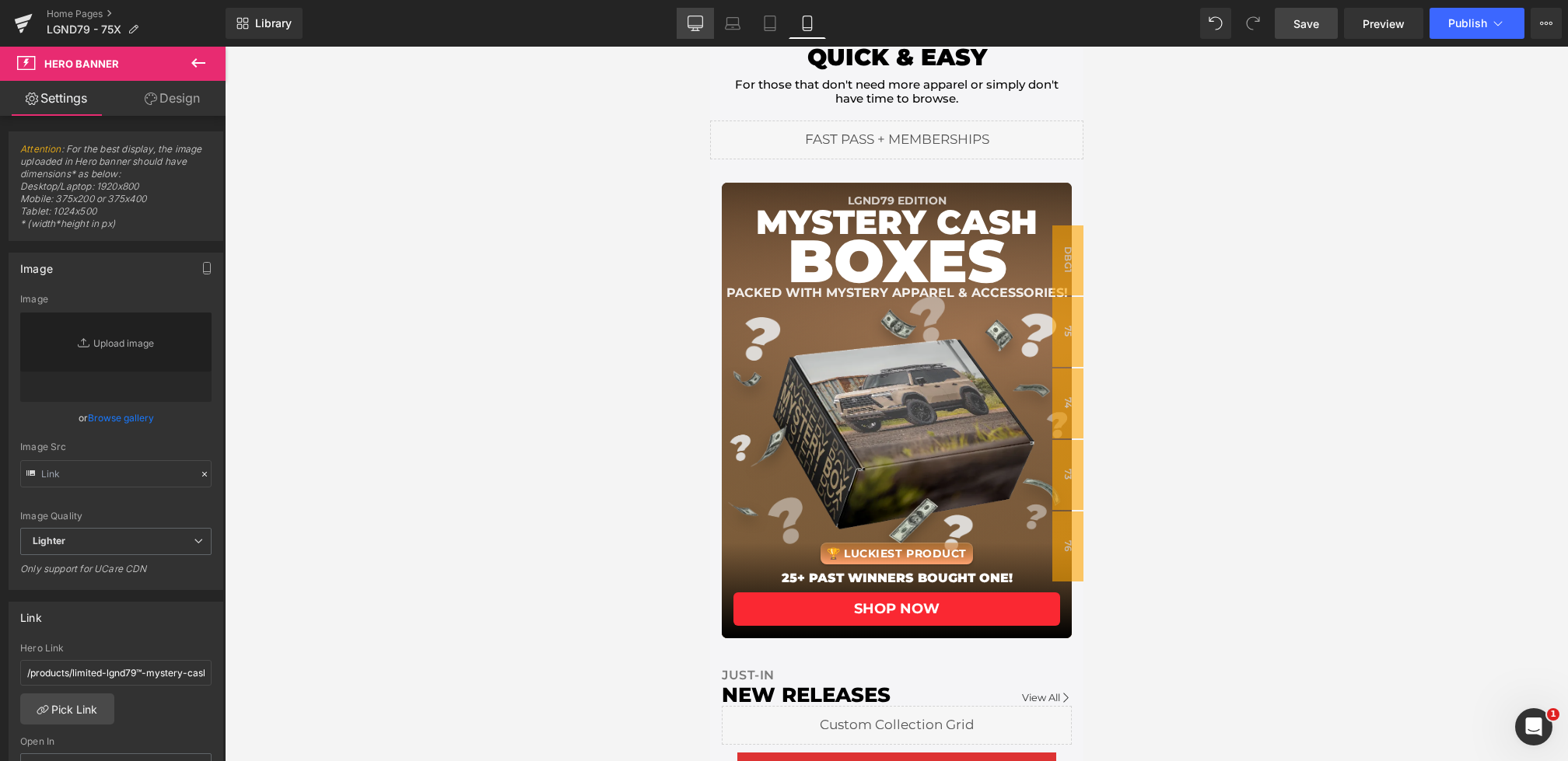
click at [684, 21] on link "Desktop" at bounding box center [695, 23] width 37 height 31
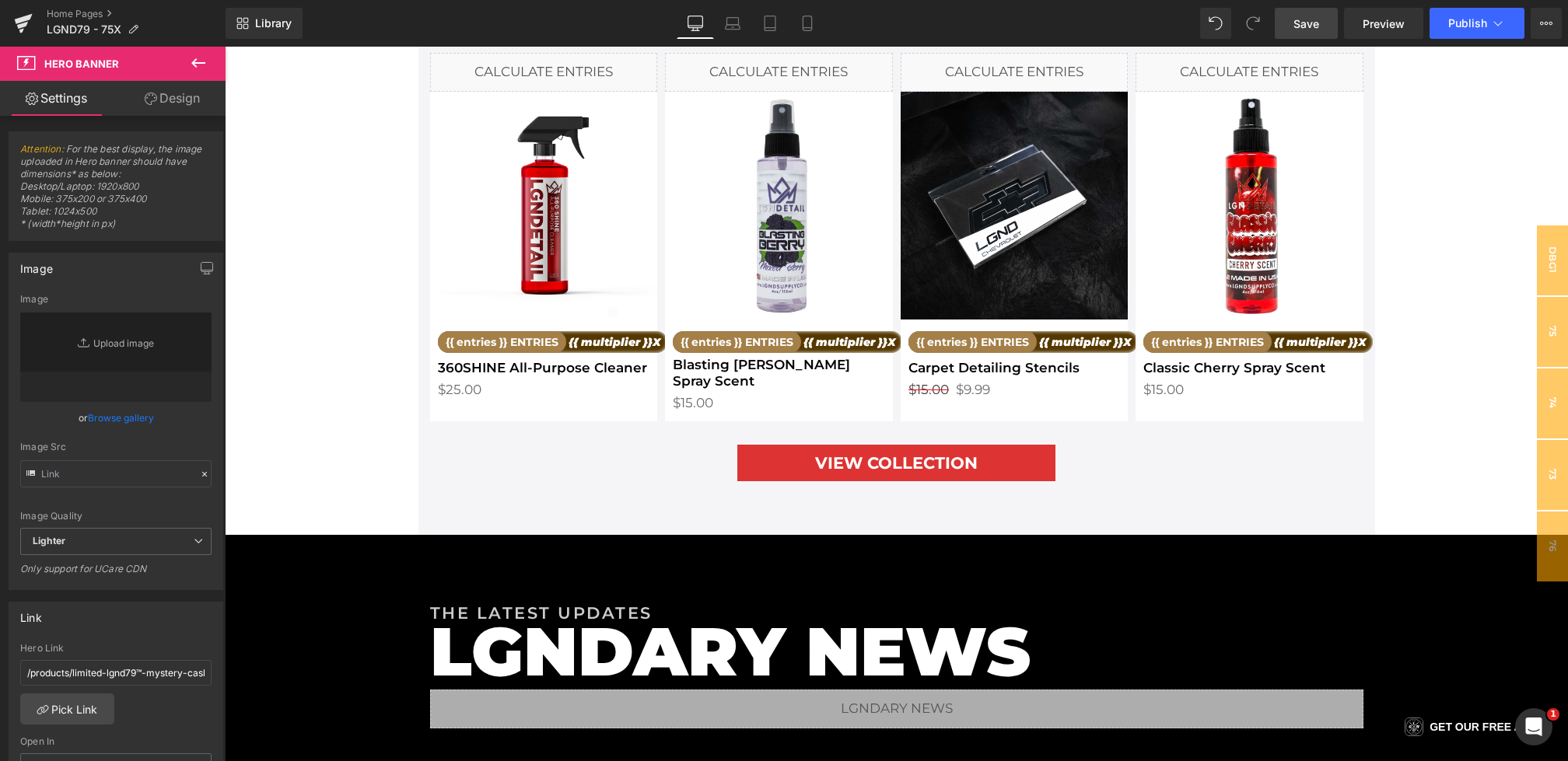
scroll to position [2332, 0]
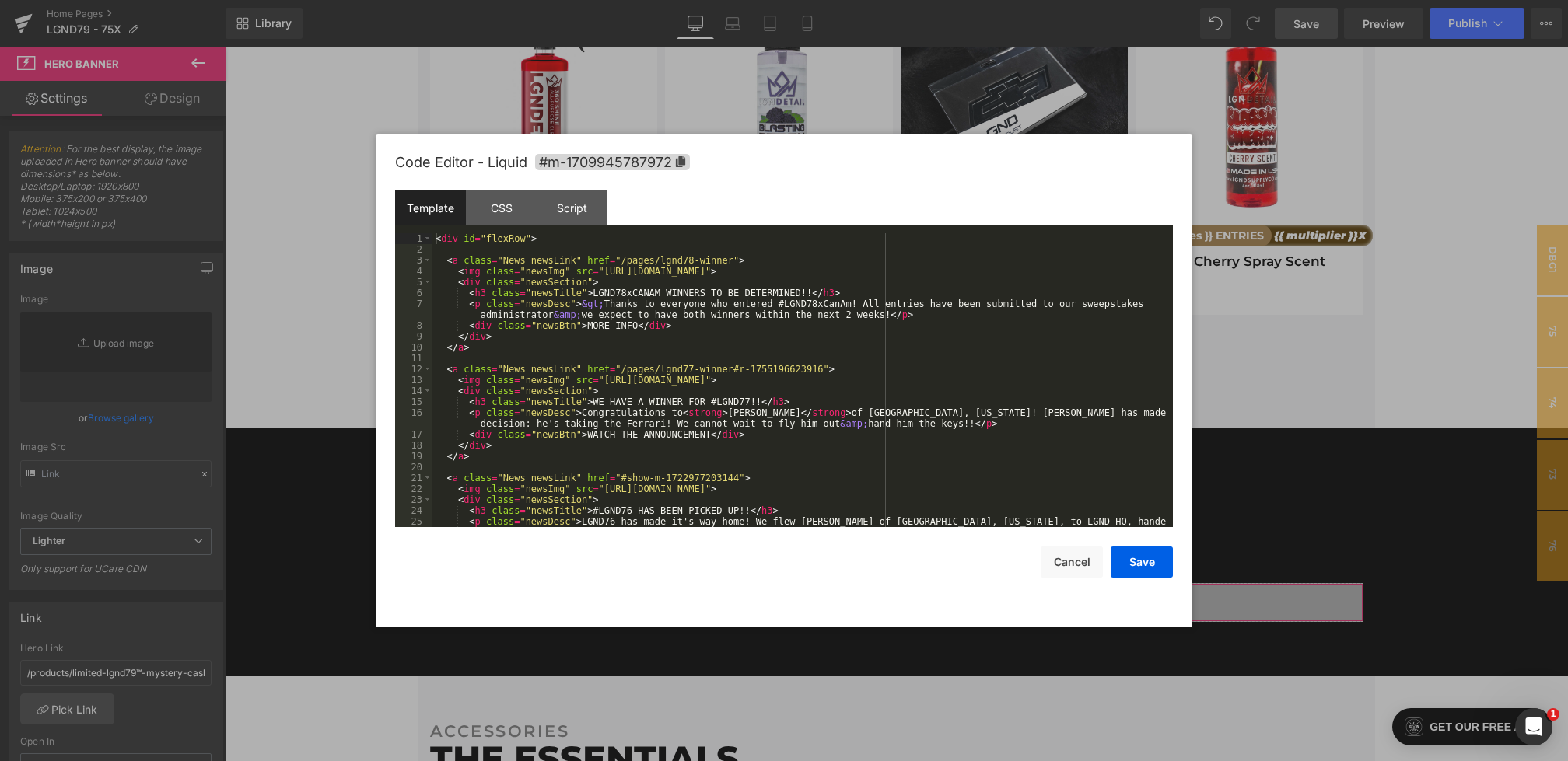
click at [560, 0] on div "Hero Banner You are previewing how the will restyle your page. You can not edit…" at bounding box center [784, 0] width 1568 height 0
click at [0, 0] on div "< div id = "flexRow" > < a class = "News newsLink" href = "/pages/lgnd78-winner…" at bounding box center [0, 0] width 0 height 0
click at [1139, 562] on button "Save" at bounding box center [1141, 561] width 62 height 31
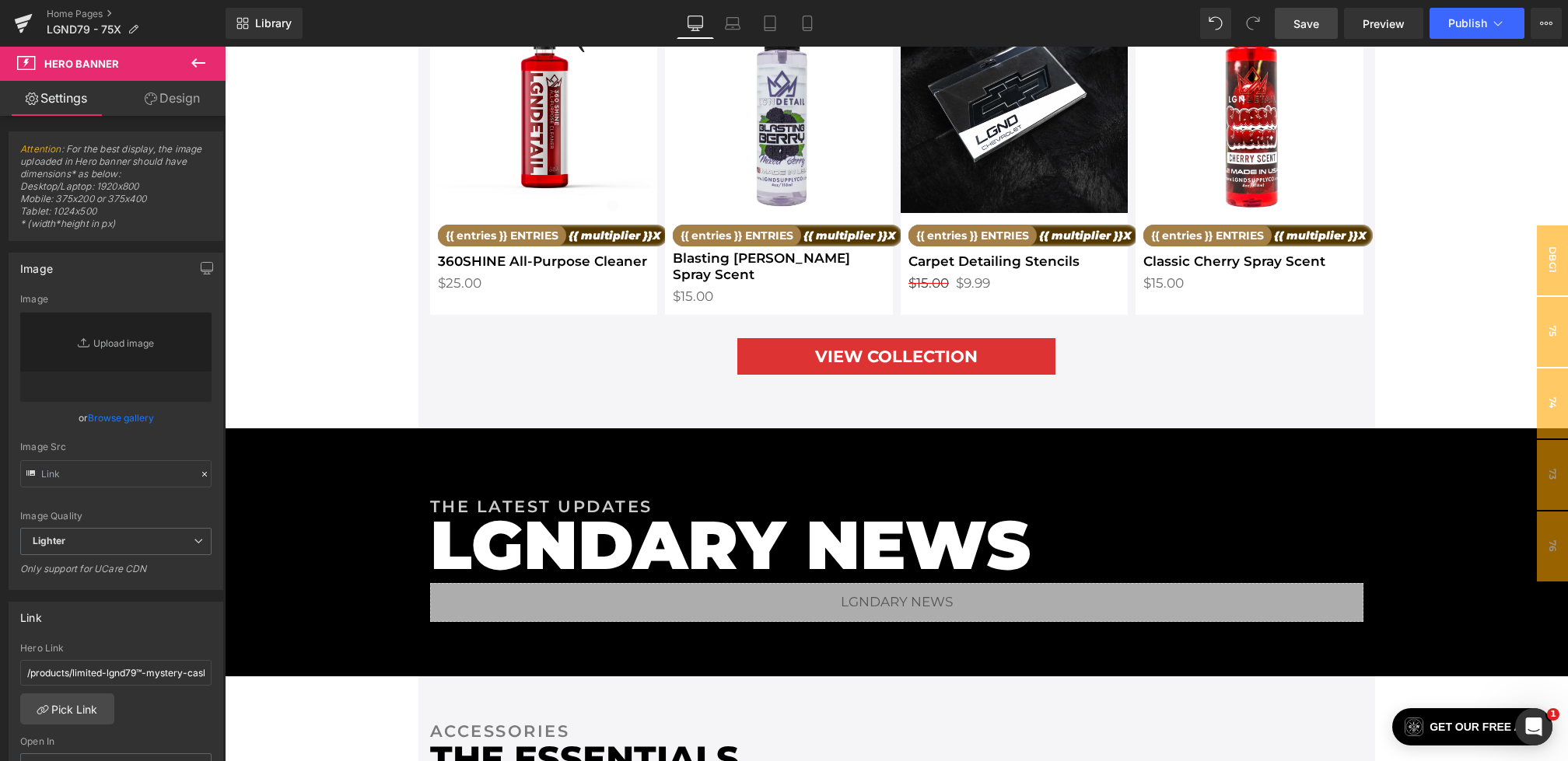
click at [1308, 19] on span "Save" at bounding box center [1306, 24] width 25 height 17
click at [1557, 21] on button "View Live Page View with current Template Save Template to Library Schedule Pub…" at bounding box center [1546, 23] width 31 height 31
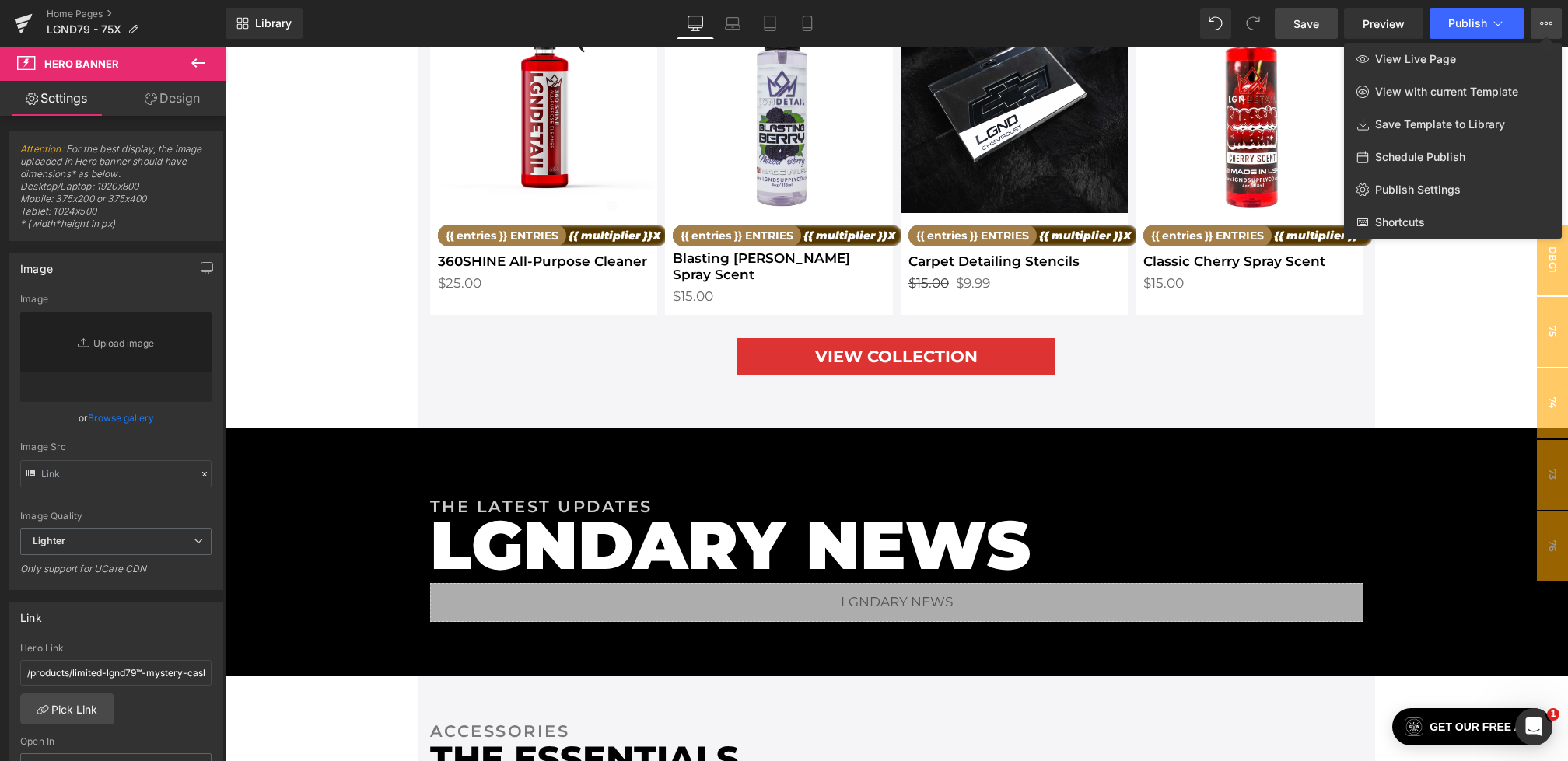
click at [1420, 151] on span "Schedule Publish" at bounding box center [1420, 157] width 90 height 14
select select
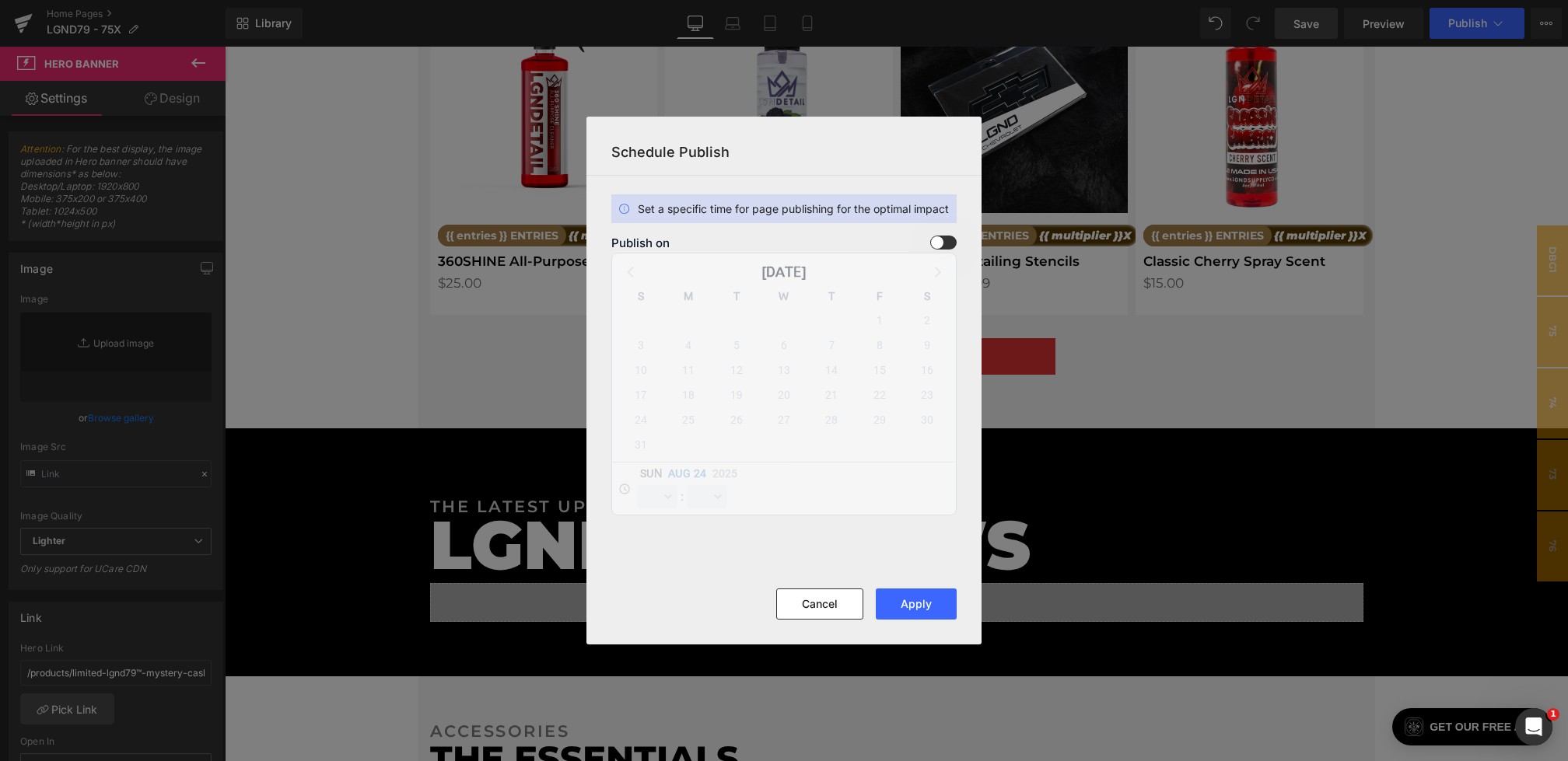
click at [939, 249] on span at bounding box center [943, 243] width 26 height 14
click at [0, 0] on input "checkbox" at bounding box center [0, 0] width 0 height 0
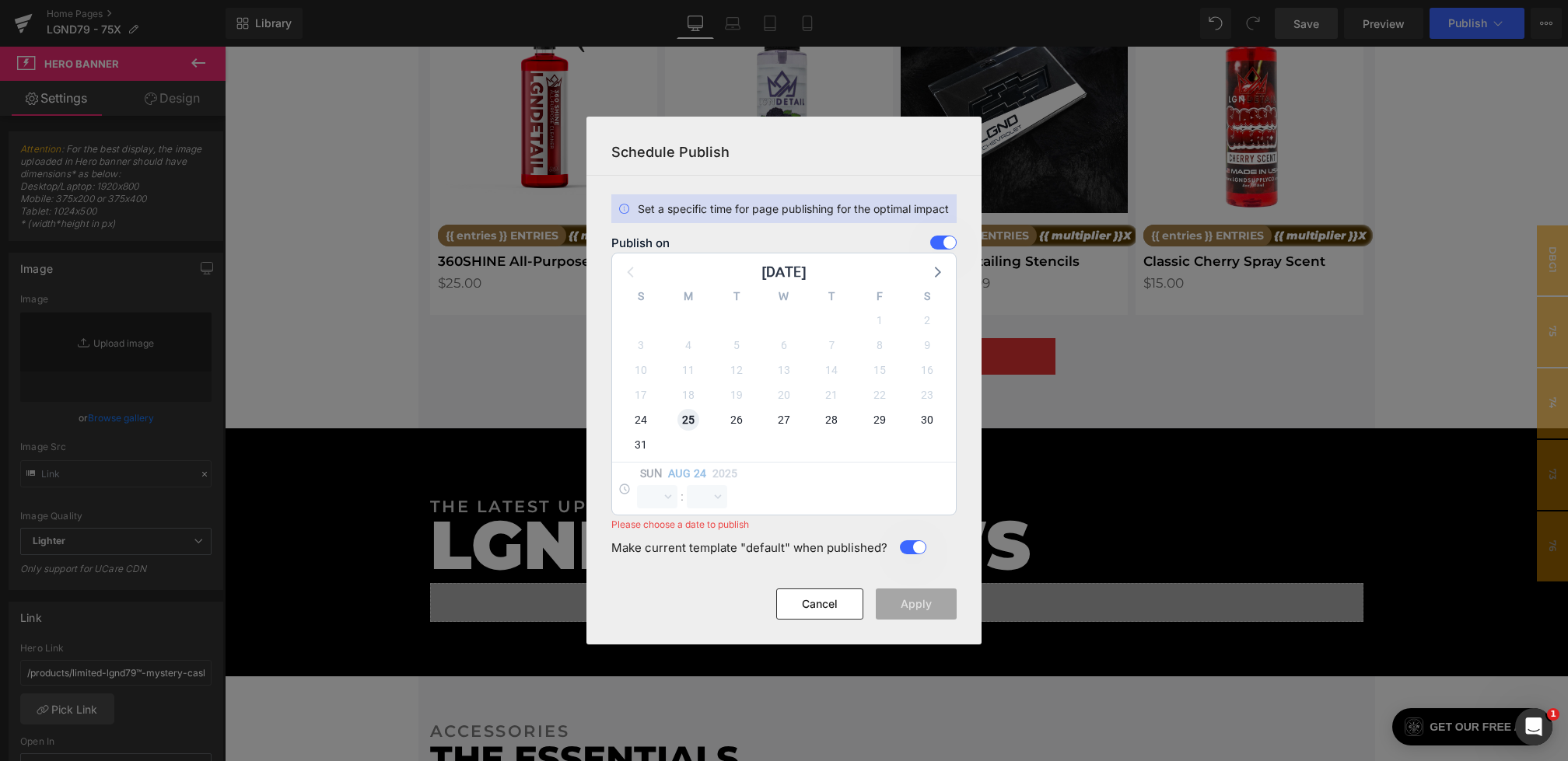
click at [697, 415] on span "25" at bounding box center [688, 419] width 21 height 21
select select "22"
select select "1"
select select "0"
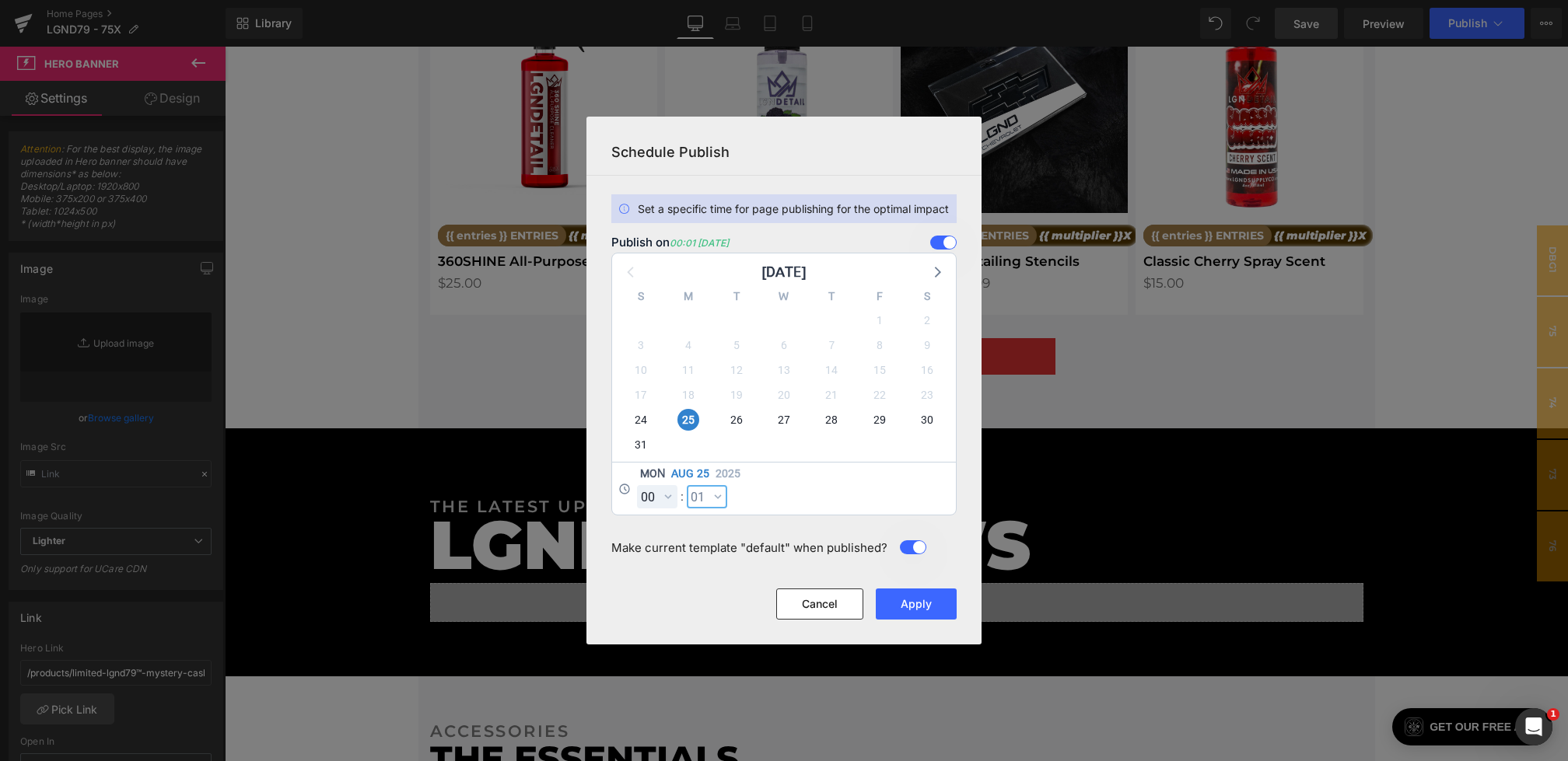
click at [0, 0] on select "00 01 02 03 04 05 06 07 08 09 10 11 12 13 14 15 16 17 18 19 20 21 22 23 24 25 2…" at bounding box center [0, 0] width 0 height 0
select select "0"
click at [911, 605] on button "Apply" at bounding box center [916, 603] width 81 height 31
click at [940, 606] on button "Apply" at bounding box center [916, 603] width 81 height 31
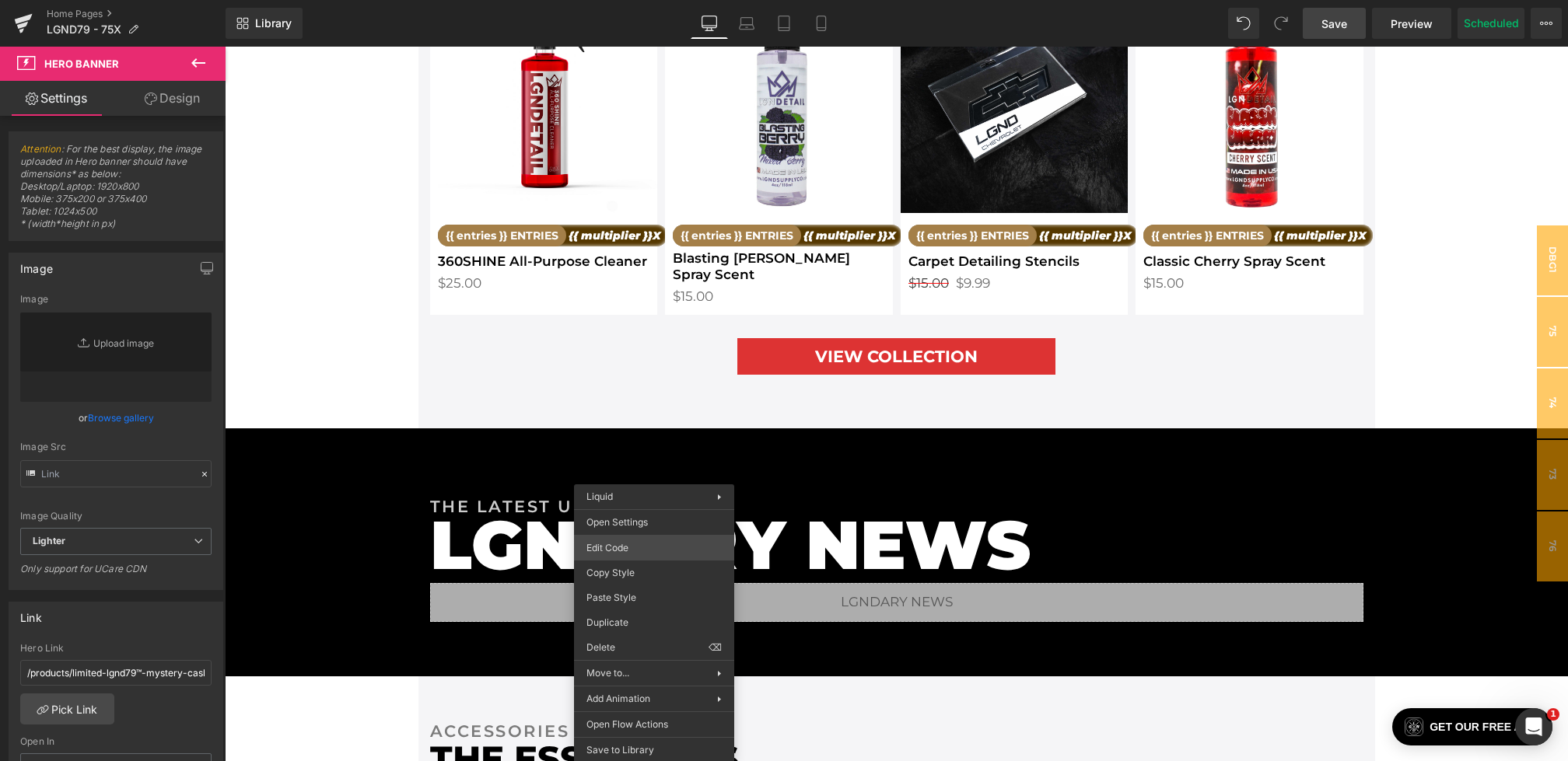
click at [620, 0] on div "Hero Banner You are previewing how the will restyle your page. You can not edit…" at bounding box center [784, 0] width 1568 height 0
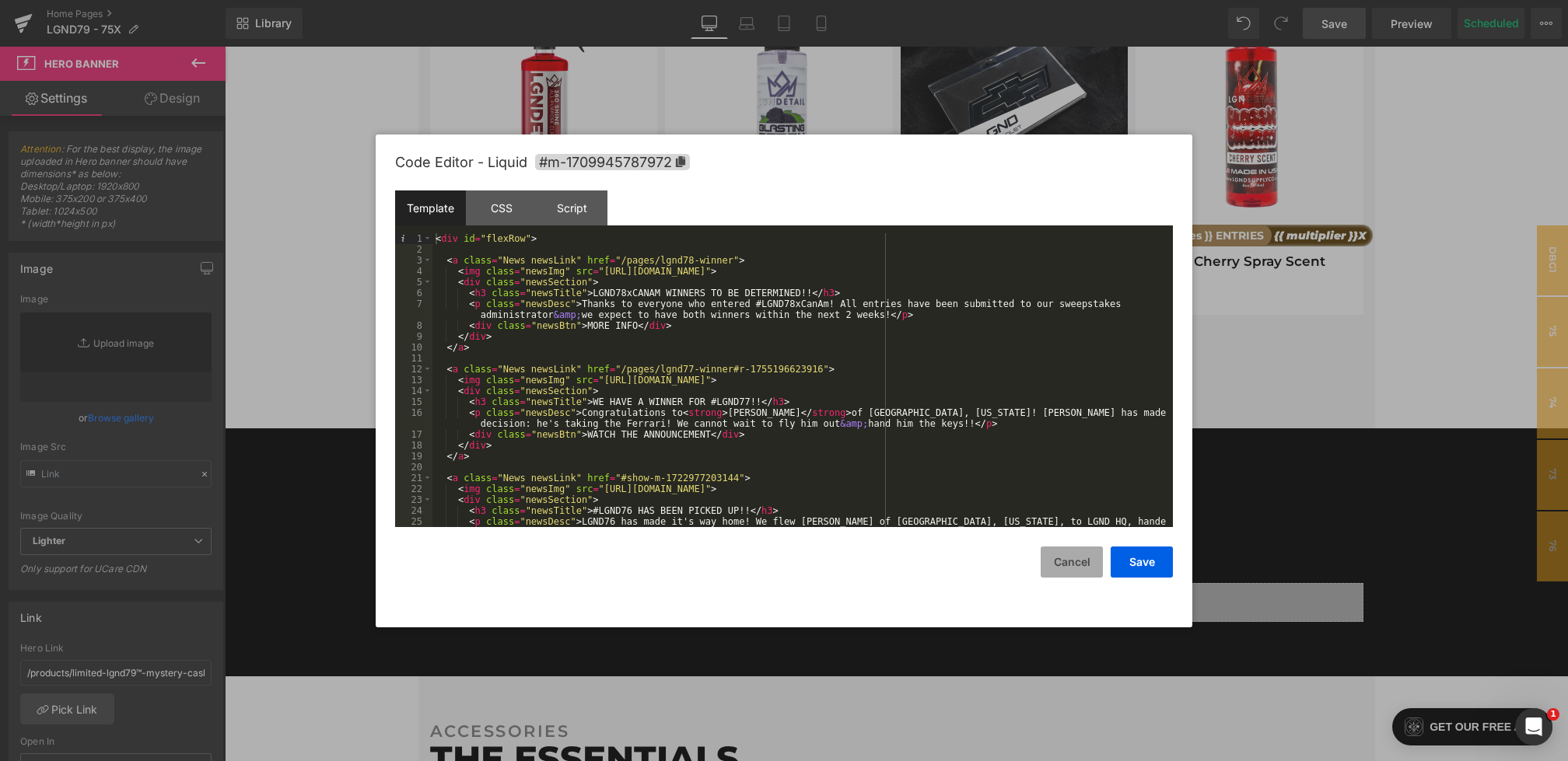
click at [0, 0] on button "Cancel" at bounding box center [0, 0] width 0 height 0
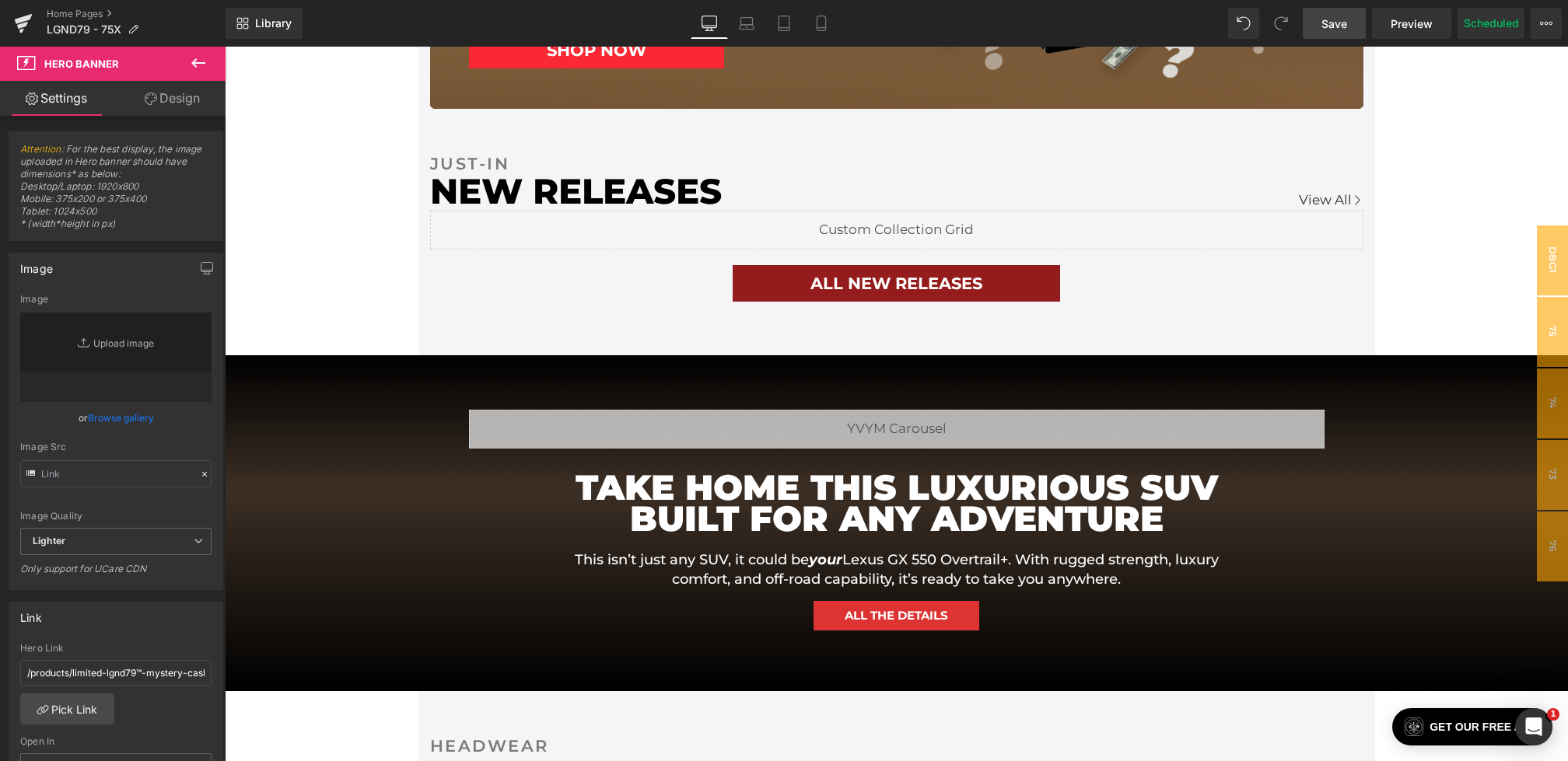
scroll to position [906, 0]
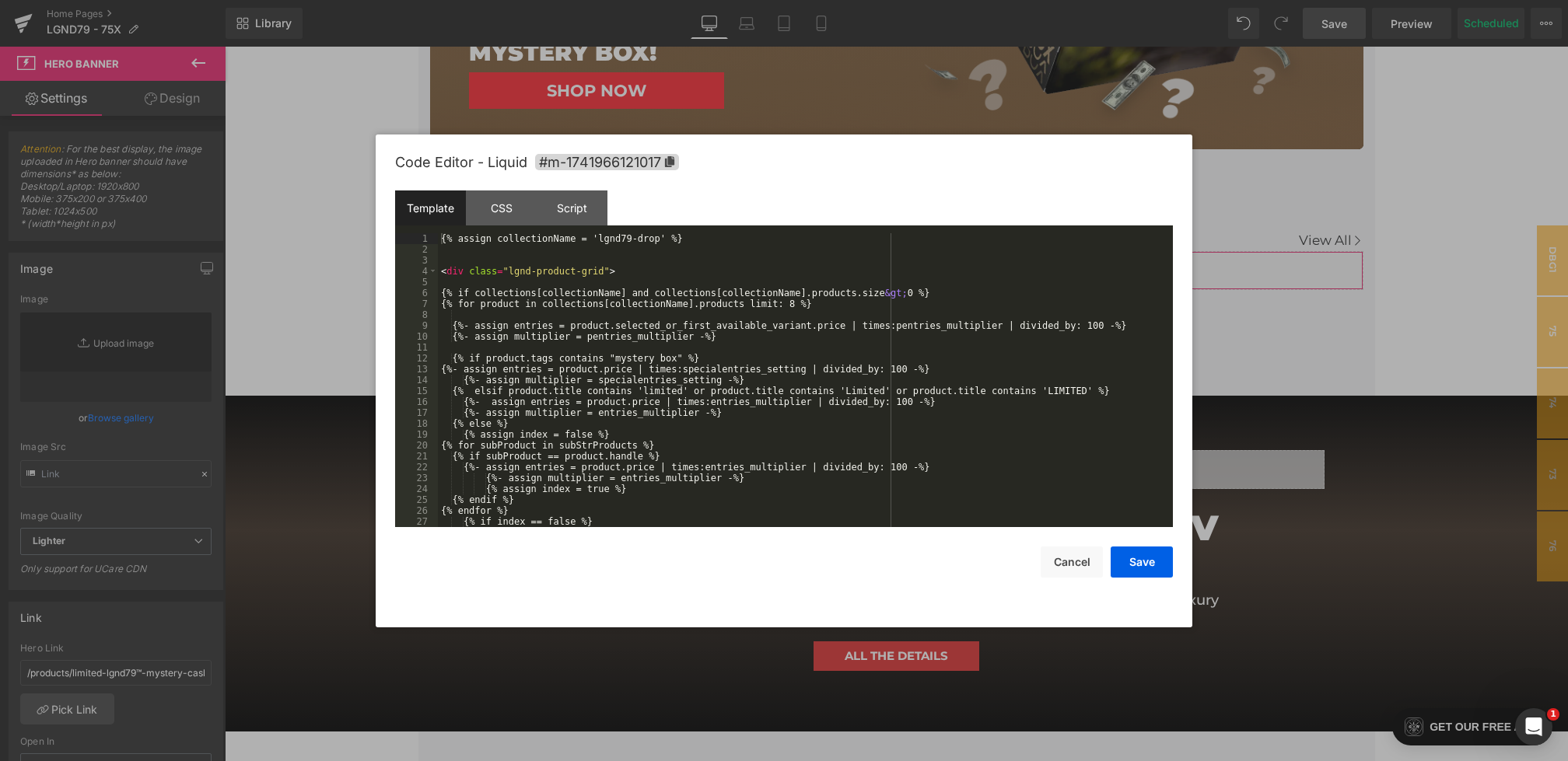
click at [710, 0] on div "Hero Banner You are previewing how the will restyle your page. You can not edit…" at bounding box center [784, 0] width 1568 height 0
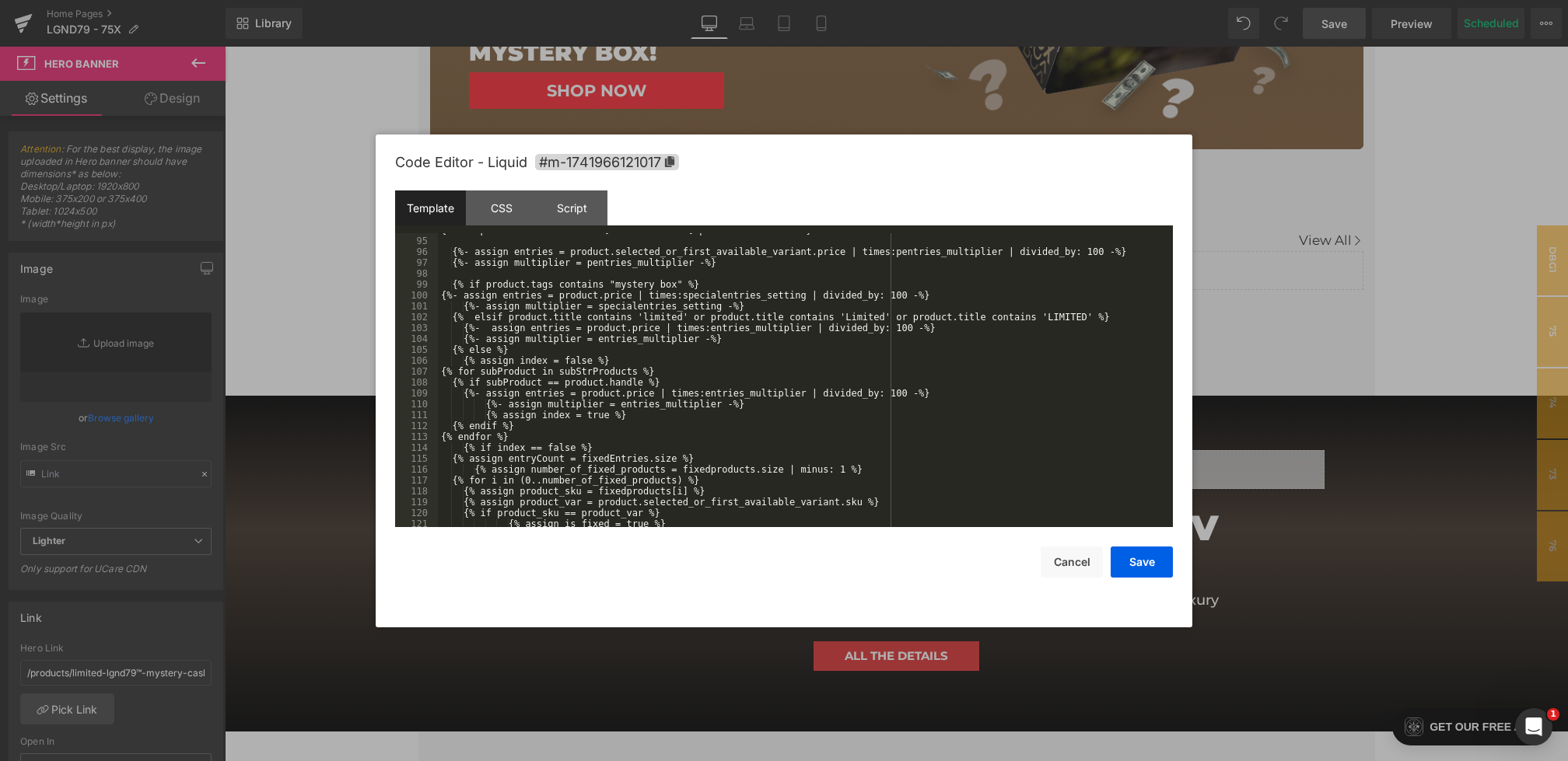
scroll to position [990, 0]
